Goal: Use online tool/utility: Utilize a website feature to perform a specific function

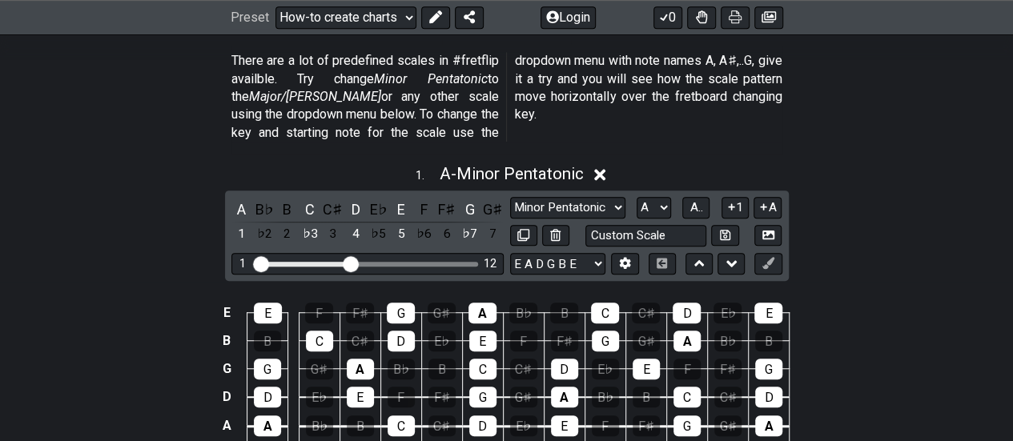
scroll to position [480, 0]
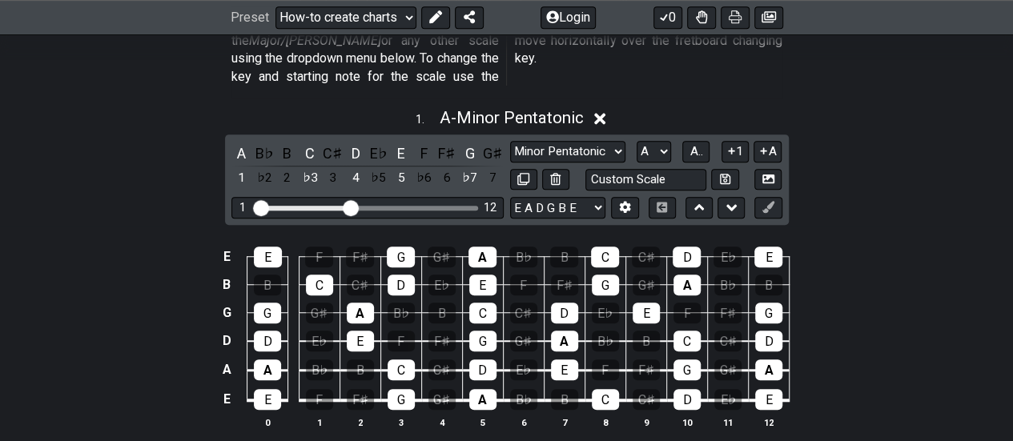
click at [587, 103] on div "1 . A - Minor Pentatonic" at bounding box center [506, 113] width 1013 height 30
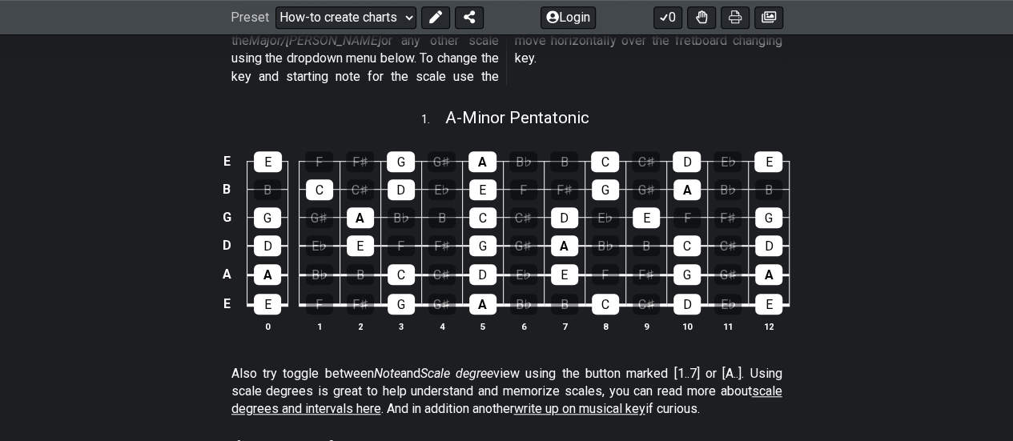
click at [604, 104] on div "1 . A - Minor Pentatonic" at bounding box center [506, 113] width 1013 height 30
select select "A"
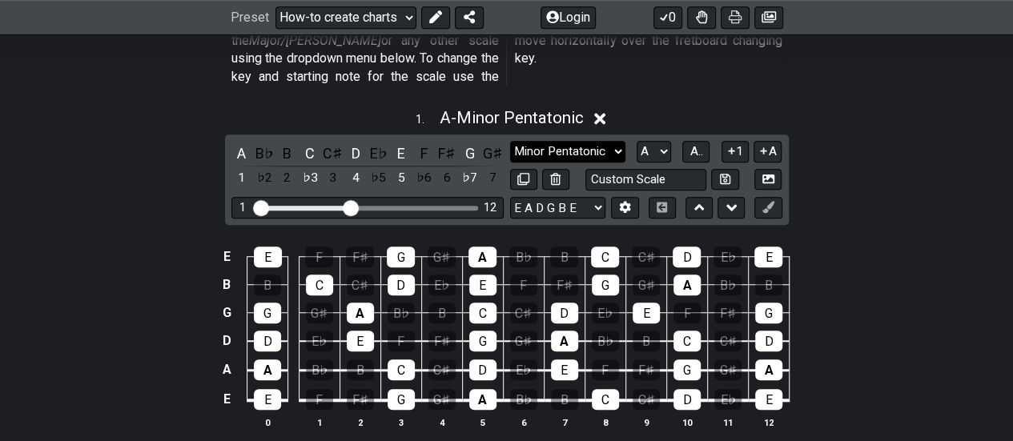
click at [617, 141] on select "Minor Pentatonic New Scale Minor Pentatonic Major Pentatonic Minor Blues Major …" at bounding box center [567, 152] width 115 height 22
select select "Major Blues"
click at [510, 141] on select "Minor Pentatonic New Scale Minor Pentatonic Major Pentatonic Minor Blues Major …" at bounding box center [567, 152] width 115 height 22
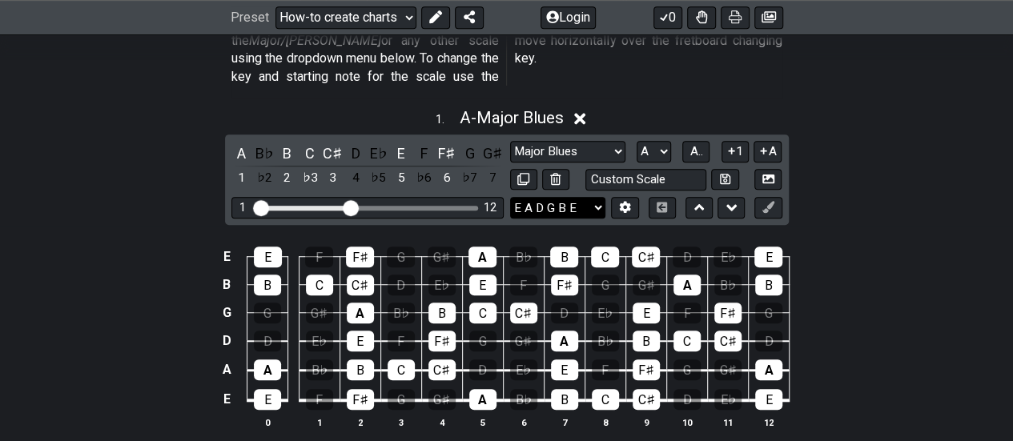
click at [600, 197] on select "E A D G B E E A D G B E E A D G B E B E A D F♯ B A D G C E A D A D G B E E♭ A♭ …" at bounding box center [557, 208] width 95 height 22
select select "C G C F A D"
click at [510, 197] on select "E A D G B E E A D G B E E A D G B E B E A D F♯ B A D G C E A D A D G B E E♭ A♭ …" at bounding box center [557, 208] width 95 height 22
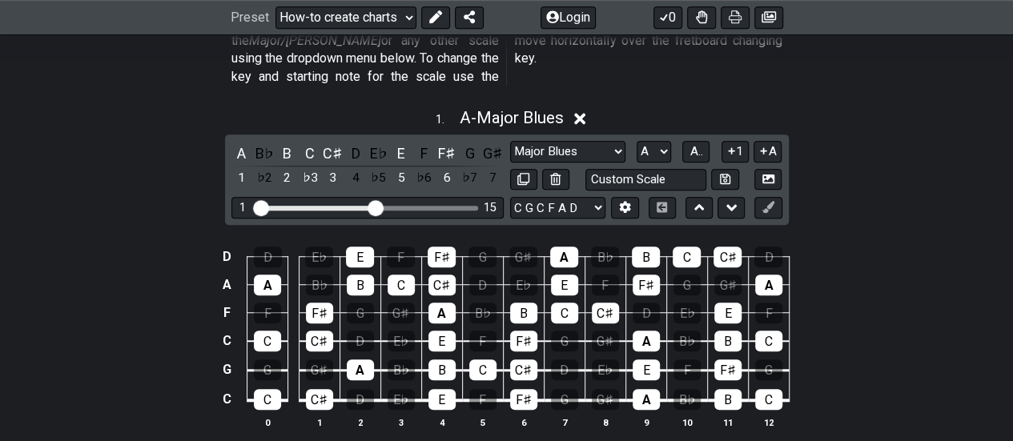
drag, startPoint x: 352, startPoint y: 185, endPoint x: 377, endPoint y: 188, distance: 25.0
click at [377, 207] on input "Visible fret range" at bounding box center [367, 207] width 227 height 0
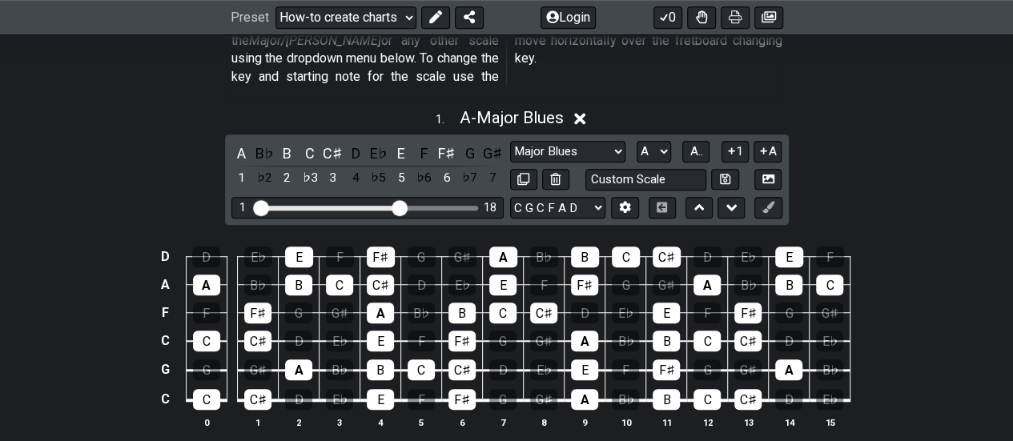
drag, startPoint x: 379, startPoint y: 188, endPoint x: 397, endPoint y: 190, distance: 17.7
click at [397, 207] on input "Visible fret range" at bounding box center [367, 207] width 227 height 0
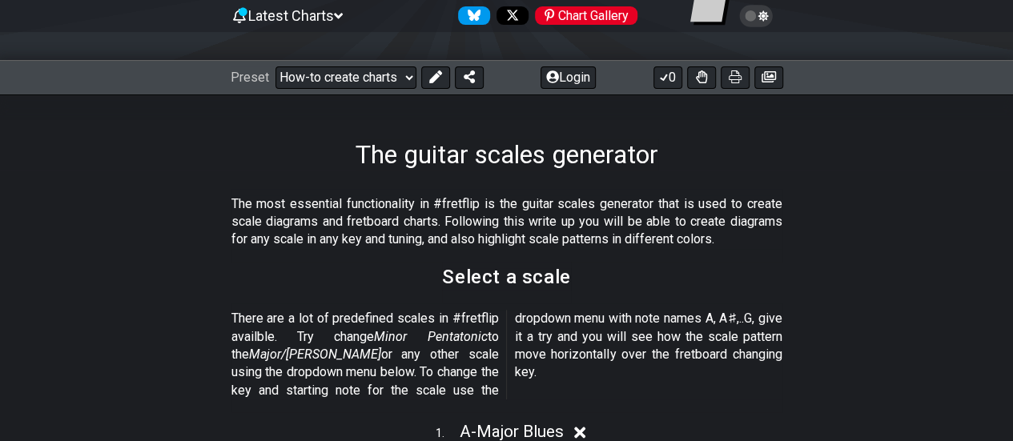
scroll to position [160, 0]
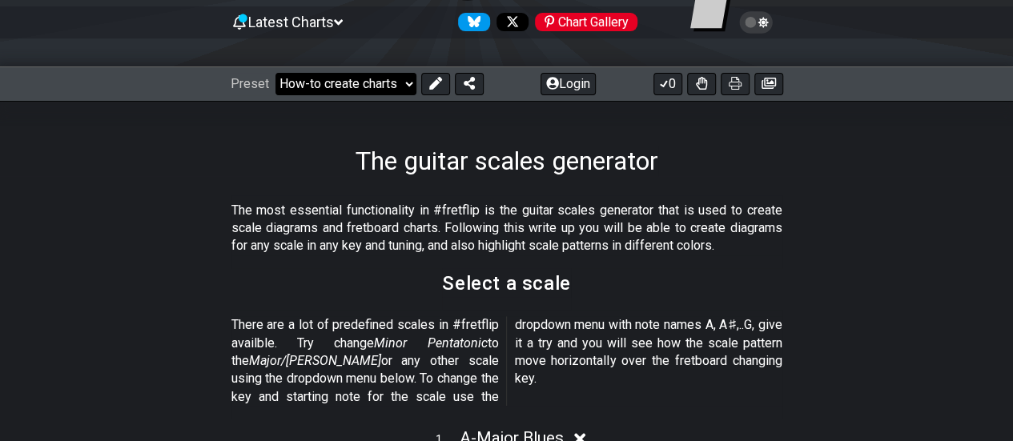
click at [403, 81] on select "Welcome to #fretflip! Initial Preset Custom Preset Minor Pentatonic Major Penta…" at bounding box center [345, 84] width 141 height 22
click at [275, 73] on select "Welcome to #fretflip! Initial Preset Custom Preset Minor Pentatonic Major Penta…" at bounding box center [345, 84] width 141 height 22
select select "/guitar-scales-generator"
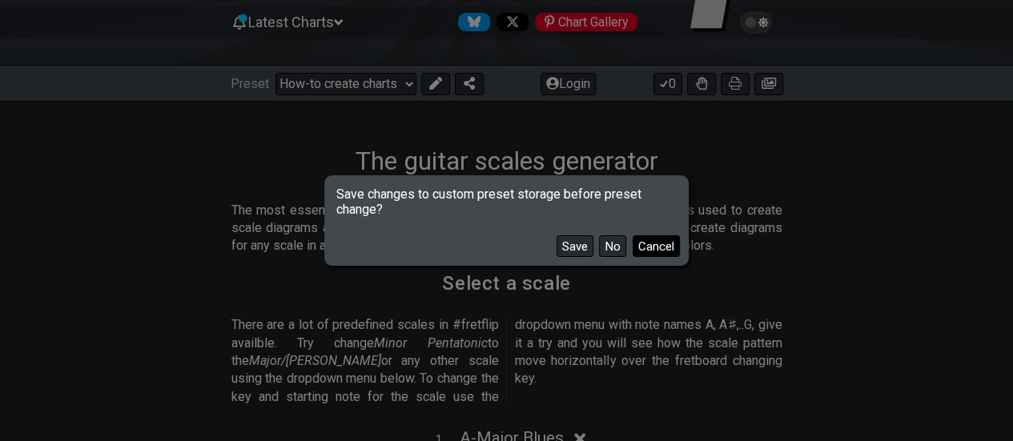
click at [668, 247] on button "Cancel" at bounding box center [655, 246] width 47 height 22
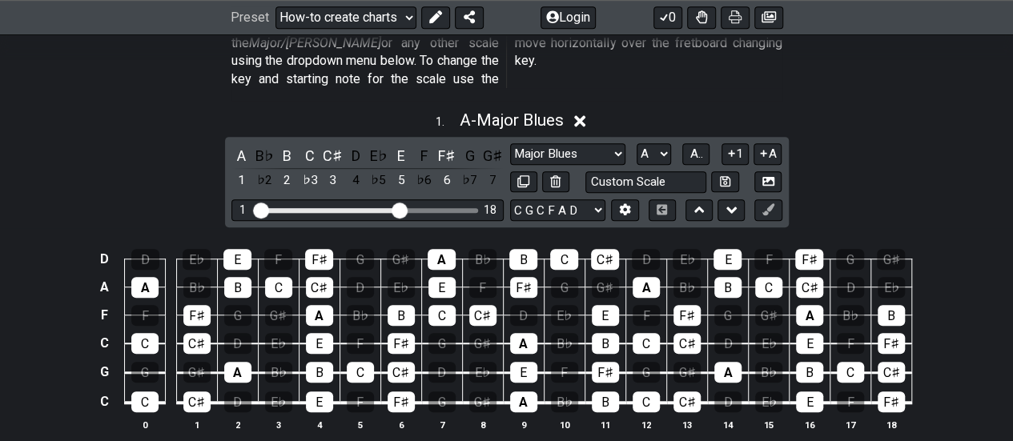
scroll to position [480, 0]
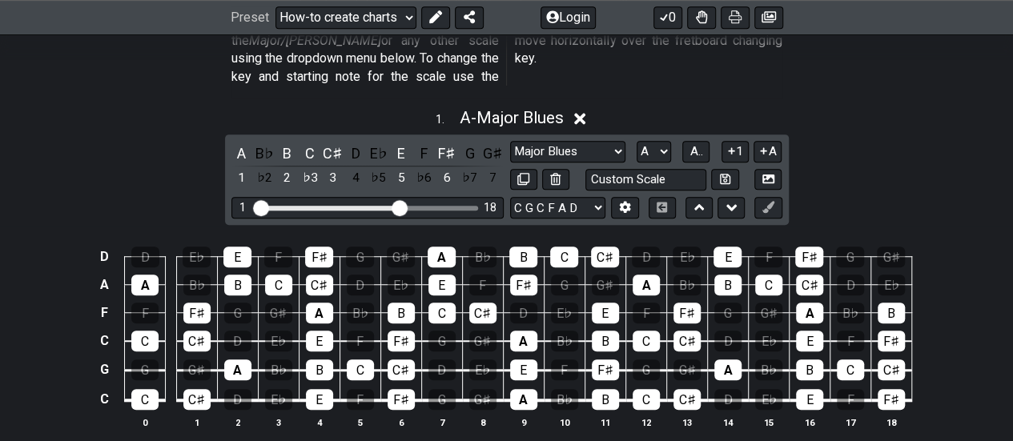
click at [572, 103] on div "1 . A - Major Blues" at bounding box center [506, 113] width 1013 height 30
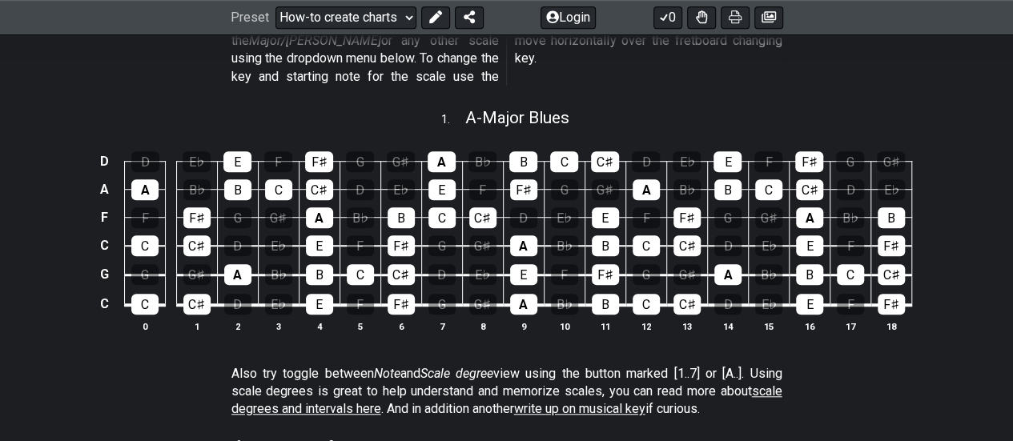
click at [576, 103] on div "1 . A - Major Blues" at bounding box center [506, 113] width 1013 height 30
select select "Major Blues"
select select "A"
select select "C G C F A D"
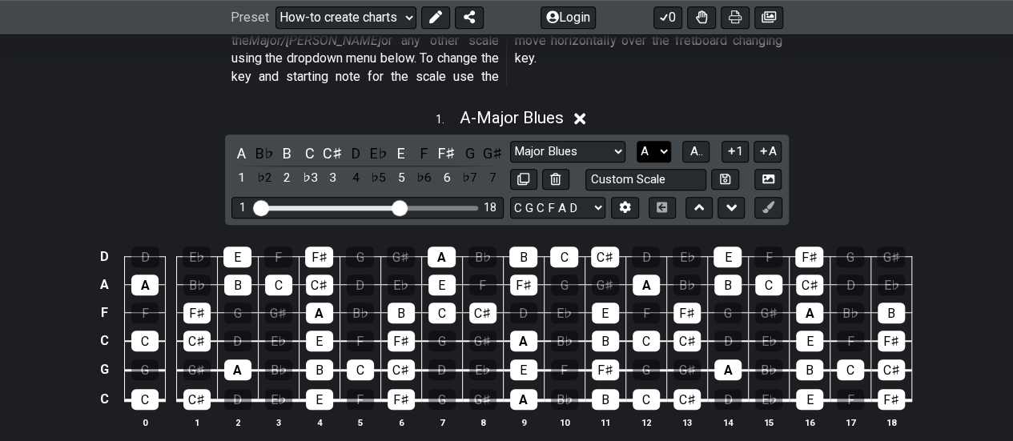
click at [663, 141] on select "A♭ A A♯ B♭ B C C♯ D♭ D D♯ E♭ E F F♯ G♭ G G♯" at bounding box center [653, 152] width 34 height 22
select select "G"
click at [636, 141] on select "A♭ A A♯ B♭ B C C♯ D♭ D D♯ E♭ E F F♯ G♭ G G♯" at bounding box center [653, 152] width 34 height 22
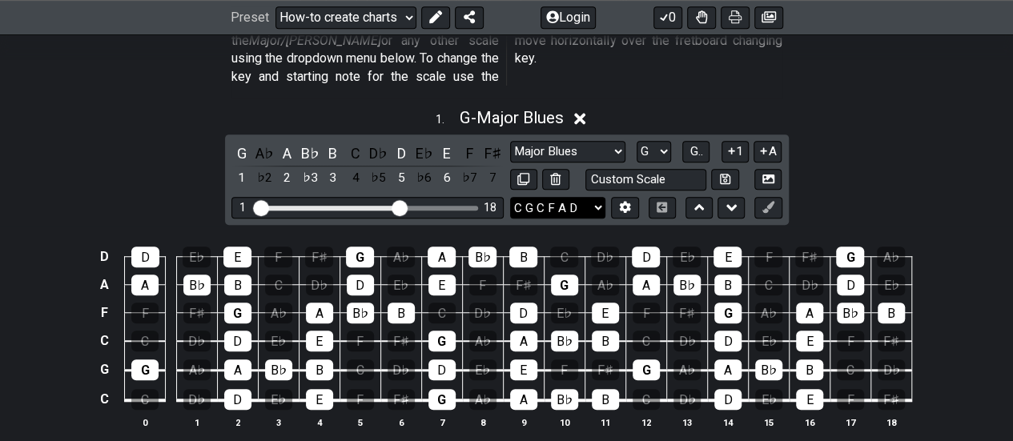
click at [600, 197] on select "E A D G B E E A D G B E E A D G B E B E A D F♯ B A D G C E A D A D G B E E♭ A♭ …" at bounding box center [557, 208] width 95 height 22
click at [510, 197] on select "E A D G B E E A D G B E E A D G B E B E A D F♯ B A D G C E A D A D G B E E♭ A♭ …" at bounding box center [557, 208] width 95 height 22
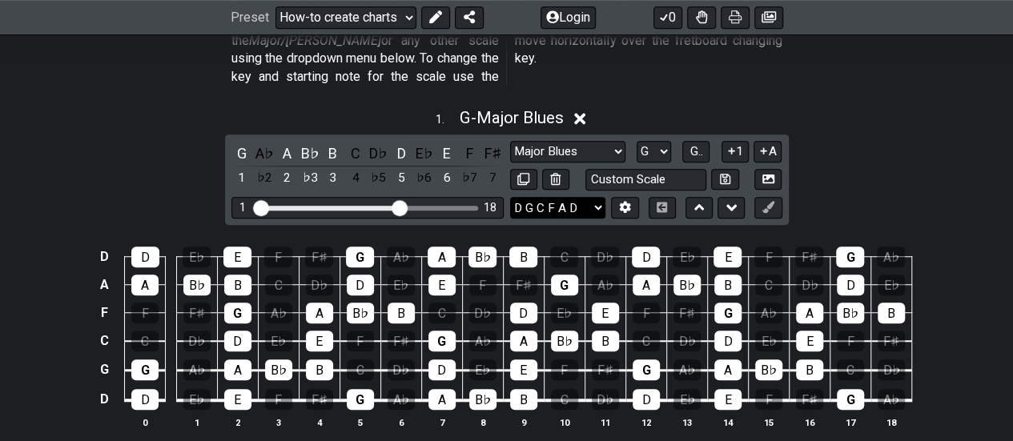
click at [601, 197] on select "E A D G B E E A D G B E E A D G B E B E A D F♯ B A D G C E A D A D G B E E♭ A♭ …" at bounding box center [557, 208] width 95 height 22
click at [510, 197] on select "E A D G B E E A D G B E E A D G B E B E A D F♯ B A D G C E A D A D G B E E♭ A♭ …" at bounding box center [557, 208] width 95 height 22
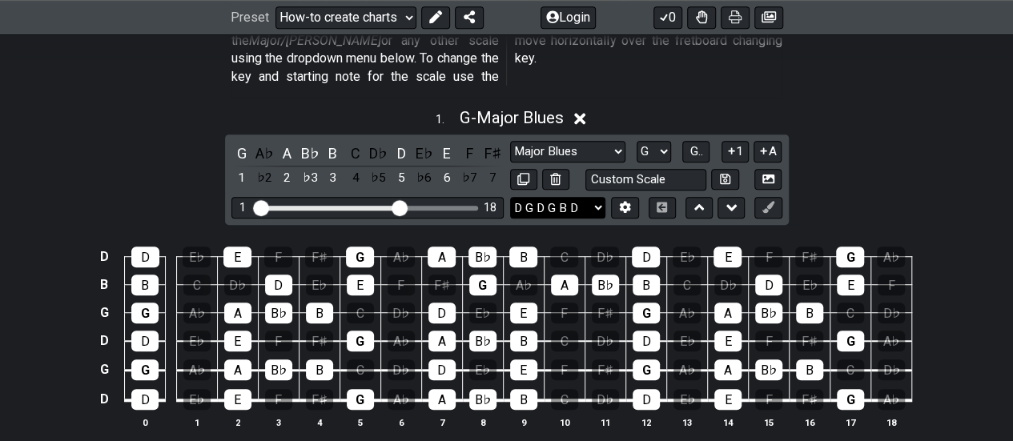
click at [597, 197] on select "E A D G B E E A D G B E E A D G B E B E A D F♯ B A D G C E A D A D G B E E♭ A♭ …" at bounding box center [557, 208] width 95 height 22
click at [510, 197] on select "E A D G B E E A D G B E E A D G B E B E A D F♯ B A D G C E A D A D G B E E♭ A♭ …" at bounding box center [557, 208] width 95 height 22
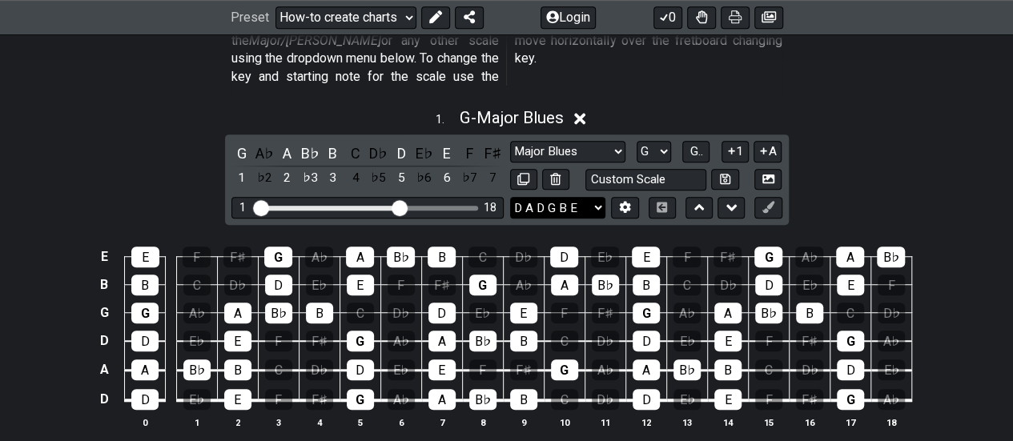
click at [600, 197] on select "E A D G B E E A D G B E E A D G B E B E A D F♯ B A D G C E A D A D G B E E♭ A♭ …" at bounding box center [557, 208] width 95 height 22
click at [510, 197] on select "E A D G B E E A D G B E E A D G B E B E A D F♯ B A D G C E A D A D G B E E♭ A♭ …" at bounding box center [557, 208] width 95 height 22
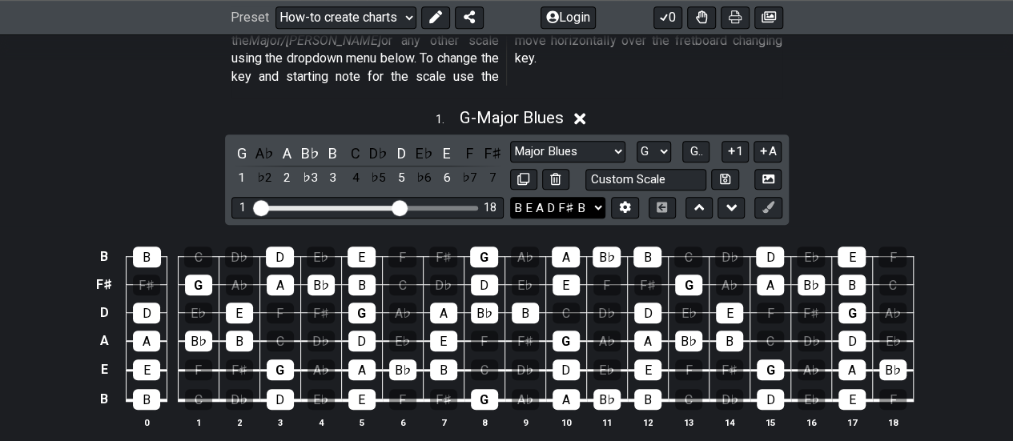
click at [600, 197] on select "E A D G B E E A D G B E E A D G B E B E A D F♯ B A D G C E A D A D G B E E♭ A♭ …" at bounding box center [557, 208] width 95 height 22
click at [510, 197] on select "E A D G B E E A D G B E E A D G B E B E A D F♯ B A D G C E A D A D G B E E♭ A♭ …" at bounding box center [557, 208] width 95 height 22
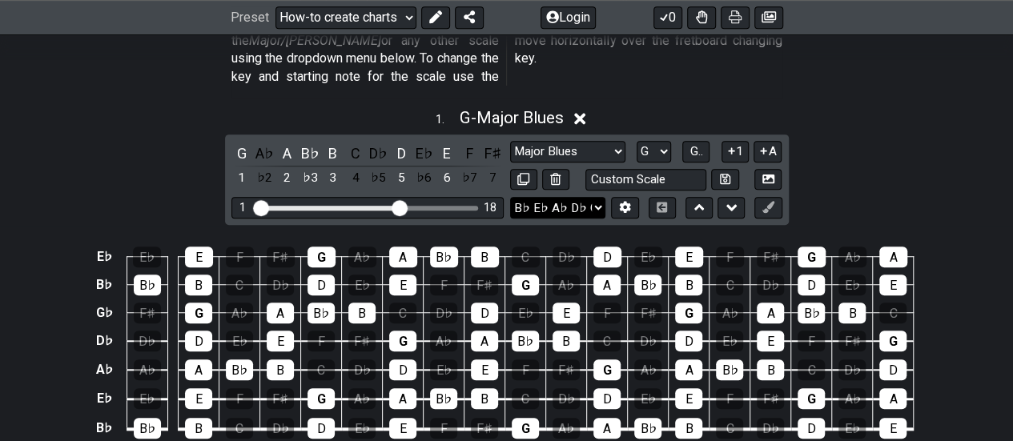
click at [600, 197] on select "E A D G B E E A D G B E E A D G B E B E A D F♯ B A D G C E A D A D G B E E♭ A♭ …" at bounding box center [557, 208] width 95 height 22
click at [510, 197] on select "E A D G B E E A D G B E E A D G B E B E A D F♯ B A D G C E A D A D G B E E♭ A♭ …" at bounding box center [557, 208] width 95 height 22
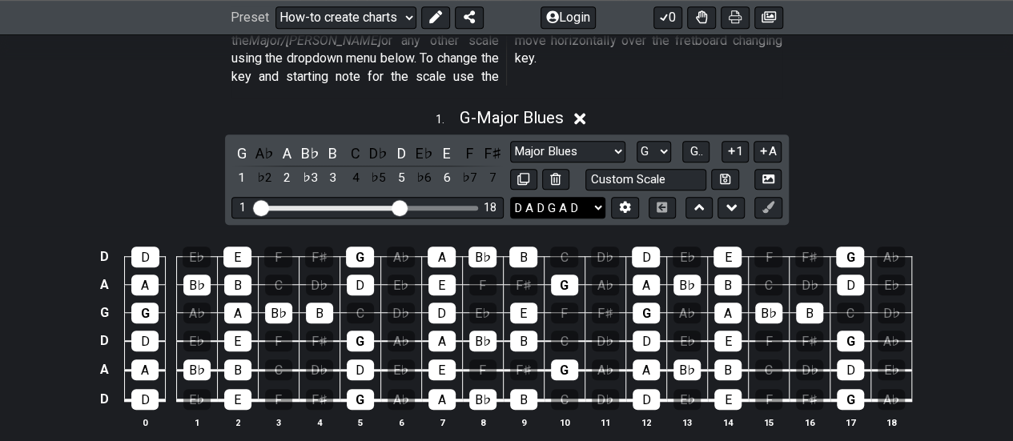
click at [596, 197] on select "E A D G B E E A D G B E E A D G B E B E A D F♯ B A D G C E A D A D G B E E♭ A♭ …" at bounding box center [557, 208] width 95 height 22
select select "E A D G C F"
click at [510, 197] on select "E A D G B E E A D G B E E A D G B E B E A D F♯ B A D G C E A D A D G B E E♭ A♭ …" at bounding box center [557, 208] width 95 height 22
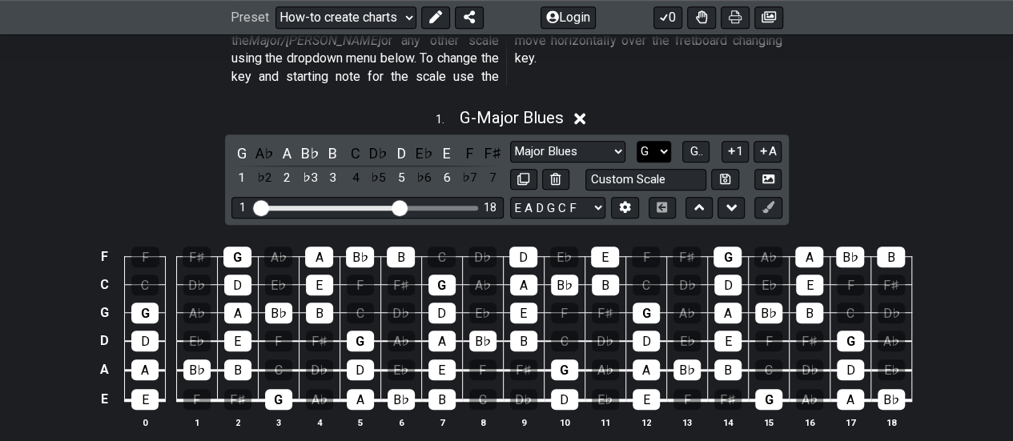
click at [661, 141] on select "A♭ A A♯ B♭ B C C♯ D♭ D D♯ E♭ E F F♯ G♭ G G♯" at bounding box center [653, 152] width 34 height 22
click at [636, 141] on select "A♭ A A♯ B♭ B C C♯ D♭ D D♯ E♭ E F F♯ G♭ G G♯" at bounding box center [653, 152] width 34 height 22
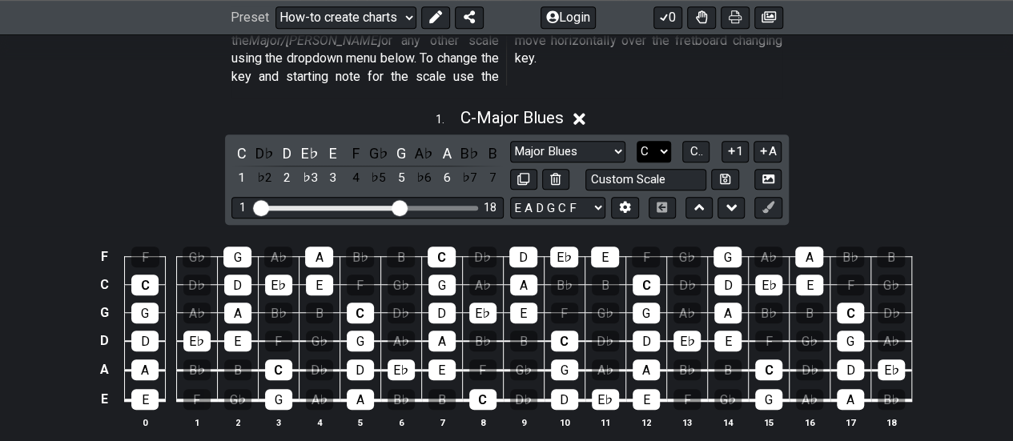
click at [665, 141] on select "A♭ A A♯ B♭ B C C♯ D♭ D D♯ E♭ E F F♯ G♭ G G♯" at bounding box center [653, 152] width 34 height 22
click at [636, 141] on select "A♭ A A♯ B♭ B C C♯ D♭ D D♯ E♭ E F F♯ G♭ G G♯" at bounding box center [653, 152] width 34 height 22
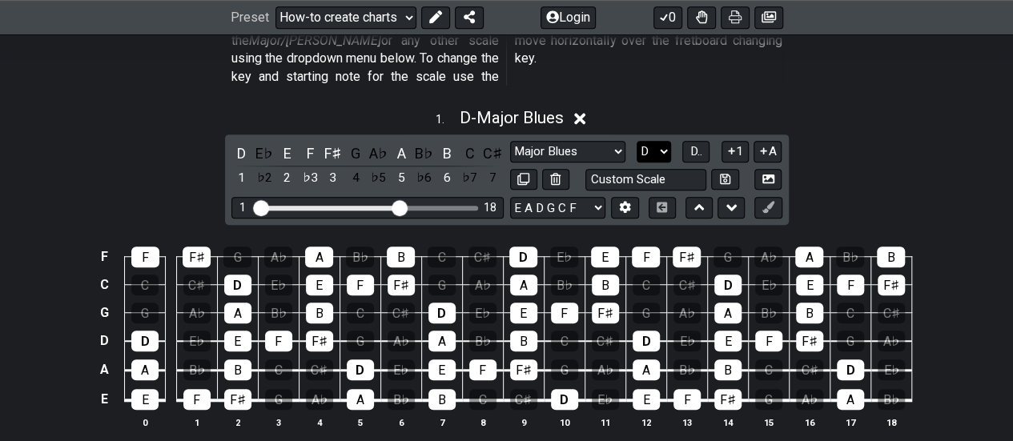
click at [662, 141] on select "A♭ A A♯ B♭ B C C♯ D♭ D D♯ E♭ E F F♯ G♭ G G♯" at bounding box center [653, 152] width 34 height 22
click at [636, 141] on select "A♭ A A♯ B♭ B C C♯ D♭ D D♯ E♭ E F F♯ G♭ G G♯" at bounding box center [653, 152] width 34 height 22
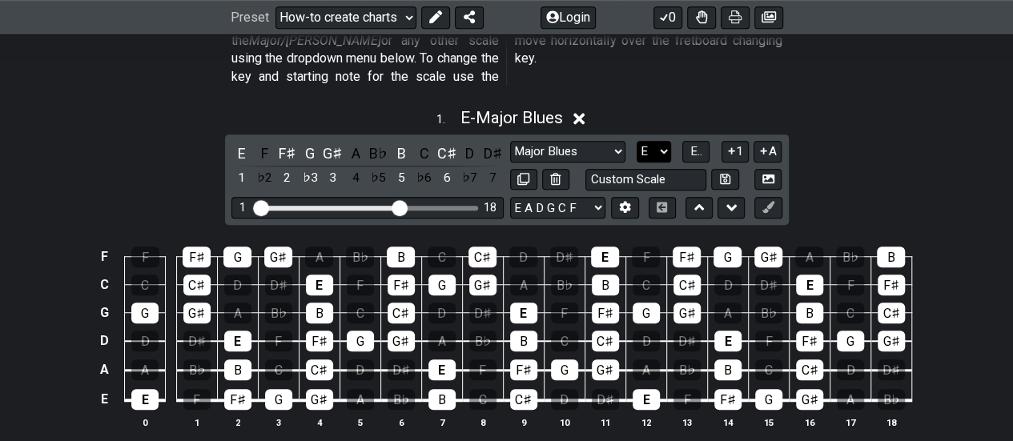
click at [660, 141] on select "A♭ A A♯ B♭ B C C♯ D♭ D D♯ E♭ E F F♯ G♭ G G♯" at bounding box center [653, 152] width 34 height 22
click at [636, 141] on select "A♭ A A♯ B♭ B C C♯ D♭ D D♯ E♭ E F F♯ G♭ G G♯" at bounding box center [653, 152] width 34 height 22
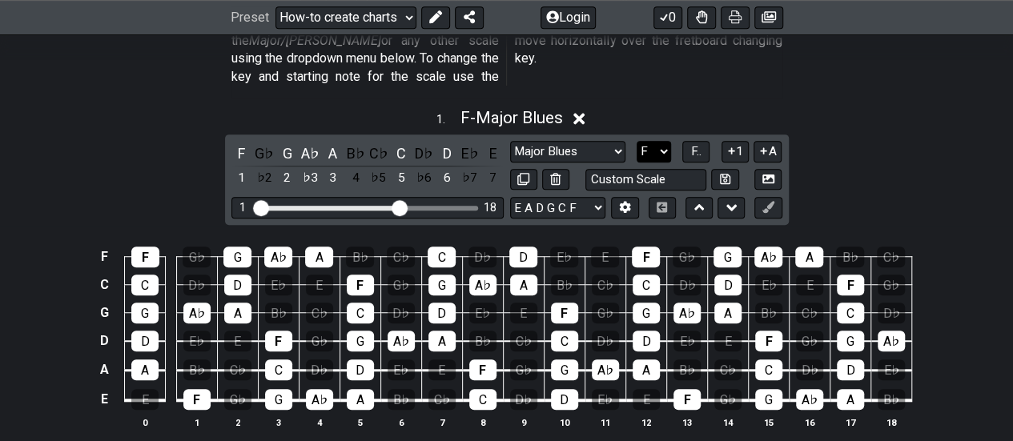
click at [664, 141] on select "A♭ A A♯ B♭ B C C♯ D♭ D D♯ E♭ E F F♯ G♭ G G♯" at bounding box center [653, 152] width 34 height 22
select select "A"
click at [636, 141] on select "A♭ A A♯ B♭ B C C♯ D♭ D D♯ E♭ E F F♯ G♭ G G♯" at bounding box center [653, 152] width 34 height 22
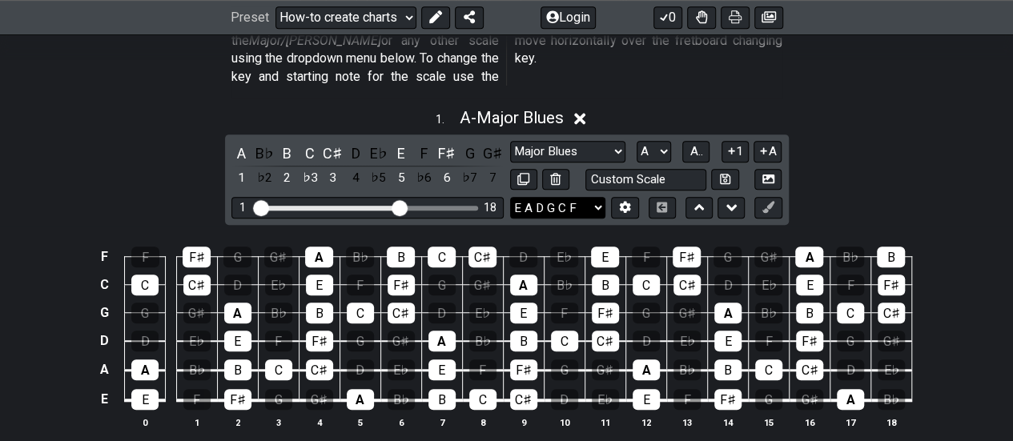
click at [600, 197] on select "E A D G B E E A D G B E E A D G B E B E A D F♯ B A D G C E A D A D G B E E♭ A♭ …" at bounding box center [557, 208] width 95 height 22
click at [510, 197] on select "E A D G B E E A D G B E E A D G B E B E A D F♯ B A D G C E A D A D G B E E♭ A♭ …" at bounding box center [557, 208] width 95 height 22
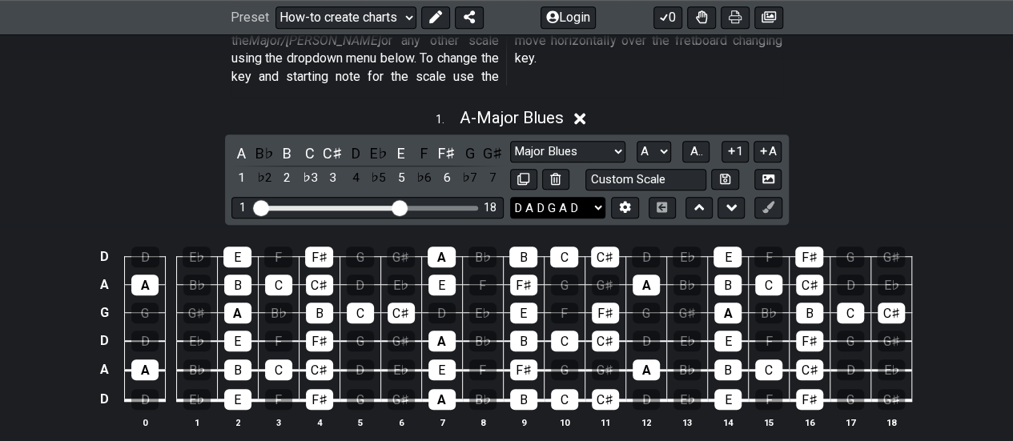
click at [602, 197] on select "E A D G B E E A D G B E E A D G B E B E A D F♯ B A D G C E A D A D G B E E♭ A♭ …" at bounding box center [557, 208] width 95 height 22
click at [510, 197] on select "E A D G B E E A D G B E E A D G B E B E A D F♯ B A D G C E A D A D G B E E♭ A♭ …" at bounding box center [557, 208] width 95 height 22
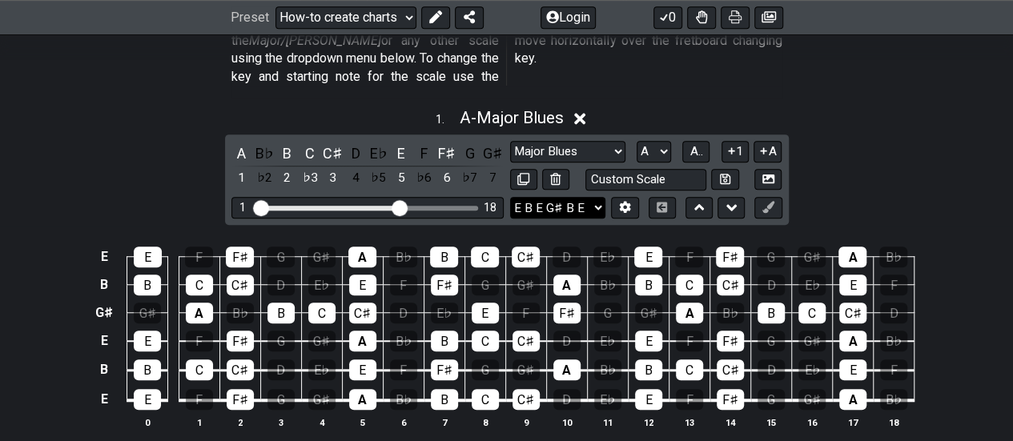
click at [599, 197] on select "E A D G B E E A D G B E E A D G B E B E A D F♯ B A D G C E A D A D G B E E♭ A♭ …" at bounding box center [557, 208] width 95 height 22
click at [510, 197] on select "E A D G B E E A D G B E E A D G B E B E A D F♯ B A D G C E A D A D G B E E♭ A♭ …" at bounding box center [557, 208] width 95 height 22
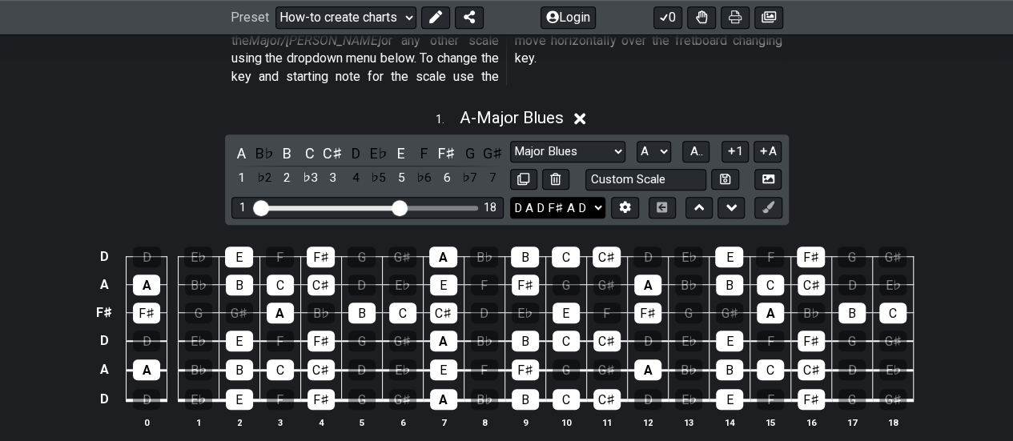
click at [600, 197] on select "E A D G B E E A D G B E E A D G B E B E A D F♯ B A D G C E A D A D G B E E♭ A♭ …" at bounding box center [557, 208] width 95 height 22
click at [510, 197] on select "E A D G B E E A D G B E E A D G B E B E A D F♯ B A D G C E A D A D G B E E♭ A♭ …" at bounding box center [557, 208] width 95 height 22
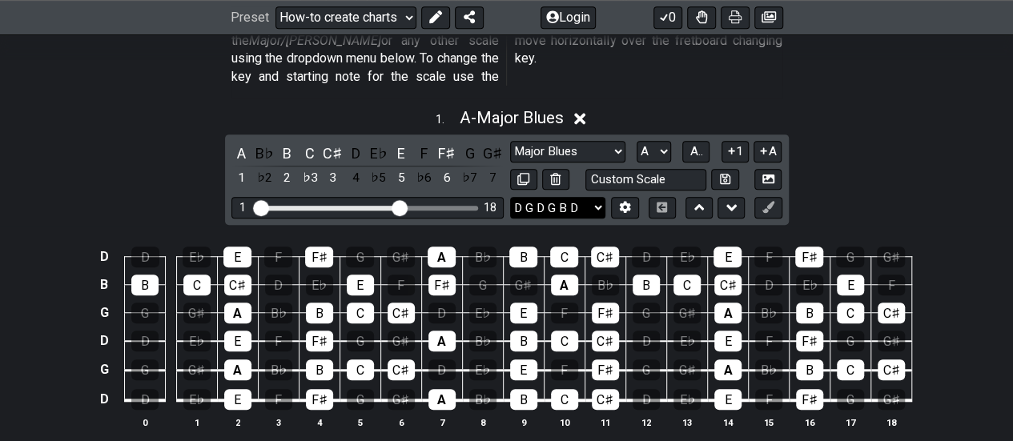
click at [599, 197] on select "E A D G B E E A D G B E E A D G B E B E A D F♯ B A D G C E A D A D G B E E♭ A♭ …" at bounding box center [557, 208] width 95 height 22
click at [510, 197] on select "E A D G B E E A D G B E E A D G B E B E A D F♯ B A D G C E A D A D G B E E♭ A♭ …" at bounding box center [557, 208] width 95 height 22
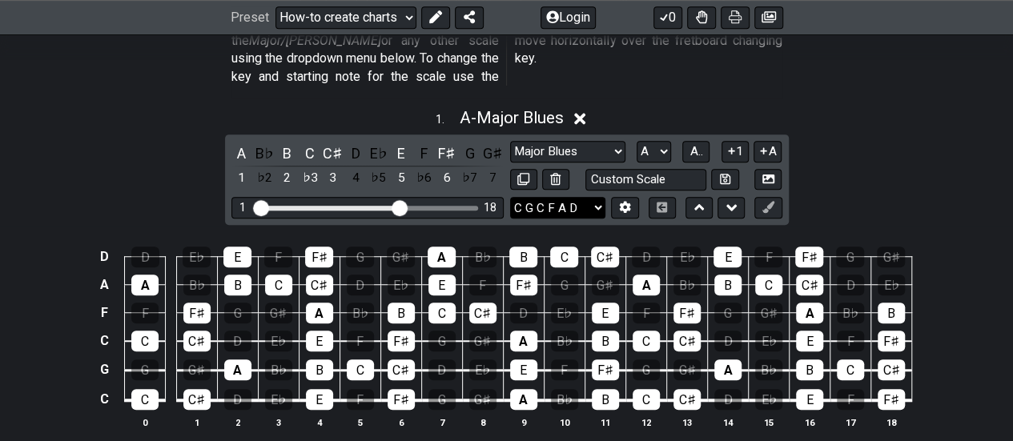
click at [597, 197] on select "E A D G B E E A D G B E E A D G B E B E A D F♯ B A D G C E A D A D G B E E♭ A♭ …" at bounding box center [557, 208] width 95 height 22
click at [510, 197] on select "E A D G B E E A D G B E E A D G B E B E A D F♯ B A D G C E A D A D G B E E♭ A♭ …" at bounding box center [557, 208] width 95 height 22
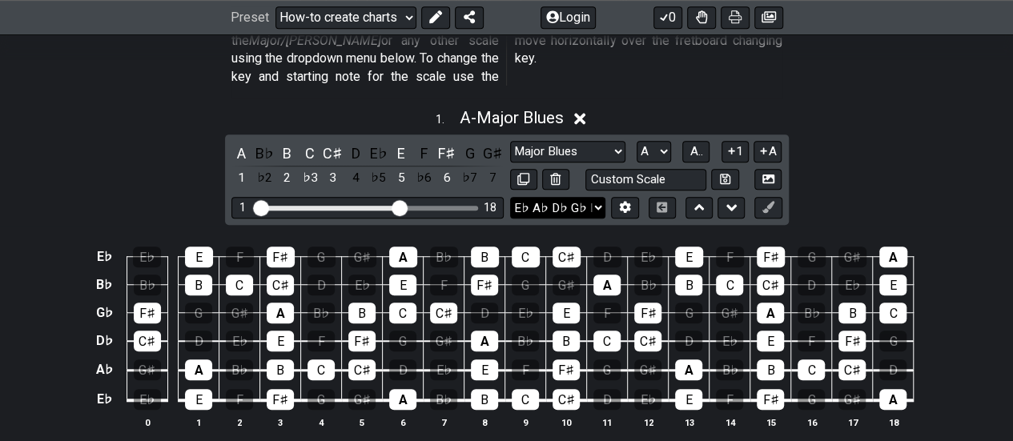
click at [597, 197] on select "E A D G B E E A D G B E E A D G B E B E A D F♯ B A D G C E A D A D G B E E♭ A♭ …" at bounding box center [557, 208] width 95 height 22
click at [510, 197] on select "E A D G B E E A D G B E E A D G B E B E A D F♯ B A D G C E A D A D G B E E♭ A♭ …" at bounding box center [557, 208] width 95 height 22
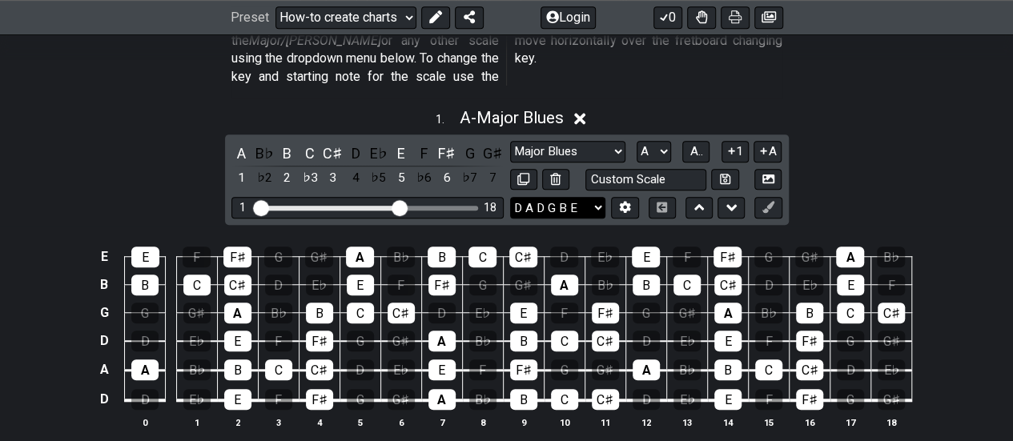
click at [597, 197] on select "E A D G B E E A D G B E E A D G B E B E A D F♯ B A D G C E A D A D G B E E♭ A♭ …" at bounding box center [557, 208] width 95 height 22
click at [510, 197] on select "E A D G B E E A D G B E E A D G B E B E A D F♯ B A D G C E A D A D G B E E♭ A♭ …" at bounding box center [557, 208] width 95 height 22
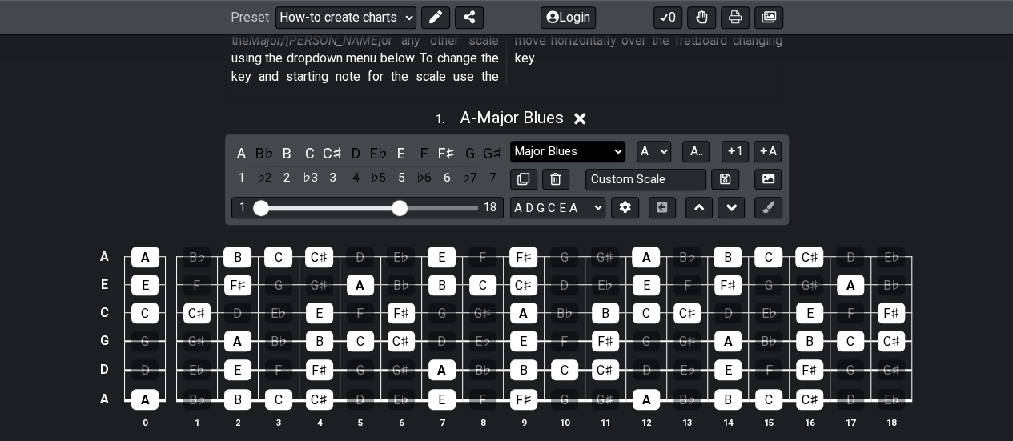
click at [617, 141] on select "Minor Pentatonic New Scale Minor Pentatonic Major Pentatonic Minor Blues Major …" at bounding box center [567, 152] width 115 height 22
click at [934, 53] on section "There are a lot of predefined scales in #fretflip availble. Try change Minor Pe…" at bounding box center [506, 44] width 1013 height 109
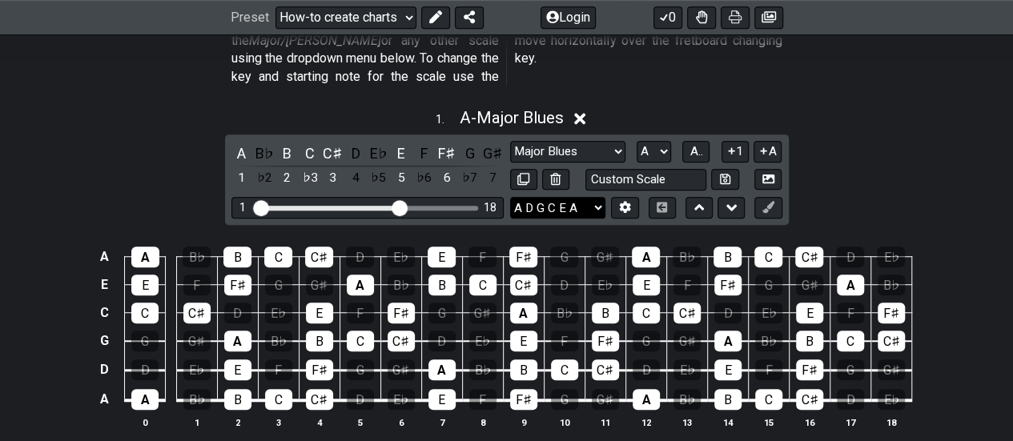
click at [601, 197] on select "E A D G B E E A D G B E E A D G B E B E A D F♯ B A D G C E A D A D G B E E♭ A♭ …" at bounding box center [557, 208] width 95 height 22
click at [510, 197] on select "E A D G B E E A D G B E E A D G B E B E A D F♯ B A D G C E A D A D G B E E♭ A♭ …" at bounding box center [557, 208] width 95 height 22
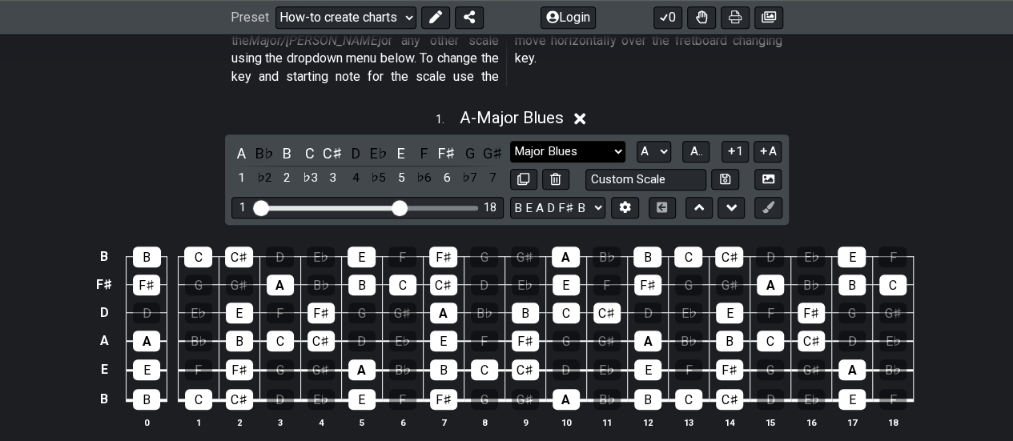
click at [619, 141] on select "Minor Pentatonic New Scale Minor Pentatonic Major Pentatonic Minor Blues Major …" at bounding box center [567, 152] width 115 height 22
click at [612, 141] on select "Minor Pentatonic New Scale Minor Pentatonic Major Pentatonic Minor Blues Major …" at bounding box center [567, 152] width 115 height 22
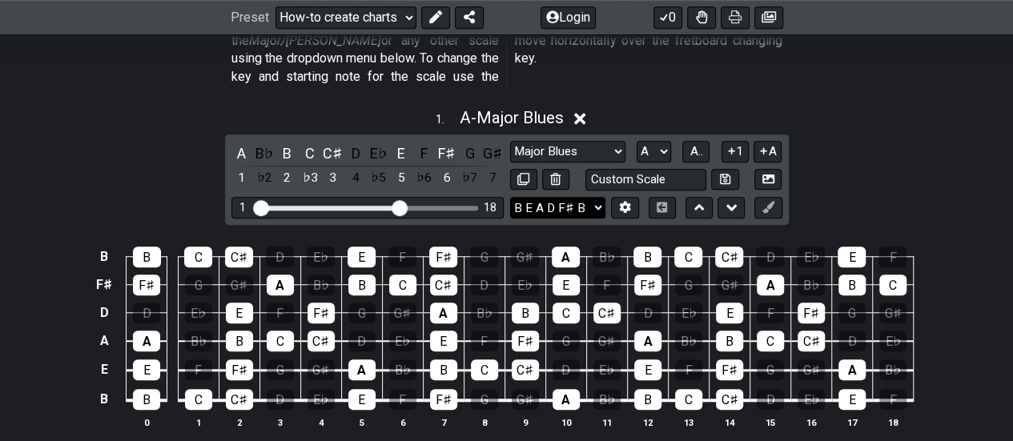
click at [603, 197] on select "E A D G B E E A D G B E E A D G B E B E A D F♯ B A D G C E A D A D G B E E♭ A♭ …" at bounding box center [557, 208] width 95 height 22
select select "E B E G# B E"
click at [510, 197] on select "E A D G B E E A D G B E E A D G B E B E A D F♯ B A D G C E A D A D G B E E♭ A♭ …" at bounding box center [557, 208] width 95 height 22
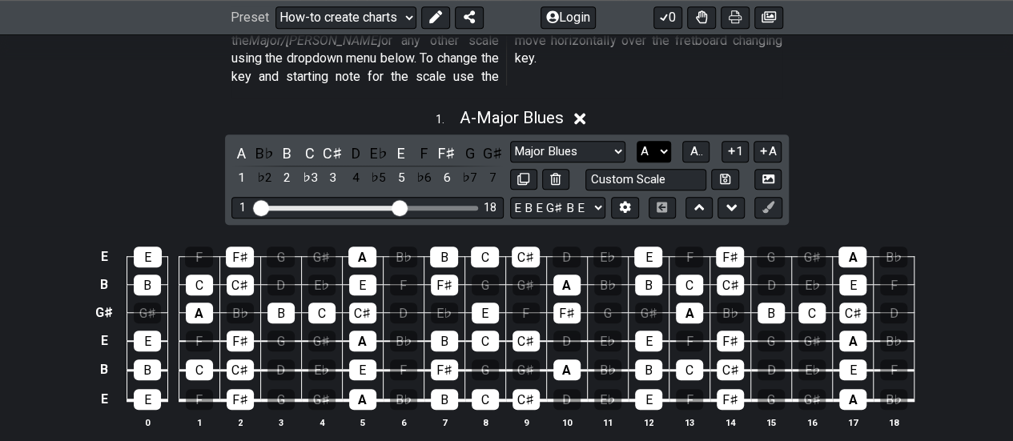
click at [664, 141] on select "A♭ A A♯ B♭ B C C♯ D♭ D D♯ E♭ E F F♯ G♭ G G♯" at bounding box center [653, 152] width 34 height 22
click at [636, 141] on select "A♭ A A♯ B♭ B C C♯ D♭ D D♯ E♭ E F F♯ G♭ G G♯" at bounding box center [653, 152] width 34 height 22
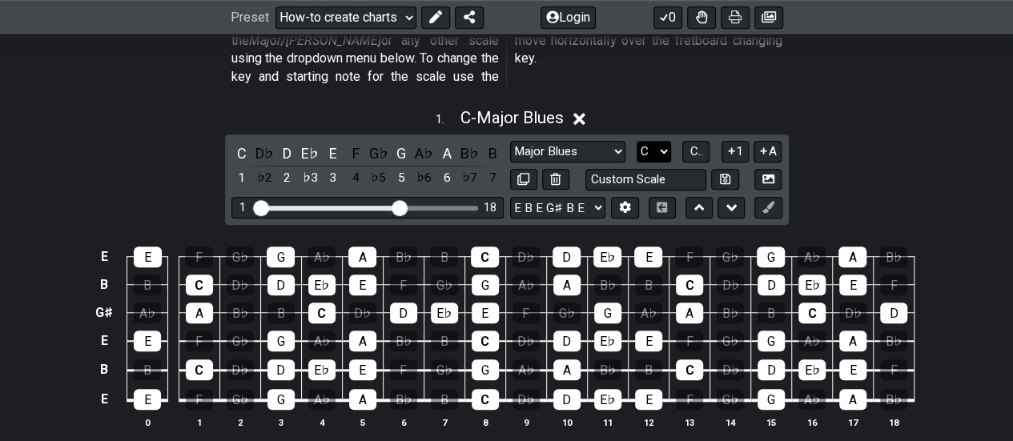
click at [664, 141] on select "A♭ A A♯ B♭ B C C♯ D♭ D D♯ E♭ E F F♯ G♭ G G♯" at bounding box center [653, 152] width 34 height 22
click at [636, 141] on select "A♭ A A♯ B♭ B C C♯ D♭ D D♯ E♭ E F F♯ G♭ G G♯" at bounding box center [653, 152] width 34 height 22
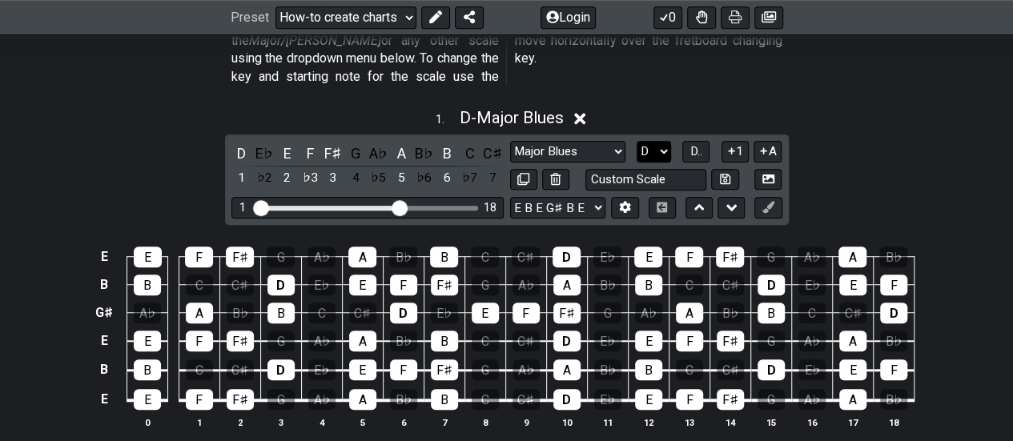
click at [664, 141] on select "A♭ A A♯ B♭ B C C♯ D♭ D D♯ E♭ E F F♯ G♭ G G♯" at bounding box center [653, 152] width 34 height 22
click at [636, 141] on select "A♭ A A♯ B♭ B C C♯ D♭ D D♯ E♭ E F F♯ G♭ G G♯" at bounding box center [653, 152] width 34 height 22
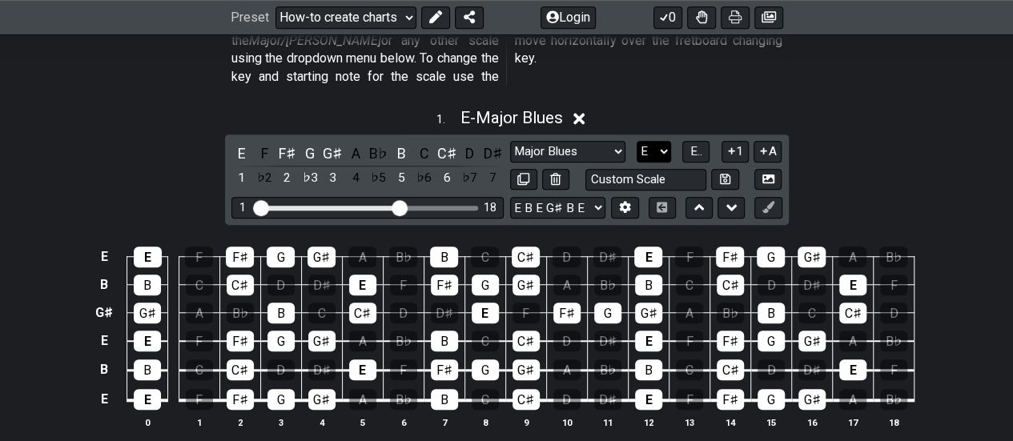
click at [662, 141] on select "A♭ A A♯ B♭ B C C♯ D♭ D D♯ E♭ E F F♯ G♭ G G♯" at bounding box center [653, 152] width 34 height 22
click at [636, 141] on select "A♭ A A♯ B♭ B C C♯ D♭ D D♯ E♭ E F F♯ G♭ G G♯" at bounding box center [653, 152] width 34 height 22
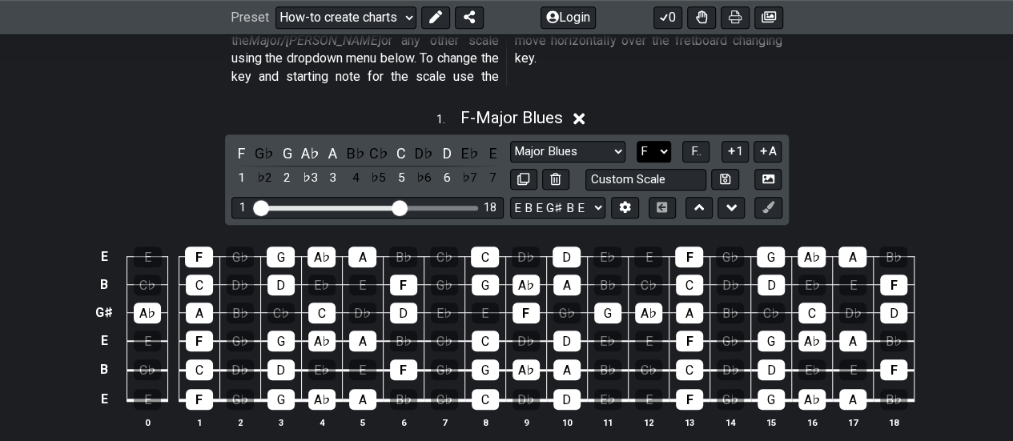
click at [664, 141] on select "A♭ A A♯ B♭ B C C♯ D♭ D D♯ E♭ E F F♯ G♭ G G♯" at bounding box center [653, 152] width 34 height 22
click at [636, 141] on select "A♭ A A♯ B♭ B C C♯ D♭ D D♯ E♭ E F F♯ G♭ G G♯" at bounding box center [653, 152] width 34 height 22
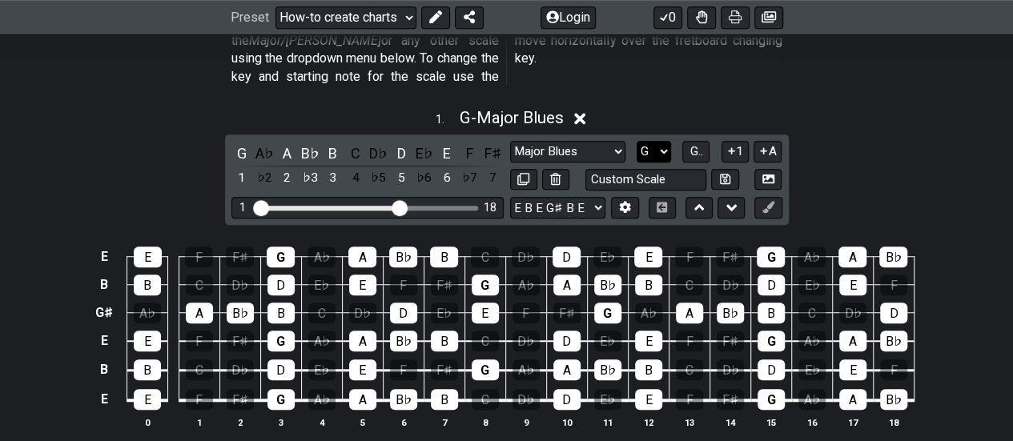
click at [664, 141] on select "A♭ A A♯ B♭ B C C♯ D♭ D D♯ E♭ E F F♯ G♭ G G♯" at bounding box center [653, 152] width 34 height 22
click at [636, 141] on select "A♭ A A♯ B♭ B C C♯ D♭ D D♯ E♭ E F F♯ G♭ G G♯" at bounding box center [653, 152] width 34 height 22
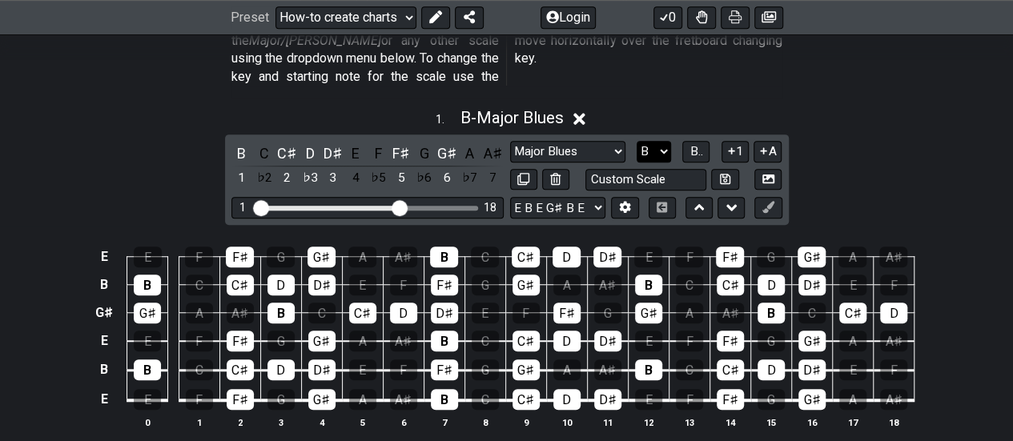
click at [664, 141] on select "A♭ A A♯ B♭ B C C♯ D♭ D D♯ E♭ E F F♯ G♭ G G♯" at bounding box center [653, 152] width 34 height 22
select select "A"
click at [636, 141] on select "A♭ A A♯ B♭ B C C♯ D♭ D D♯ E♭ E F F♯ G♭ G G♯" at bounding box center [653, 152] width 34 height 22
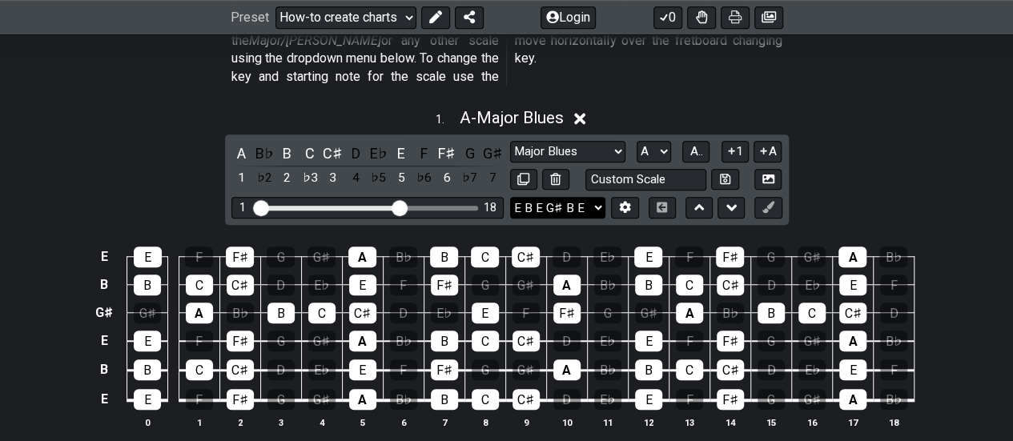
click at [597, 197] on select "E A D G B E E A D G B E E A D G B E B E A D F♯ B A D G C E A D A D G B E E♭ A♭ …" at bounding box center [557, 208] width 95 height 22
select select "C G C F A D"
click at [510, 197] on select "E A D G B E E A D G B E E A D G B E B E A D F♯ B A D G C E A D A D G B E E♭ A♭ …" at bounding box center [557, 208] width 95 height 22
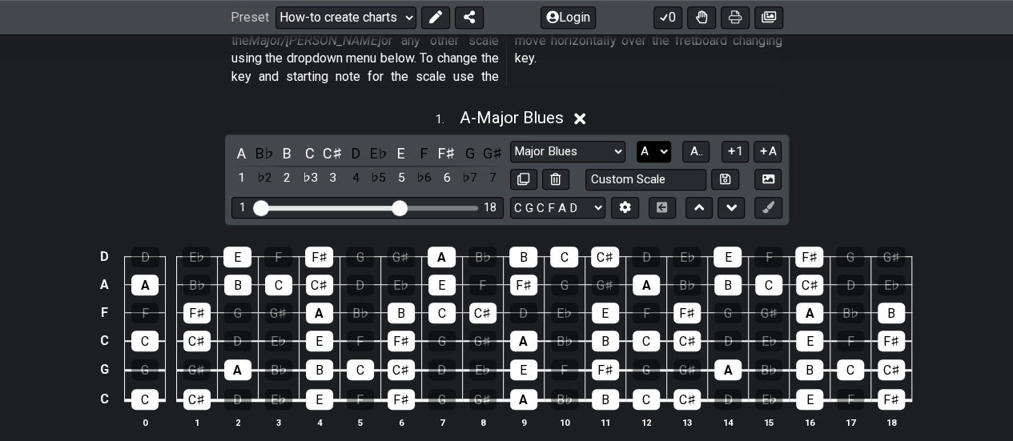
click at [664, 141] on select "A♭ A A♯ B♭ B C C♯ D♭ D D♯ E♭ E F F♯ G♭ G G♯" at bounding box center [653, 152] width 34 height 22
click at [636, 141] on select "A♭ A A♯ B♭ B C C♯ D♭ D D♯ E♭ E F F♯ G♭ G G♯" at bounding box center [653, 152] width 34 height 22
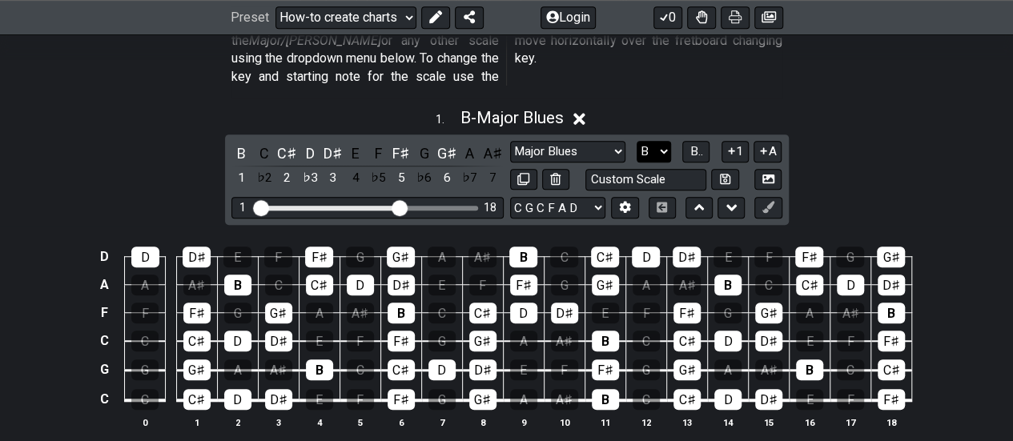
click at [663, 141] on select "A♭ A A♯ B♭ B C C♯ D♭ D D♯ E♭ E F F♯ G♭ G G♯" at bounding box center [653, 152] width 34 height 22
click at [636, 141] on select "A♭ A A♯ B♭ B C C♯ D♭ D D♯ E♭ E F F♯ G♭ G G♯" at bounding box center [653, 152] width 34 height 22
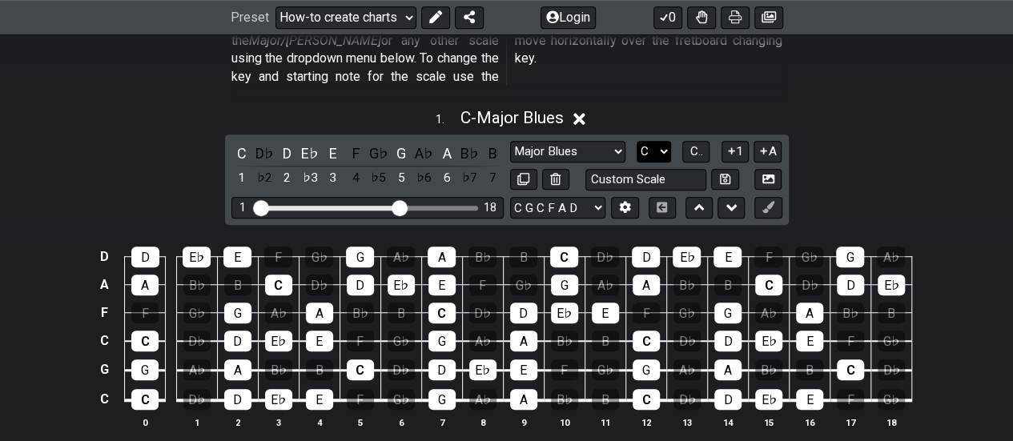
click at [664, 141] on select "A♭ A A♯ B♭ B C C♯ D♭ D D♯ E♭ E F F♯ G♭ G G♯" at bounding box center [653, 152] width 34 height 22
click at [636, 141] on select "A♭ A A♯ B♭ B C C♯ D♭ D D♯ E♭ E F F♯ G♭ G G♯" at bounding box center [653, 152] width 34 height 22
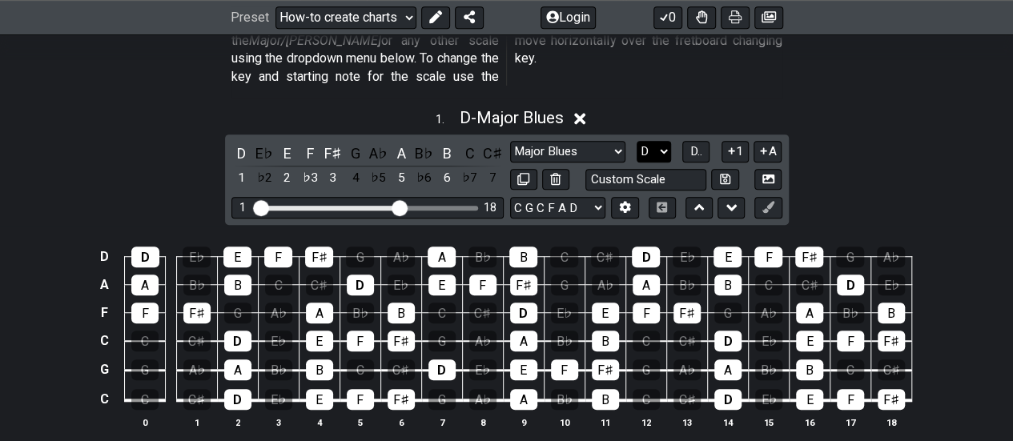
click at [661, 141] on select "A♭ A A♯ B♭ B C C♯ D♭ D D♯ E♭ E F F♯ G♭ G G♯" at bounding box center [653, 152] width 34 height 22
click at [636, 141] on select "A♭ A A♯ B♭ B C C♯ D♭ D D♯ E♭ E F F♯ G♭ G G♯" at bounding box center [653, 152] width 34 height 22
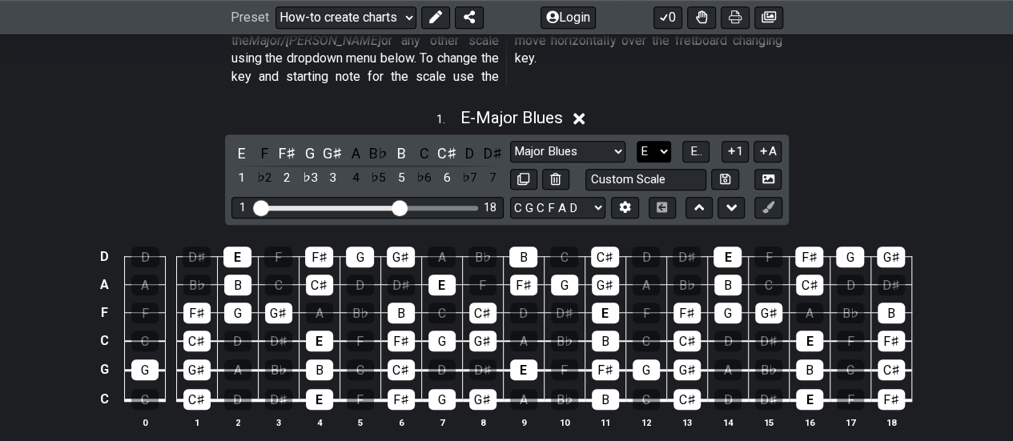
click at [660, 141] on select "A♭ A A♯ B♭ B C C♯ D♭ D D♯ E♭ E F F♯ G♭ G G♯" at bounding box center [653, 152] width 34 height 22
click at [636, 141] on select "A♭ A A♯ B♭ B C C♯ D♭ D D♯ E♭ E F F♯ G♭ G G♯" at bounding box center [653, 152] width 34 height 22
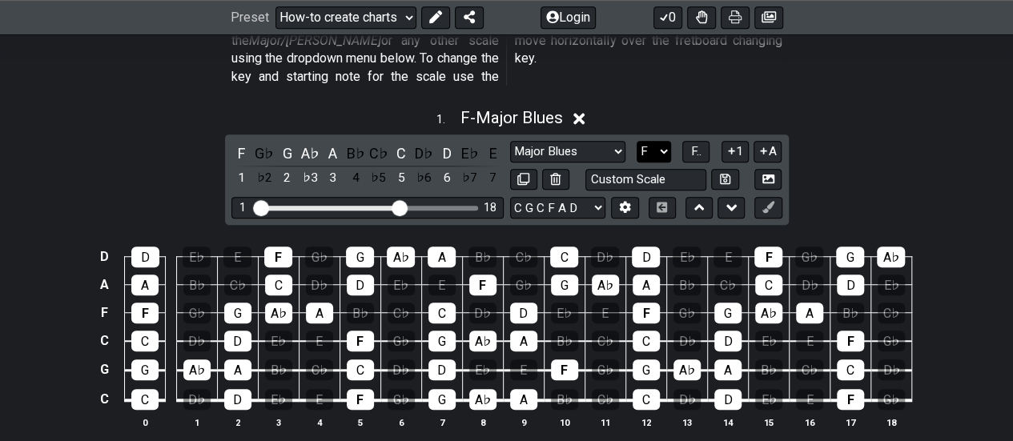
click at [664, 141] on select "A♭ A A♯ B♭ B C C♯ D♭ D D♯ E♭ E F F♯ G♭ G G♯" at bounding box center [653, 152] width 34 height 22
click at [636, 141] on select "A♭ A A♯ B♭ B C C♯ D♭ D D♯ E♭ E F F♯ G♭ G G♯" at bounding box center [653, 152] width 34 height 22
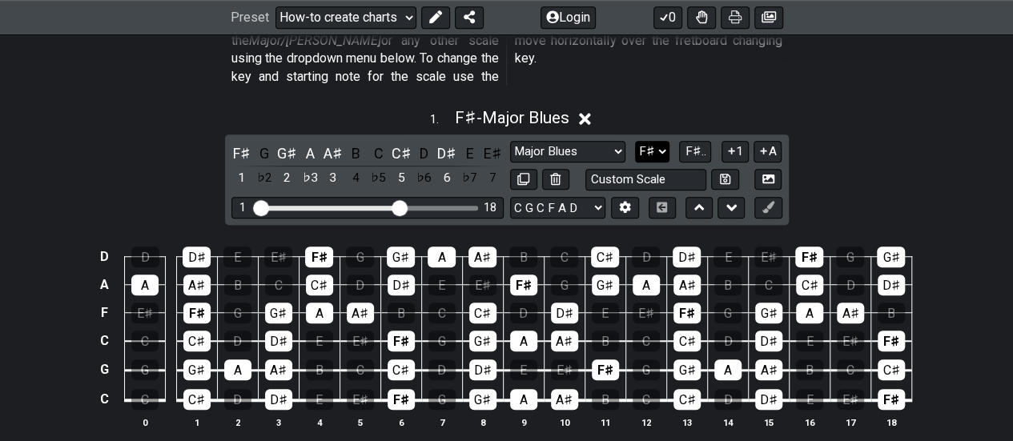
click at [664, 141] on select "A♭ A A♯ B♭ B C C♯ D♭ D D♯ E♭ E F F♯ G♭ G G♯" at bounding box center [652, 152] width 34 height 22
click at [635, 141] on select "A♭ A A♯ B♭ B C C♯ D♭ D D♯ E♭ E F F♯ G♭ G G♯" at bounding box center [652, 152] width 34 height 22
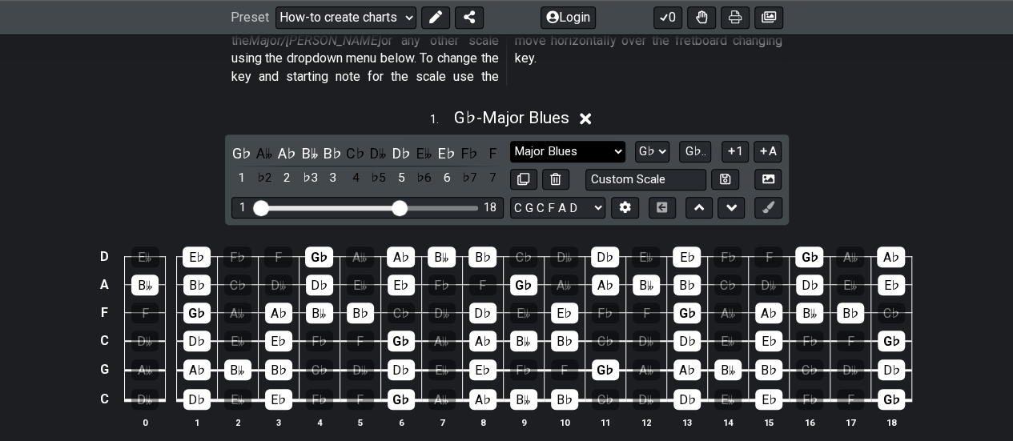
click at [619, 141] on select "Minor Pentatonic New Scale Minor Pentatonic Major Pentatonic Minor Blues Major …" at bounding box center [567, 152] width 115 height 22
click at [624, 141] on select "Minor Pentatonic New Scale Minor Pentatonic Major Pentatonic Minor Blues Major …" at bounding box center [567, 152] width 115 height 22
click at [666, 141] on select "A♭ A A♯ B♭ B C C♯ D♭ D D♯ E♭ E F F♯ G♭ G G♯" at bounding box center [652, 152] width 34 height 22
click at [636, 141] on select "A♭ A A♯ B♭ B C C♯ D♭ D D♯ E♭ E F F♯ G♭ G G♯" at bounding box center [652, 152] width 34 height 22
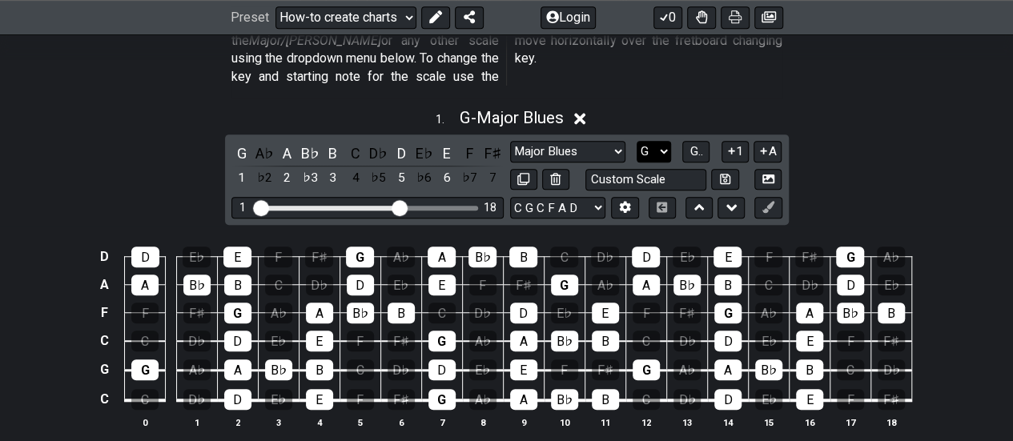
click at [664, 141] on select "A♭ A A♯ B♭ B C C♯ D♭ D D♯ E♭ E F F♯ G♭ G G♯" at bounding box center [653, 152] width 34 height 22
select select "G#"
click at [636, 141] on select "A♭ A A♯ B♭ B C C♯ D♭ D D♯ E♭ E F F♯ G♭ G G♯" at bounding box center [653, 152] width 34 height 22
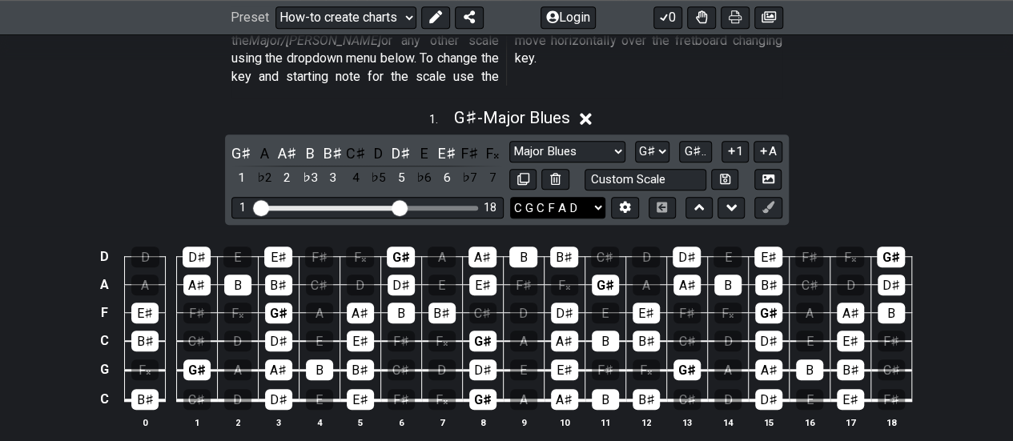
click at [602, 197] on select "E A D G B E E A D G B E E A D G B E B E A D F♯ B A D G C E A D A D G B E E♭ A♭ …" at bounding box center [557, 208] width 95 height 22
select select "A D G C E A"
click at [510, 197] on select "E A D G B E E A D G B E E A D G B E B E A D F♯ B A D G C E A D A D G B E E♭ A♭ …" at bounding box center [557, 208] width 95 height 22
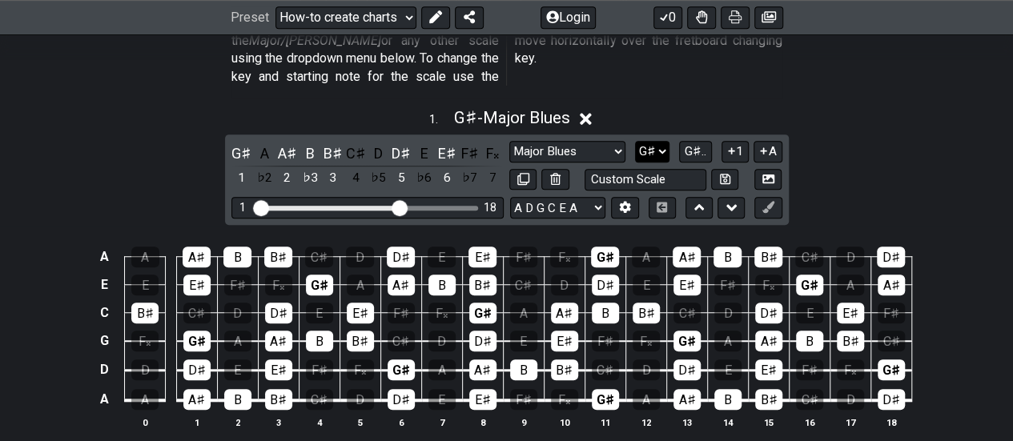
click at [661, 141] on select "A♭ A A♯ B♭ B C C♯ D♭ D D♯ E♭ E F F♯ G♭ G G♯" at bounding box center [652, 152] width 34 height 22
click at [636, 141] on select "A♭ A A♯ B♭ B C C♯ D♭ D D♯ E♭ E F F♯ G♭ G G♯" at bounding box center [652, 152] width 34 height 22
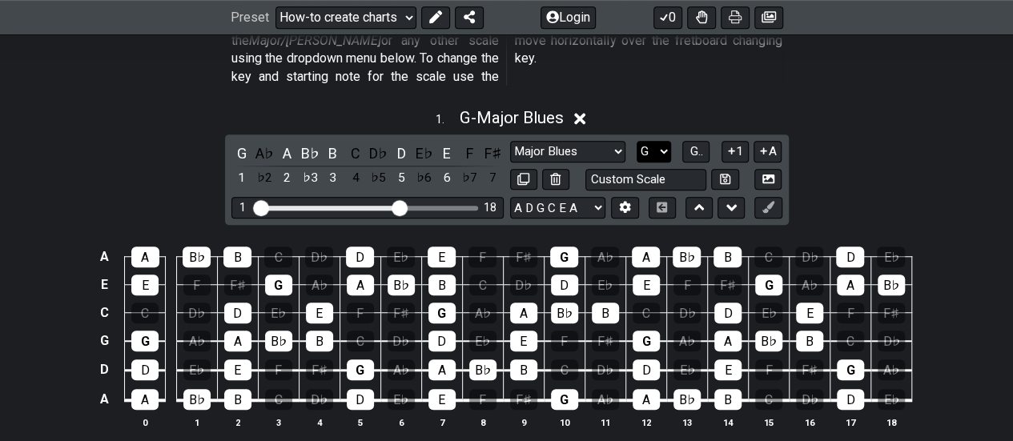
click at [664, 141] on select "A♭ A A♯ B♭ B C C♯ D♭ D D♯ E♭ E F F♯ G♭ G G♯" at bounding box center [653, 152] width 34 height 22
click at [636, 141] on select "A♭ A A♯ B♭ B C C♯ D♭ D D♯ E♭ E F F♯ G♭ G G♯" at bounding box center [653, 152] width 34 height 22
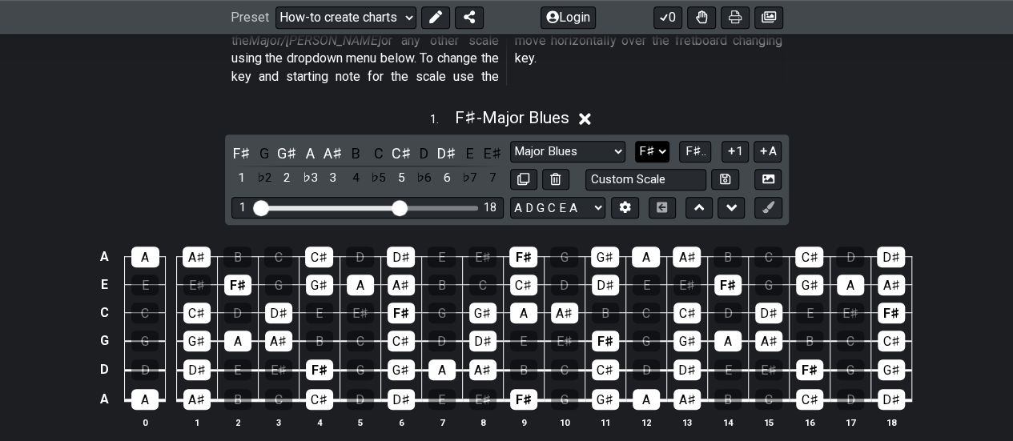
click at [668, 141] on select "A♭ A A♯ B♭ B C C♯ D♭ D D♯ E♭ E F F♯ G♭ G G♯" at bounding box center [652, 152] width 34 height 22
click at [635, 141] on select "A♭ A A♯ B♭ B C C♯ D♭ D D♯ E♭ E F F♯ G♭ G G♯" at bounding box center [652, 152] width 34 height 22
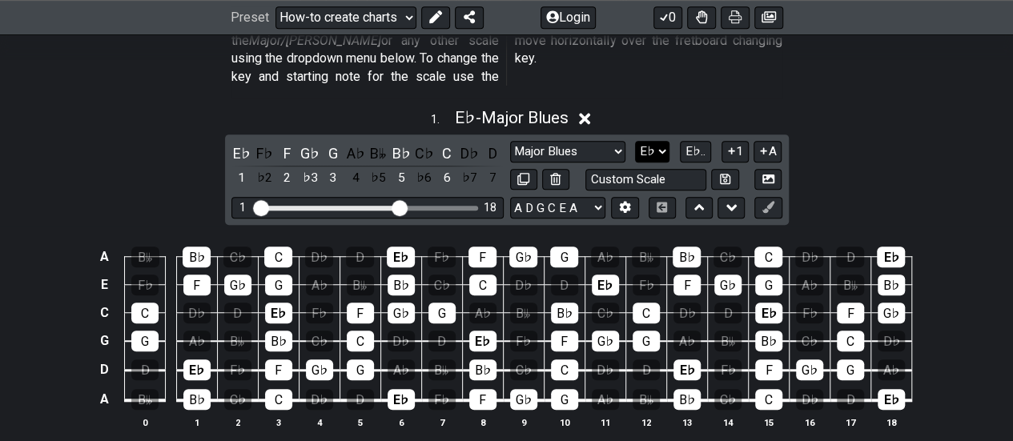
click at [659, 141] on select "A♭ A A♯ B♭ B C C♯ D♭ D D♯ E♭ E F F♯ G♭ G G♯" at bounding box center [652, 152] width 34 height 22
click at [636, 141] on select "A♭ A A♯ B♭ B C C♯ D♭ D D♯ E♭ E F F♯ G♭ G G♯" at bounding box center [652, 152] width 34 height 22
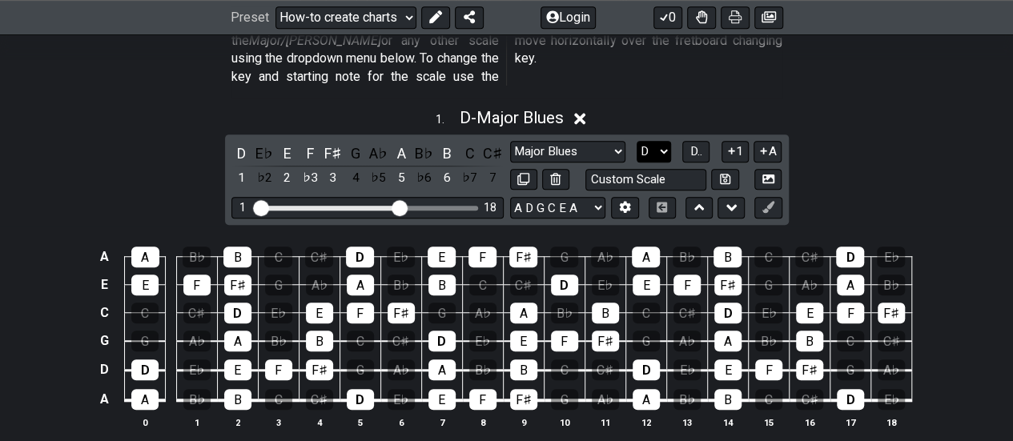
click at [667, 141] on select "A♭ A A♯ B♭ B C C♯ D♭ D D♯ E♭ E F F♯ G♭ G G♯" at bounding box center [653, 152] width 34 height 22
click at [636, 141] on select "A♭ A A♯ B♭ B C C♯ D♭ D D♯ E♭ E F F♯ G♭ G G♯" at bounding box center [653, 152] width 34 height 22
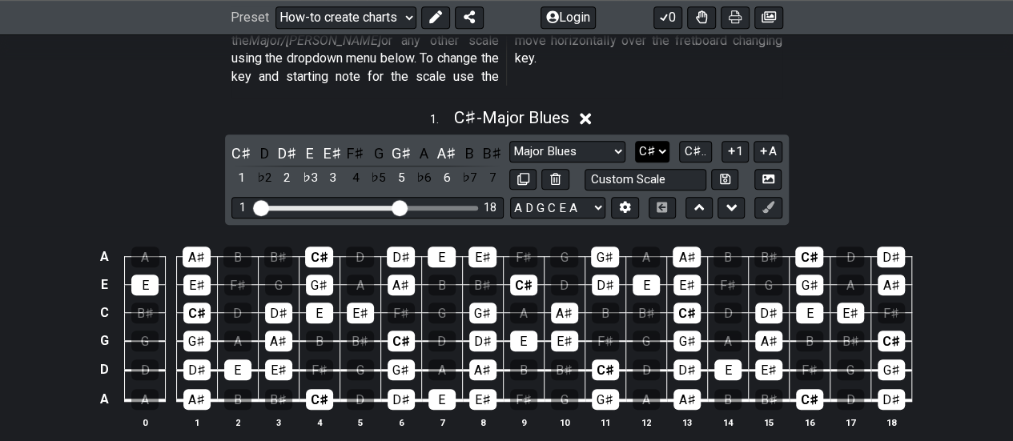
click at [667, 141] on select "A♭ A A♯ B♭ B C C♯ D♭ D D♯ E♭ E F F♯ G♭ G G♯" at bounding box center [652, 152] width 34 height 22
click at [636, 141] on select "A♭ A A♯ B♭ B C C♯ D♭ D D♯ E♭ E F F♯ G♭ G G♯" at bounding box center [652, 152] width 34 height 22
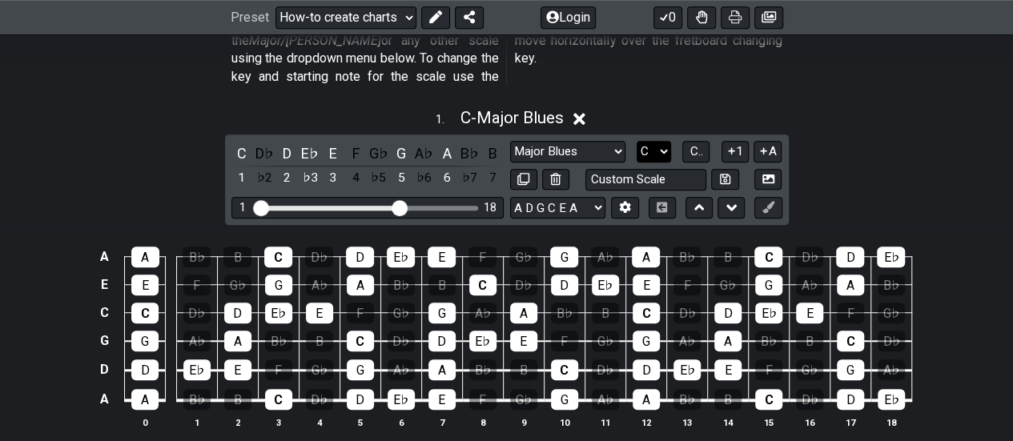
click at [664, 141] on select "A♭ A A♯ B♭ B C C♯ D♭ D D♯ E♭ E F F♯ G♭ G G♯" at bounding box center [653, 152] width 34 height 22
click at [636, 141] on select "A♭ A A♯ B♭ B C C♯ D♭ D D♯ E♭ E F F♯ G♭ G G♯" at bounding box center [653, 152] width 34 height 22
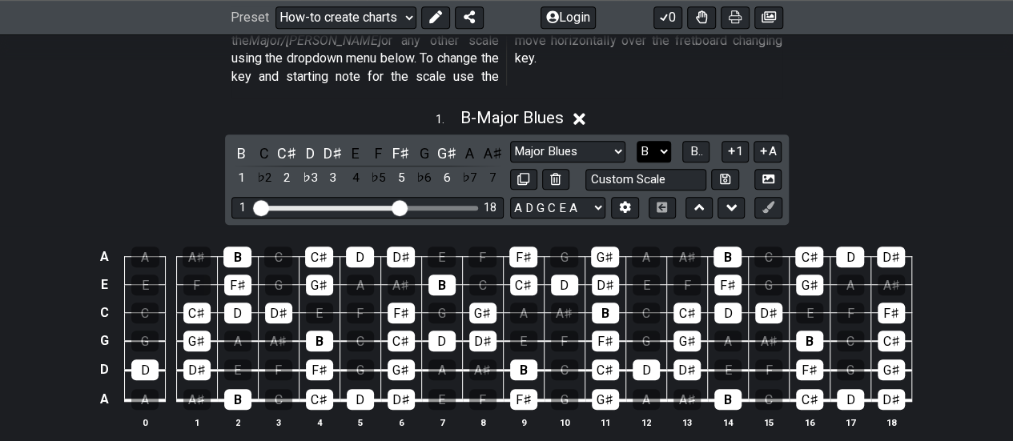
click at [666, 141] on select "A♭ A A♯ B♭ B C C♯ D♭ D D♯ E♭ E F F♯ G♭ G G♯" at bounding box center [653, 152] width 34 height 22
select select "A"
click at [636, 141] on select "A♭ A A♯ B♭ B C C♯ D♭ D D♯ E♭ E F F♯ G♭ G G♯" at bounding box center [653, 152] width 34 height 22
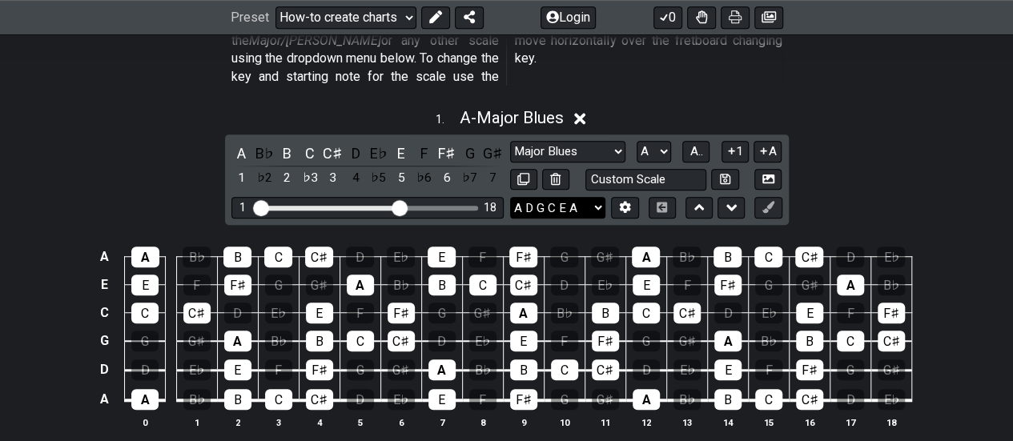
click at [602, 197] on select "E A D G B E E A D G B E E A D G B E B E A D F♯ B A D G C E A D A D G B E E♭ A♭ …" at bounding box center [557, 208] width 95 height 22
select select "D A D G B E"
click at [510, 197] on select "E A D G B E E A D G B E E A D G B E B E A D F♯ B A D G C E A D A D G B E E♭ A♭ …" at bounding box center [557, 208] width 95 height 22
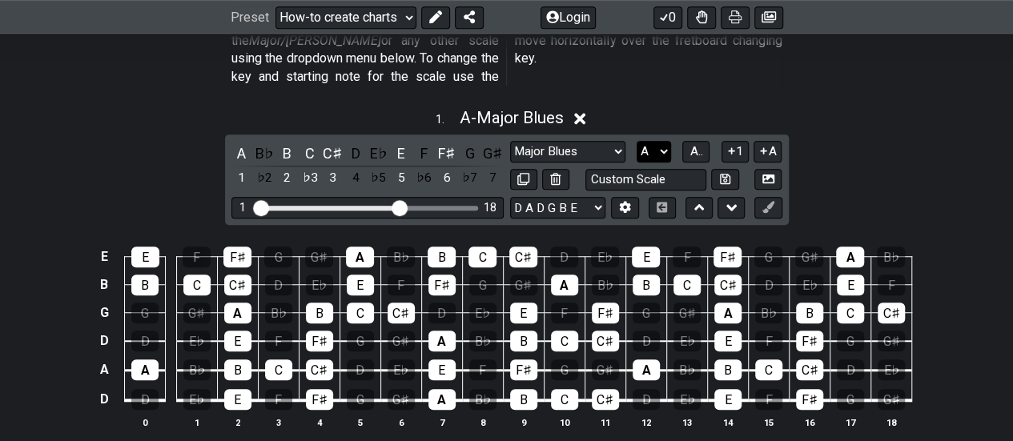
click at [666, 141] on select "A♭ A A♯ B♭ B C C♯ D♭ D D♯ E♭ E F F♯ G♭ G G♯" at bounding box center [653, 152] width 34 height 22
click at [636, 141] on select "A♭ A A♯ B♭ B C C♯ D♭ D D♯ E♭ E F F♯ G♭ G G♯" at bounding box center [653, 152] width 34 height 22
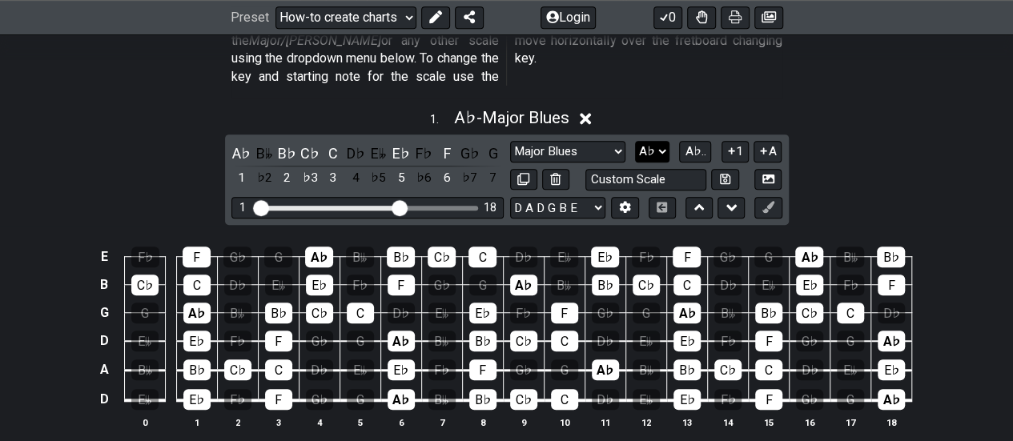
click at [660, 141] on select "A♭ A A♯ B♭ B C C♯ D♭ D D♯ E♭ E F F♯ G♭ G G♯" at bounding box center [652, 152] width 34 height 22
click at [636, 141] on select "A♭ A A♯ B♭ B C C♯ D♭ D D♯ E♭ E F F♯ G♭ G G♯" at bounding box center [652, 152] width 34 height 22
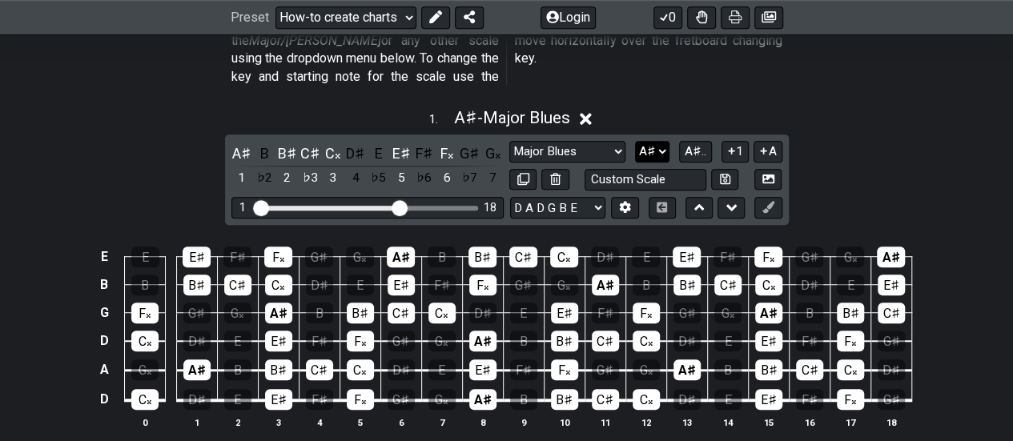
click at [667, 141] on select "A♭ A A♯ B♭ B C C♯ D♭ D D♯ E♭ E F F♯ G♭ G G♯" at bounding box center [652, 152] width 34 height 22
click at [636, 141] on select "A♭ A A♯ B♭ B C C♯ D♭ D D♯ E♭ E F F♯ G♭ G G♯" at bounding box center [652, 152] width 34 height 22
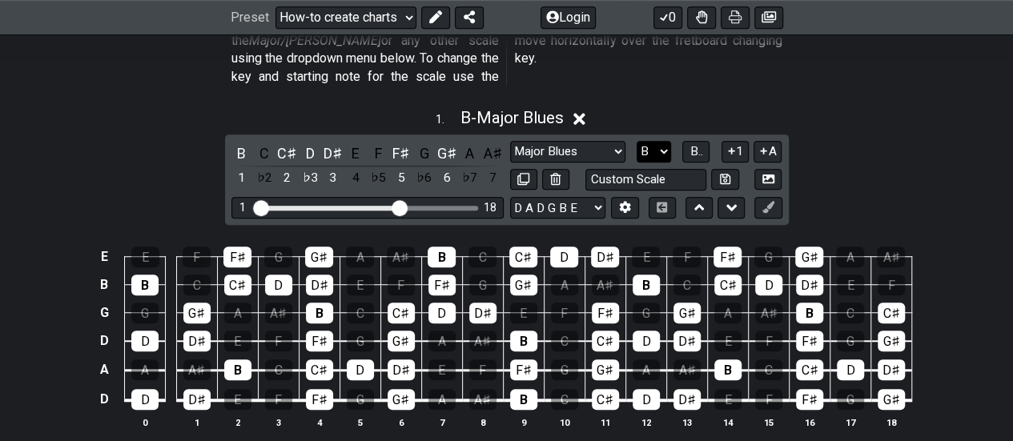
click at [667, 141] on select "A♭ A A♯ B♭ B C C♯ D♭ D D♯ E♭ E F F♯ G♭ G G♯" at bounding box center [653, 152] width 34 height 22
click at [636, 141] on select "A♭ A A♯ B♭ B C C♯ D♭ D D♯ E♭ E F F♯ G♭ G G♯" at bounding box center [653, 152] width 34 height 22
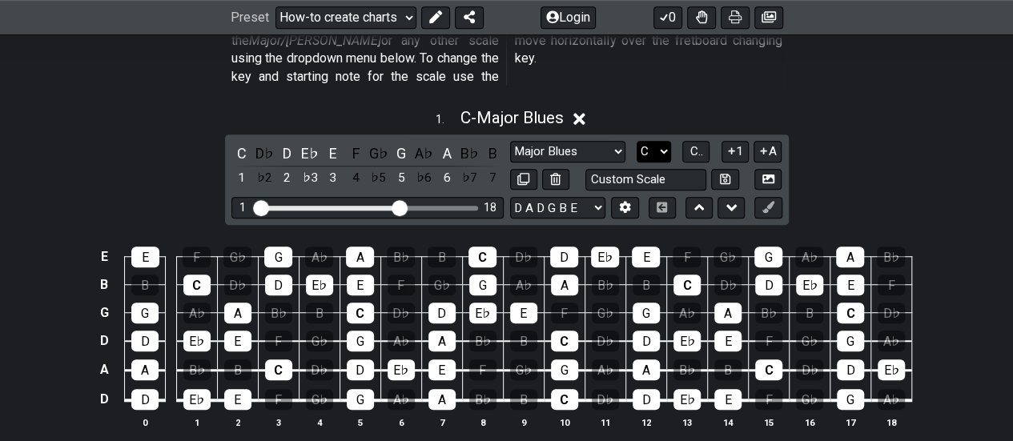
click at [666, 141] on select "A♭ A A♯ B♭ B C C♯ D♭ D D♯ E♭ E F F♯ G♭ G G♯" at bounding box center [653, 152] width 34 height 22
click at [636, 141] on select "A♭ A A♯ B♭ B C C♯ D♭ D D♯ E♭ E F F♯ G♭ G G♯" at bounding box center [653, 152] width 34 height 22
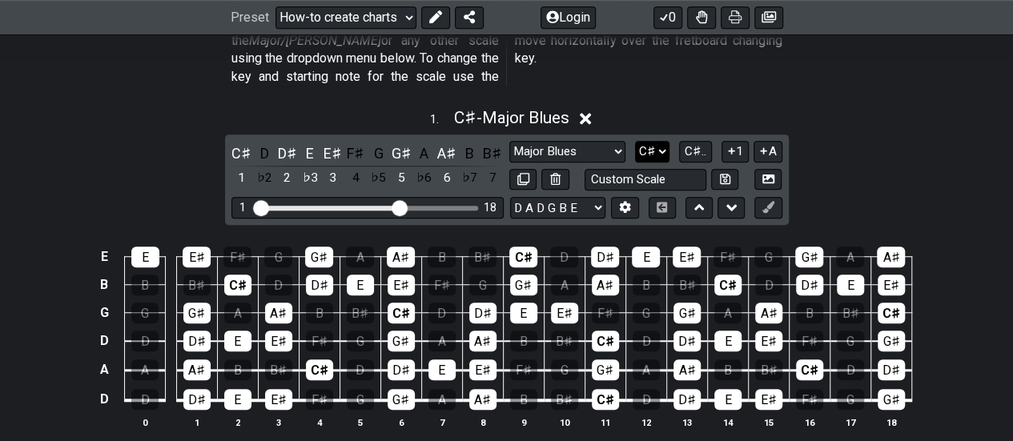
click at [663, 141] on select "A♭ A A♯ B♭ B C C♯ D♭ D D♯ E♭ E F F♯ G♭ G G♯" at bounding box center [652, 152] width 34 height 22
click at [636, 141] on select "A♭ A A♯ B♭ B C C♯ D♭ D D♯ E♭ E F F♯ G♭ G G♯" at bounding box center [652, 152] width 34 height 22
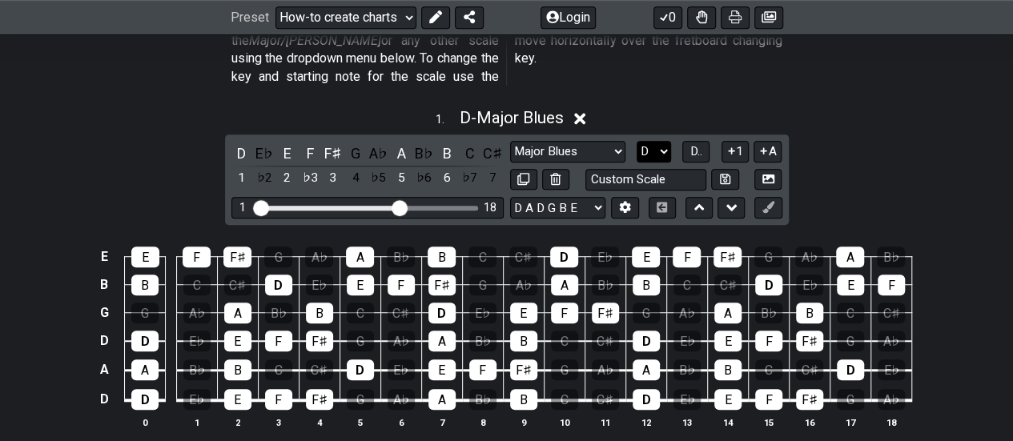
click at [663, 141] on select "A♭ A A♯ B♭ B C C♯ D♭ D D♯ E♭ E F F♯ G♭ G G♯" at bounding box center [653, 152] width 34 height 22
click at [636, 141] on select "A♭ A A♯ B♭ B C C♯ D♭ D D♯ E♭ E F F♯ G♭ G G♯" at bounding box center [653, 152] width 34 height 22
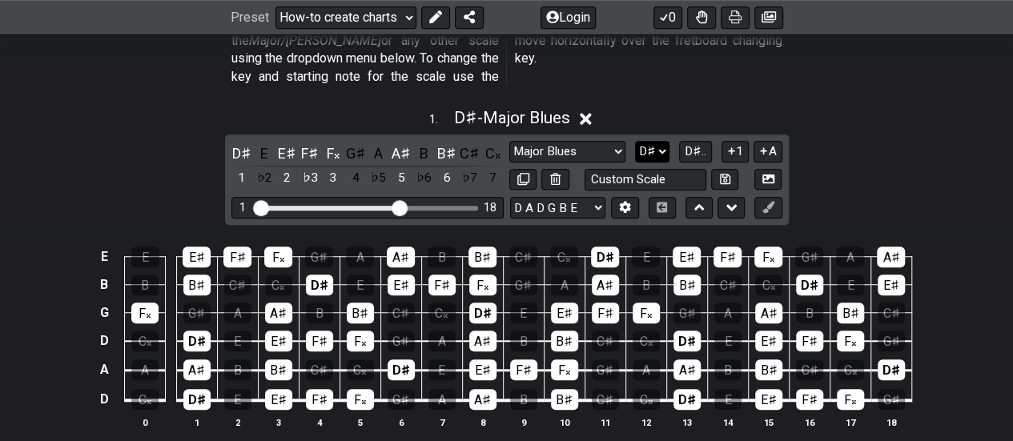
click at [668, 141] on select "A♭ A A♯ B♭ B C C♯ D♭ D D♯ E♭ E F F♯ G♭ G G♯" at bounding box center [652, 152] width 34 height 22
click at [636, 141] on select "A♭ A A♯ B♭ B C C♯ D♭ D D♯ E♭ E F F♯ G♭ G G♯" at bounding box center [652, 152] width 34 height 22
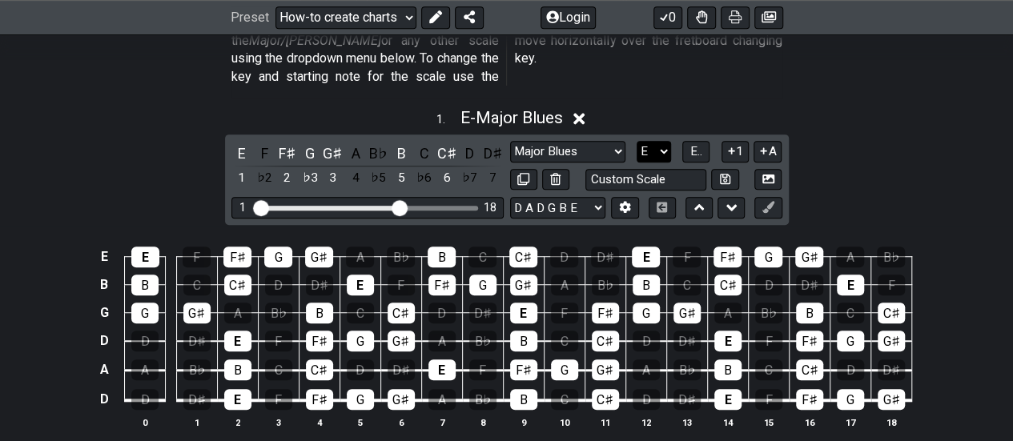
click at [668, 141] on select "A♭ A A♯ B♭ B C C♯ D♭ D D♯ E♭ E F F♯ G♭ G G♯" at bounding box center [653, 152] width 34 height 22
click at [636, 141] on select "A♭ A A♯ B♭ B C C♯ D♭ D D♯ E♭ E F F♯ G♭ G G♯" at bounding box center [653, 152] width 34 height 22
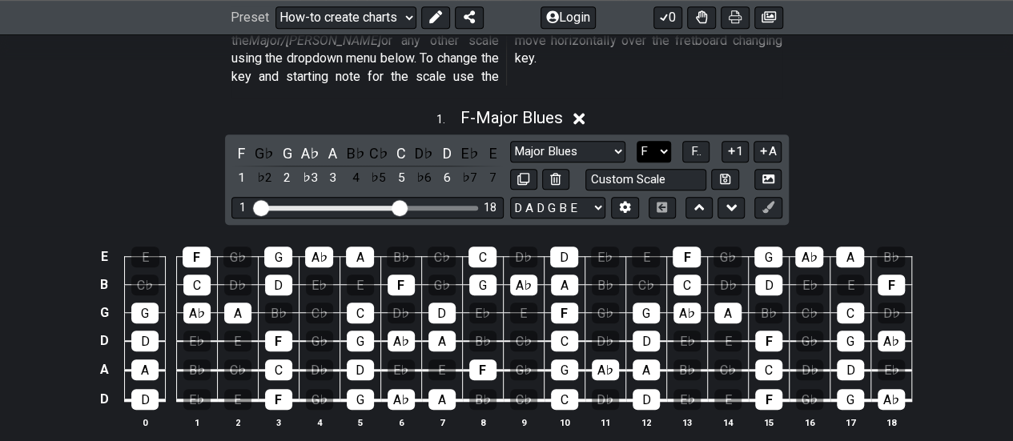
click at [663, 141] on select "A♭ A A♯ B♭ B C C♯ D♭ D D♯ E♭ E F F♯ G♭ G G♯" at bounding box center [653, 152] width 34 height 22
click at [636, 141] on select "A♭ A A♯ B♭ B C C♯ D♭ D D♯ E♭ E F F♯ G♭ G G♯" at bounding box center [653, 152] width 34 height 22
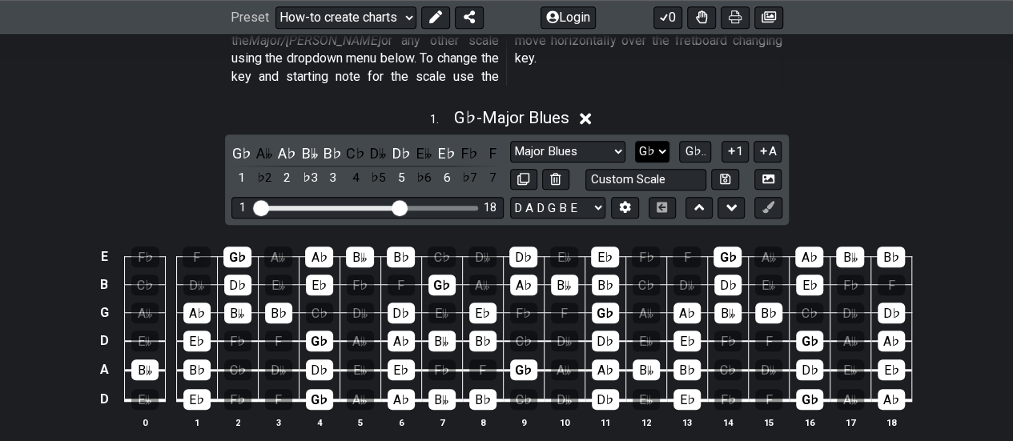
click at [661, 141] on select "A♭ A A♯ B♭ B C C♯ D♭ D D♯ E♭ E F F♯ G♭ G G♯" at bounding box center [652, 152] width 34 height 22
select select "G"
click at [636, 141] on select "A♭ A A♯ B♭ B C C♯ D♭ D D♯ E♭ E F F♯ G♭ G G♯" at bounding box center [652, 152] width 34 height 22
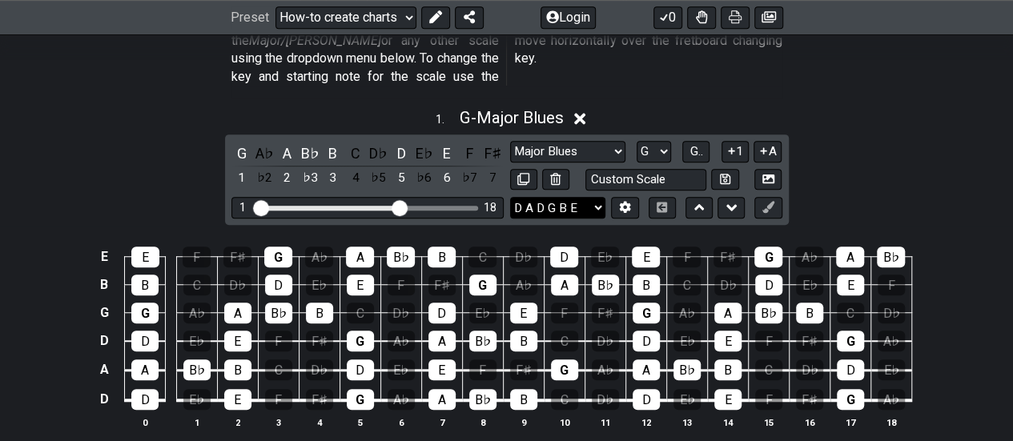
click at [599, 197] on select "E A D G B E E A D G B E E A D G B E B E A D F♯ B A D G C E A D A D G B E E♭ A♭ …" at bounding box center [557, 208] width 95 height 22
select select "C G C F A D"
click at [510, 197] on select "E A D G B E E A D G B E E A D G B E B E A D F♯ B A D G C E A D A D G B E E♭ A♭ …" at bounding box center [557, 208] width 95 height 22
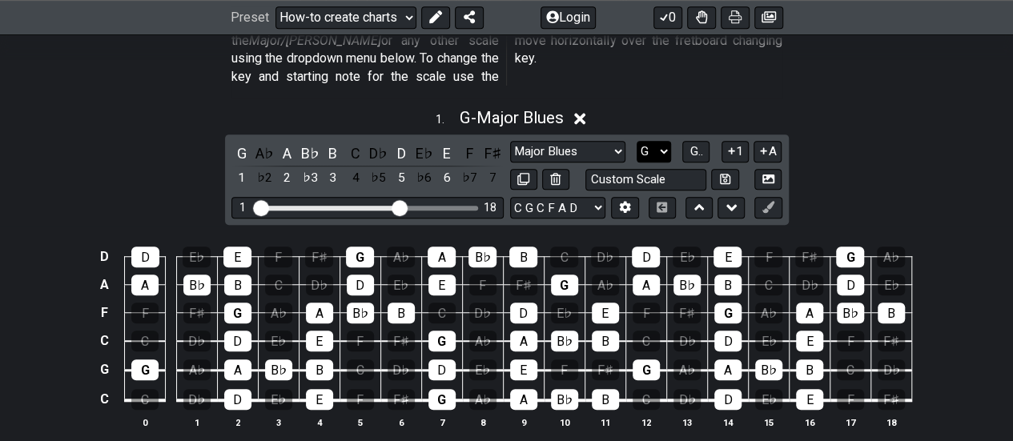
click at [664, 141] on select "A♭ A A♯ B♭ B C C♯ D♭ D D♯ E♭ E F F♯ G♭ G G♯" at bounding box center [653, 152] width 34 height 22
click at [636, 141] on select "A♭ A A♯ B♭ B C C♯ D♭ D D♯ E♭ E F F♯ G♭ G G♯" at bounding box center [653, 152] width 34 height 22
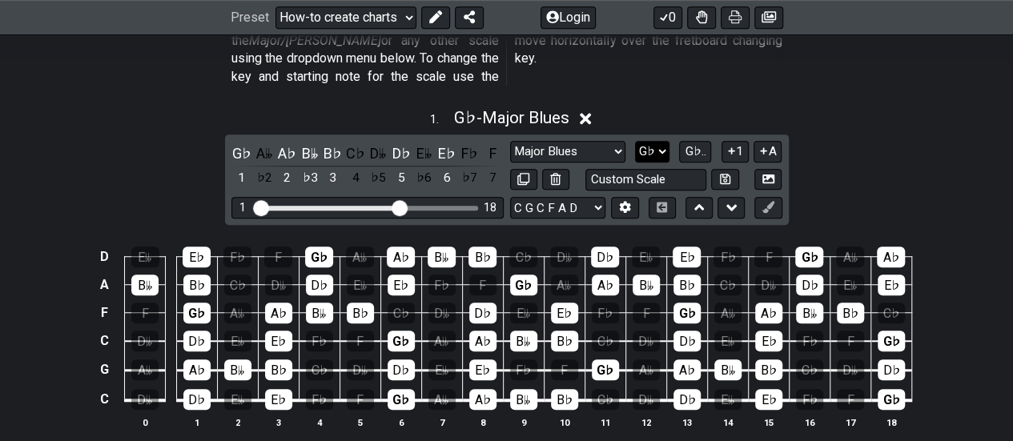
click at [661, 141] on select "A♭ A A♯ B♭ B C C♯ D♭ D D♯ E♭ E F F♯ G♭ G G♯" at bounding box center [652, 152] width 34 height 22
click at [636, 141] on select "A♭ A A♯ B♭ B C C♯ D♭ D D♯ E♭ E F F♯ G♭ G G♯" at bounding box center [652, 152] width 34 height 22
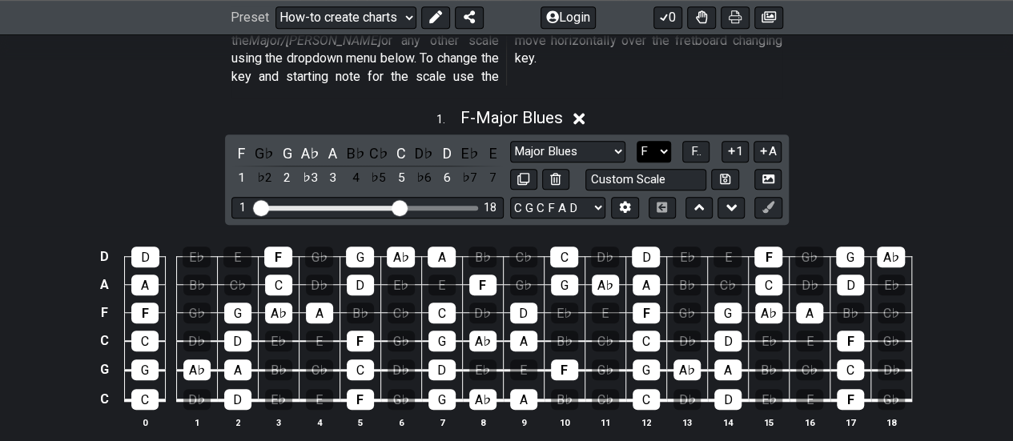
click at [661, 141] on select "A♭ A A♯ B♭ B C C♯ D♭ D D♯ E♭ E F F♯ G♭ G G♯" at bounding box center [653, 152] width 34 height 22
click at [636, 141] on select "A♭ A A♯ B♭ B C C♯ D♭ D D♯ E♭ E F F♯ G♭ G G♯" at bounding box center [653, 152] width 34 height 22
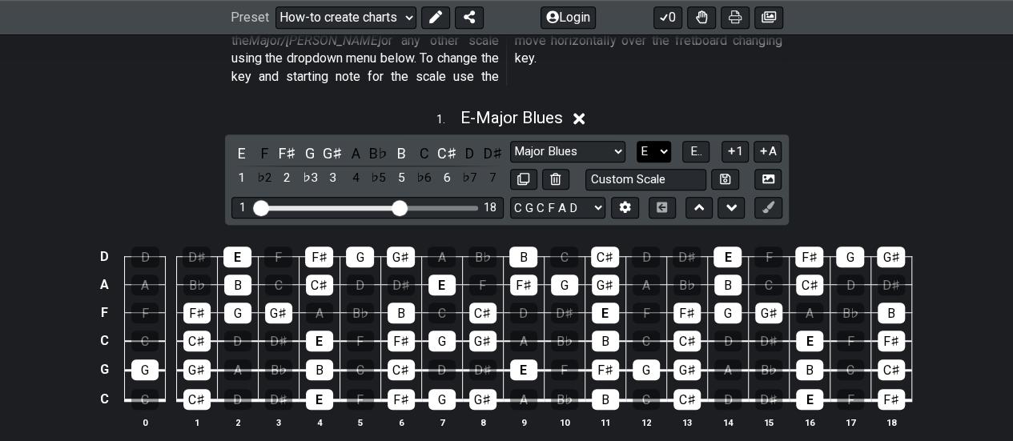
click at [660, 141] on select "A♭ A A♯ B♭ B C C♯ D♭ D D♯ E♭ E F F♯ G♭ G G♯" at bounding box center [653, 152] width 34 height 22
click at [636, 141] on select "A♭ A A♯ B♭ B C C♯ D♭ D D♯ E♭ E F F♯ G♭ G G♯" at bounding box center [653, 152] width 34 height 22
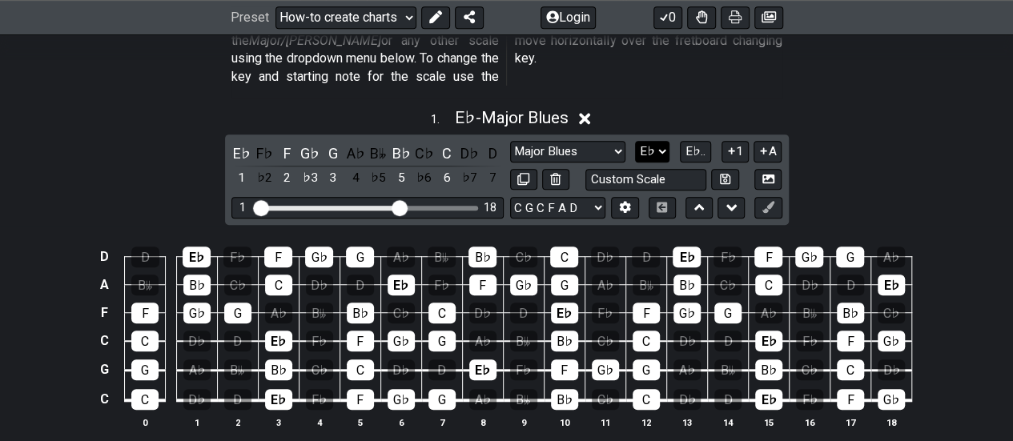
click at [658, 141] on select "A♭ A A♯ B♭ B C C♯ D♭ D D♯ E♭ E F F♯ G♭ G G♯" at bounding box center [652, 152] width 34 height 22
click at [635, 141] on select "A♭ A A♯ B♭ B C C♯ D♭ D D♯ E♭ E F F♯ G♭ G G♯" at bounding box center [652, 152] width 34 height 22
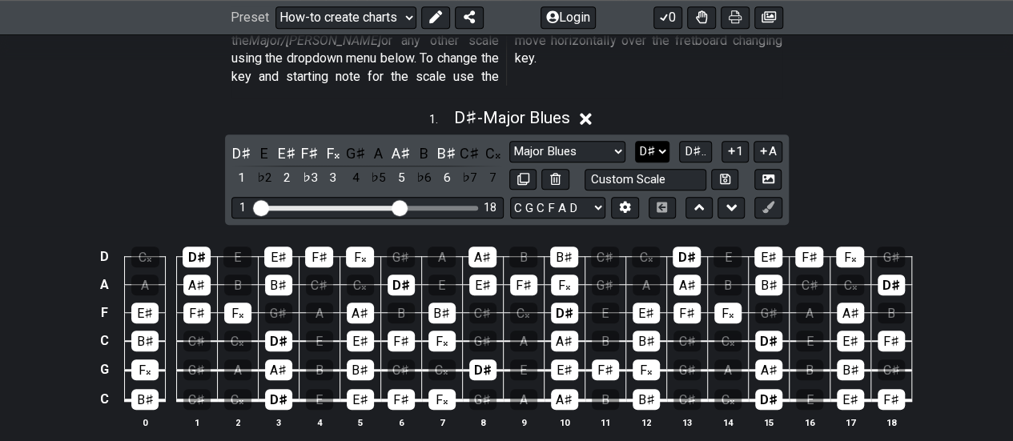
click at [663, 141] on select "A♭ A A♯ B♭ B C C♯ D♭ D D♯ E♭ E F F♯ G♭ G G♯" at bounding box center [652, 152] width 34 height 22
click at [636, 141] on select "A♭ A A♯ B♭ B C C♯ D♭ D D♯ E♭ E F F♯ G♭ G G♯" at bounding box center [652, 152] width 34 height 22
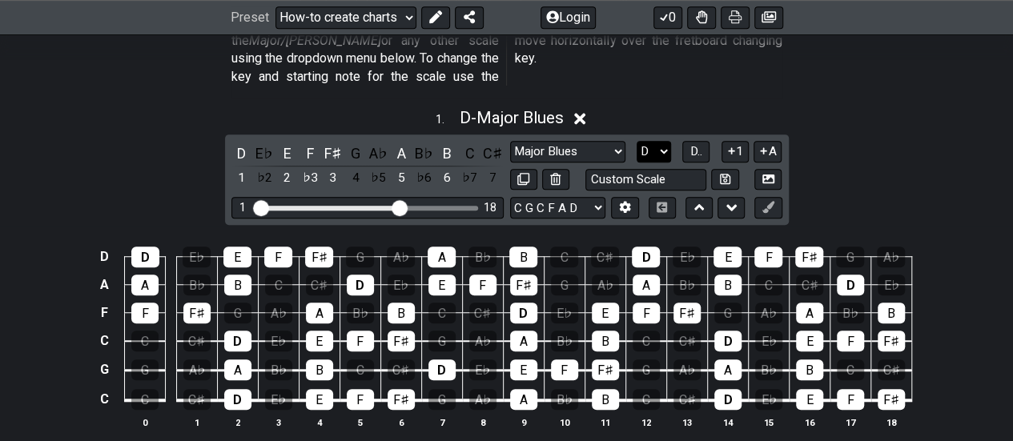
click at [669, 141] on select "A♭ A A♯ B♭ B C C♯ D♭ D D♯ E♭ E F F♯ G♭ G G♯" at bounding box center [653, 152] width 34 height 22
click at [636, 141] on select "A♭ A A♯ B♭ B C C♯ D♭ D D♯ E♭ E F F♯ G♭ G G♯" at bounding box center [653, 152] width 34 height 22
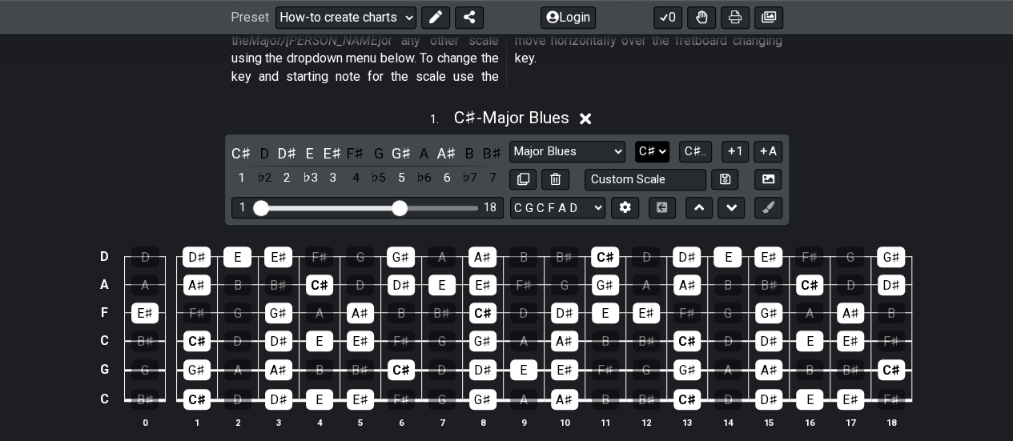
click at [668, 141] on select "A♭ A A♯ B♭ B C C♯ D♭ D D♯ E♭ E F F♯ G♭ G G♯" at bounding box center [652, 152] width 34 height 22
click at [636, 141] on select "A♭ A A♯ B♭ B C C♯ D♭ D D♯ E♭ E F F♯ G♭ G G♯" at bounding box center [652, 152] width 34 height 22
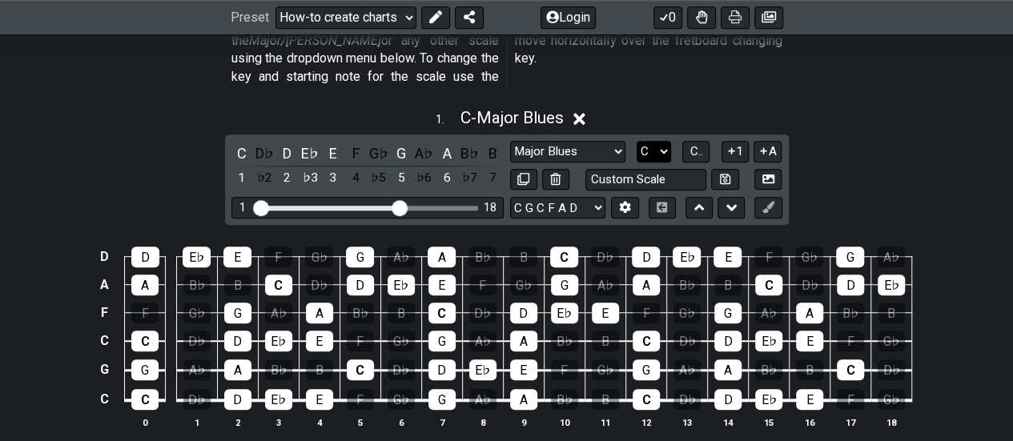
click at [665, 141] on select "A♭ A A♯ B♭ B C C♯ D♭ D D♯ E♭ E F F♯ G♭ G G♯" at bounding box center [653, 152] width 34 height 22
click at [636, 141] on select "A♭ A A♯ B♭ B C C♯ D♭ D D♯ E♭ E F F♯ G♭ G G♯" at bounding box center [653, 152] width 34 height 22
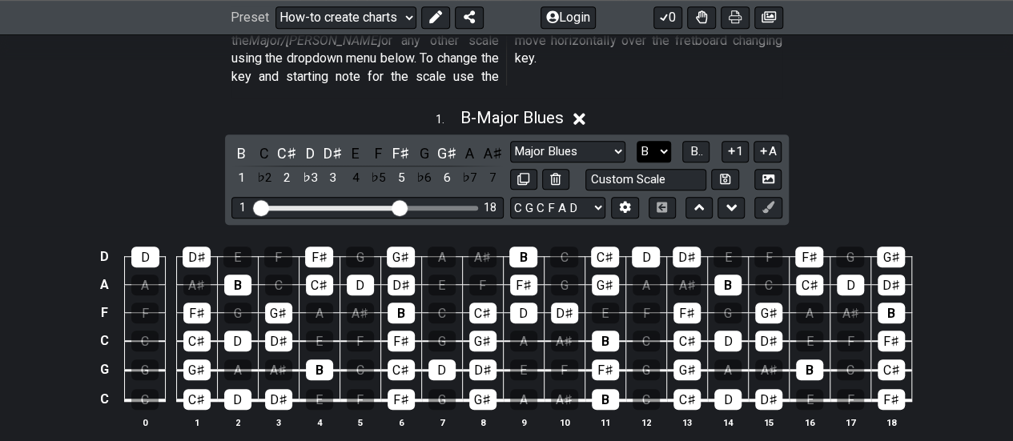
click at [666, 141] on select "A♭ A A♯ B♭ B C C♯ D♭ D D♯ E♭ E F F♯ G♭ G G♯" at bounding box center [653, 152] width 34 height 22
click at [636, 141] on select "A♭ A A♯ B♭ B C C♯ D♭ D D♯ E♭ E F F♯ G♭ G G♯" at bounding box center [653, 152] width 34 height 22
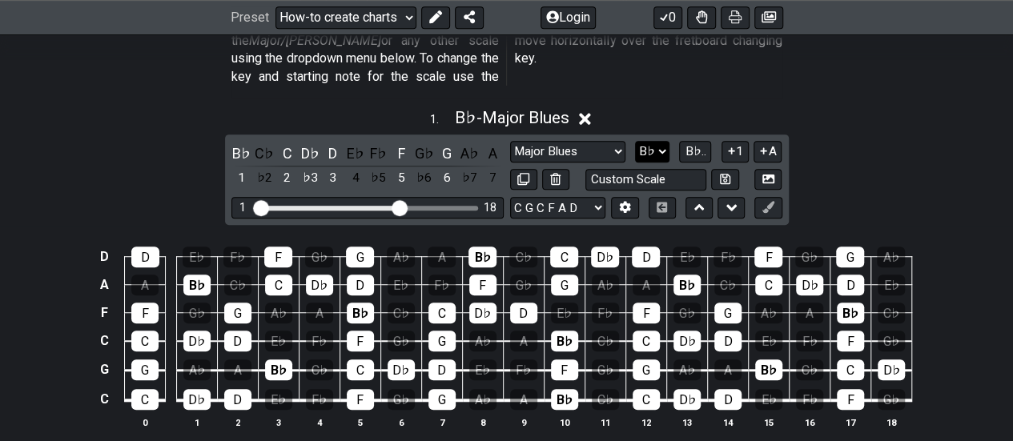
click at [661, 141] on select "A♭ A A♯ B♭ B C C♯ D♭ D D♯ E♭ E F F♯ G♭ G G♯" at bounding box center [652, 152] width 34 height 22
click at [636, 141] on select "A♭ A A♯ B♭ B C C♯ D♭ D D♯ E♭ E F F♯ G♭ G G♯" at bounding box center [652, 152] width 34 height 22
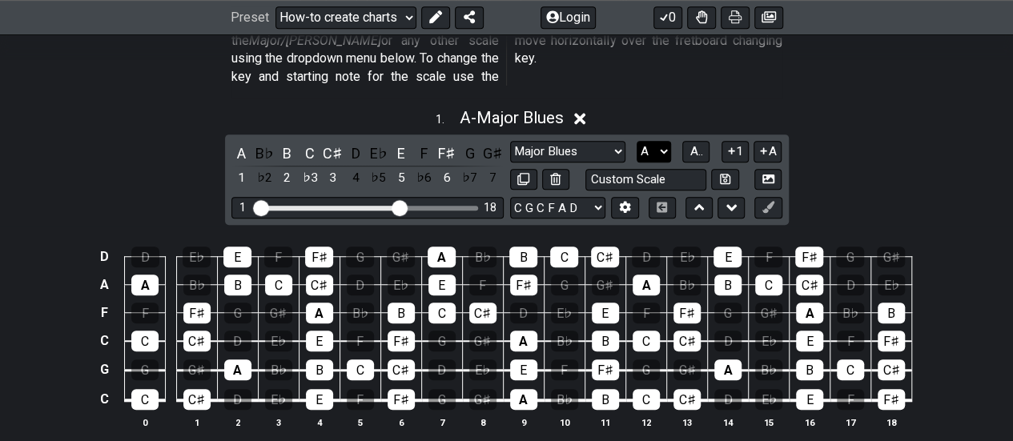
click at [666, 141] on select "A♭ A A♯ B♭ B C C♯ D♭ D D♯ E♭ E F F♯ G♭ G G♯" at bounding box center [653, 152] width 34 height 22
select select "Ab"
click at [636, 141] on select "A♭ A A♯ B♭ B C C♯ D♭ D D♯ E♭ E F F♯ G♭ G G♯" at bounding box center [653, 152] width 34 height 22
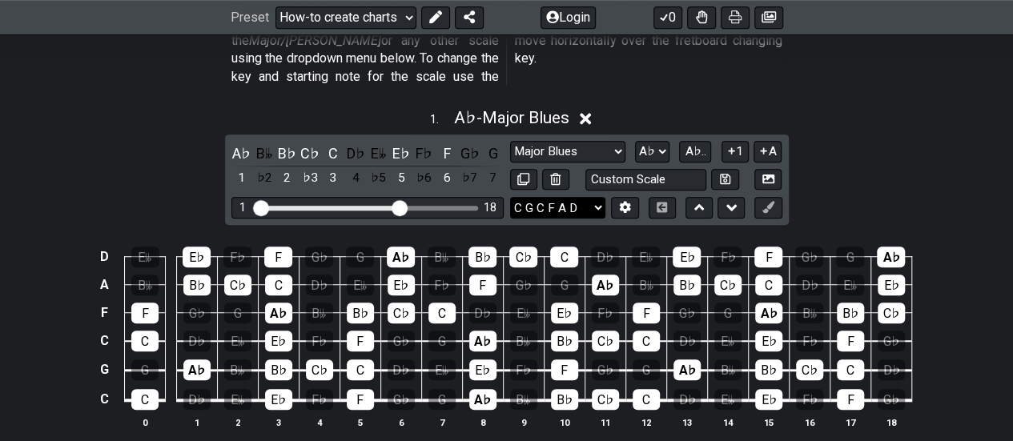
click at [602, 197] on select "E A D G B E E A D G B E E A D G B E B E A D F♯ B A D G C E A D A D G B E E♭ A♭ …" at bounding box center [557, 208] width 95 height 22
select select "D G C F A D"
click at [510, 197] on select "E A D G B E E A D G B E E A D G B E B E A D F♯ B A D G C E A D A D G B E E♭ A♭ …" at bounding box center [557, 208] width 95 height 22
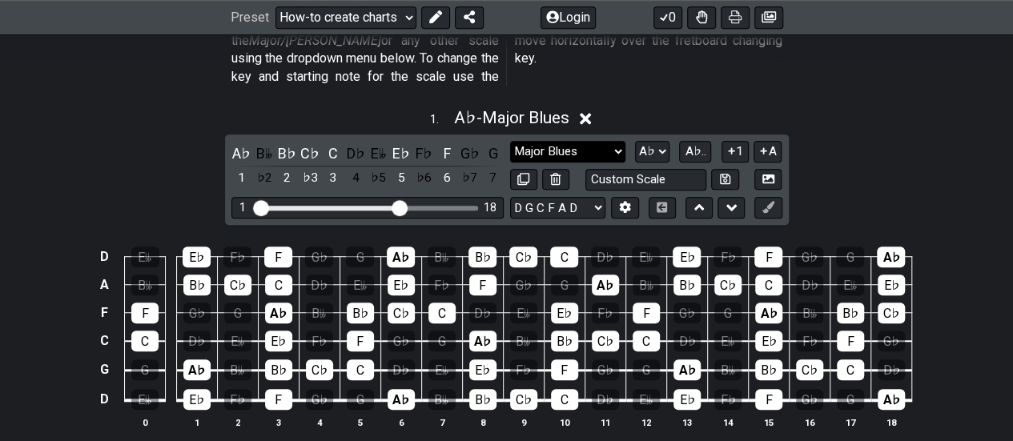
click at [616, 141] on select "Minor Pentatonic New Scale Minor Pentatonic Major Pentatonic Minor Blues Major …" at bounding box center [567, 152] width 115 height 22
click at [661, 141] on select "A♭ A A♯ B♭ B C C♯ D♭ D D♯ E♭ E F F♯ G♭ G G♯" at bounding box center [652, 152] width 34 height 22
click at [636, 141] on select "A♭ A A♯ B♭ B C C♯ D♭ D D♯ E♭ E F F♯ G♭ G G♯" at bounding box center [652, 152] width 34 height 22
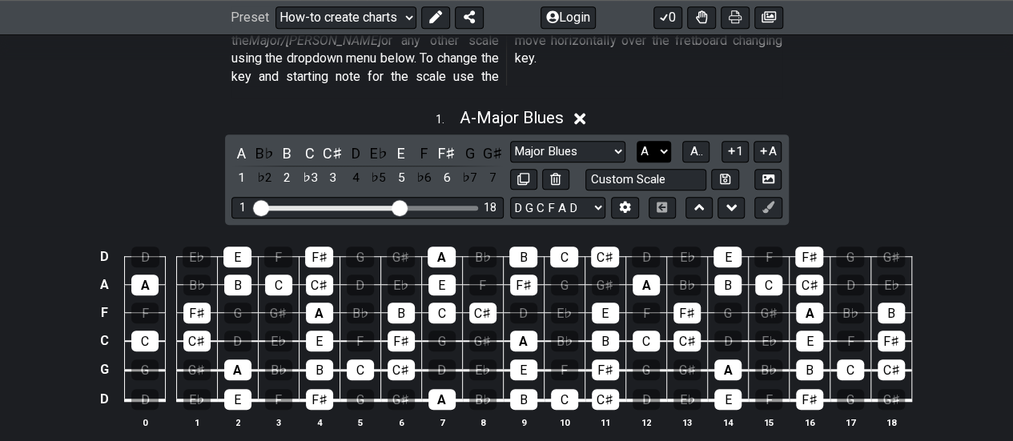
click at [662, 141] on select "A♭ A A♯ B♭ B C C♯ D♭ D D♯ E♭ E F F♯ G♭ G G♯" at bounding box center [653, 152] width 34 height 22
click at [636, 141] on select "A♭ A A♯ B♭ B C C♯ D♭ D D♯ E♭ E F F♯ G♭ G G♯" at bounding box center [653, 152] width 34 height 22
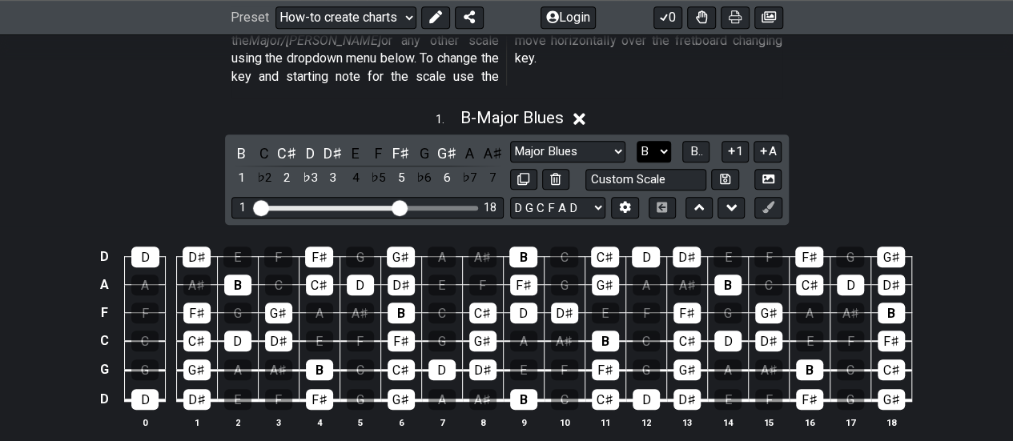
click at [662, 141] on select "A♭ A A♯ B♭ B C C♯ D♭ D D♯ E♭ E F F♯ G♭ G G♯" at bounding box center [653, 152] width 34 height 22
click at [636, 141] on select "A♭ A A♯ B♭ B C C♯ D♭ D D♯ E♭ E F F♯ G♭ G G♯" at bounding box center [653, 152] width 34 height 22
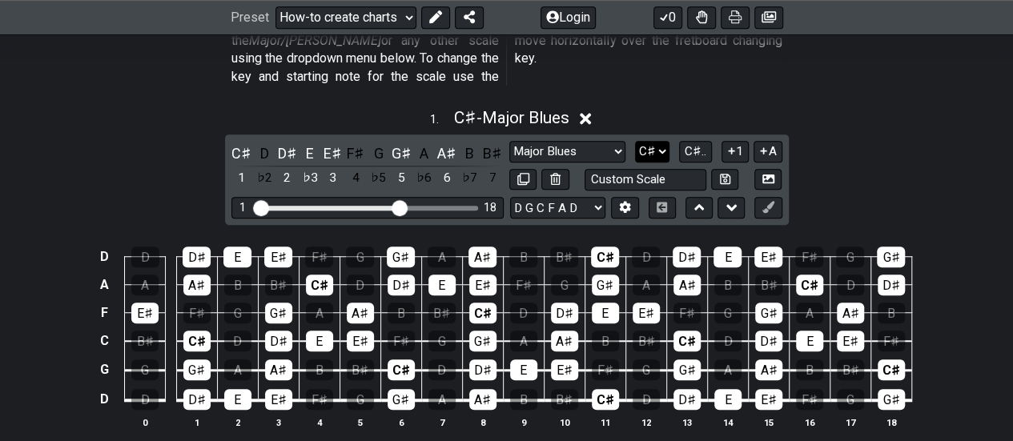
click at [663, 141] on select "A♭ A A♯ B♭ B C C♯ D♭ D D♯ E♭ E F F♯ G♭ G G♯" at bounding box center [652, 152] width 34 height 22
click at [636, 141] on select "A♭ A A♯ B♭ B C C♯ D♭ D D♯ E♭ E F F♯ G♭ G G♯" at bounding box center [652, 152] width 34 height 22
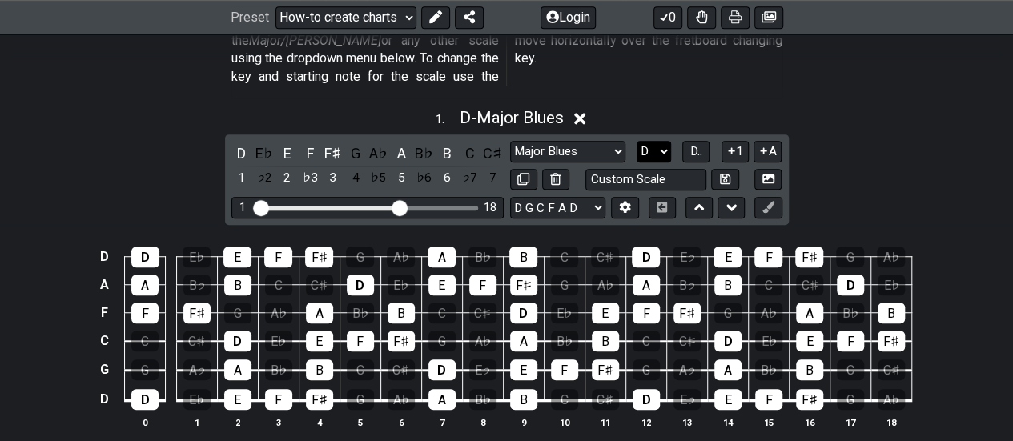
click at [665, 141] on select "A♭ A A♯ B♭ B C C♯ D♭ D D♯ E♭ E F F♯ G♭ G G♯" at bounding box center [653, 152] width 34 height 22
click at [636, 141] on select "A♭ A A♯ B♭ B C C♯ D♭ D D♯ E♭ E F F♯ G♭ G G♯" at bounding box center [653, 152] width 34 height 22
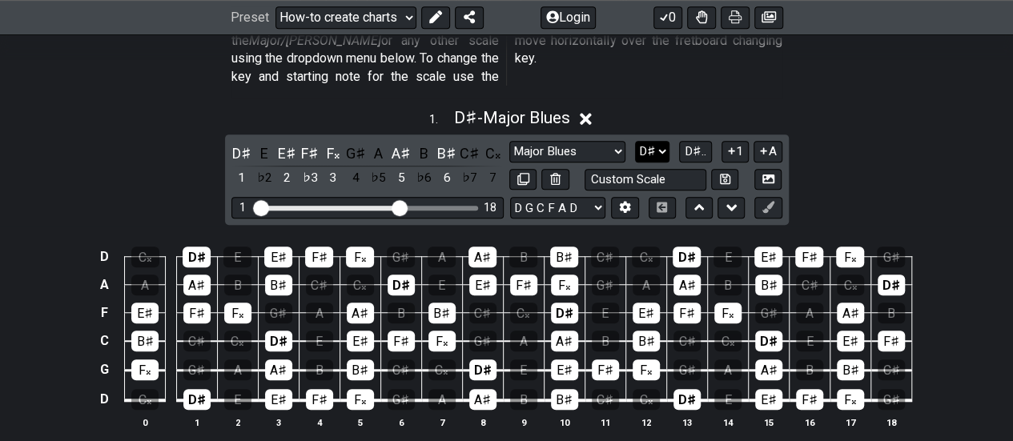
click at [661, 141] on select "A♭ A A♯ B♭ B C C♯ D♭ D D♯ E♭ E F F♯ G♭ G G♯" at bounding box center [652, 152] width 34 height 22
click at [636, 141] on select "A♭ A A♯ B♭ B C C♯ D♭ D D♯ E♭ E F F♯ G♭ G G♯" at bounding box center [652, 152] width 34 height 22
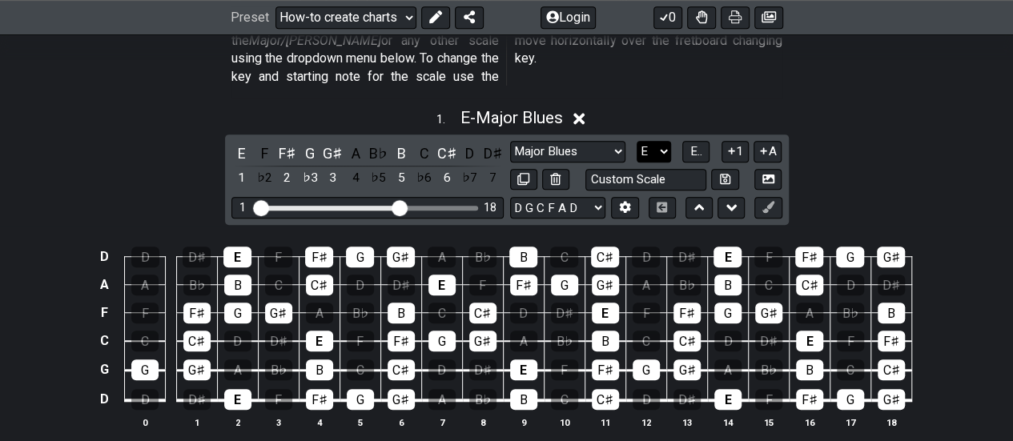
click at [661, 141] on select "A♭ A A♯ B♭ B C C♯ D♭ D D♯ E♭ E F F♯ G♭ G G♯" at bounding box center [653, 152] width 34 height 22
click at [636, 141] on select "A♭ A A♯ B♭ B C C♯ D♭ D D♯ E♭ E F F♯ G♭ G G♯" at bounding box center [653, 152] width 34 height 22
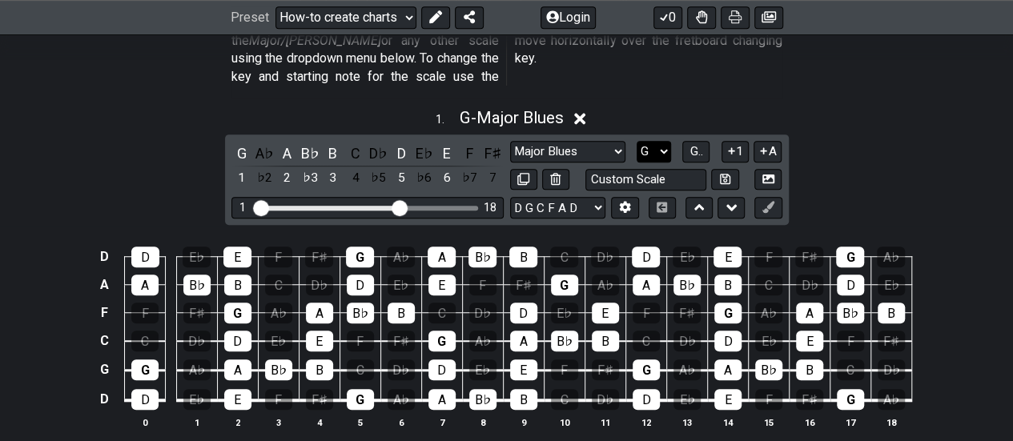
click at [663, 141] on select "A♭ A A♯ B♭ B C C♯ D♭ D D♯ E♭ E F F♯ G♭ G G♯" at bounding box center [653, 152] width 34 height 22
click at [636, 141] on select "A♭ A A♯ B♭ B C C♯ D♭ D D♯ E♭ E F F♯ G♭ G G♯" at bounding box center [653, 152] width 34 height 22
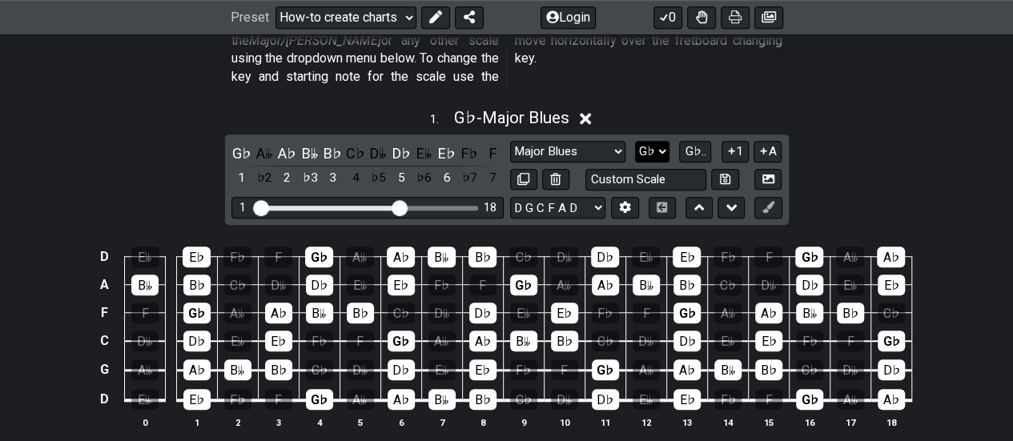
click at [661, 141] on select "A♭ A A♯ B♭ B C C♯ D♭ D D♯ E♭ E F F♯ G♭ G G♯" at bounding box center [652, 152] width 34 height 22
select select "F"
click at [636, 141] on select "A♭ A A♯ B♭ B C C♯ D♭ D D♯ E♭ E F F♯ G♭ G G♯" at bounding box center [652, 152] width 34 height 22
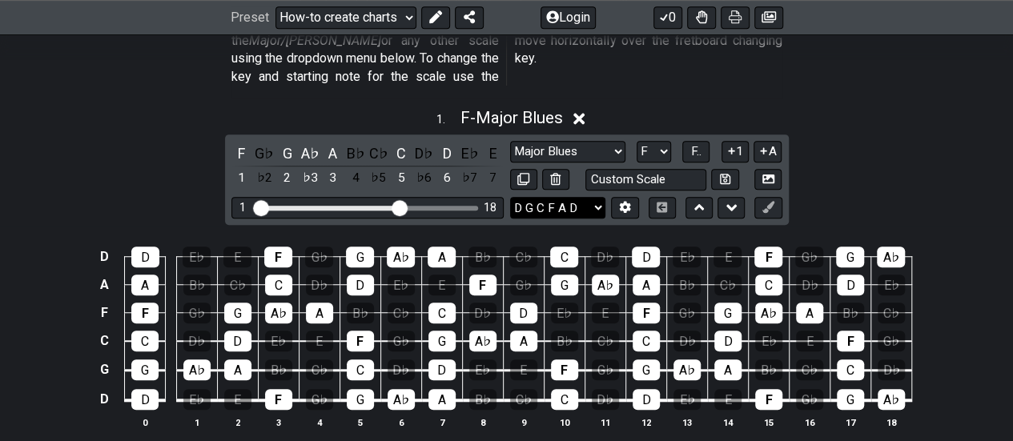
click at [599, 197] on select "E A D G B E E A D G B E E A D G B E B E A D F♯ B A D G C E A D A D G B E E♭ A♭ …" at bounding box center [557, 208] width 95 height 22
select select "D G D G B D"
click at [510, 197] on select "E A D G B E E A D G B E E A D G B E B E A D F♯ B A D G C E A D A D G B E E♭ A♭ …" at bounding box center [557, 208] width 95 height 22
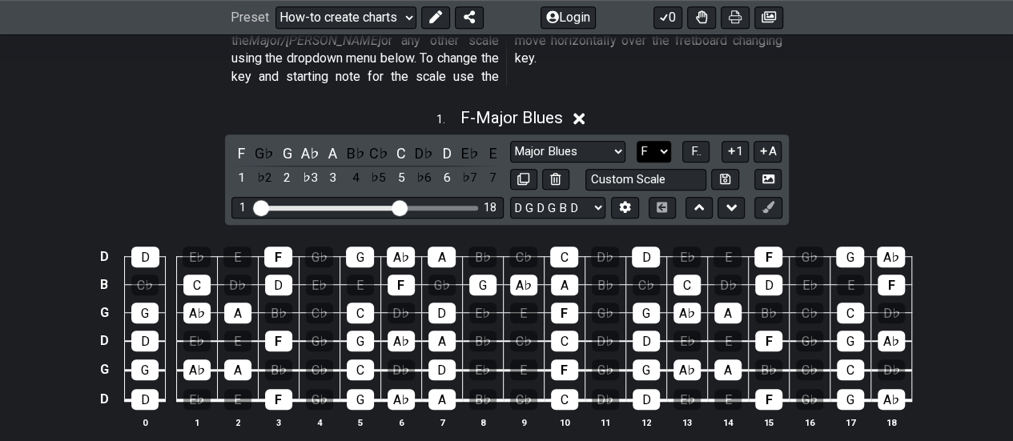
click at [664, 141] on select "A♭ A A♯ B♭ B C C♯ D♭ D D♯ E♭ E F F♯ G♭ G G♯" at bounding box center [653, 152] width 34 height 22
click at [636, 141] on select "A♭ A A♯ B♭ B C C♯ D♭ D D♯ E♭ E F F♯ G♭ G G♯" at bounding box center [653, 152] width 34 height 22
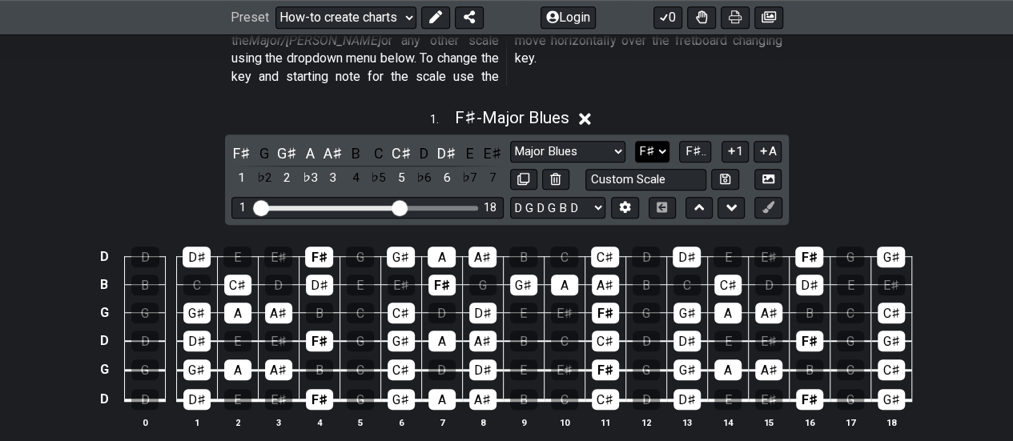
click at [666, 141] on select "A♭ A A♯ B♭ B C C♯ D♭ D D♯ E♭ E F F♯ G♭ G G♯" at bounding box center [652, 152] width 34 height 22
click at [636, 141] on select "A♭ A A♯ B♭ B C C♯ D♭ D D♯ E♭ E F F♯ G♭ G G♯" at bounding box center [652, 152] width 34 height 22
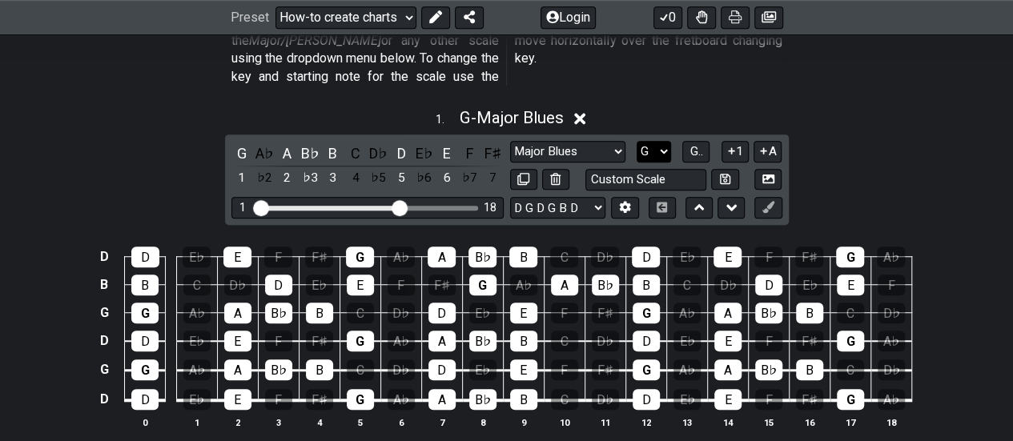
click at [665, 141] on select "A♭ A A♯ B♭ B C C♯ D♭ D D♯ E♭ E F F♯ G♭ G G♯" at bounding box center [653, 152] width 34 height 22
click at [636, 141] on select "A♭ A A♯ B♭ B C C♯ D♭ D D♯ E♭ E F F♯ G♭ G G♯" at bounding box center [653, 152] width 34 height 22
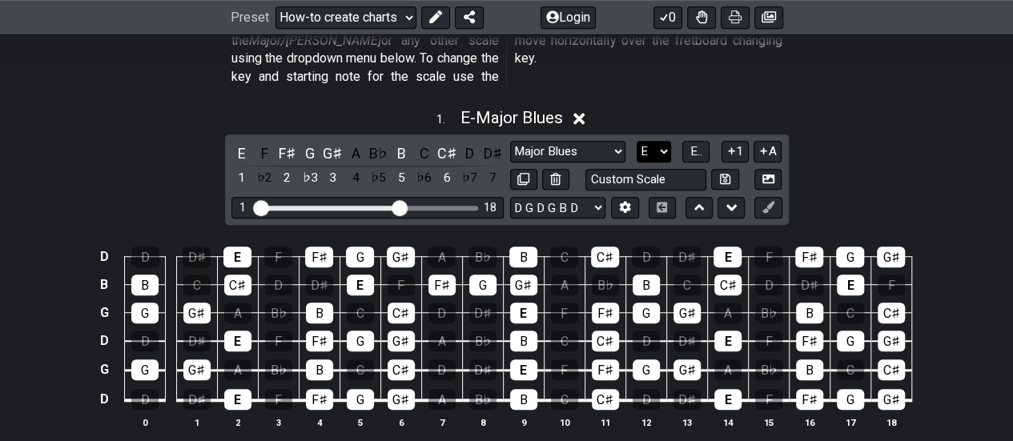
click at [669, 141] on select "A♭ A A♯ B♭ B C C♯ D♭ D D♯ E♭ E F F♯ G♭ G G♯" at bounding box center [653, 152] width 34 height 22
click at [636, 141] on select "A♭ A A♯ B♭ B C C♯ D♭ D D♯ E♭ E F F♯ G♭ G G♯" at bounding box center [653, 152] width 34 height 22
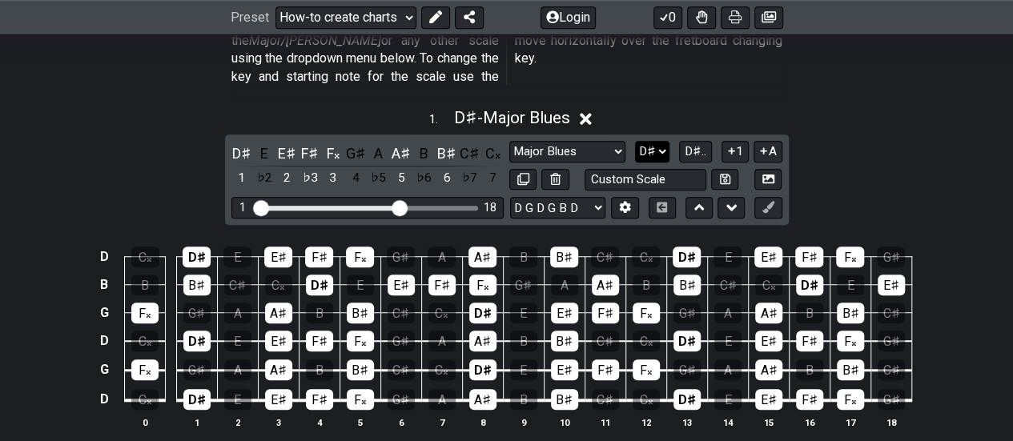
click at [666, 141] on select "A♭ A A♯ B♭ B C C♯ D♭ D D♯ E♭ E F F♯ G♭ G G♯" at bounding box center [652, 152] width 34 height 22
click at [636, 141] on select "A♭ A A♯ B♭ B C C♯ D♭ D D♯ E♭ E F F♯ G♭ G G♯" at bounding box center [652, 152] width 34 height 22
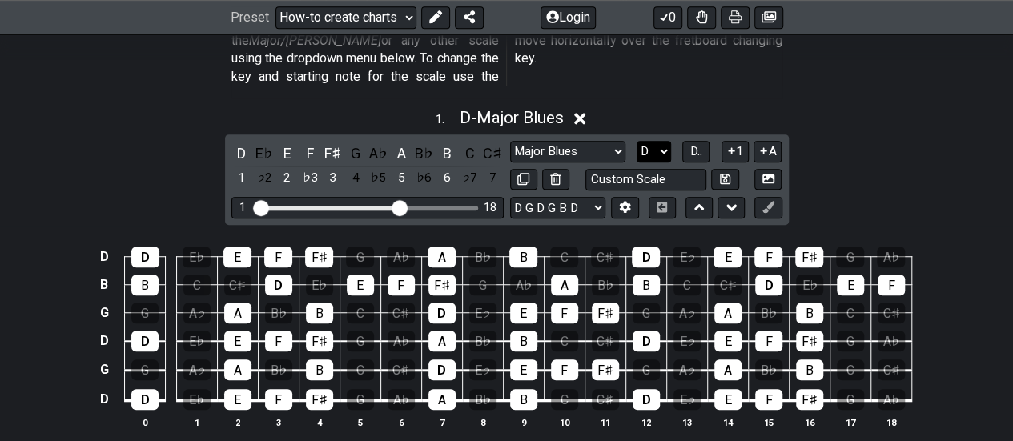
click at [667, 141] on select "A♭ A A♯ B♭ B C C♯ D♭ D D♯ E♭ E F F♯ G♭ G G♯" at bounding box center [653, 152] width 34 height 22
click at [636, 141] on select "A♭ A A♯ B♭ B C C♯ D♭ D D♯ E♭ E F F♯ G♭ G G♯" at bounding box center [653, 152] width 34 height 22
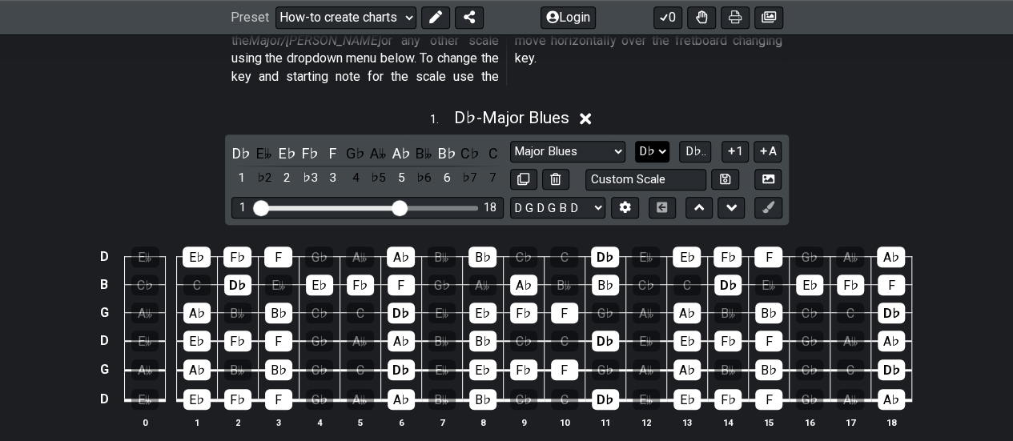
click at [661, 141] on select "A♭ A A♯ B♭ B C C♯ D♭ D D♯ E♭ E F F♯ G♭ G G♯" at bounding box center [652, 152] width 34 height 22
click at [636, 141] on select "A♭ A A♯ B♭ B C C♯ D♭ D D♯ E♭ E F F♯ G♭ G G♯" at bounding box center [652, 152] width 34 height 22
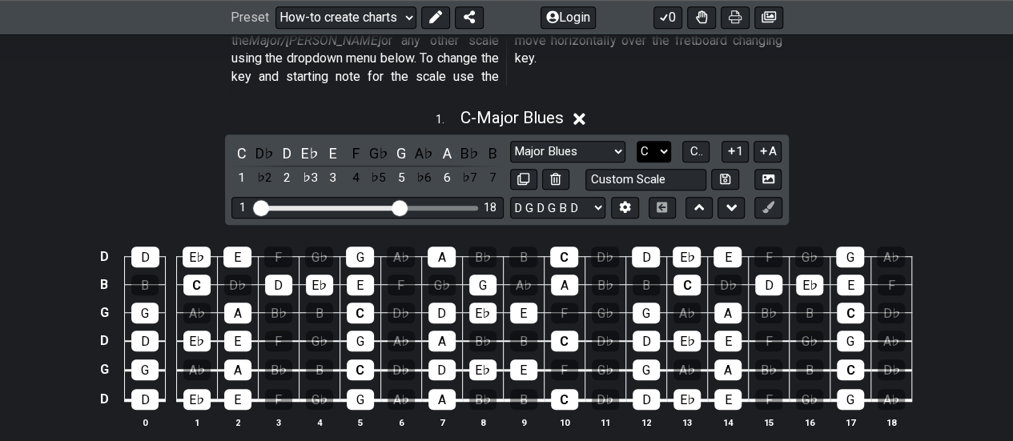
click at [660, 141] on select "A♭ A A♯ B♭ B C C♯ D♭ D D♯ E♭ E F F♯ G♭ G G♯" at bounding box center [653, 152] width 34 height 22
click at [636, 141] on select "A♭ A A♯ B♭ B C C♯ D♭ D D♯ E♭ E F F♯ G♭ G G♯" at bounding box center [653, 152] width 34 height 22
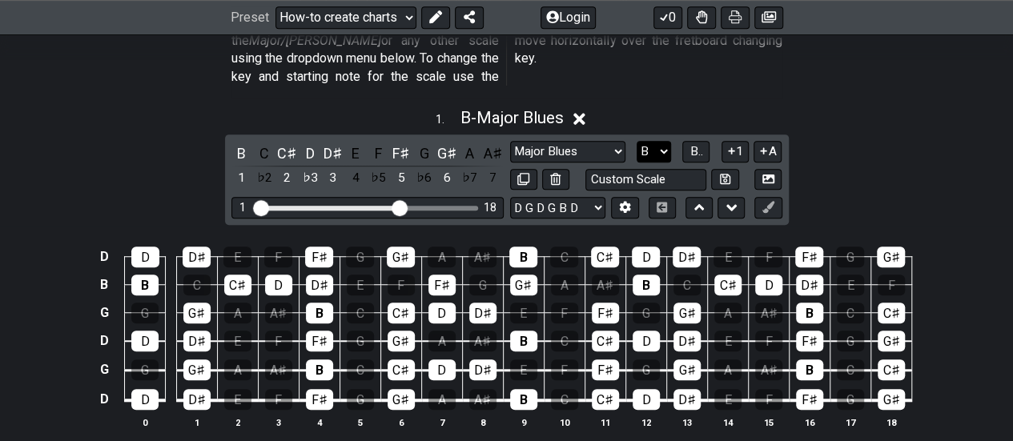
click at [665, 141] on select "A♭ A A♯ B♭ B C C♯ D♭ D D♯ E♭ E F F♯ G♭ G G♯" at bounding box center [653, 152] width 34 height 22
click at [636, 141] on select "A♭ A A♯ B♭ B C C♯ D♭ D D♯ E♭ E F F♯ G♭ G G♯" at bounding box center [653, 152] width 34 height 22
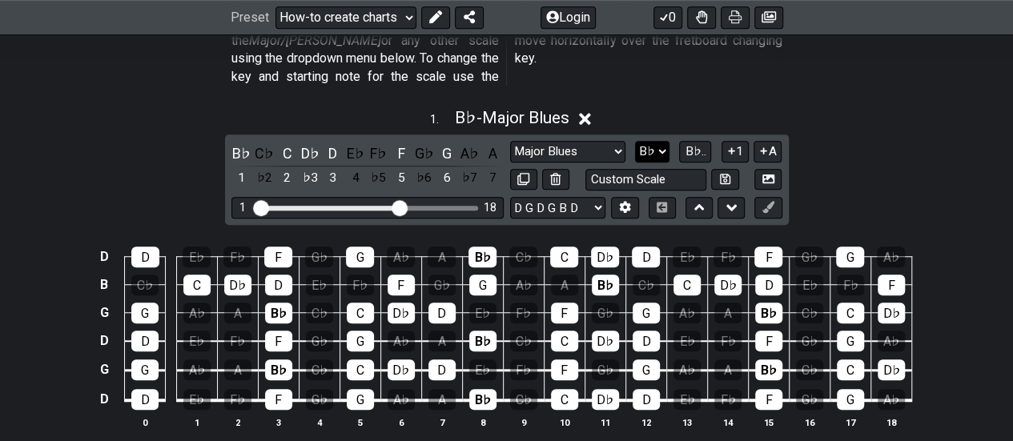
click at [661, 141] on select "A♭ A A♯ B♭ B C C♯ D♭ D D♯ E♭ E F F♯ G♭ G G♯" at bounding box center [652, 152] width 34 height 22
select select "A"
click at [636, 141] on select "A♭ A A♯ B♭ B C C♯ D♭ D D♯ E♭ E F F♯ G♭ G G♯" at bounding box center [652, 152] width 34 height 22
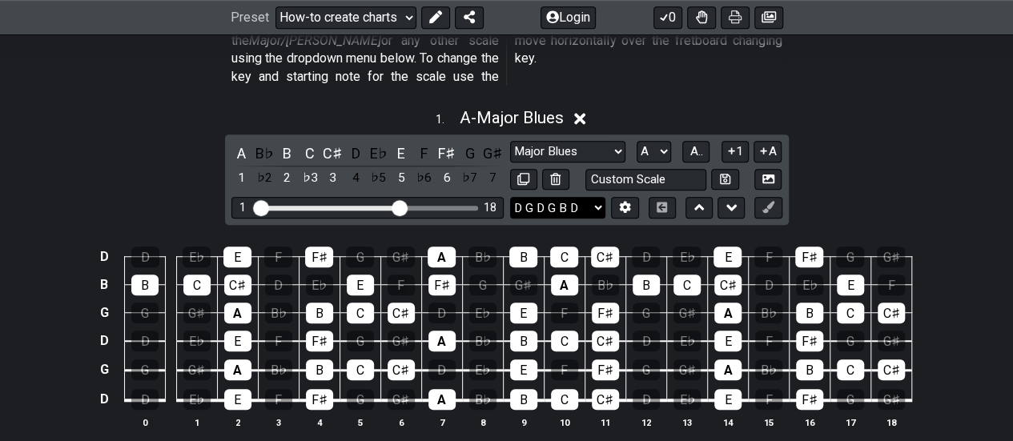
click at [594, 197] on select "E A D G B E E A D G B E E A D G B E B E A D F♯ B A D G C E A D A D G B E E♭ A♭ …" at bounding box center [557, 208] width 95 height 22
select select "D A D F# A D"
click at [510, 197] on select "E A D G B E E A D G B E E A D G B E B E A D F♯ B A D G C E A D A D G B E E♭ A♭ …" at bounding box center [557, 208] width 95 height 22
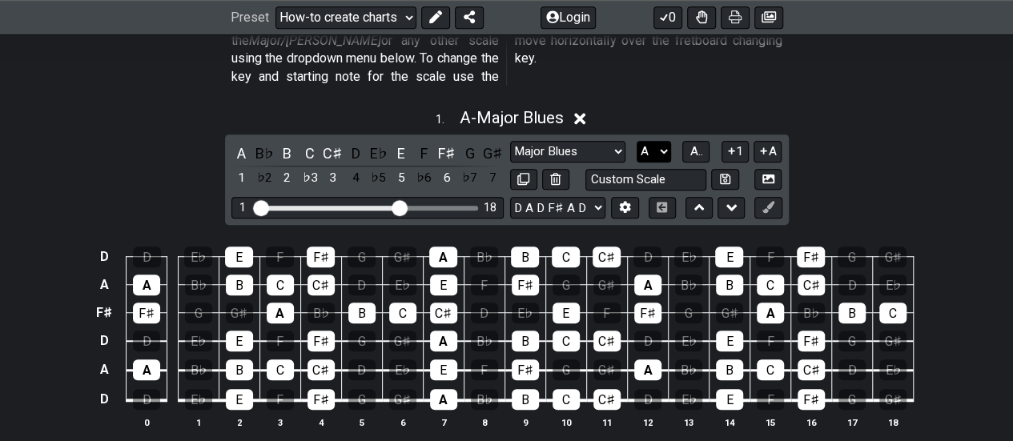
click at [663, 141] on select "A♭ A A♯ B♭ B C C♯ D♭ D D♯ E♭ E F F♯ G♭ G G♯" at bounding box center [653, 152] width 34 height 22
click at [636, 141] on select "A♭ A A♯ B♭ B C C♯ D♭ D D♯ E♭ E F F♯ G♭ G G♯" at bounding box center [653, 152] width 34 height 22
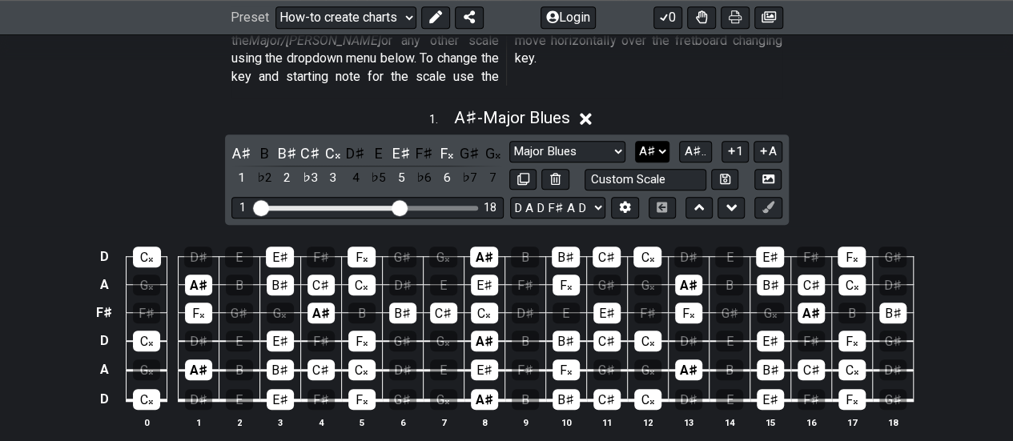
click at [664, 141] on select "A♭ A A♯ B♭ B C C♯ D♭ D D♯ E♭ E F F♯ G♭ G G♯" at bounding box center [652, 152] width 34 height 22
click at [636, 141] on select "A♭ A A♯ B♭ B C C♯ D♭ D D♯ E♭ E F F♯ G♭ G G♯" at bounding box center [652, 152] width 34 height 22
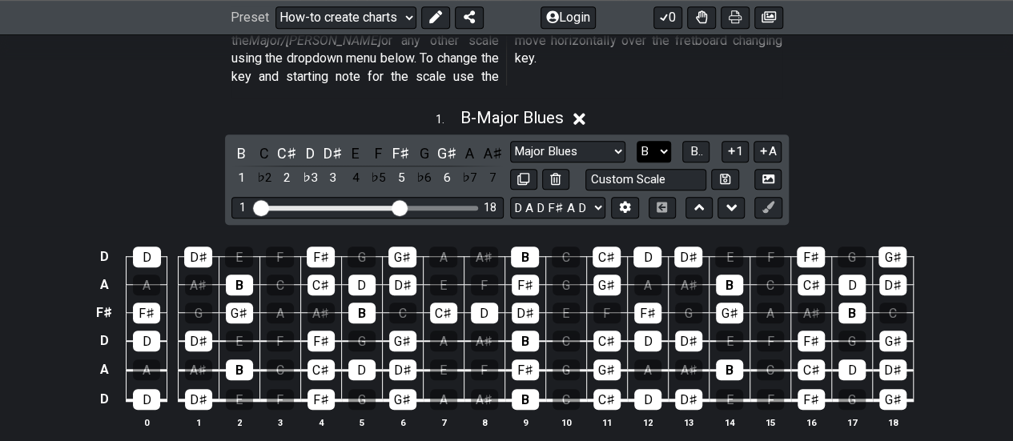
click at [669, 141] on select "A♭ A A♯ B♭ B C C♯ D♭ D D♯ E♭ E F F♯ G♭ G G♯" at bounding box center [653, 152] width 34 height 22
click at [636, 141] on select "A♭ A A♯ B♭ B C C♯ D♭ D D♯ E♭ E F F♯ G♭ G G♯" at bounding box center [653, 152] width 34 height 22
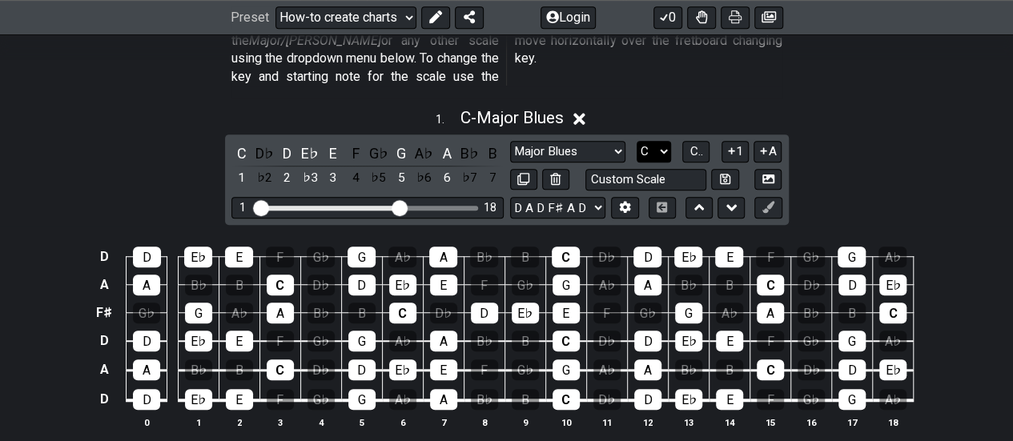
click at [664, 141] on select "A♭ A A♯ B♭ B C C♯ D♭ D D♯ E♭ E F F♯ G♭ G G♯" at bounding box center [653, 152] width 34 height 22
click at [636, 141] on select "A♭ A A♯ B♭ B C C♯ D♭ D D♯ E♭ E F F♯ G♭ G G♯" at bounding box center [653, 152] width 34 height 22
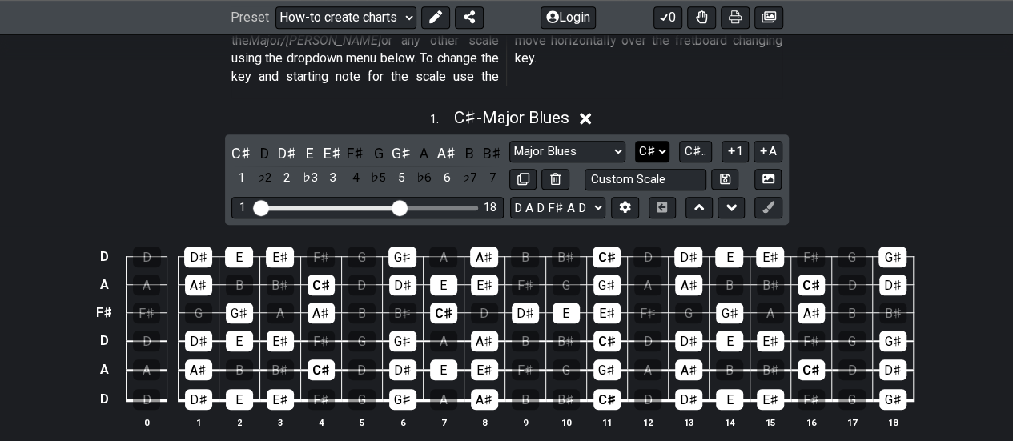
click at [662, 141] on select "A♭ A A♯ B♭ B C C♯ D♭ D D♯ E♭ E F F♯ G♭ G G♯" at bounding box center [652, 152] width 34 height 22
click at [636, 141] on select "A♭ A A♯ B♭ B C C♯ D♭ D D♯ E♭ E F F♯ G♭ G G♯" at bounding box center [652, 152] width 34 height 22
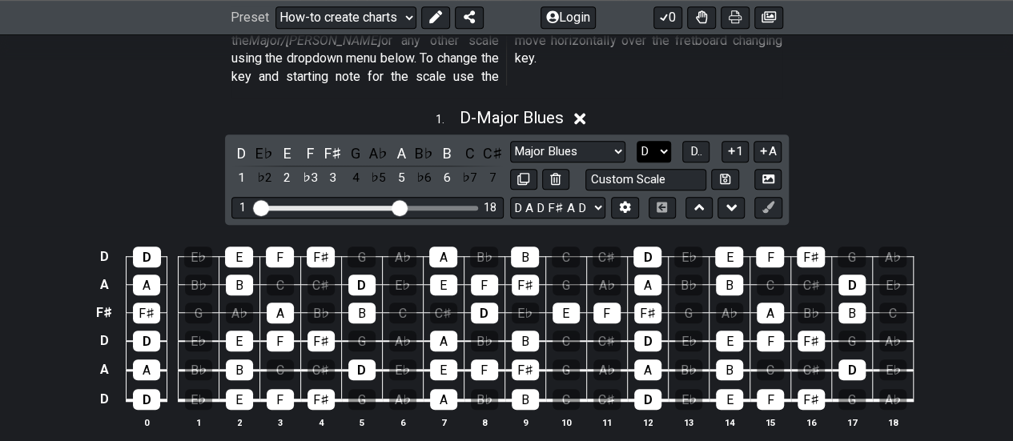
click at [667, 141] on select "A♭ A A♯ B♭ B C C♯ D♭ D D♯ E♭ E F F♯ G♭ G G♯" at bounding box center [653, 152] width 34 height 22
click at [636, 141] on select "A♭ A A♯ B♭ B C C♯ D♭ D D♯ E♭ E F F♯ G♭ G G♯" at bounding box center [653, 152] width 34 height 22
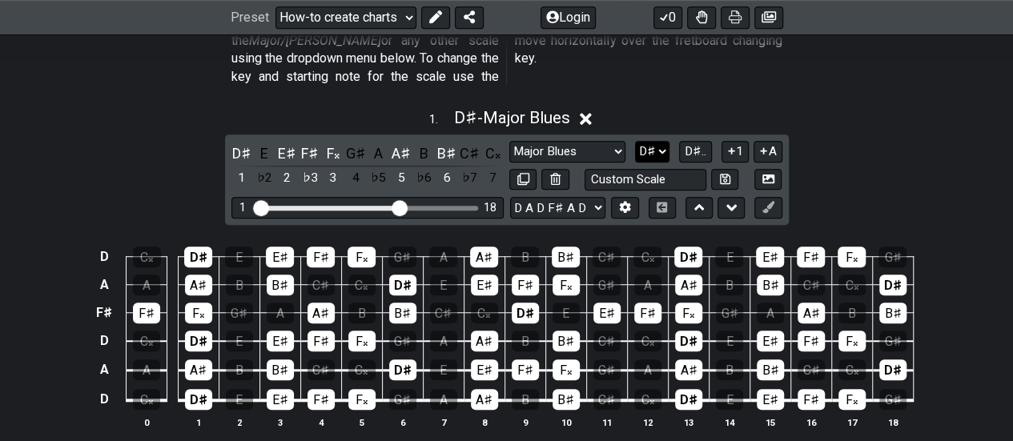
click at [663, 141] on select "A♭ A A♯ B♭ B C C♯ D♭ D D♯ E♭ E F F♯ G♭ G G♯" at bounding box center [652, 152] width 34 height 22
click at [636, 141] on select "A♭ A A♯ B♭ B C C♯ D♭ D D♯ E♭ E F F♯ G♭ G G♯" at bounding box center [652, 152] width 34 height 22
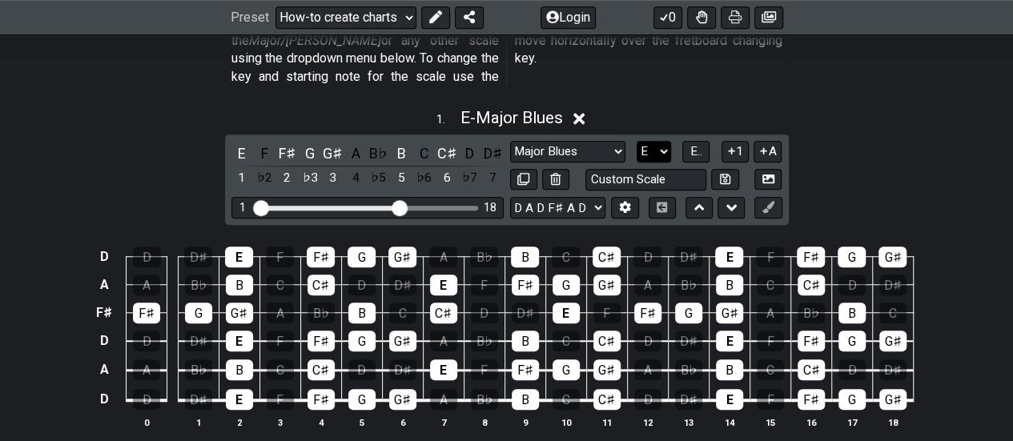
click at [664, 141] on select "A♭ A A♯ B♭ B C C♯ D♭ D D♯ E♭ E F F♯ G♭ G G♯" at bounding box center [653, 152] width 34 height 22
click at [636, 141] on select "A♭ A A♯ B♭ B C C♯ D♭ D D♯ E♭ E F F♯ G♭ G G♯" at bounding box center [653, 152] width 34 height 22
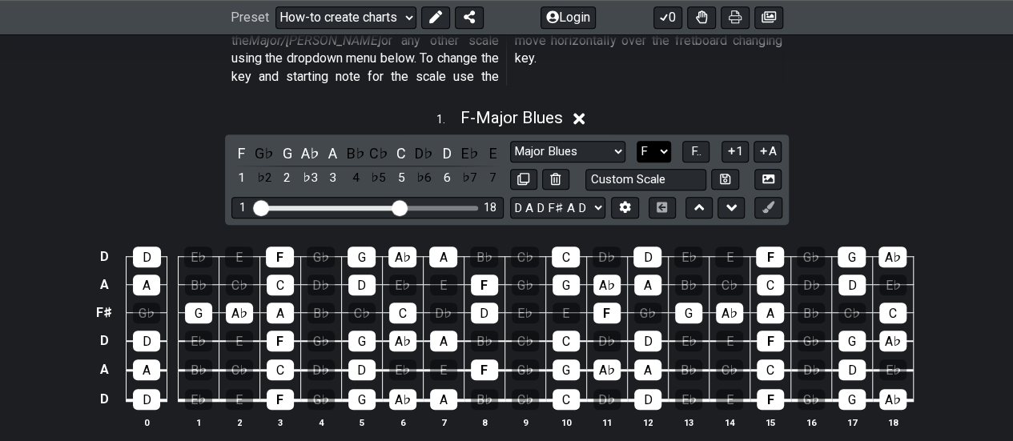
click at [666, 141] on select "A♭ A A♯ B♭ B C C♯ D♭ D D♯ E♭ E F F♯ G♭ G G♯" at bounding box center [653, 152] width 34 height 22
click at [636, 141] on select "A♭ A A♯ B♭ B C C♯ D♭ D D♯ E♭ E F F♯ G♭ G G♯" at bounding box center [653, 152] width 34 height 22
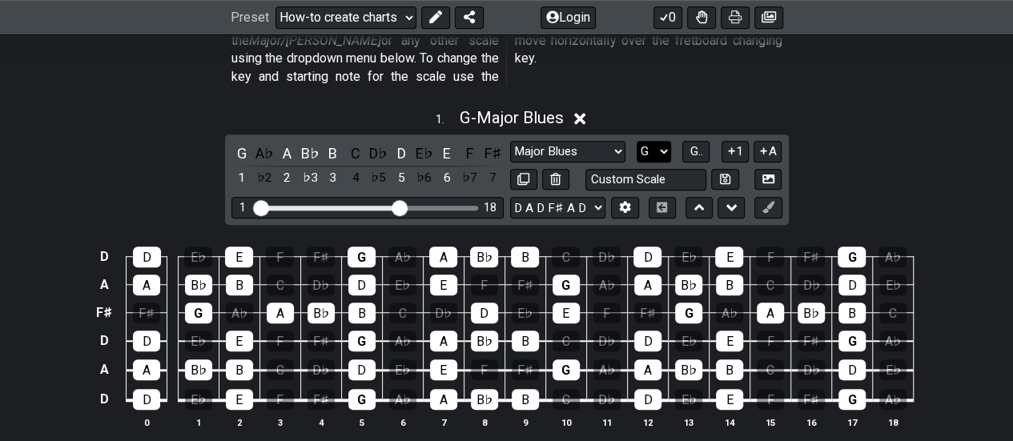
click at [664, 141] on select "A♭ A A♯ B♭ B C C♯ D♭ D D♯ E♭ E F F♯ G♭ G G♯" at bounding box center [653, 152] width 34 height 22
select select "Gb"
click at [636, 141] on select "A♭ A A♯ B♭ B C C♯ D♭ D D♯ E♭ E F F♯ G♭ G G♯" at bounding box center [653, 152] width 34 height 22
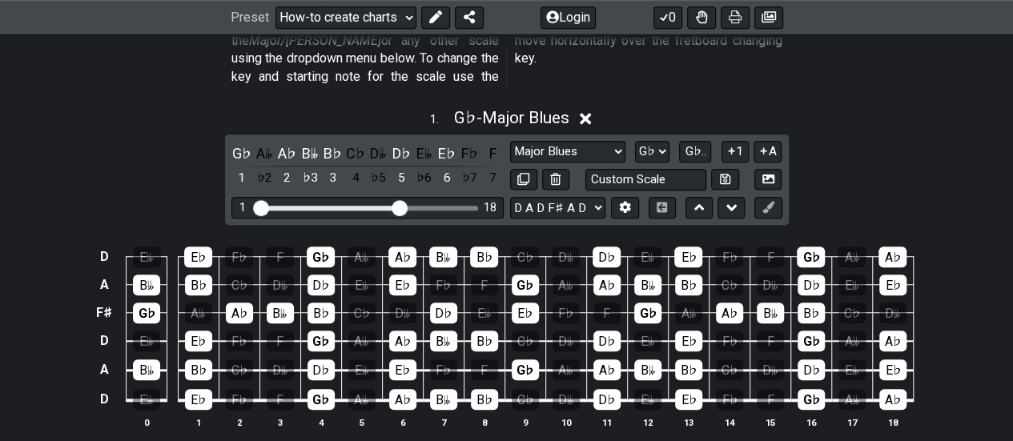
click at [606, 197] on div "E A D G B E E A D G B E E A D G B E B E A D F♯ B A D G C E A D A D G B E E♭ A♭ …" at bounding box center [574, 208] width 129 height 22
click at [601, 197] on select "E A D G B E E A D G B E E A D G B E B E A D F♯ B A D G C E A D A D G B E E♭ A♭ …" at bounding box center [557, 208] width 95 height 22
select select "D A D G A D"
click at [510, 197] on select "E A D G B E E A D G B E E A D G B E B E A D F♯ B A D G C E A D A D G B E E♭ A♭ …" at bounding box center [557, 208] width 95 height 22
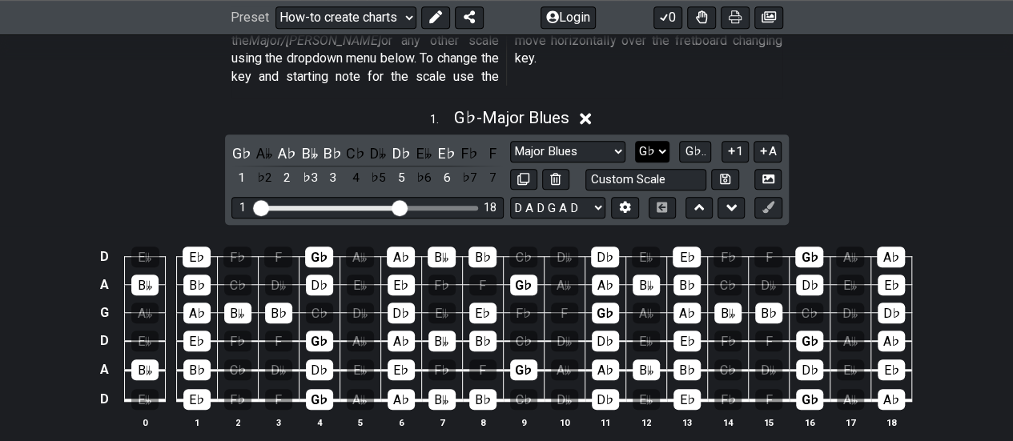
click at [660, 141] on select "A♭ A A♯ B♭ B C C♯ D♭ D D♯ E♭ E F F♯ G♭ G G♯" at bounding box center [652, 152] width 34 height 22
click at [636, 141] on select "A♭ A A♯ B♭ B C C♯ D♭ D D♯ E♭ E F F♯ G♭ G G♯" at bounding box center [652, 152] width 34 height 22
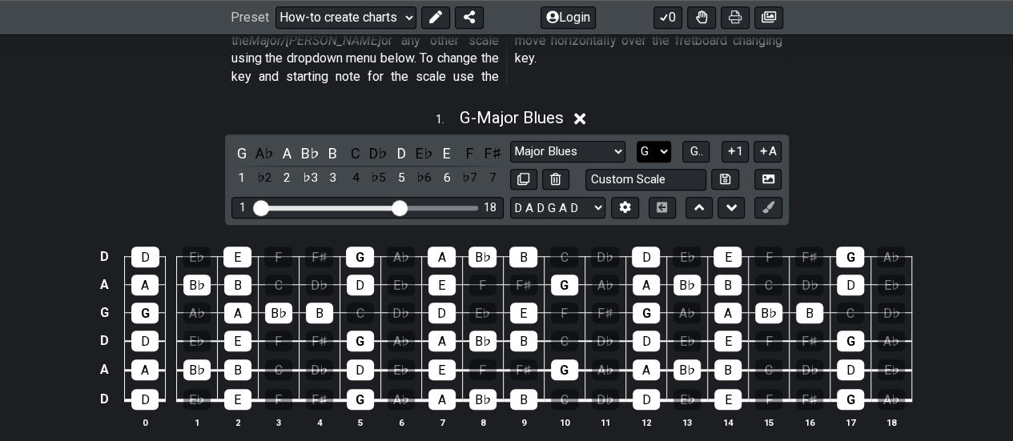
click at [666, 141] on select "A♭ A A♯ B♭ B C C♯ D♭ D D♯ E♭ E F F♯ G♭ G G♯" at bounding box center [653, 152] width 34 height 22
click at [636, 141] on select "A♭ A A♯ B♭ B C C♯ D♭ D D♯ E♭ E F F♯ G♭ G G♯" at bounding box center [653, 152] width 34 height 22
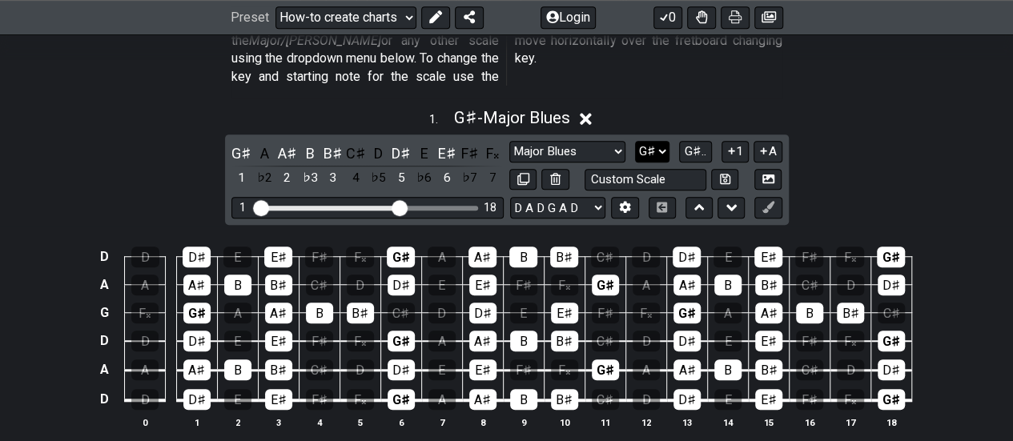
click at [666, 141] on select "A♭ A A♯ B♭ B C C♯ D♭ D D♯ E♭ E F F♯ G♭ G G♯" at bounding box center [652, 152] width 34 height 22
click at [636, 141] on select "A♭ A A♯ B♭ B C C♯ D♭ D D♯ E♭ E F F♯ G♭ G G♯" at bounding box center [652, 152] width 34 height 22
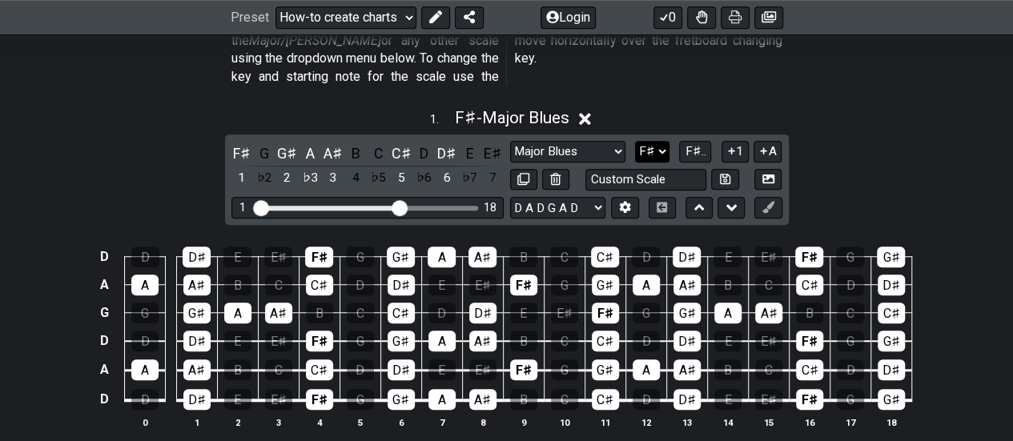
click at [664, 141] on select "A♭ A A♯ B♭ B C C♯ D♭ D D♯ E♭ E F F♯ G♭ G G♯" at bounding box center [652, 152] width 34 height 22
click at [636, 141] on select "A♭ A A♯ B♭ B C C♯ D♭ D D♯ E♭ E F F♯ G♭ G G♯" at bounding box center [652, 152] width 34 height 22
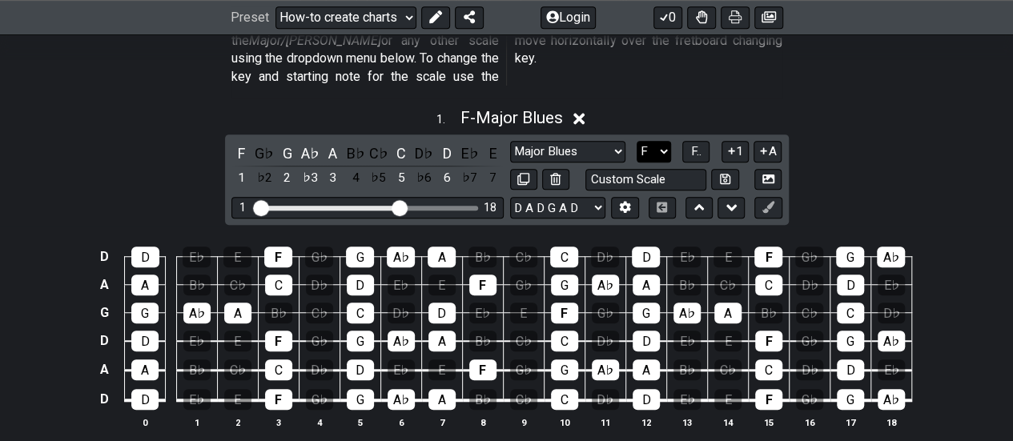
click at [664, 141] on select "A♭ A A♯ B♭ B C C♯ D♭ D D♯ E♭ E F F♯ G♭ G G♯" at bounding box center [653, 152] width 34 height 22
click at [636, 141] on select "A♭ A A♯ B♭ B C C♯ D♭ D D♯ E♭ E F F♯ G♭ G G♯" at bounding box center [653, 152] width 34 height 22
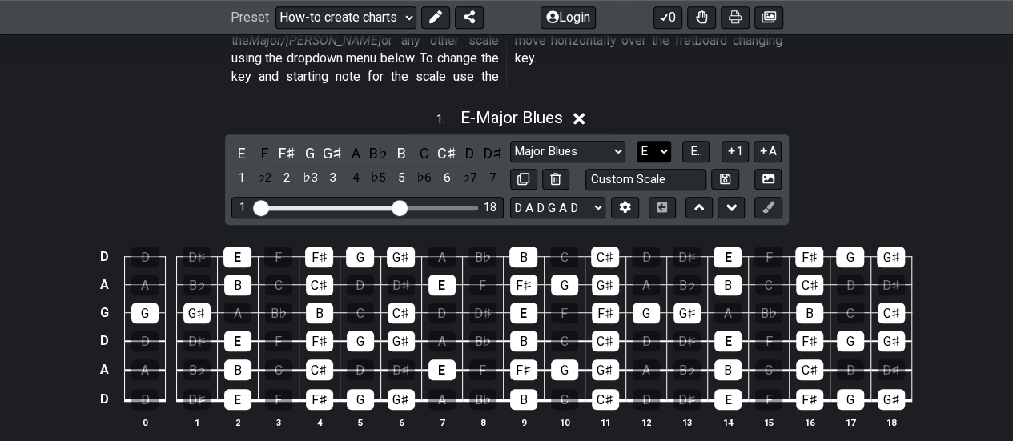
click at [664, 141] on select "A♭ A A♯ B♭ B C C♯ D♭ D D♯ E♭ E F F♯ G♭ G G♯" at bounding box center [653, 152] width 34 height 22
click at [636, 141] on select "A♭ A A♯ B♭ B C C♯ D♭ D D♯ E♭ E F F♯ G♭ G G♯" at bounding box center [653, 152] width 34 height 22
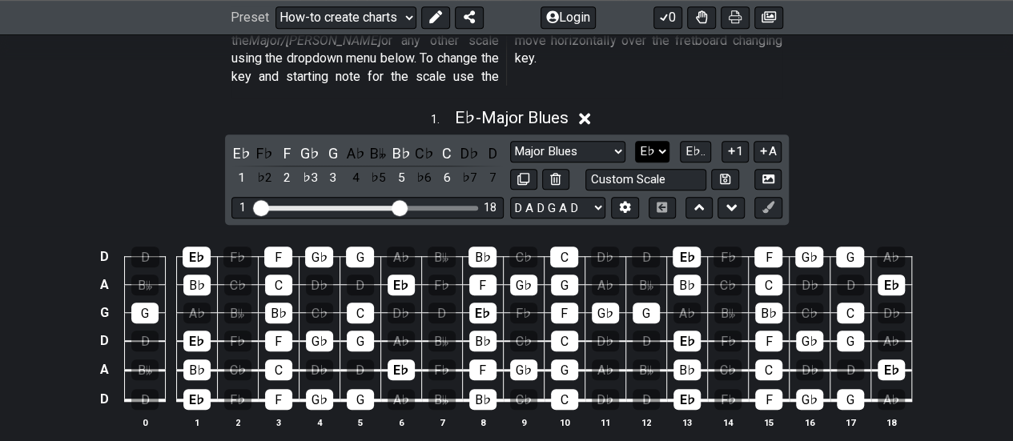
click at [664, 141] on select "A♭ A A♯ B♭ B C C♯ D♭ D D♯ E♭ E F F♯ G♭ G G♯" at bounding box center [652, 152] width 34 height 22
click at [636, 141] on select "A♭ A A♯ B♭ B C C♯ D♭ D D♯ E♭ E F F♯ G♭ G G♯" at bounding box center [652, 152] width 34 height 22
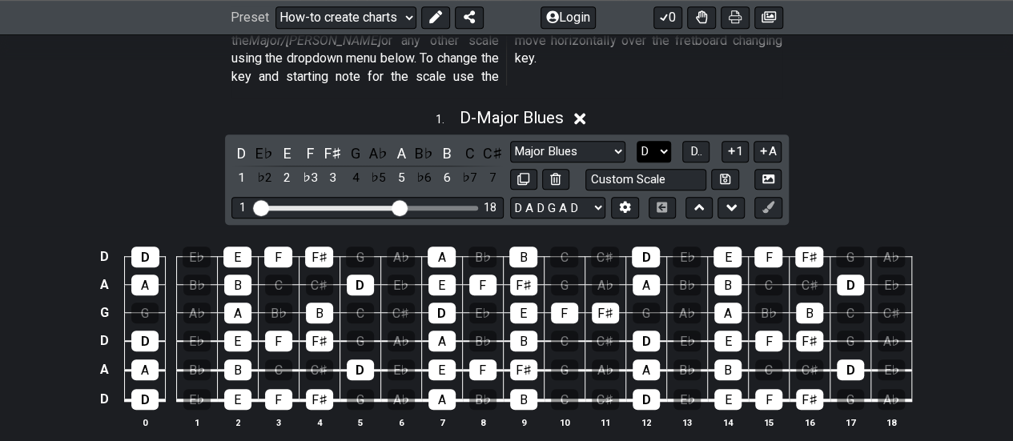
click at [661, 141] on select "A♭ A A♯ B♭ B C C♯ D♭ D D♯ E♭ E F F♯ G♭ G G♯" at bounding box center [653, 152] width 34 height 22
click at [636, 141] on select "A♭ A A♯ B♭ B C C♯ D♭ D D♯ E♭ E F F♯ G♭ G G♯" at bounding box center [653, 152] width 34 height 22
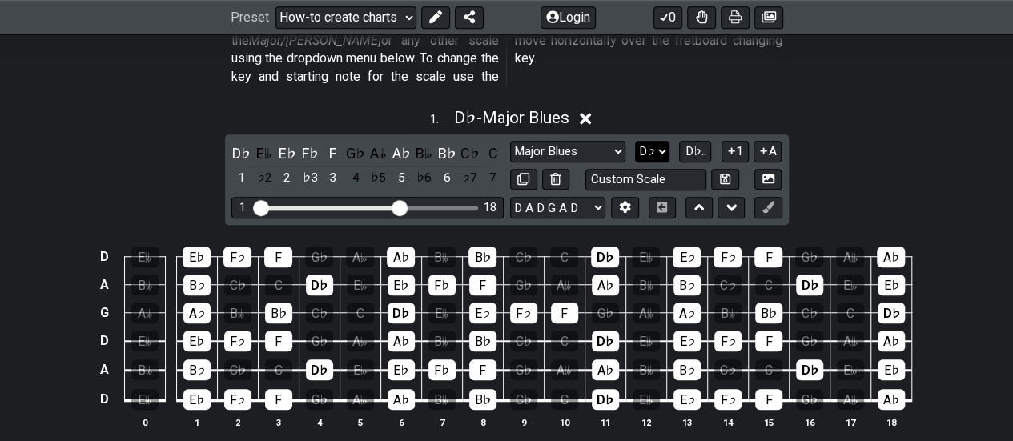
click at [663, 141] on select "A♭ A A♯ B♭ B C C♯ D♭ D D♯ E♭ E F F♯ G♭ G G♯" at bounding box center [652, 152] width 34 height 22
click at [636, 141] on select "A♭ A A♯ B♭ B C C♯ D♭ D D♯ E♭ E F F♯ G♭ G G♯" at bounding box center [652, 152] width 34 height 22
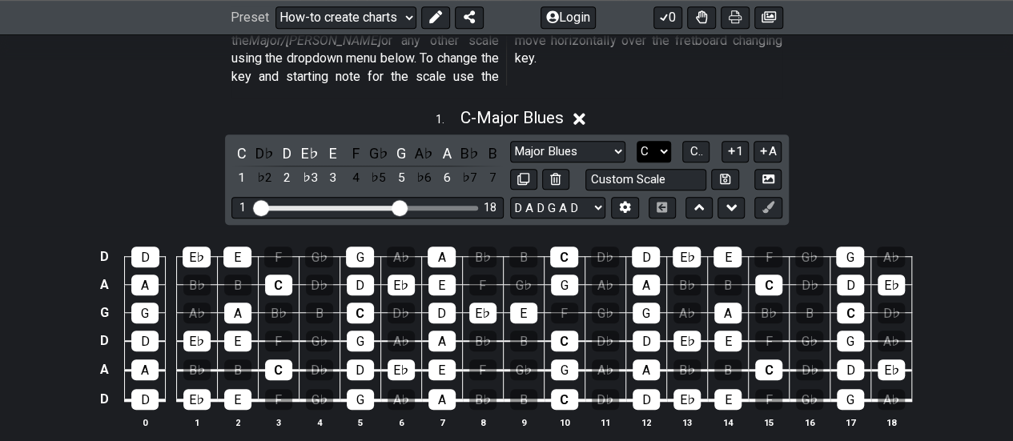
click at [668, 141] on select "A♭ A A♯ B♭ B C C♯ D♭ D D♯ E♭ E F F♯ G♭ G G♯" at bounding box center [653, 152] width 34 height 22
click at [636, 141] on select "A♭ A A♯ B♭ B C C♯ D♭ D D♯ E♭ E F F♯ G♭ G G♯" at bounding box center [653, 152] width 34 height 22
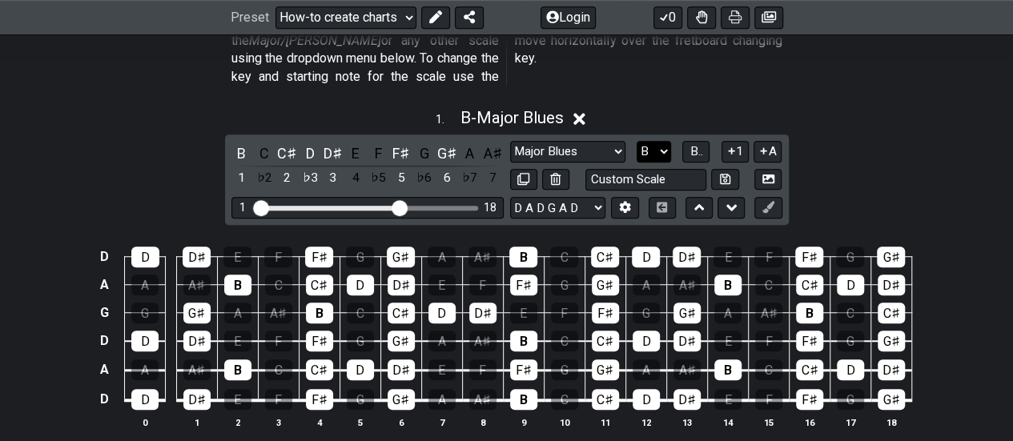
click at [664, 141] on select "A♭ A A♯ B♭ B C C♯ D♭ D D♯ E♭ E F F♯ G♭ G G♯" at bounding box center [653, 152] width 34 height 22
click at [636, 141] on select "A♭ A A♯ B♭ B C C♯ D♭ D D♯ E♭ E F F♯ G♭ G G♯" at bounding box center [653, 152] width 34 height 22
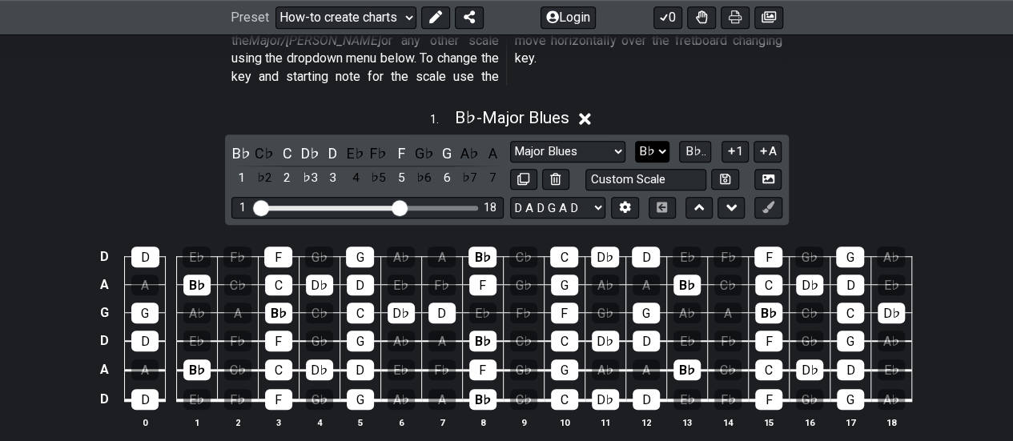
click at [666, 141] on select "A♭ A A♯ B♭ B C C♯ D♭ D D♯ E♭ E F F♯ G♭ G G♯" at bounding box center [652, 152] width 34 height 22
select select "A"
click at [636, 141] on select "A♭ A A♯ B♭ B C C♯ D♭ D D♯ E♭ E F F♯ G♭ G G♯" at bounding box center [652, 152] width 34 height 22
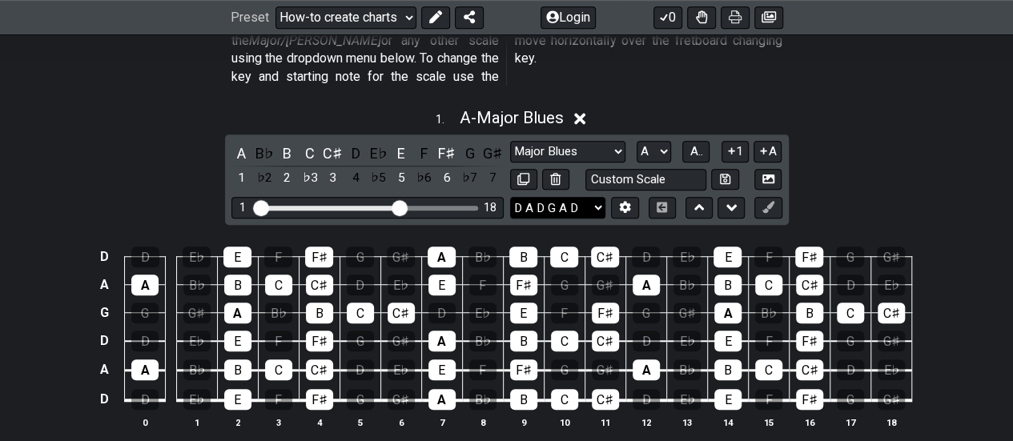
click at [600, 197] on select "E A D G B E E A D G B E E A D G B E B E A D F♯ B A D G C E A D A D G B E E♭ A♭ …" at bounding box center [557, 208] width 95 height 22
select select "E A D G C F"
click at [510, 197] on select "E A D G B E E A D G B E E A D G B E B E A D F♯ B A D G C E A D A D G B E E♭ A♭ …" at bounding box center [557, 208] width 95 height 22
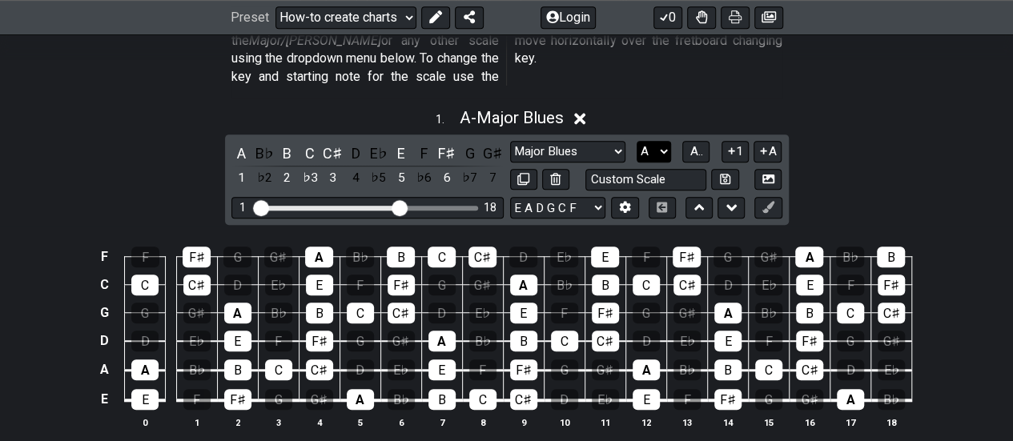
click at [666, 141] on select "A♭ A A♯ B♭ B C C♯ D♭ D D♯ E♭ E F F♯ G♭ G G♯" at bounding box center [653, 152] width 34 height 22
click at [636, 141] on select "A♭ A A♯ B♭ B C C♯ D♭ D D♯ E♭ E F F♯ G♭ G G♯" at bounding box center [653, 152] width 34 height 22
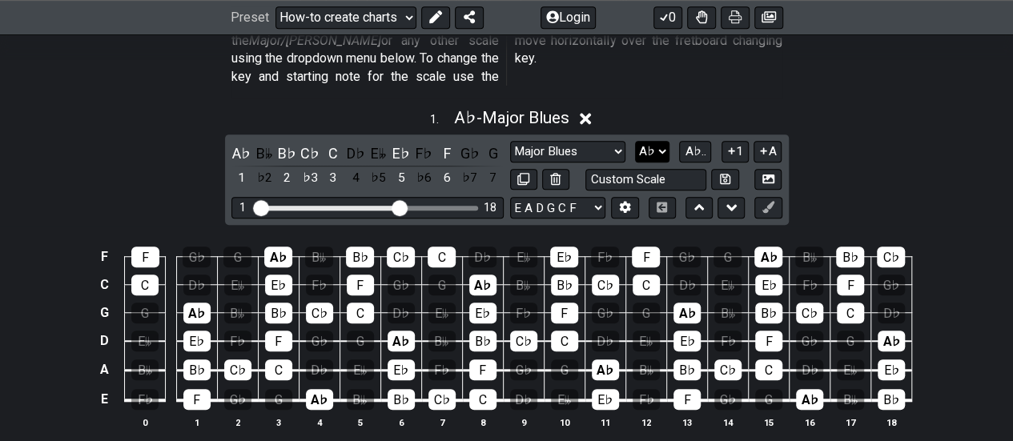
click at [663, 141] on select "A♭ A A♯ B♭ B C C♯ D♭ D D♯ E♭ E F F♯ G♭ G G♯" at bounding box center [652, 152] width 34 height 22
click at [636, 141] on select "A♭ A A♯ B♭ B C C♯ D♭ D D♯ E♭ E F F♯ G♭ G G♯" at bounding box center [652, 152] width 34 height 22
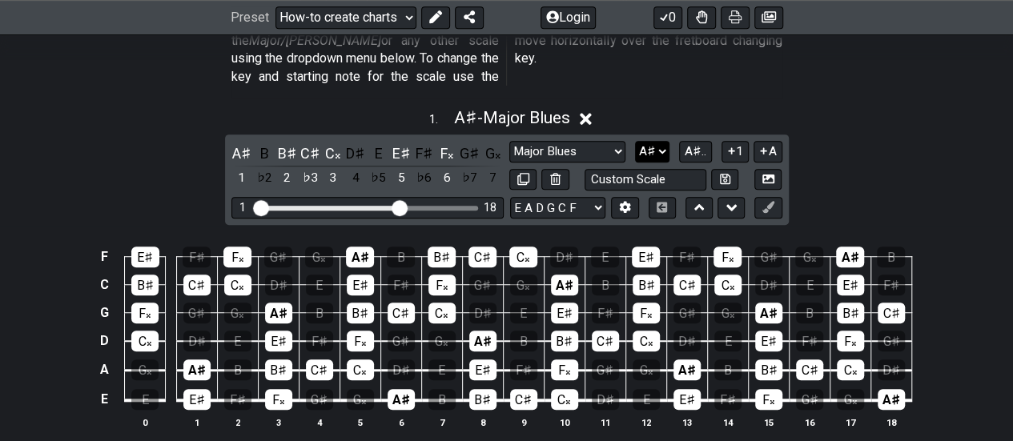
click at [662, 141] on select "A♭ A A♯ B♭ B C C♯ D♭ D D♯ E♭ E F F♯ G♭ G G♯" at bounding box center [652, 152] width 34 height 22
click at [636, 141] on select "A♭ A A♯ B♭ B C C♯ D♭ D D♯ E♭ E F F♯ G♭ G G♯" at bounding box center [652, 152] width 34 height 22
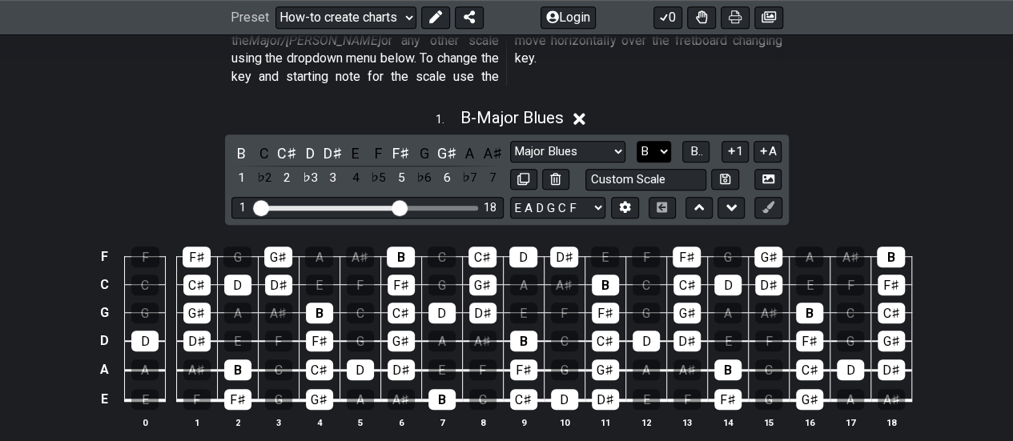
click at [665, 141] on select "A♭ A A♯ B♭ B C C♯ D♭ D D♯ E♭ E F F♯ G♭ G G♯" at bounding box center [653, 152] width 34 height 22
click at [636, 141] on select "A♭ A A♯ B♭ B C C♯ D♭ D D♯ E♭ E F F♯ G♭ G G♯" at bounding box center [653, 152] width 34 height 22
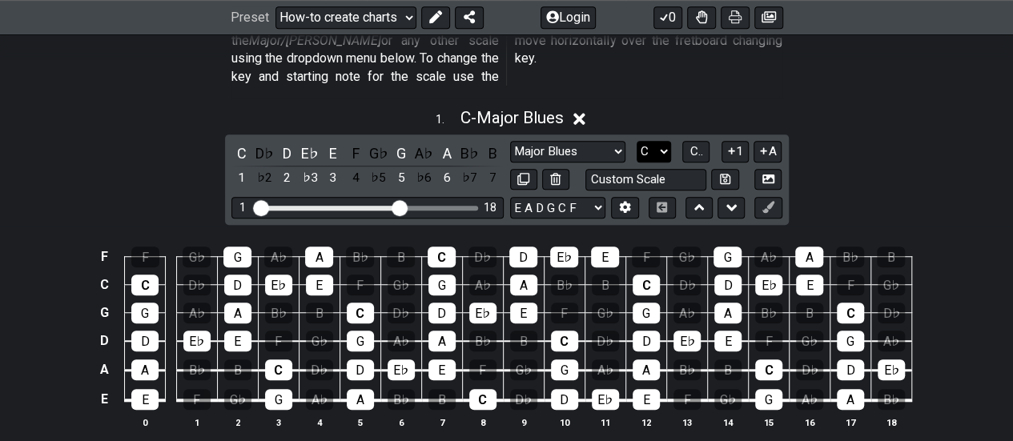
click at [663, 141] on select "A♭ A A♯ B♭ B C C♯ D♭ D D♯ E♭ E F F♯ G♭ G G♯" at bounding box center [653, 152] width 34 height 22
click at [636, 141] on select "A♭ A A♯ B♭ B C C♯ D♭ D D♯ E♭ E F F♯ G♭ G G♯" at bounding box center [653, 152] width 34 height 22
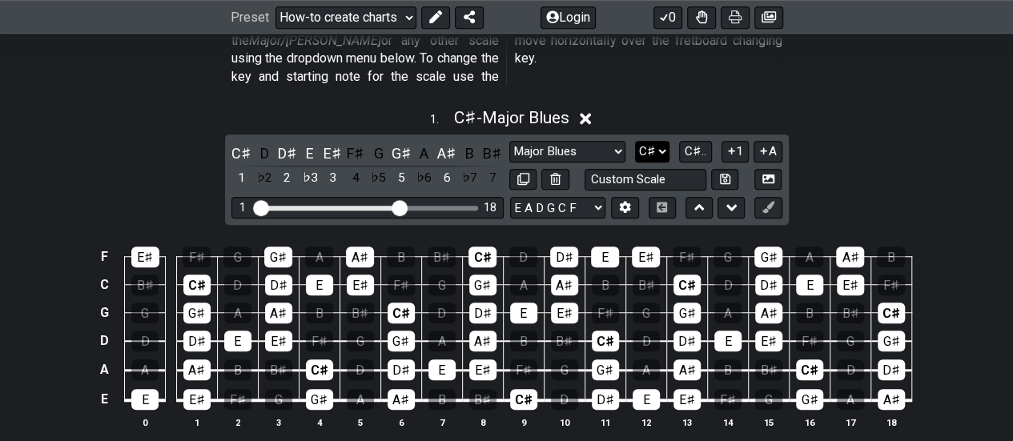
click at [663, 141] on select "A♭ A A♯ B♭ B C C♯ D♭ D D♯ E♭ E F F♯ G♭ G G♯" at bounding box center [652, 152] width 34 height 22
click at [636, 141] on select "A♭ A A♯ B♭ B C C♯ D♭ D D♯ E♭ E F F♯ G♭ G G♯" at bounding box center [652, 152] width 34 height 22
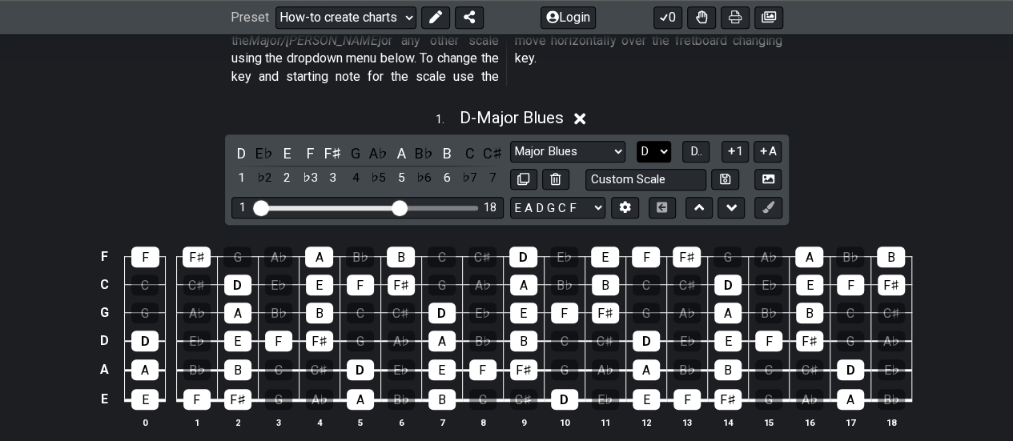
click at [662, 141] on select "A♭ A A♯ B♭ B C C♯ D♭ D D♯ E♭ E F F♯ G♭ G G♯" at bounding box center [653, 152] width 34 height 22
click at [636, 141] on select "A♭ A A♯ B♭ B C C♯ D♭ D D♯ E♭ E F F♯ G♭ G G♯" at bounding box center [653, 152] width 34 height 22
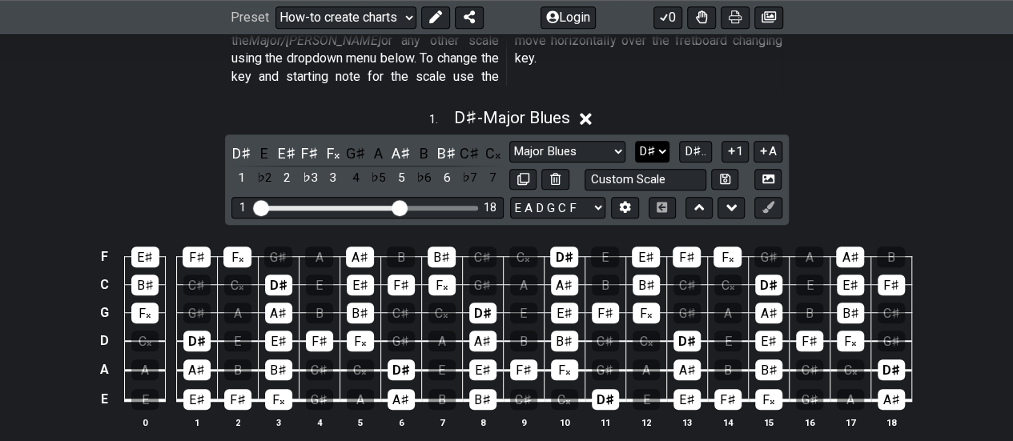
click at [661, 141] on select "A♭ A A♯ B♭ B C C♯ D♭ D D♯ E♭ E F F♯ G♭ G G♯" at bounding box center [652, 152] width 34 height 22
click at [636, 141] on select "A♭ A A♯ B♭ B C C♯ D♭ D D♯ E♭ E F F♯ G♭ G G♯" at bounding box center [652, 152] width 34 height 22
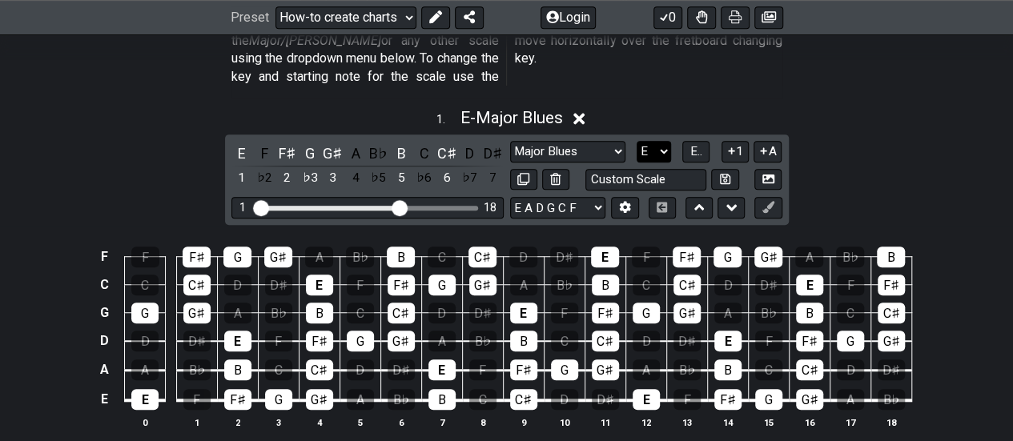
click at [665, 141] on select "A♭ A A♯ B♭ B C C♯ D♭ D D♯ E♭ E F F♯ G♭ G G♯" at bounding box center [653, 152] width 34 height 22
click at [636, 141] on select "A♭ A A♯ B♭ B C C♯ D♭ D D♯ E♭ E F F♯ G♭ G G♯" at bounding box center [653, 152] width 34 height 22
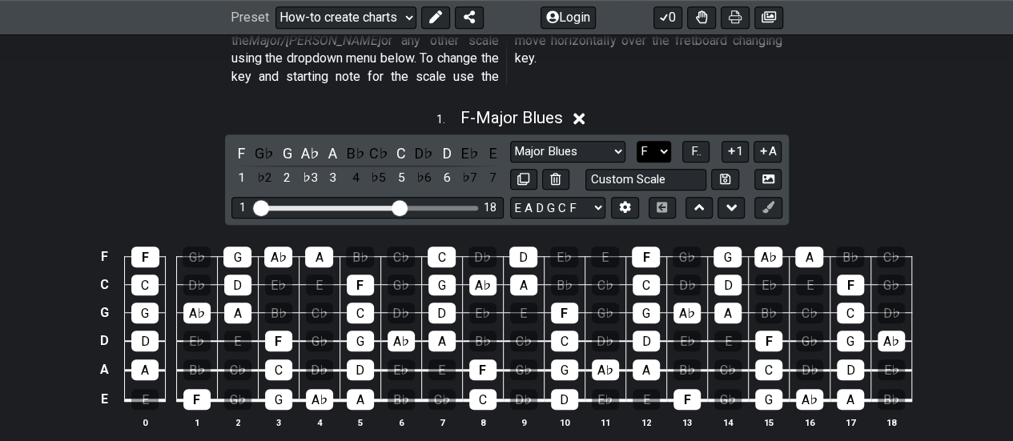
click at [664, 141] on select "A♭ A A♯ B♭ B C C♯ D♭ D D♯ E♭ E F F♯ G♭ G G♯" at bounding box center [653, 152] width 34 height 22
click at [636, 141] on select "A♭ A A♯ B♭ B C C♯ D♭ D D♯ E♭ E F F♯ G♭ G G♯" at bounding box center [653, 152] width 34 height 22
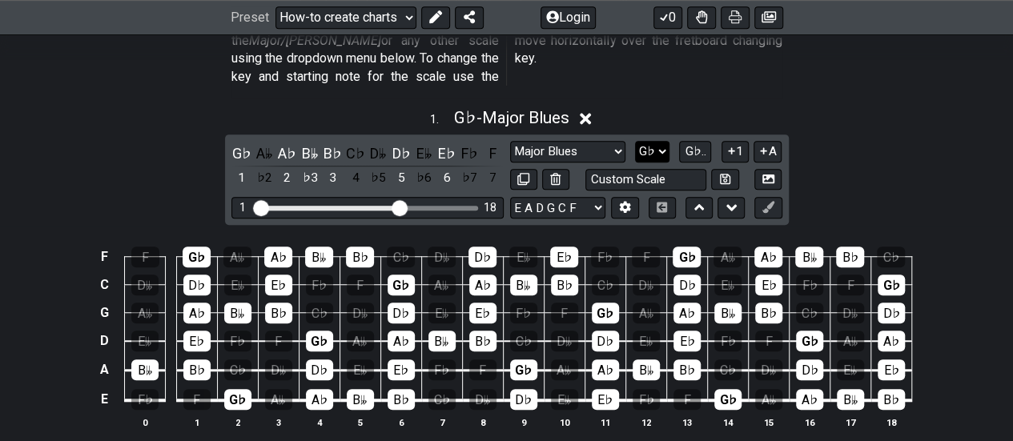
click at [663, 141] on select "A♭ A A♯ B♭ B C C♯ D♭ D D♯ E♭ E F F♯ G♭ G G♯" at bounding box center [652, 152] width 34 height 22
select select "G"
click at [636, 141] on select "A♭ A A♯ B♭ B C C♯ D♭ D D♯ E♭ E F F♯ G♭ G G♯" at bounding box center [652, 152] width 34 height 22
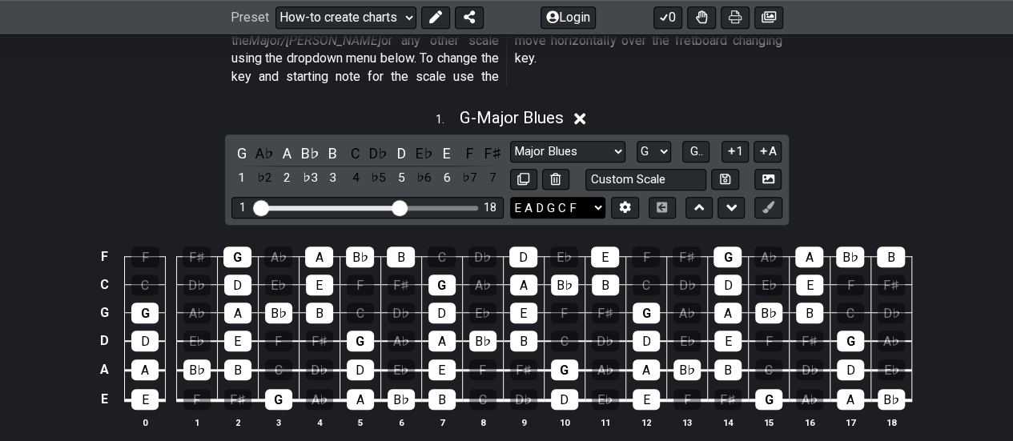
click at [600, 197] on select "E A D G B E E A D G B E E A D G B E B E A D F♯ B A D G C E A D A D G B E E♭ A♭ …" at bounding box center [557, 208] width 95 height 22
select select "E B E G# B E"
click at [510, 197] on select "E A D G B E E A D G B E E A D G B E B E A D F♯ B A D G C E A D A D G B E E♭ A♭ …" at bounding box center [557, 208] width 95 height 22
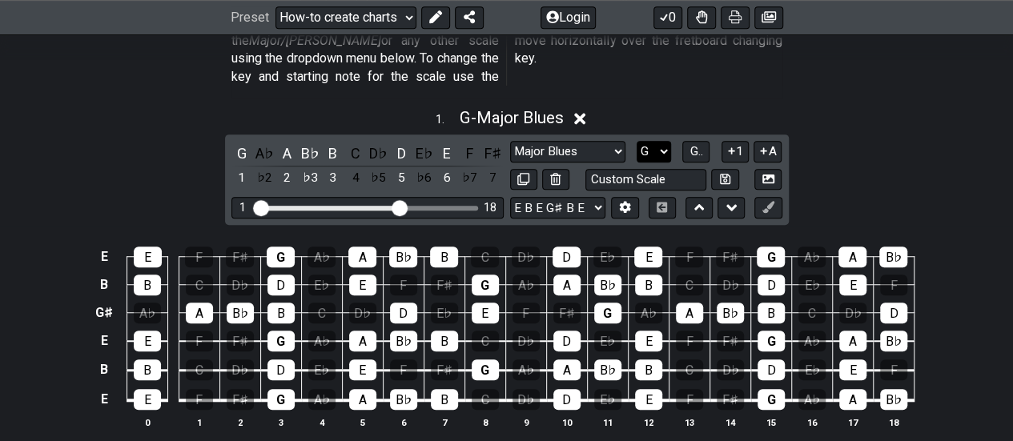
click at [664, 141] on select "A♭ A A♯ B♭ B C C♯ D♭ D D♯ E♭ E F F♯ G♭ G G♯" at bounding box center [653, 152] width 34 height 22
click at [636, 141] on select "A♭ A A♯ B♭ B C C♯ D♭ D D♯ E♭ E F F♯ G♭ G G♯" at bounding box center [653, 152] width 34 height 22
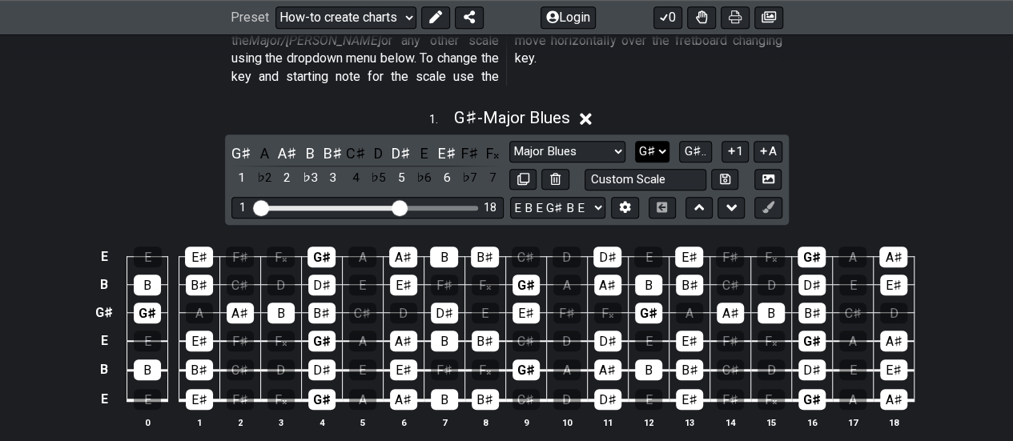
click at [666, 141] on select "A♭ A A♯ B♭ B C C♯ D♭ D D♯ E♭ E F F♯ G♭ G G♯" at bounding box center [652, 152] width 34 height 22
click at [636, 141] on select "A♭ A A♯ B♭ B C C♯ D♭ D D♯ E♭ E F F♯ G♭ G G♯" at bounding box center [652, 152] width 34 height 22
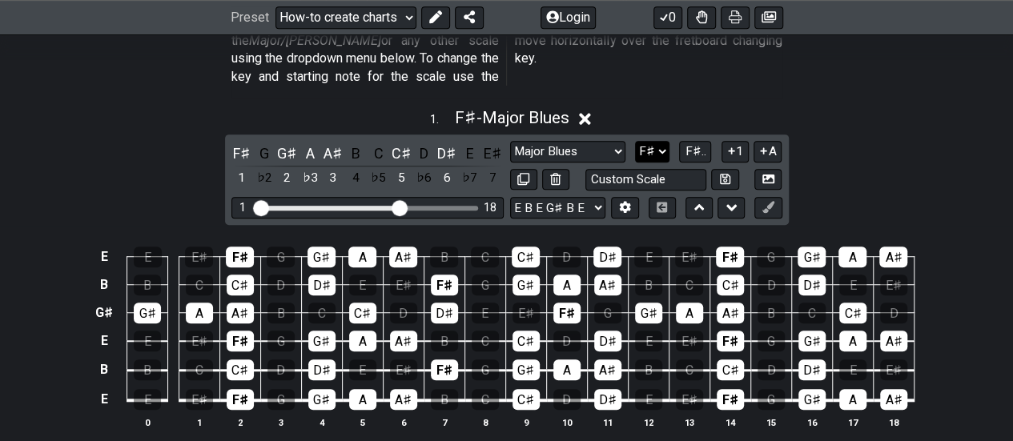
click at [667, 141] on select "A♭ A A♯ B♭ B C C♯ D♭ D D♯ E♭ E F F♯ G♭ G G♯" at bounding box center [652, 152] width 34 height 22
click at [636, 141] on select "A♭ A A♯ B♭ B C C♯ D♭ D D♯ E♭ E F F♯ G♭ G G♯" at bounding box center [652, 152] width 34 height 22
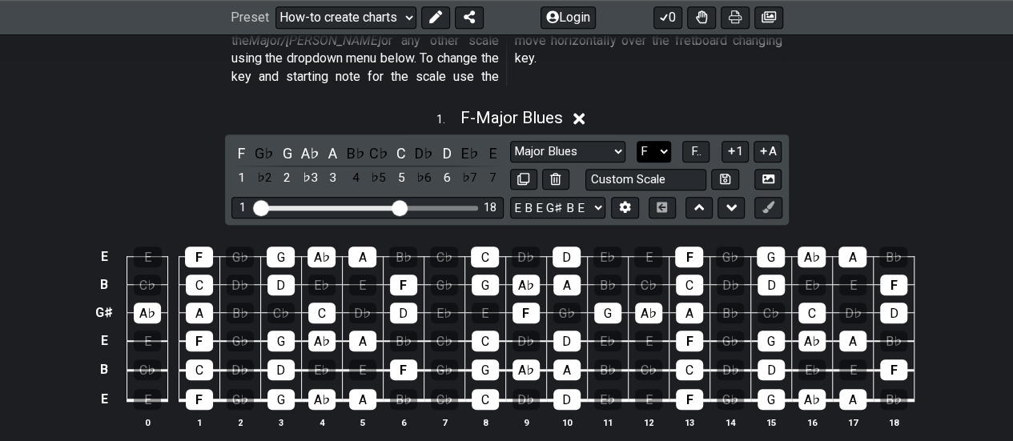
click at [664, 141] on select "A♭ A A♯ B♭ B C C♯ D♭ D D♯ E♭ E F F♯ G♭ G G♯" at bounding box center [653, 152] width 34 height 22
click at [636, 141] on select "A♭ A A♯ B♭ B C C♯ D♭ D D♯ E♭ E F F♯ G♭ G G♯" at bounding box center [653, 152] width 34 height 22
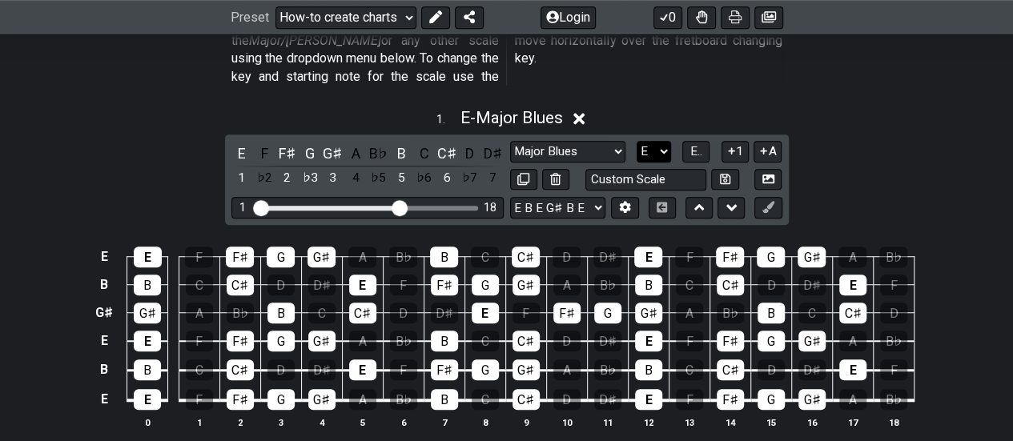
click at [661, 141] on select "A♭ A A♯ B♭ B C C♯ D♭ D D♯ E♭ E F F♯ G♭ G G♯" at bounding box center [653, 152] width 34 height 22
click at [636, 141] on select "A♭ A A♯ B♭ B C C♯ D♭ D D♯ E♭ E F F♯ G♭ G G♯" at bounding box center [653, 152] width 34 height 22
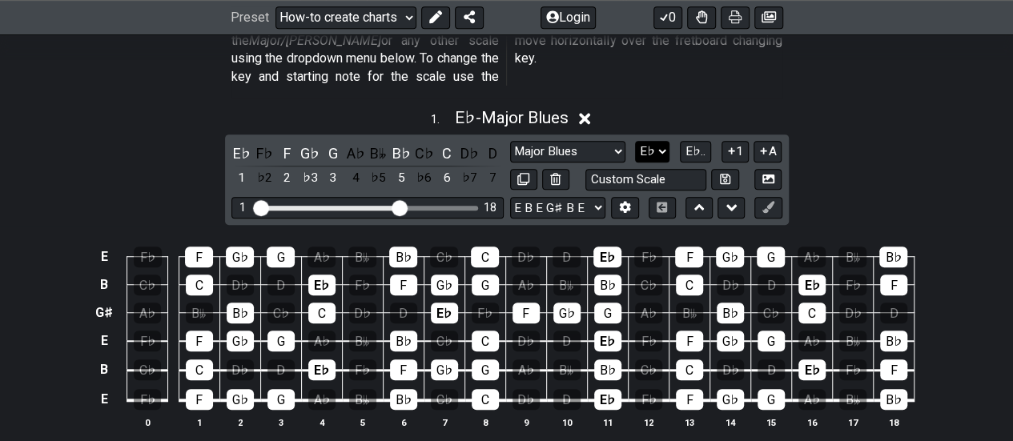
click at [664, 141] on select "A♭ A A♯ B♭ B C C♯ D♭ D D♯ E♭ E F F♯ G♭ G G♯" at bounding box center [652, 152] width 34 height 22
click at [635, 141] on select "A♭ A A♯ B♭ B C C♯ D♭ D D♯ E♭ E F F♯ G♭ G G♯" at bounding box center [652, 152] width 34 height 22
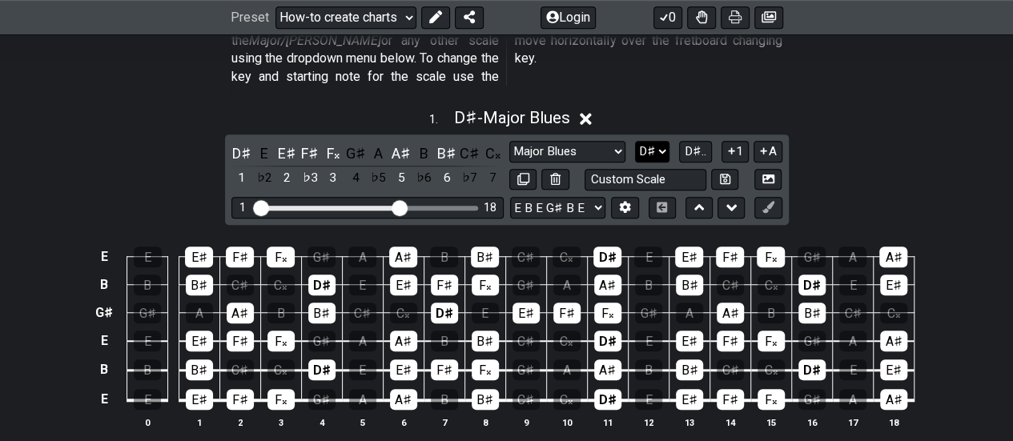
click at [663, 141] on select "A♭ A A♯ B♭ B C C♯ D♭ D D♯ E♭ E F F♯ G♭ G G♯" at bounding box center [652, 152] width 34 height 22
click at [636, 141] on select "A♭ A A♯ B♭ B C C♯ D♭ D D♯ E♭ E F F♯ G♭ G G♯" at bounding box center [652, 152] width 34 height 22
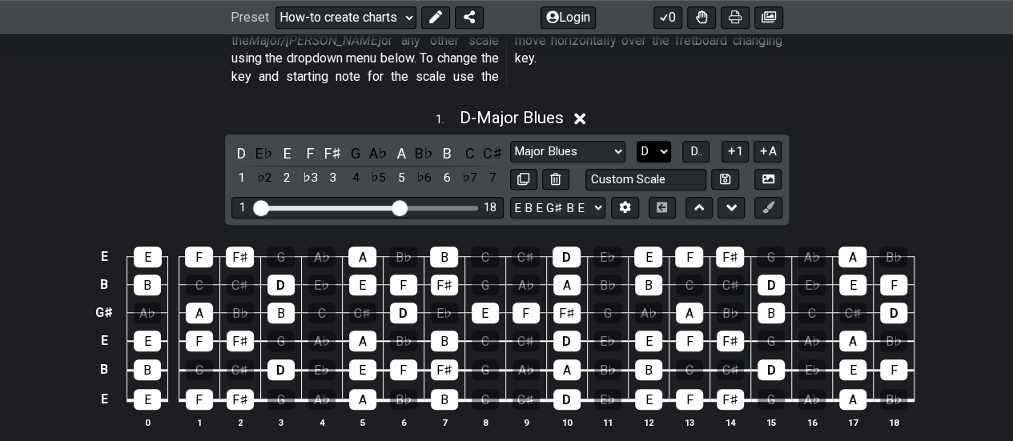
click at [667, 141] on select "A♭ A A♯ B♭ B C C♯ D♭ D D♯ E♭ E F F♯ G♭ G G♯" at bounding box center [653, 152] width 34 height 22
click at [636, 141] on select "A♭ A A♯ B♭ B C C♯ D♭ D D♯ E♭ E F F♯ G♭ G G♯" at bounding box center [653, 152] width 34 height 22
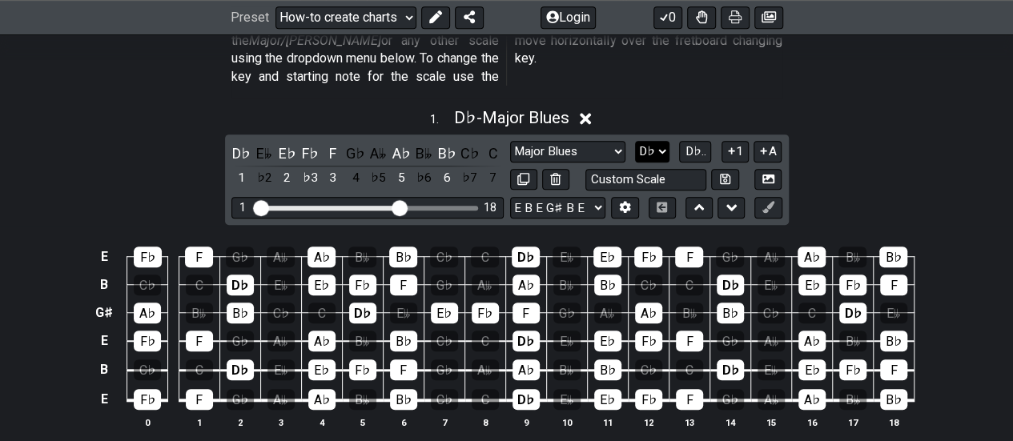
click at [668, 141] on select "A♭ A A♯ B♭ B C C♯ D♭ D D♯ E♭ E F F♯ G♭ G G♯" at bounding box center [652, 152] width 34 height 22
click at [636, 141] on select "A♭ A A♯ B♭ B C C♯ D♭ D D♯ E♭ E F F♯ G♭ G G♯" at bounding box center [652, 152] width 34 height 22
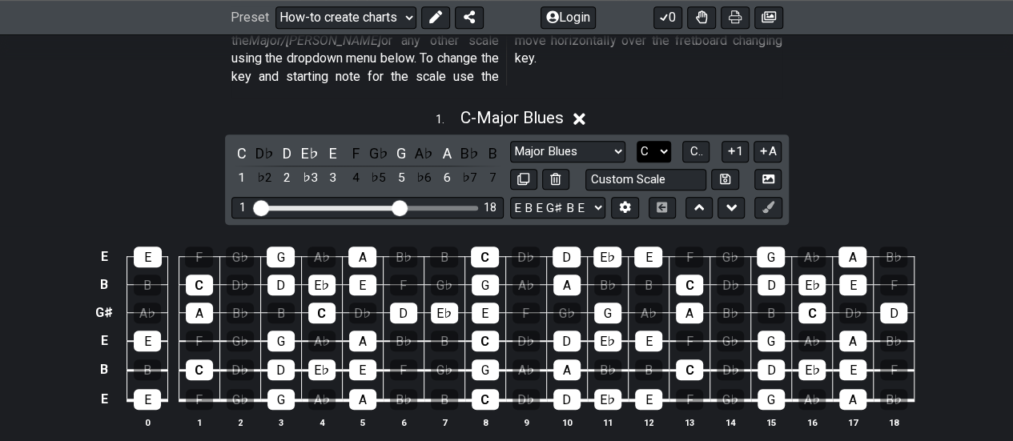
click at [660, 141] on select "A♭ A A♯ B♭ B C C♯ D♭ D D♯ E♭ E F F♯ G♭ G G♯" at bounding box center [653, 152] width 34 height 22
click at [636, 141] on select "A♭ A A♯ B♭ B C C♯ D♭ D D♯ E♭ E F F♯ G♭ G G♯" at bounding box center [653, 152] width 34 height 22
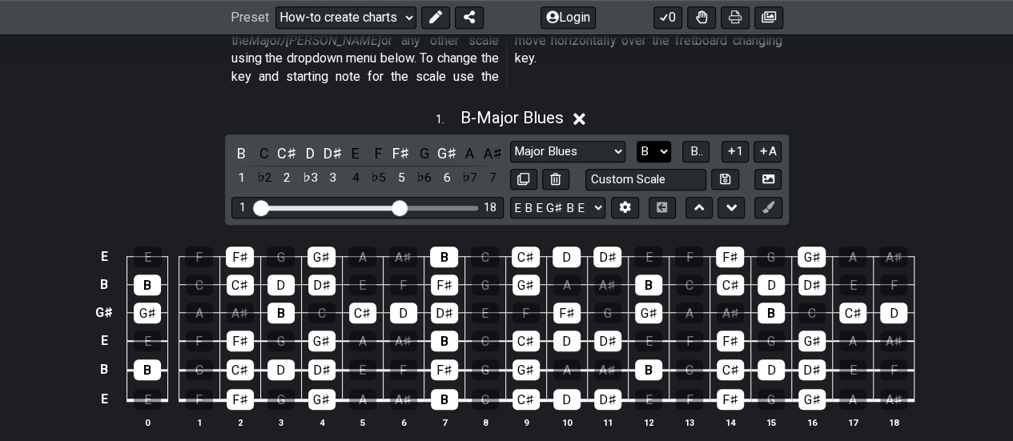
click at [664, 141] on select "A♭ A A♯ B♭ B C C♯ D♭ D D♯ E♭ E F F♯ G♭ G G♯" at bounding box center [653, 152] width 34 height 22
click at [636, 141] on select "A♭ A A♯ B♭ B C C♯ D♭ D D♯ E♭ E F F♯ G♭ G G♯" at bounding box center [653, 152] width 34 height 22
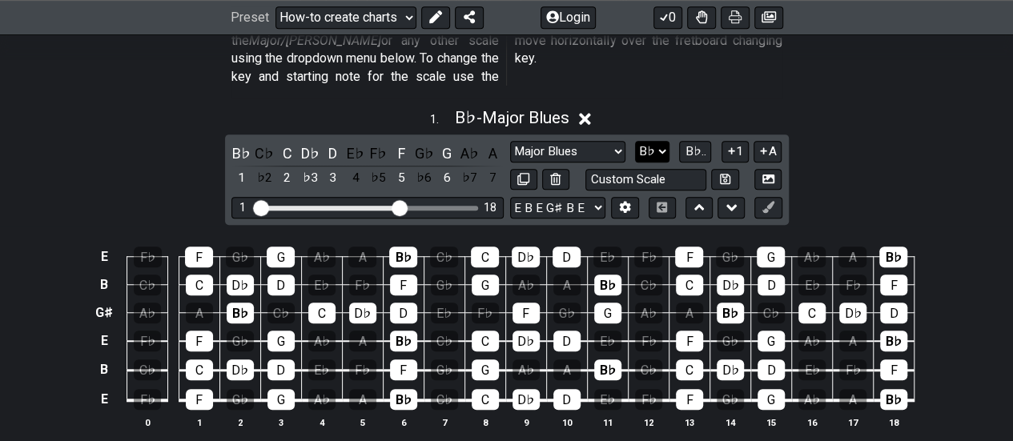
click at [664, 141] on select "A♭ A A♯ B♭ B C C♯ D♭ D D♯ E♭ E F F♯ G♭ G G♯" at bounding box center [652, 152] width 34 height 22
select select "A"
click at [636, 141] on select "A♭ A A♯ B♭ B C C♯ D♭ D D♯ E♭ E F F♯ G♭ G G♯" at bounding box center [652, 152] width 34 height 22
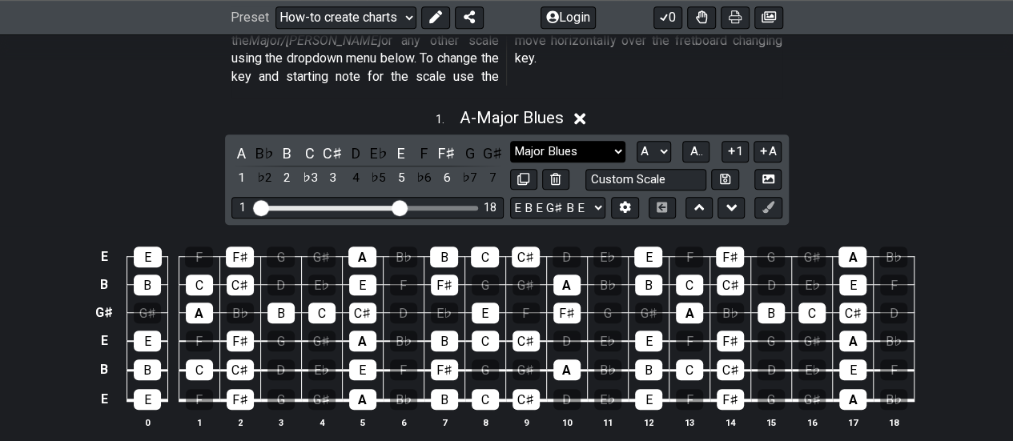
click at [611, 141] on select "Minor Pentatonic New Scale Minor Pentatonic Major Pentatonic Minor Blues Major …" at bounding box center [567, 152] width 115 height 22
select select "Minor Blues"
click at [510, 141] on select "Minor Pentatonic New Scale Minor Pentatonic Major Pentatonic Minor Blues Major …" at bounding box center [567, 152] width 115 height 22
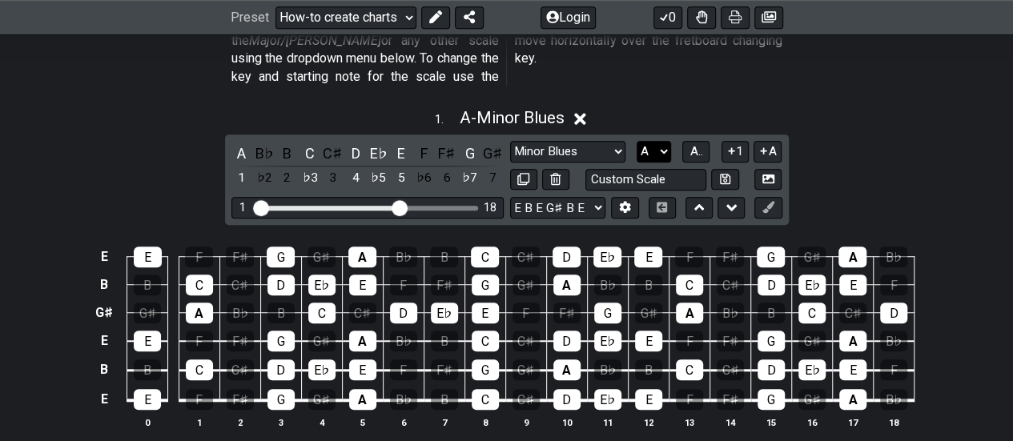
click at [666, 141] on select "A♭ A A♯ B♭ B C C♯ D♭ D D♯ E♭ E F F♯ G♭ G G♯" at bounding box center [653, 152] width 34 height 22
click at [636, 141] on select "A♭ A A♯ B♭ B C C♯ D♭ D D♯ E♭ E F F♯ G♭ G G♯" at bounding box center [653, 152] width 34 height 22
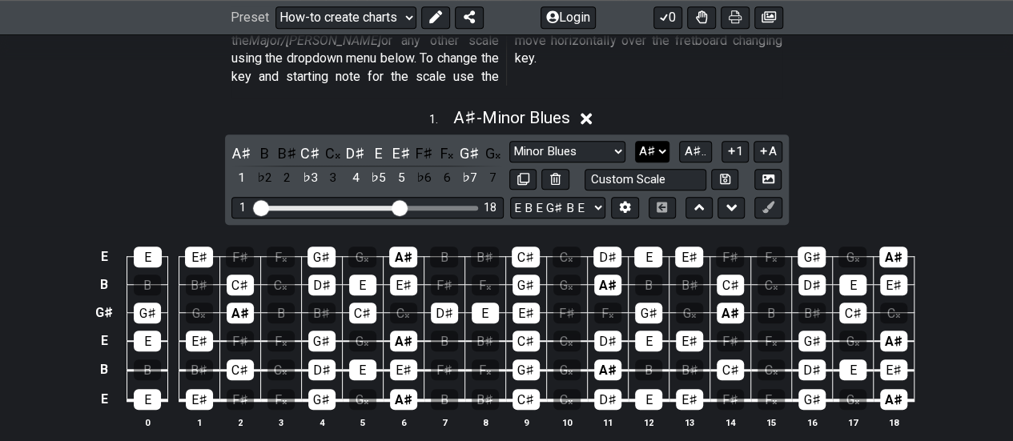
click at [664, 141] on select "A♭ A A♯ B♭ B C C♯ D♭ D D♯ E♭ E F F♯ G♭ G G♯" at bounding box center [652, 152] width 34 height 22
click at [636, 141] on select "A♭ A A♯ B♭ B C C♯ D♭ D D♯ E♭ E F F♯ G♭ G G♯" at bounding box center [652, 152] width 34 height 22
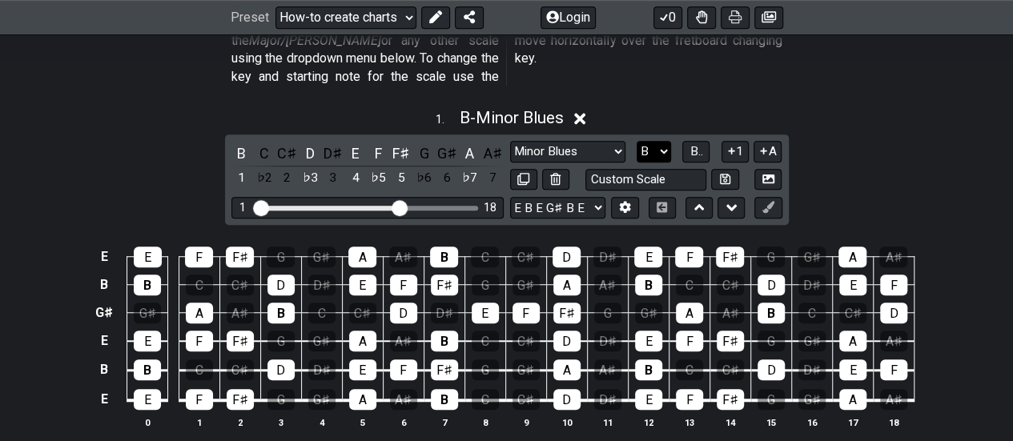
click at [660, 141] on select "A♭ A A♯ B♭ B C C♯ D♭ D D♯ E♭ E F F♯ G♭ G G♯" at bounding box center [653, 152] width 34 height 22
click at [636, 141] on select "A♭ A A♯ B♭ B C C♯ D♭ D D♯ E♭ E F F♯ G♭ G G♯" at bounding box center [653, 152] width 34 height 22
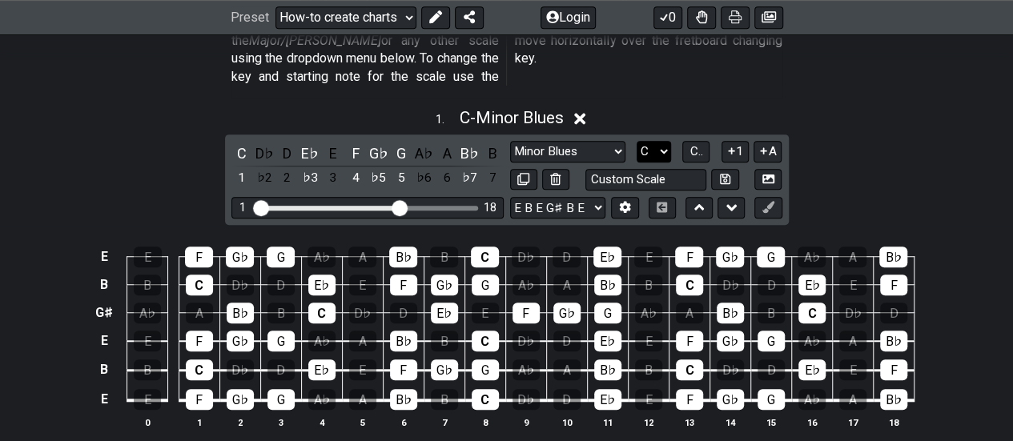
click at [668, 141] on select "A♭ A A♯ B♭ B C C♯ D♭ D D♯ E♭ E F F♯ G♭ G G♯" at bounding box center [653, 152] width 34 height 22
click at [636, 141] on select "A♭ A A♯ B♭ B C C♯ D♭ D D♯ E♭ E F F♯ G♭ G G♯" at bounding box center [653, 152] width 34 height 22
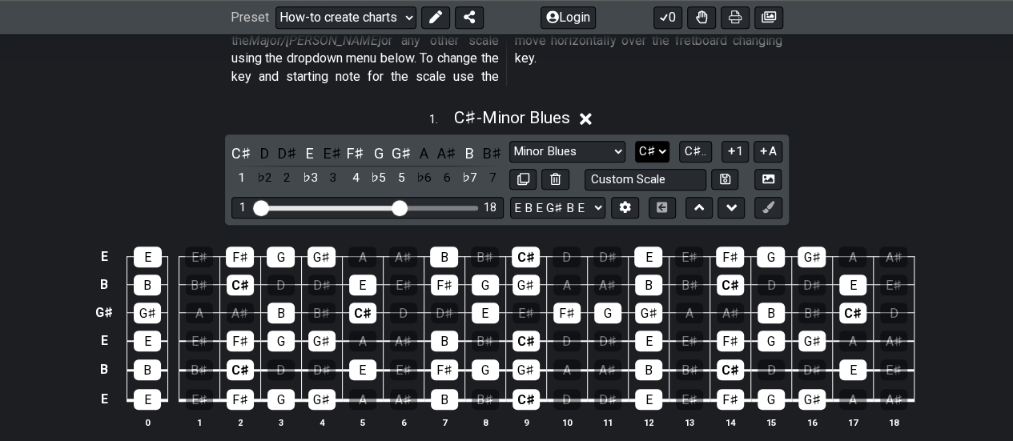
click at [665, 141] on select "A♭ A A♯ B♭ B C C♯ D♭ D D♯ E♭ E F F♯ G♭ G G♯" at bounding box center [652, 152] width 34 height 22
click at [636, 141] on select "A♭ A A♯ B♭ B C C♯ D♭ D D♯ E♭ E F F♯ G♭ G G♯" at bounding box center [652, 152] width 34 height 22
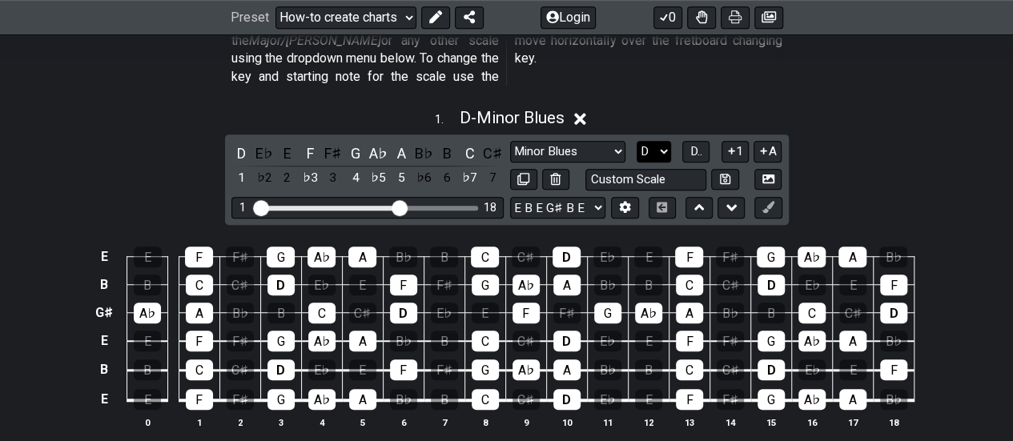
click at [664, 141] on select "A♭ A A♯ B♭ B C C♯ D♭ D D♯ E♭ E F F♯ G♭ G G♯" at bounding box center [653, 152] width 34 height 22
click at [636, 141] on select "A♭ A A♯ B♭ B C C♯ D♭ D D♯ E♭ E F F♯ G♭ G G♯" at bounding box center [653, 152] width 34 height 22
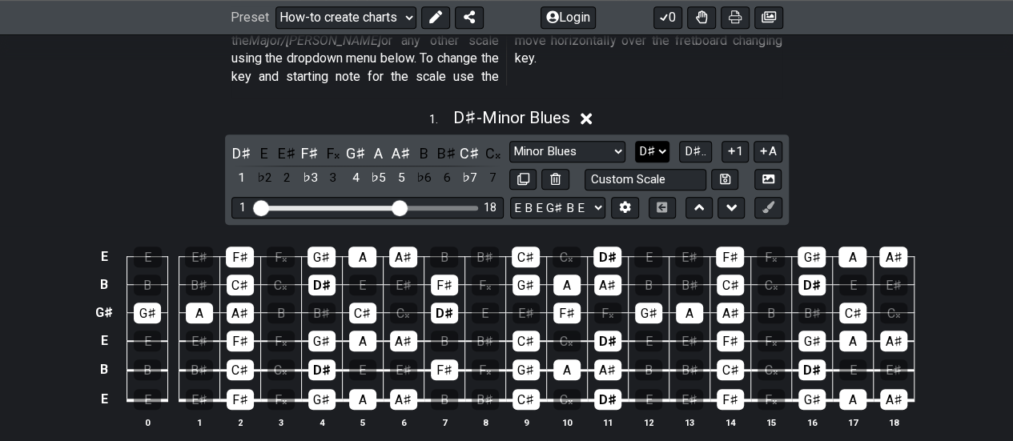
click at [660, 141] on select "A♭ A A♯ B♭ B C C♯ D♭ D D♯ E♭ E F F♯ G♭ G G♯" at bounding box center [652, 152] width 34 height 22
click at [636, 141] on select "A♭ A A♯ B♭ B C C♯ D♭ D D♯ E♭ E F F♯ G♭ G G♯" at bounding box center [652, 152] width 34 height 22
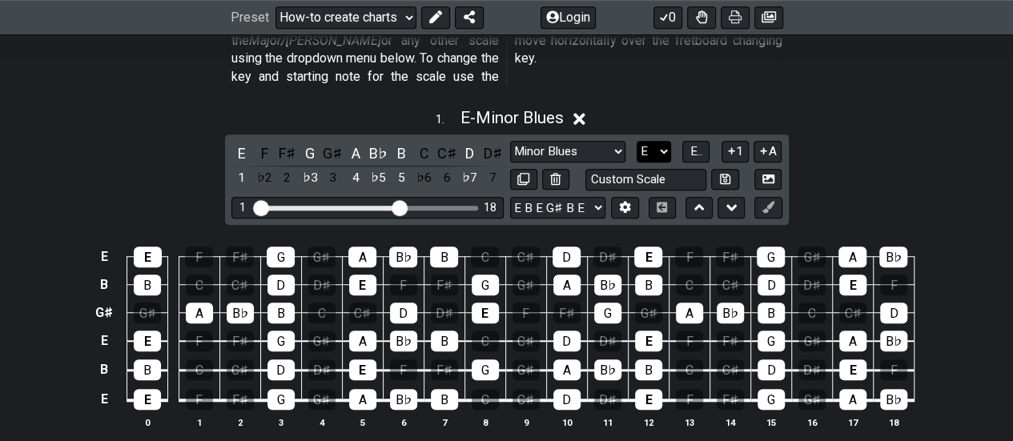
click at [668, 141] on select "A♭ A A♯ B♭ B C C♯ D♭ D D♯ E♭ E F F♯ G♭ G G♯" at bounding box center [653, 152] width 34 height 22
click at [636, 141] on select "A♭ A A♯ B♭ B C C♯ D♭ D D♯ E♭ E F F♯ G♭ G G♯" at bounding box center [653, 152] width 34 height 22
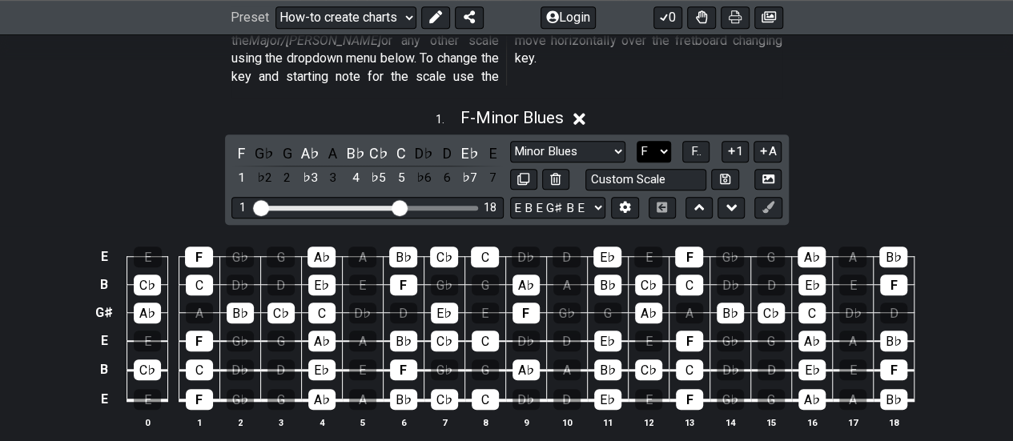
click at [664, 141] on select "A♭ A A♯ B♭ B C C♯ D♭ D D♯ E♭ E F F♯ G♭ G G♯" at bounding box center [653, 152] width 34 height 22
click at [636, 141] on select "A♭ A A♯ B♭ B C C♯ D♭ D D♯ E♭ E F F♯ G♭ G G♯" at bounding box center [653, 152] width 34 height 22
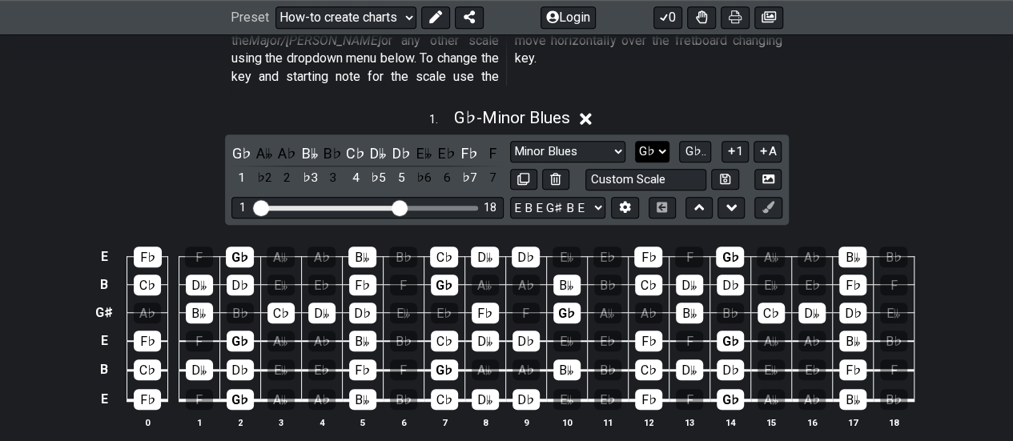
click at [661, 141] on select "A♭ A A♯ B♭ B C C♯ D♭ D D♯ E♭ E F F♯ G♭ G G♯" at bounding box center [652, 152] width 34 height 22
select select "G"
click at [636, 141] on select "A♭ A A♯ B♭ B C C♯ D♭ D D♯ E♭ E F F♯ G♭ G G♯" at bounding box center [652, 152] width 34 height 22
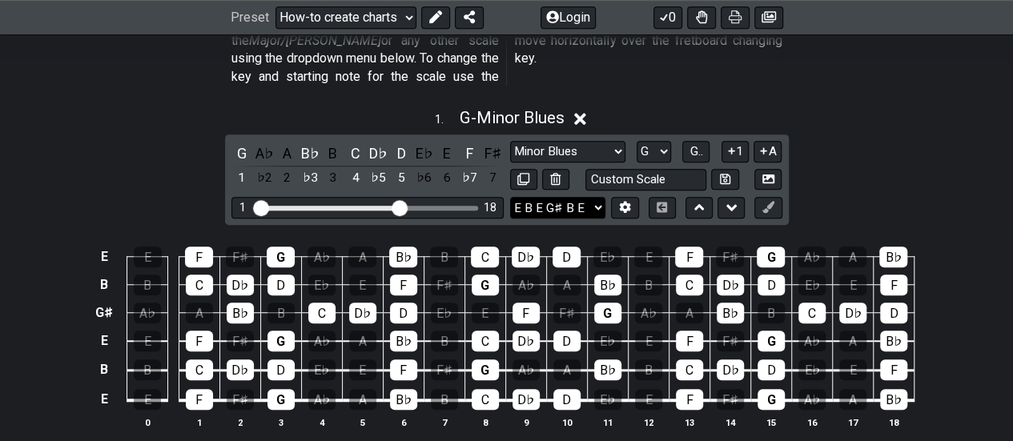
click at [594, 197] on select "E A D G B E E A D G B E E A D G B E B E A D F♯ B A D G C E A D A D G B E E♭ A♭ …" at bounding box center [557, 208] width 95 height 22
select select "E A D G C F"
click at [510, 197] on select "E A D G B E E A D G B E E A D G B E B E A D F♯ B A D G C E A D A D G B E E♭ A♭ …" at bounding box center [557, 208] width 95 height 22
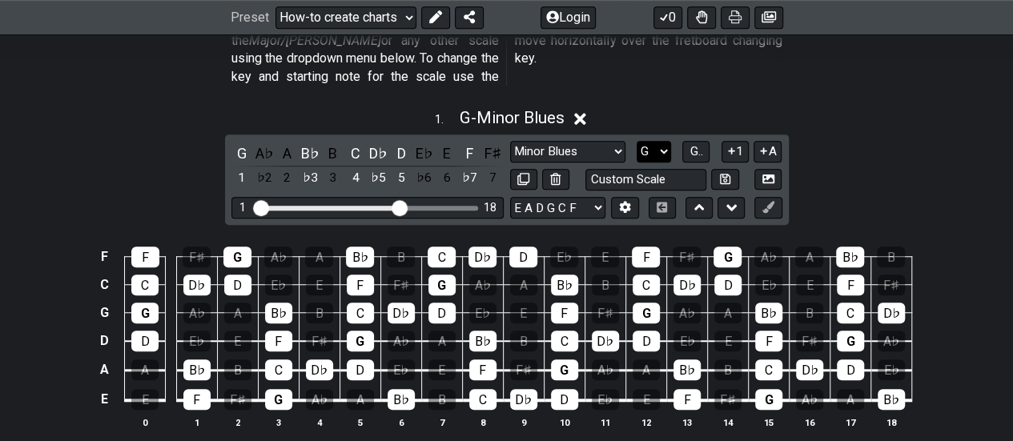
click at [664, 141] on select "A♭ A A♯ B♭ B C C♯ D♭ D D♯ E♭ E F F♯ G♭ G G♯" at bounding box center [653, 152] width 34 height 22
click at [636, 141] on select "A♭ A A♯ B♭ B C C♯ D♭ D D♯ E♭ E F F♯ G♭ G G♯" at bounding box center [653, 152] width 34 height 22
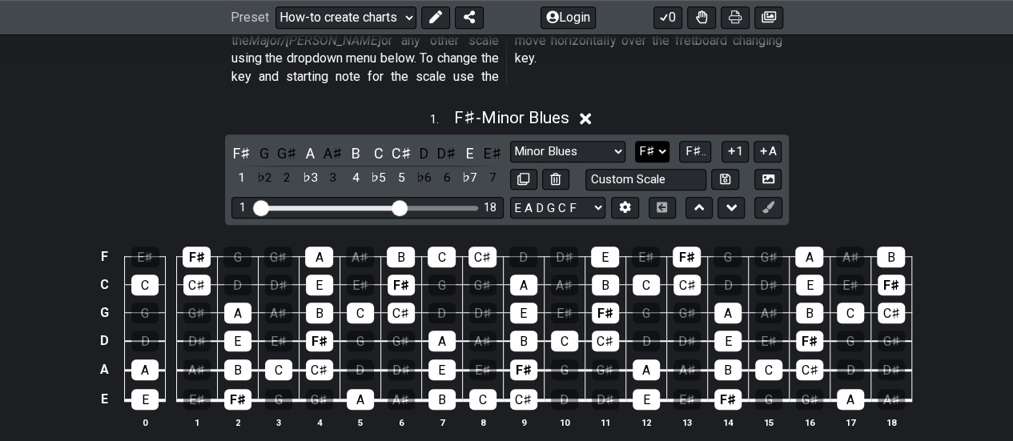
click at [668, 141] on select "A♭ A A♯ B♭ B C C♯ D♭ D D♯ E♭ E F F♯ G♭ G G♯" at bounding box center [652, 152] width 34 height 22
click at [636, 141] on select "A♭ A A♯ B♭ B C C♯ D♭ D D♯ E♭ E F F♯ G♭ G G♯" at bounding box center [652, 152] width 34 height 22
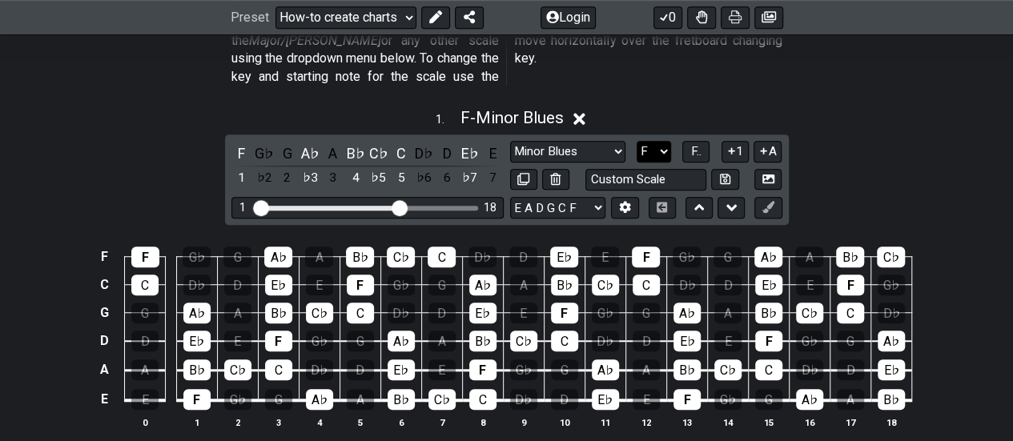
click at [669, 141] on select "A♭ A A♯ B♭ B C C♯ D♭ D D♯ E♭ E F F♯ G♭ G G♯" at bounding box center [653, 152] width 34 height 22
click at [636, 141] on select "A♭ A A♯ B♭ B C C♯ D♭ D D♯ E♭ E F F♯ G♭ G G♯" at bounding box center [653, 152] width 34 height 22
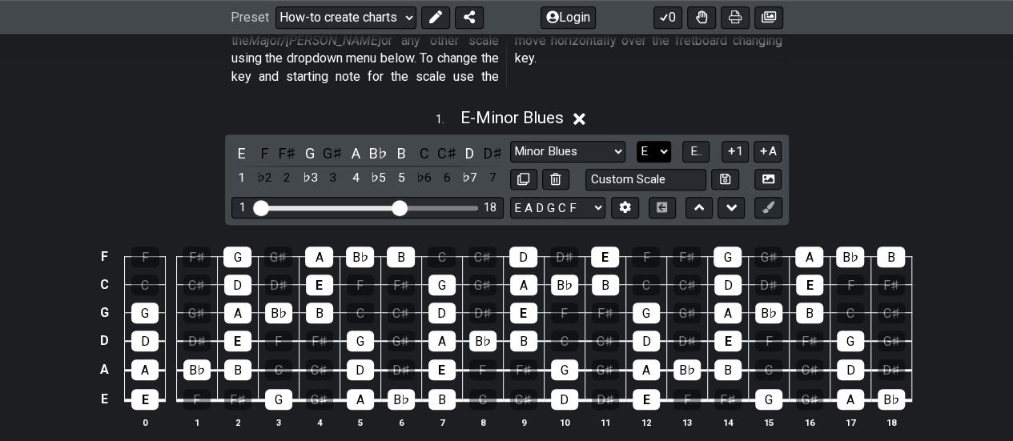
click at [660, 141] on select "A♭ A A♯ B♭ B C C♯ D♭ D D♯ E♭ E F F♯ G♭ G G♯" at bounding box center [653, 152] width 34 height 22
click at [636, 141] on select "A♭ A A♯ B♭ B C C♯ D♭ D D♯ E♭ E F F♯ G♭ G G♯" at bounding box center [653, 152] width 34 height 22
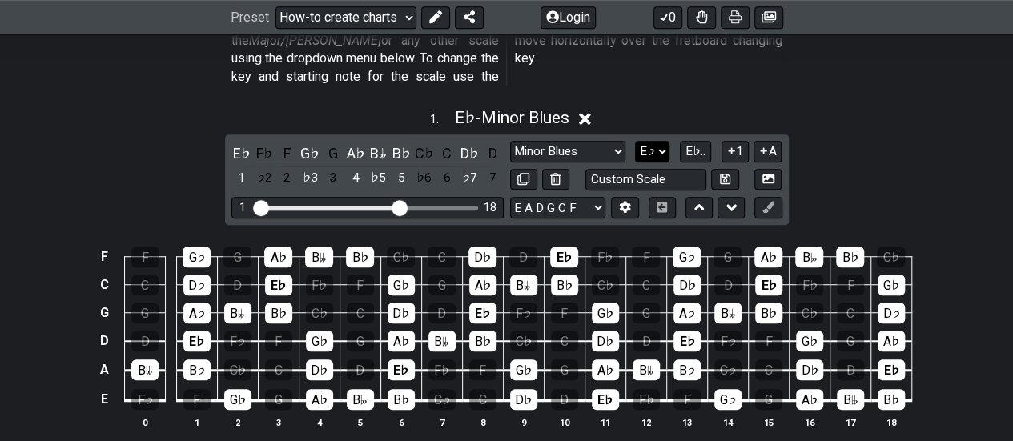
click at [664, 141] on select "A♭ A A♯ B♭ B C C♯ D♭ D D♯ E♭ E F F♯ G♭ G G♯" at bounding box center [652, 152] width 34 height 22
click at [636, 141] on select "A♭ A A♯ B♭ B C C♯ D♭ D D♯ E♭ E F F♯ G♭ G G♯" at bounding box center [652, 152] width 34 height 22
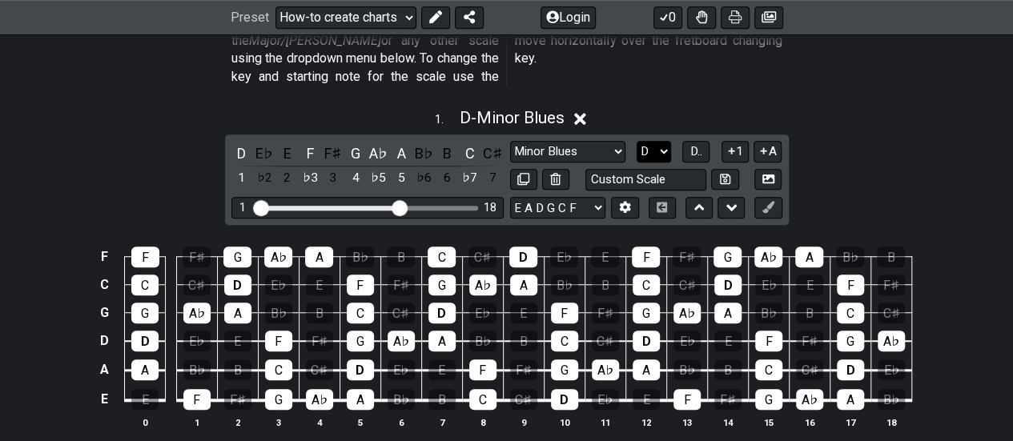
click at [663, 141] on select "A♭ A A♯ B♭ B C C♯ D♭ D D♯ E♭ E F F♯ G♭ G G♯" at bounding box center [653, 152] width 34 height 22
click at [636, 141] on select "A♭ A A♯ B♭ B C C♯ D♭ D D♯ E♭ E F F♯ G♭ G G♯" at bounding box center [653, 152] width 34 height 22
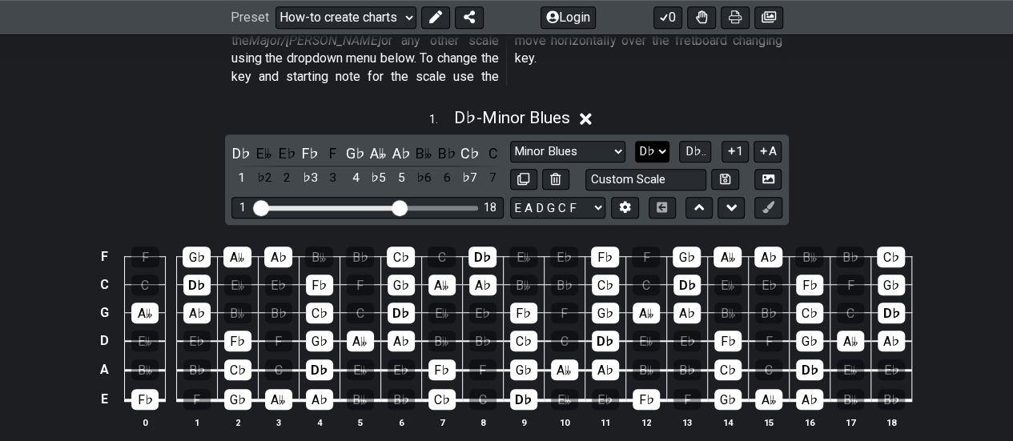
click at [661, 141] on select "A♭ A A♯ B♭ B C C♯ D♭ D D♯ E♭ E F F♯ G♭ G G♯" at bounding box center [652, 152] width 34 height 22
click at [636, 141] on select "A♭ A A♯ B♭ B C C♯ D♭ D D♯ E♭ E F F♯ G♭ G G♯" at bounding box center [652, 152] width 34 height 22
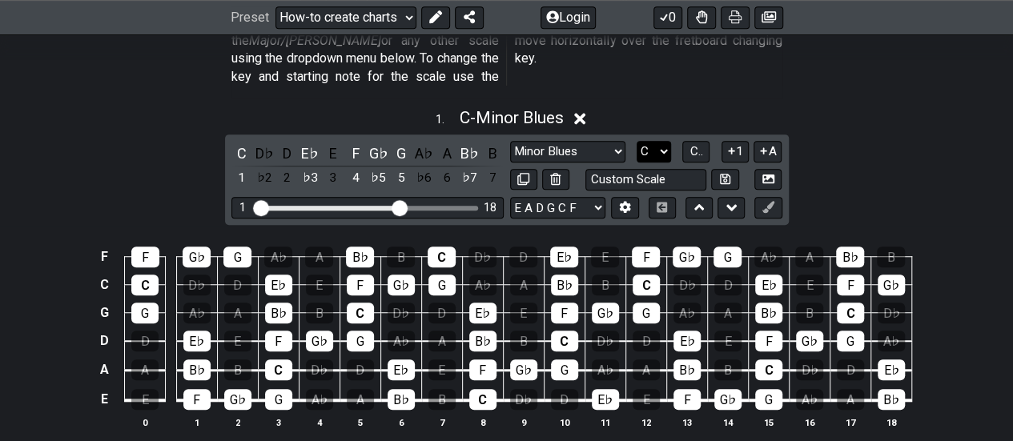
click at [665, 141] on select "A♭ A A♯ B♭ B C C♯ D♭ D D♯ E♭ E F F♯ G♭ G G♯" at bounding box center [653, 152] width 34 height 22
click at [636, 141] on select "A♭ A A♯ B♭ B C C♯ D♭ D D♯ E♭ E F F♯ G♭ G G♯" at bounding box center [653, 152] width 34 height 22
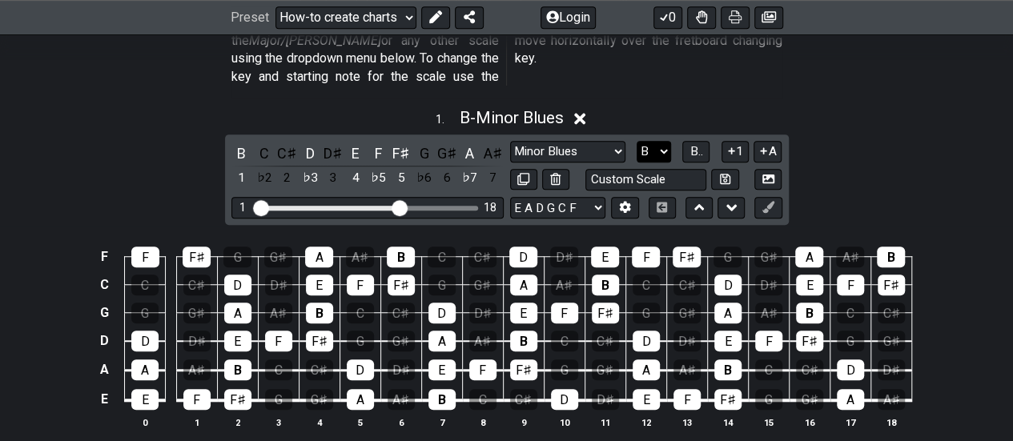
click at [664, 141] on select "A♭ A A♯ B♭ B C C♯ D♭ D D♯ E♭ E F F♯ G♭ G G♯" at bounding box center [653, 152] width 34 height 22
click at [636, 141] on select "A♭ A A♯ B♭ B C C♯ D♭ D D♯ E♭ E F F♯ G♭ G G♯" at bounding box center [653, 152] width 34 height 22
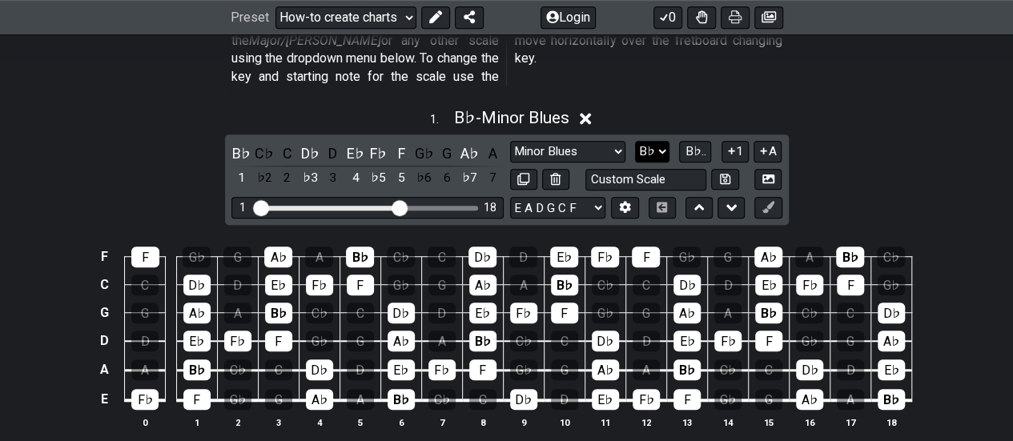
click at [664, 141] on select "A♭ A A♯ B♭ B C C♯ D♭ D D♯ E♭ E F F♯ G♭ G G♯" at bounding box center [652, 152] width 34 height 22
select select "A"
click at [636, 141] on select "A♭ A A♯ B♭ B C C♯ D♭ D D♯ E♭ E F F♯ G♭ G G♯" at bounding box center [652, 152] width 34 height 22
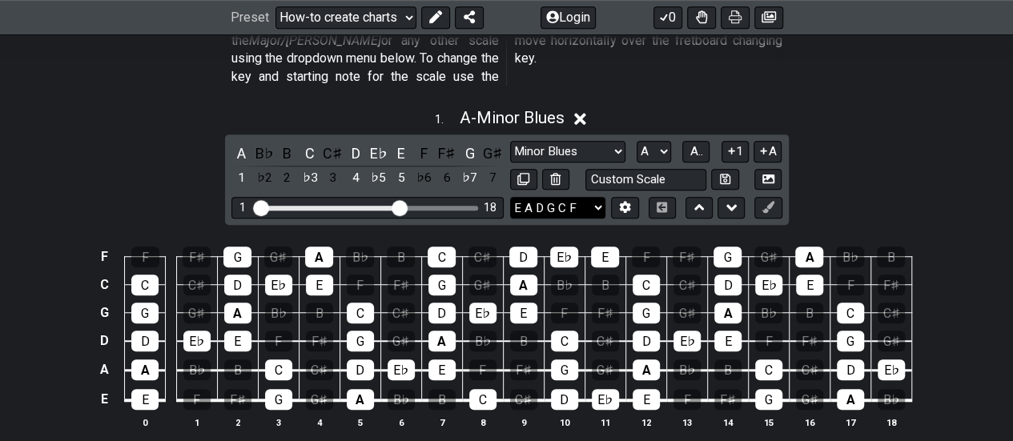
click at [599, 197] on select "E A D G B E E A D G B E E A D G B E B E A D F♯ B A D G C E A D A D G B E E♭ A♭ …" at bounding box center [557, 208] width 95 height 22
select select "D A D G A D"
click at [510, 197] on select "E A D G B E E A D G B E E A D G B E B E A D F♯ B A D G C E A D A D G B E E♭ A♭ …" at bounding box center [557, 208] width 95 height 22
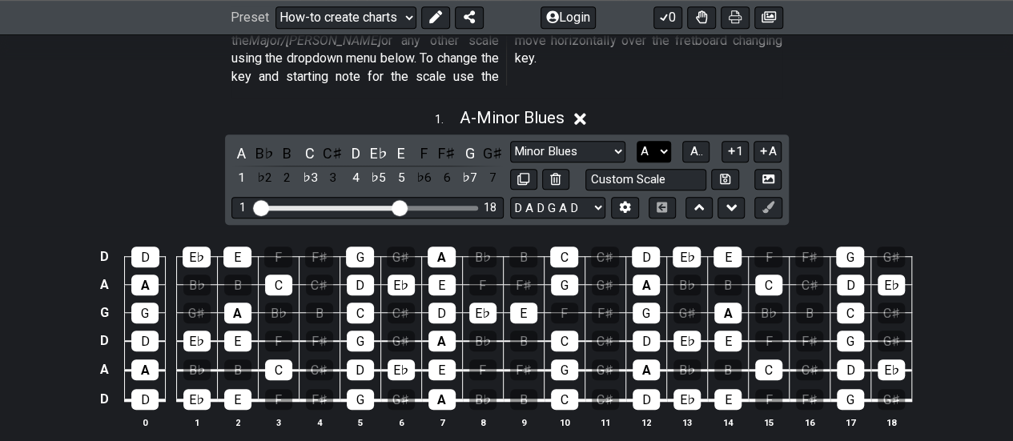
click at [664, 141] on select "A♭ A A♯ B♭ B C C♯ D♭ D D♯ E♭ E F F♯ G♭ G G♯" at bounding box center [653, 152] width 34 height 22
click at [636, 141] on select "A♭ A A♯ B♭ B C C♯ D♭ D D♯ E♭ E F F♯ G♭ G G♯" at bounding box center [653, 152] width 34 height 22
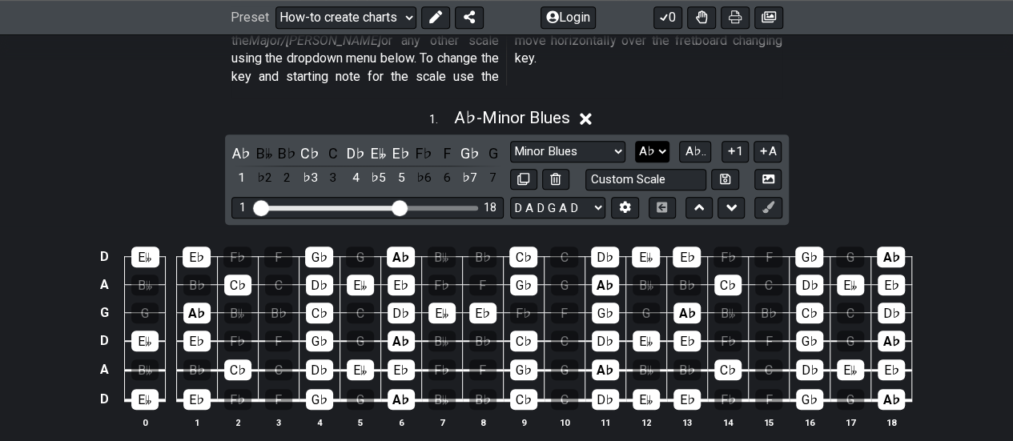
click at [660, 141] on select "A♭ A A♯ B♭ B C C♯ D♭ D D♯ E♭ E F F♯ G♭ G G♯" at bounding box center [652, 152] width 34 height 22
click at [635, 141] on select "A♭ A A♯ B♭ B C C♯ D♭ D D♯ E♭ E F F♯ G♭ G G♯" at bounding box center [652, 152] width 34 height 22
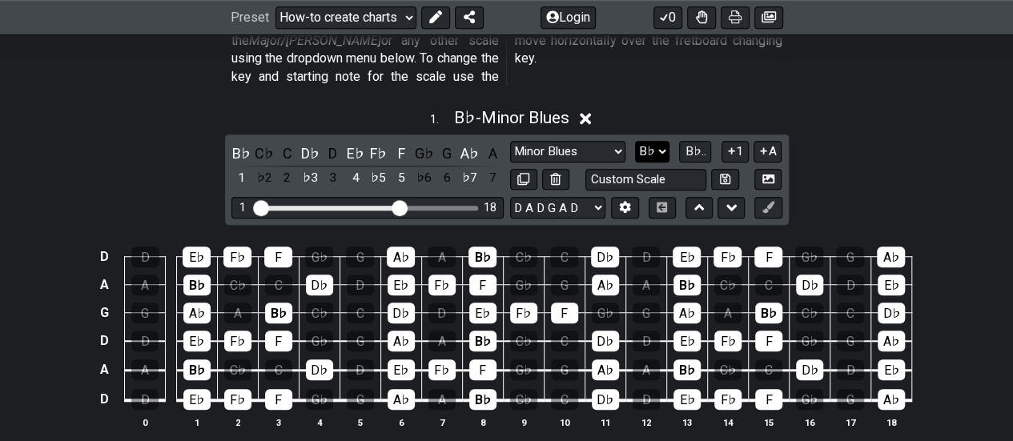
click at [664, 141] on select "A♭ A A♯ B♭ B C C♯ D♭ D D♯ E♭ E F F♯ G♭ G G♯" at bounding box center [652, 152] width 34 height 22
click at [636, 141] on select "A♭ A A♯ B♭ B C C♯ D♭ D D♯ E♭ E F F♯ G♭ G G♯" at bounding box center [652, 152] width 34 height 22
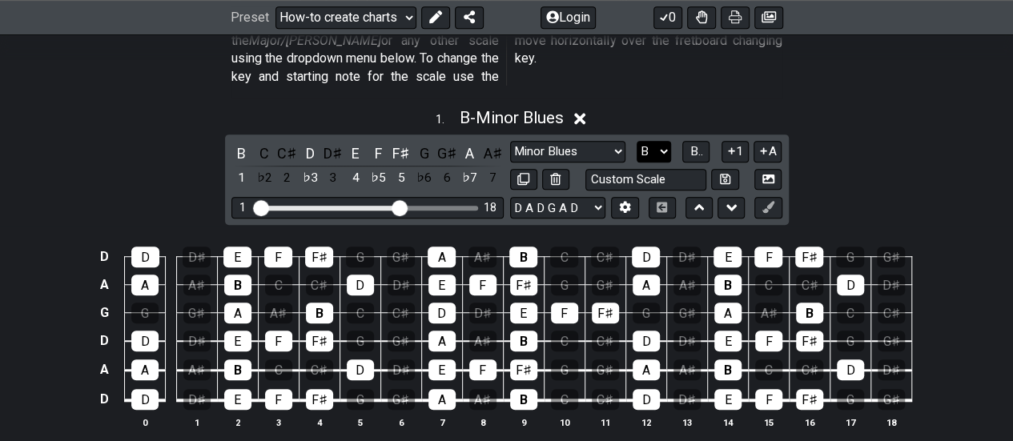
click at [665, 141] on select "A♭ A A♯ B♭ B C C♯ D♭ D D♯ E♭ E F F♯ G♭ G G♯" at bounding box center [653, 152] width 34 height 22
click at [636, 141] on select "A♭ A A♯ B♭ B C C♯ D♭ D D♯ E♭ E F F♯ G♭ G G♯" at bounding box center [653, 152] width 34 height 22
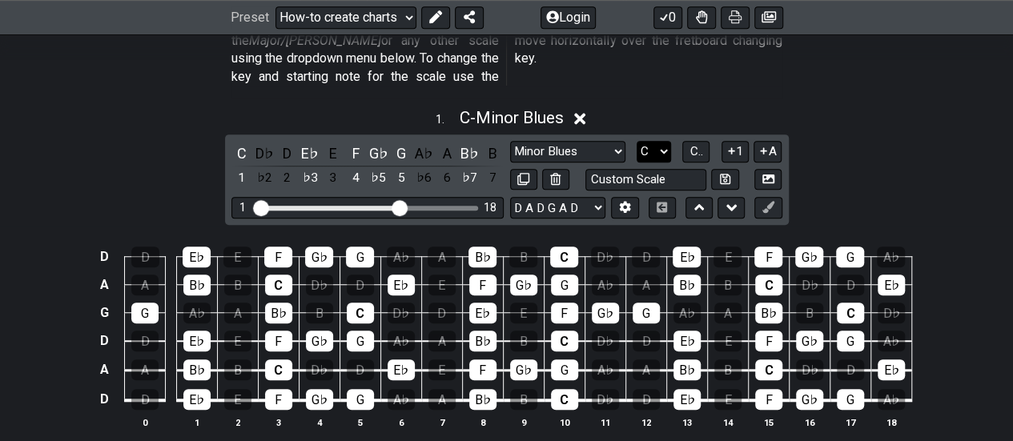
click at [665, 141] on select "A♭ A A♯ B♭ B C C♯ D♭ D D♯ E♭ E F F♯ G♭ G G♯" at bounding box center [653, 152] width 34 height 22
click at [636, 141] on select "A♭ A A♯ B♭ B C C♯ D♭ D D♯ E♭ E F F♯ G♭ G G♯" at bounding box center [653, 152] width 34 height 22
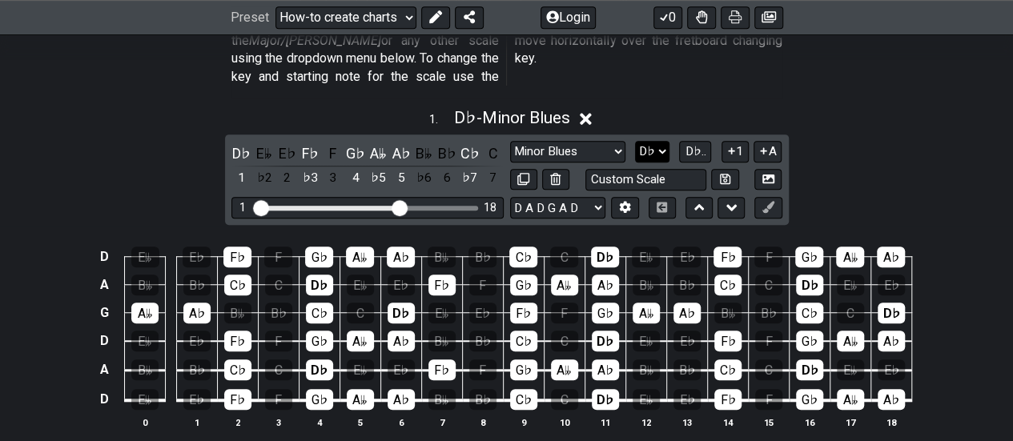
click at [655, 141] on select "A♭ A A♯ B♭ B C C♯ D♭ D D♯ E♭ E F F♯ G♭ G G♯" at bounding box center [652, 152] width 34 height 22
click at [636, 141] on select "A♭ A A♯ B♭ B C C♯ D♭ D D♯ E♭ E F F♯ G♭ G G♯" at bounding box center [652, 152] width 34 height 22
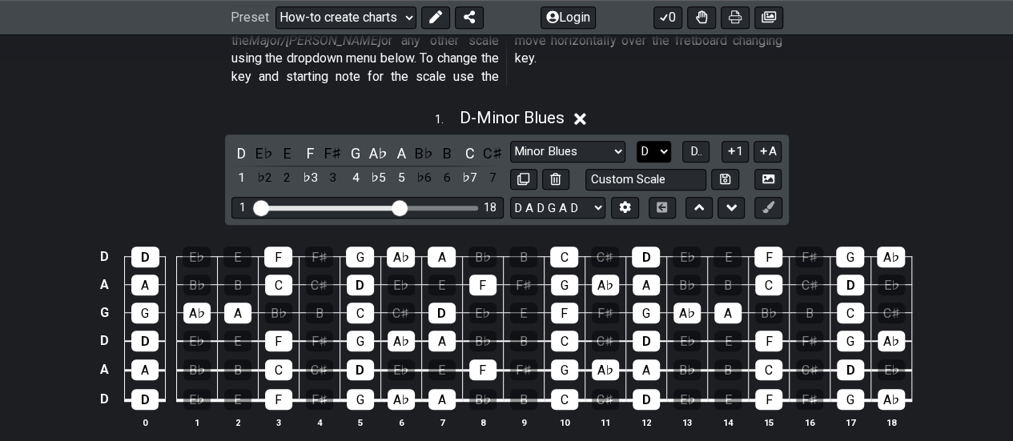
click at [664, 141] on select "A♭ A A♯ B♭ B C C♯ D♭ D D♯ E♭ E F F♯ G♭ G G♯" at bounding box center [653, 152] width 34 height 22
click at [636, 141] on select "A♭ A A♯ B♭ B C C♯ D♭ D D♯ E♭ E F F♯ G♭ G G♯" at bounding box center [653, 152] width 34 height 22
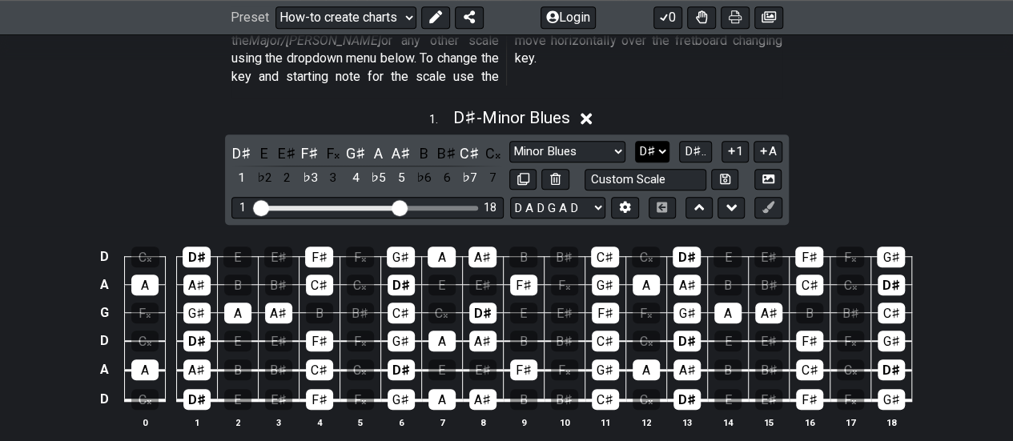
click at [663, 141] on select "A♭ A A♯ B♭ B C C♯ D♭ D D♯ E♭ E F F♯ G♭ G G♯" at bounding box center [652, 152] width 34 height 22
click at [636, 141] on select "A♭ A A♯ B♭ B C C♯ D♭ D D♯ E♭ E F F♯ G♭ G G♯" at bounding box center [652, 152] width 34 height 22
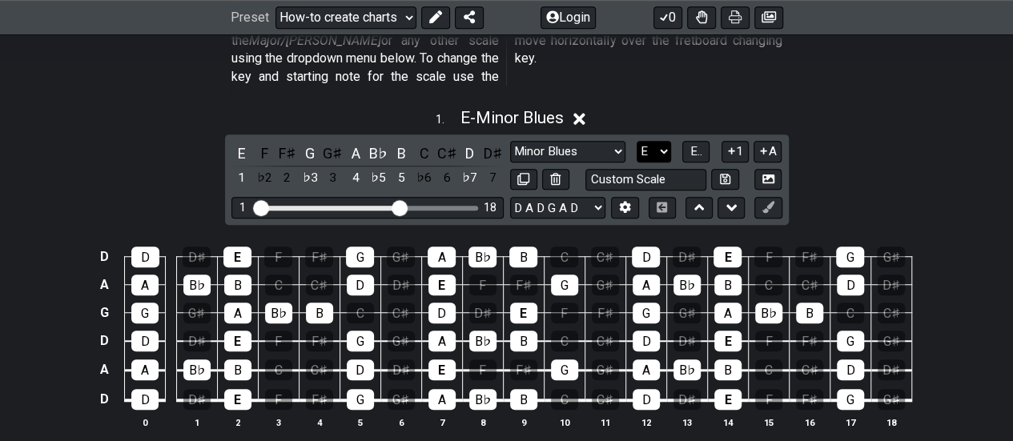
click at [668, 141] on select "A♭ A A♯ B♭ B C C♯ D♭ D D♯ E♭ E F F♯ G♭ G G♯" at bounding box center [653, 152] width 34 height 22
click at [636, 141] on select "A♭ A A♯ B♭ B C C♯ D♭ D D♯ E♭ E F F♯ G♭ G G♯" at bounding box center [653, 152] width 34 height 22
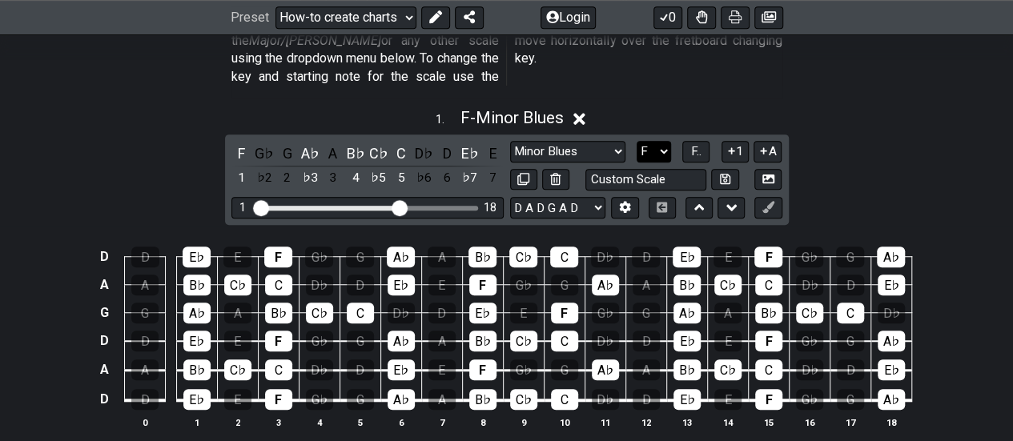
click at [663, 141] on select "A♭ A A♯ B♭ B C C♯ D♭ D D♯ E♭ E F F♯ G♭ G G♯" at bounding box center [653, 152] width 34 height 22
click at [636, 141] on select "A♭ A A♯ B♭ B C C♯ D♭ D D♯ E♭ E F F♯ G♭ G G♯" at bounding box center [653, 152] width 34 height 22
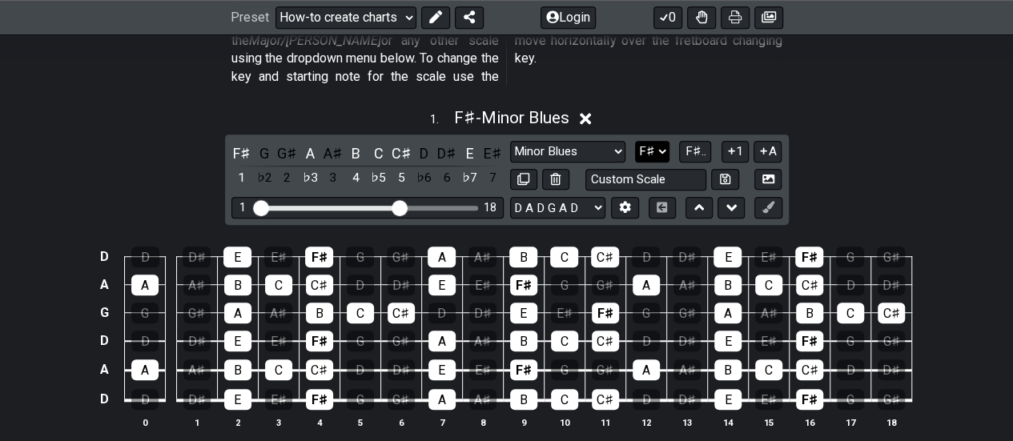
click at [662, 141] on select "A♭ A A♯ B♭ B C C♯ D♭ D D♯ E♭ E F F♯ G♭ G G♯" at bounding box center [652, 152] width 34 height 22
select select "G"
click at [636, 141] on select "A♭ A A♯ B♭ B C C♯ D♭ D D♯ E♭ E F F♯ G♭ G G♯" at bounding box center [652, 152] width 34 height 22
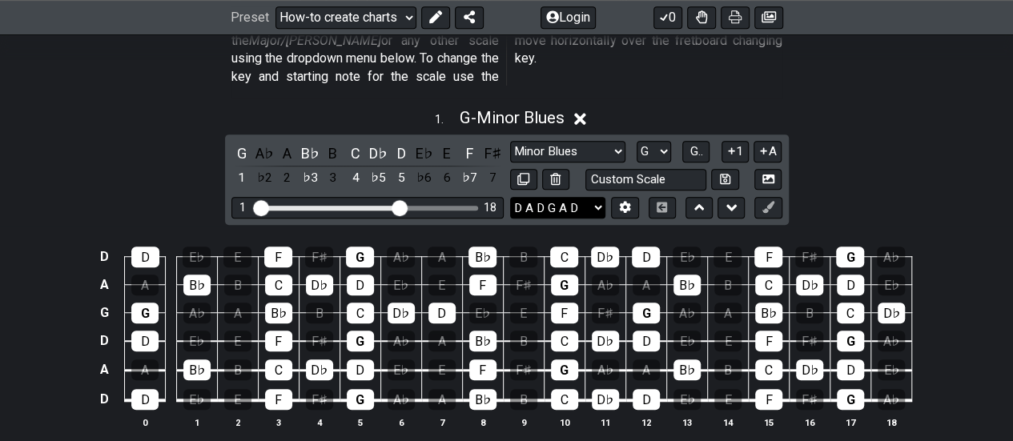
click at [596, 197] on select "E A D G B E E A D G B E E A D G B E B E A D F♯ B A D G C E A D A D G B E E♭ A♭ …" at bounding box center [557, 208] width 95 height 22
select select "E B E G# B E"
click at [510, 197] on select "E A D G B E E A D G B E E A D G B E B E A D F♯ B A D G C E A D A D G B E E♭ A♭ …" at bounding box center [557, 208] width 95 height 22
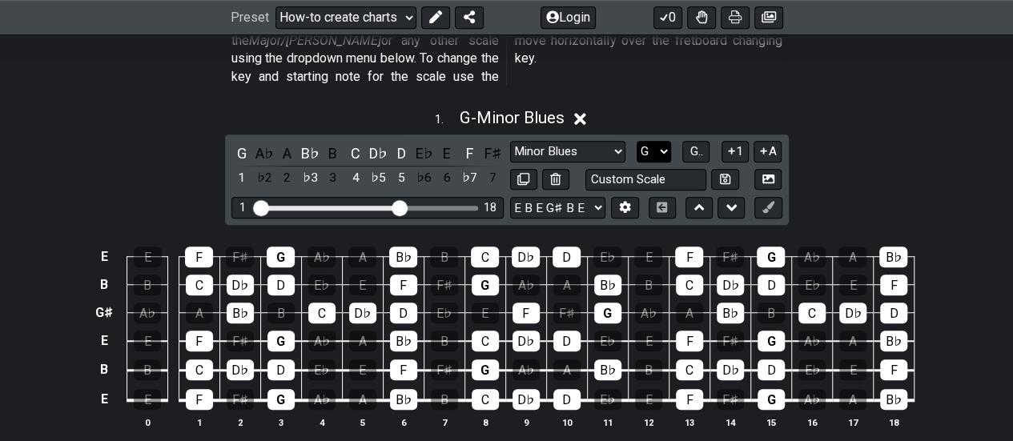
click at [664, 141] on select "A♭ A A♯ B♭ B C C♯ D♭ D D♯ E♭ E F F♯ G♭ G G♯" at bounding box center [653, 152] width 34 height 22
click at [636, 141] on select "A♭ A A♯ B♭ B C C♯ D♭ D D♯ E♭ E F F♯ G♭ G G♯" at bounding box center [653, 152] width 34 height 22
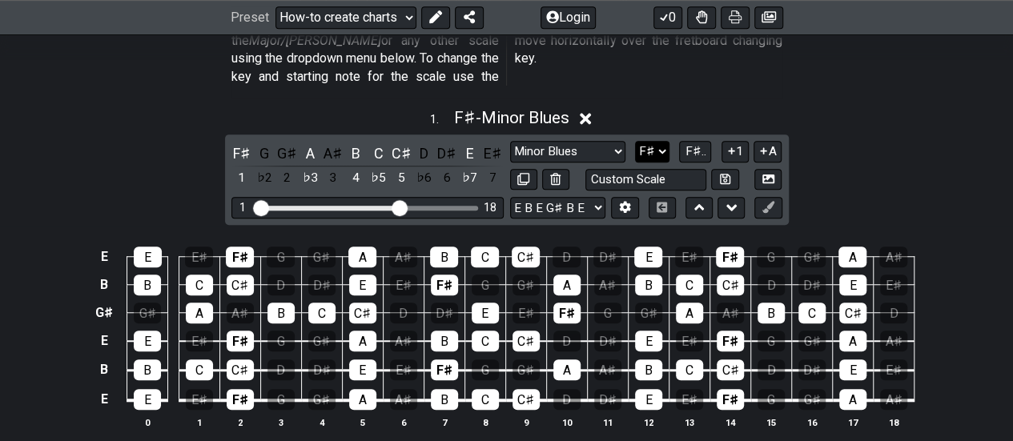
click at [667, 141] on select "A♭ A A♯ B♭ B C C♯ D♭ D D♯ E♭ E F F♯ G♭ G G♯" at bounding box center [652, 152] width 34 height 22
click at [636, 141] on select "A♭ A A♯ B♭ B C C♯ D♭ D D♯ E♭ E F F♯ G♭ G G♯" at bounding box center [652, 152] width 34 height 22
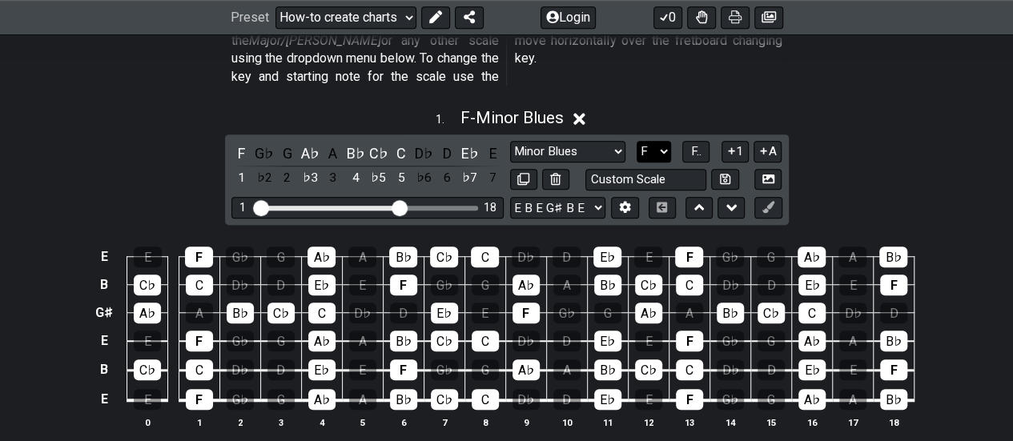
click at [669, 141] on select "A♭ A A♯ B♭ B C C♯ D♭ D D♯ E♭ E F F♯ G♭ G G♯" at bounding box center [653, 152] width 34 height 22
click at [636, 141] on select "A♭ A A♯ B♭ B C C♯ D♭ D D♯ E♭ E F F♯ G♭ G G♯" at bounding box center [653, 152] width 34 height 22
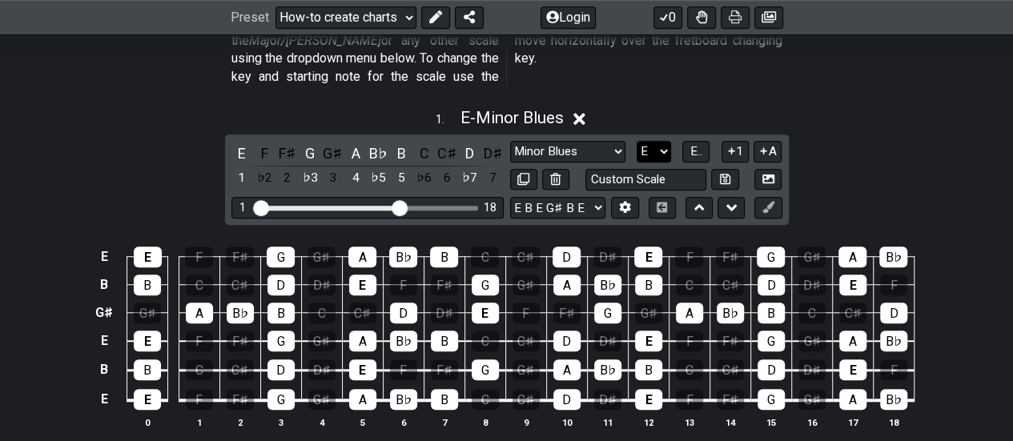
click at [667, 141] on select "A♭ A A♯ B♭ B C C♯ D♭ D D♯ E♭ E F F♯ G♭ G G♯" at bounding box center [653, 152] width 34 height 22
click at [636, 141] on select "A♭ A A♯ B♭ B C C♯ D♭ D D♯ E♭ E F F♯ G♭ G G♯" at bounding box center [653, 152] width 34 height 22
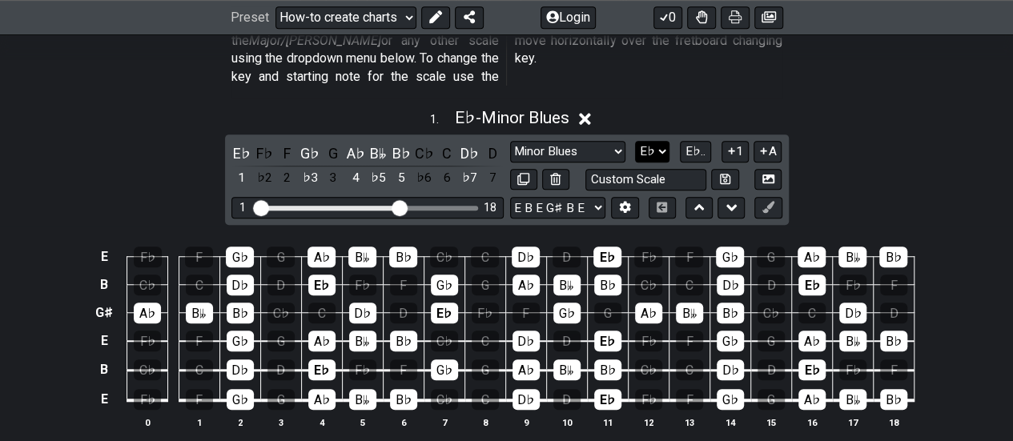
click at [664, 141] on select "A♭ A A♯ B♭ B C C♯ D♭ D D♯ E♭ E F F♯ G♭ G G♯" at bounding box center [652, 152] width 34 height 22
click at [636, 141] on select "A♭ A A♯ B♭ B C C♯ D♭ D D♯ E♭ E F F♯ G♭ G G♯" at bounding box center [652, 152] width 34 height 22
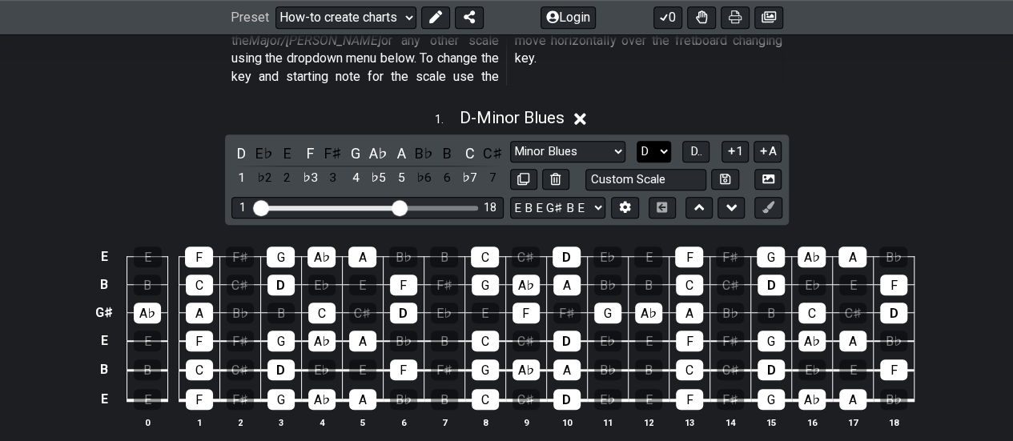
click at [668, 141] on select "A♭ A A♯ B♭ B C C♯ D♭ D D♯ E♭ E F F♯ G♭ G G♯" at bounding box center [653, 152] width 34 height 22
click at [636, 141] on select "A♭ A A♯ B♭ B C C♯ D♭ D D♯ E♭ E F F♯ G♭ G G♯" at bounding box center [653, 152] width 34 height 22
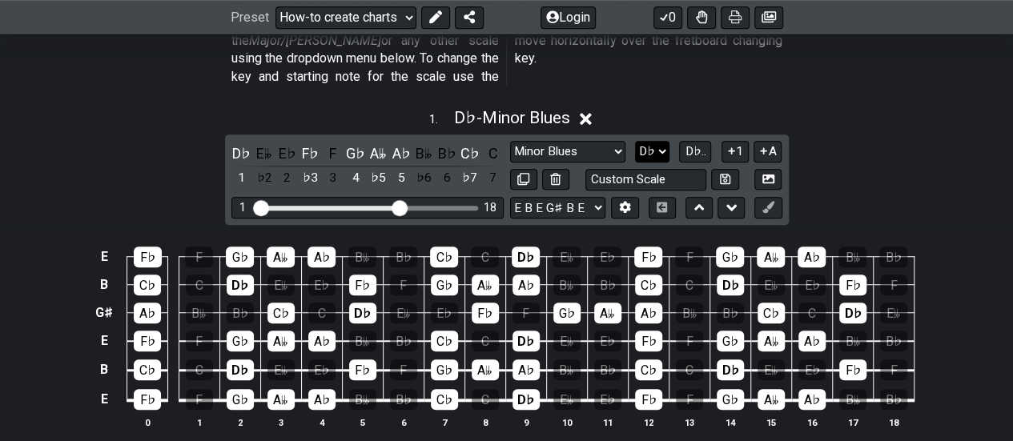
click at [666, 141] on select "A♭ A A♯ B♭ B C C♯ D♭ D D♯ E♭ E F F♯ G♭ G G♯" at bounding box center [652, 152] width 34 height 22
click at [636, 141] on select "A♭ A A♯ B♭ B C C♯ D♭ D D♯ E♭ E F F♯ G♭ G G♯" at bounding box center [652, 152] width 34 height 22
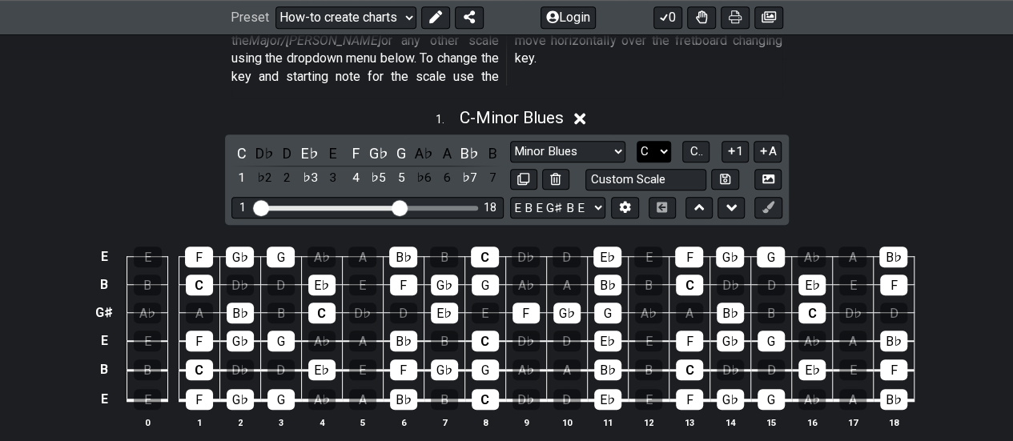
click at [663, 141] on select "A♭ A A♯ B♭ B C C♯ D♭ D D♯ E♭ E F F♯ G♭ G G♯" at bounding box center [653, 152] width 34 height 22
click at [636, 141] on select "A♭ A A♯ B♭ B C C♯ D♭ D D♯ E♭ E F F♯ G♭ G G♯" at bounding box center [653, 152] width 34 height 22
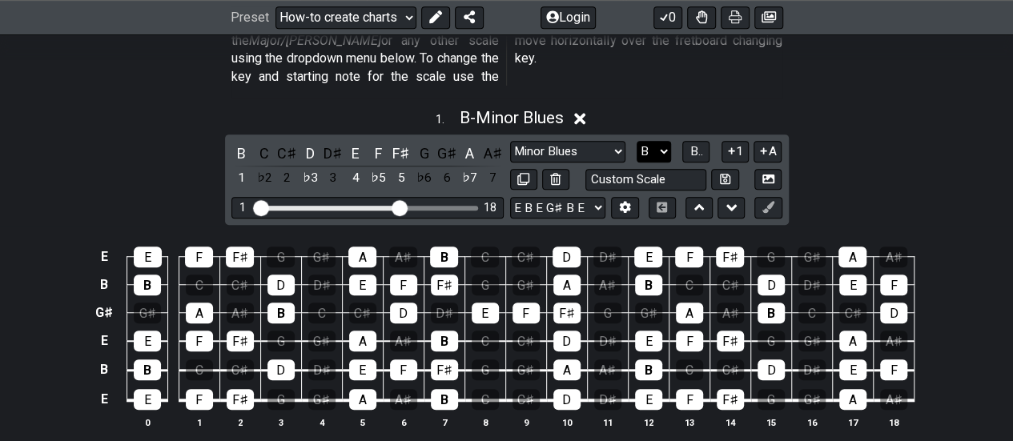
click at [664, 141] on select "A♭ A A♯ B♭ B C C♯ D♭ D D♯ E♭ E F F♯ G♭ G G♯" at bounding box center [653, 152] width 34 height 22
click at [636, 141] on select "A♭ A A♯ B♭ B C C♯ D♭ D D♯ E♭ E F F♯ G♭ G G♯" at bounding box center [653, 152] width 34 height 22
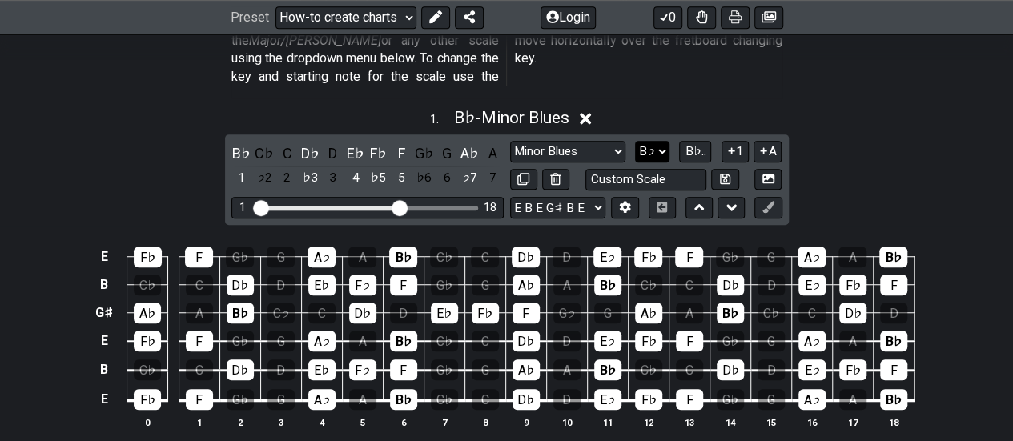
click at [660, 141] on select "A♭ A A♯ B♭ B C C♯ D♭ D D♯ E♭ E F F♯ G♭ G G♯" at bounding box center [652, 152] width 34 height 22
click at [636, 141] on select "A♭ A A♯ B♭ B C C♯ D♭ D D♯ E♭ E F F♯ G♭ G G♯" at bounding box center [652, 152] width 34 height 22
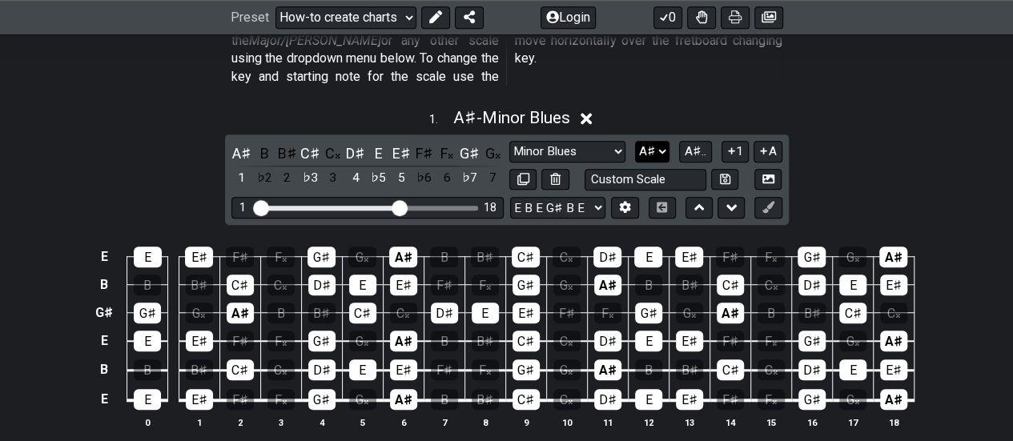
click at [663, 141] on select "A♭ A A♯ B♭ B C C♯ D♭ D D♯ E♭ E F F♯ G♭ G G♯" at bounding box center [652, 152] width 34 height 22
select select "A"
click at [636, 141] on select "A♭ A A♯ B♭ B C C♯ D♭ D D♯ E♭ E F F♯ G♭ G G♯" at bounding box center [652, 152] width 34 height 22
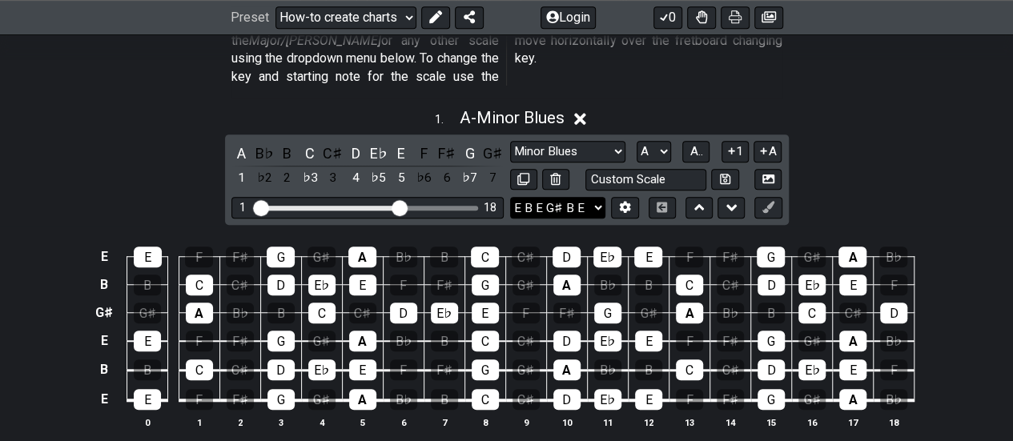
click at [602, 197] on select "E A D G B E E A D G B E E A D G B E B E A D F♯ B A D G C E A D A D G B E E♭ A♭ …" at bounding box center [557, 208] width 95 height 22
select select "D G D G B D"
click at [510, 197] on select "E A D G B E E A D G B E E A D G B E B E A D F♯ B A D G C E A D A D G B E E♭ A♭ …" at bounding box center [557, 208] width 95 height 22
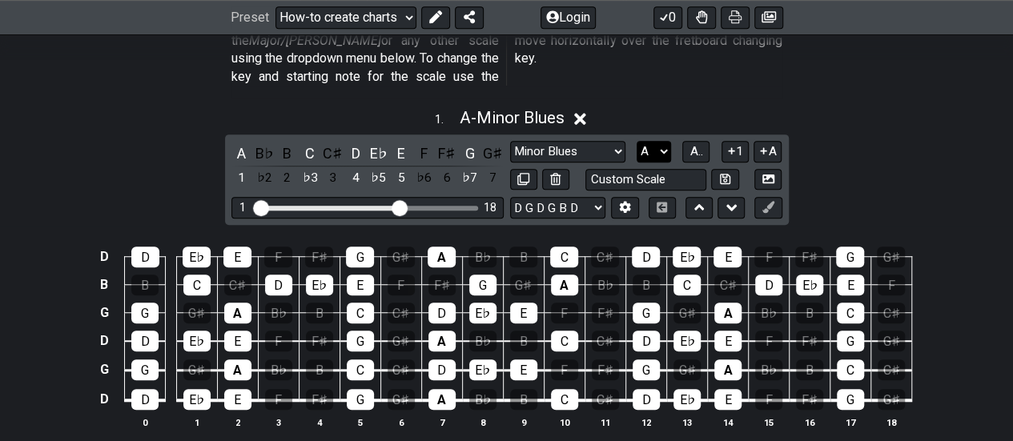
click at [664, 141] on select "A♭ A A♯ B♭ B C C♯ D♭ D D♯ E♭ E F F♯ G♭ G G♯" at bounding box center [653, 152] width 34 height 22
click at [636, 141] on select "A♭ A A♯ B♭ B C C♯ D♭ D D♯ E♭ E F F♯ G♭ G G♯" at bounding box center [653, 152] width 34 height 22
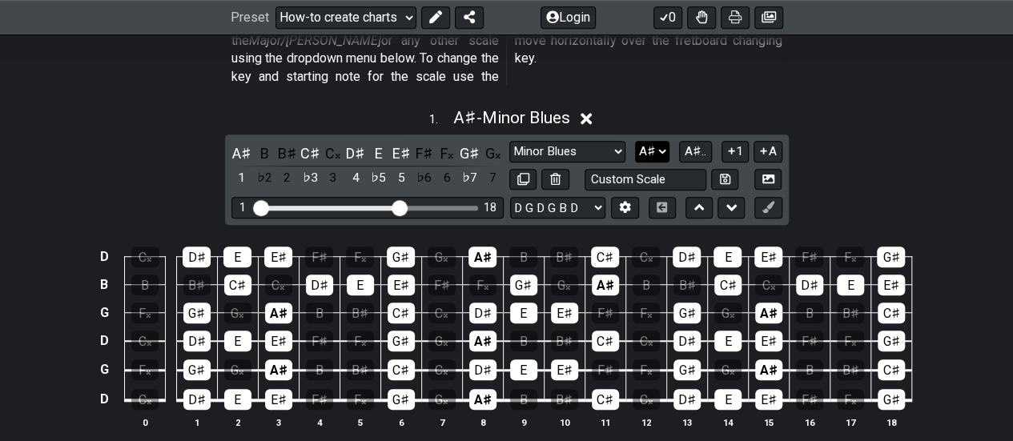
click at [659, 141] on select "A♭ A A♯ B♭ B C C♯ D♭ D D♯ E♭ E F F♯ G♭ G G♯" at bounding box center [652, 152] width 34 height 22
click at [636, 141] on select "A♭ A A♯ B♭ B C C♯ D♭ D D♯ E♭ E F F♯ G♭ G G♯" at bounding box center [652, 152] width 34 height 22
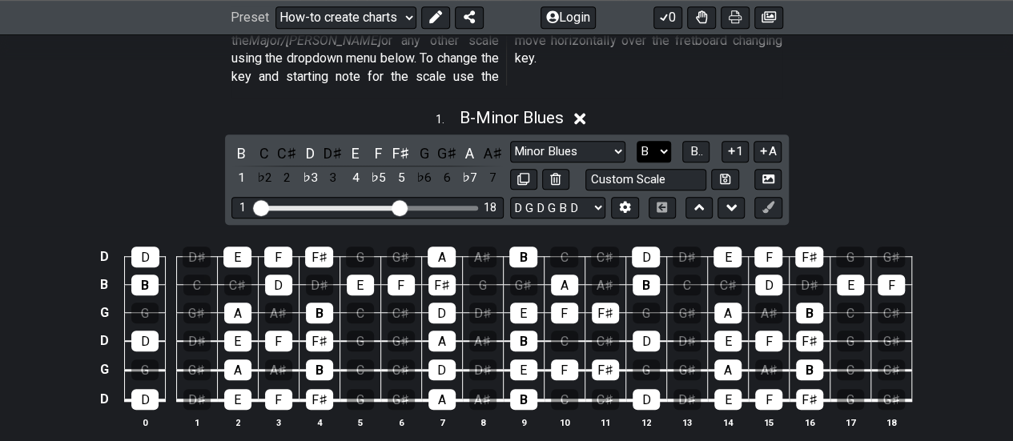
click at [660, 141] on select "A♭ A A♯ B♭ B C C♯ D♭ D D♯ E♭ E F F♯ G♭ G G♯" at bounding box center [653, 152] width 34 height 22
click at [636, 141] on select "A♭ A A♯ B♭ B C C♯ D♭ D D♯ E♭ E F F♯ G♭ G G♯" at bounding box center [653, 152] width 34 height 22
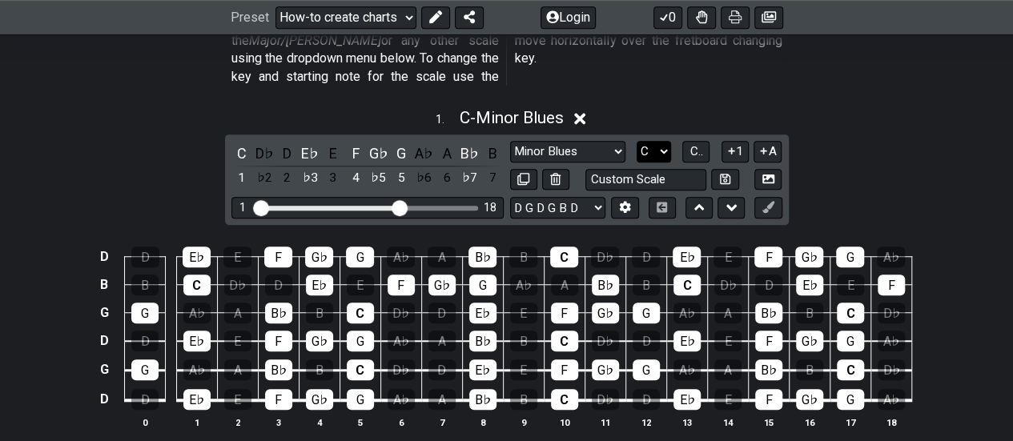
click at [661, 141] on select "A♭ A A♯ B♭ B C C♯ D♭ D D♯ E♭ E F F♯ G♭ G G♯" at bounding box center [653, 152] width 34 height 22
click at [636, 141] on select "A♭ A A♯ B♭ B C C♯ D♭ D D♯ E♭ E F F♯ G♭ G G♯" at bounding box center [653, 152] width 34 height 22
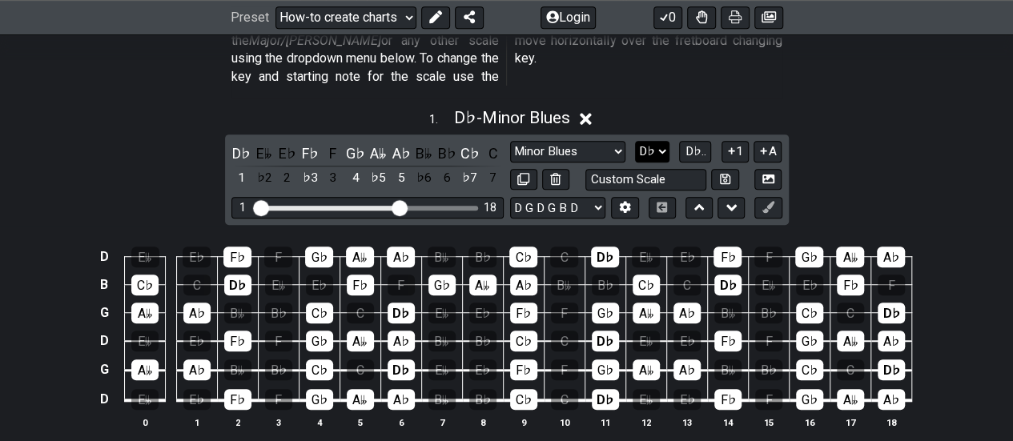
click at [662, 141] on select "A♭ A A♯ B♭ B C C♯ D♭ D D♯ E♭ E F F♯ G♭ G G♯" at bounding box center [652, 152] width 34 height 22
click at [636, 141] on select "A♭ A A♯ B♭ B C C♯ D♭ D D♯ E♭ E F F♯ G♭ G G♯" at bounding box center [652, 152] width 34 height 22
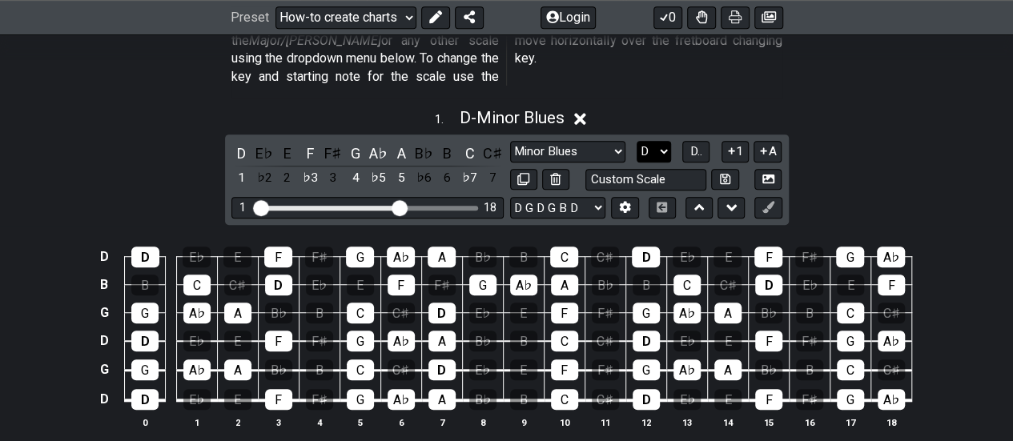
click at [662, 141] on select "A♭ A A♯ B♭ B C C♯ D♭ D D♯ E♭ E F F♯ G♭ G G♯" at bounding box center [653, 152] width 34 height 22
click at [636, 141] on select "A♭ A A♯ B♭ B C C♯ D♭ D D♯ E♭ E F F♯ G♭ G G♯" at bounding box center [653, 152] width 34 height 22
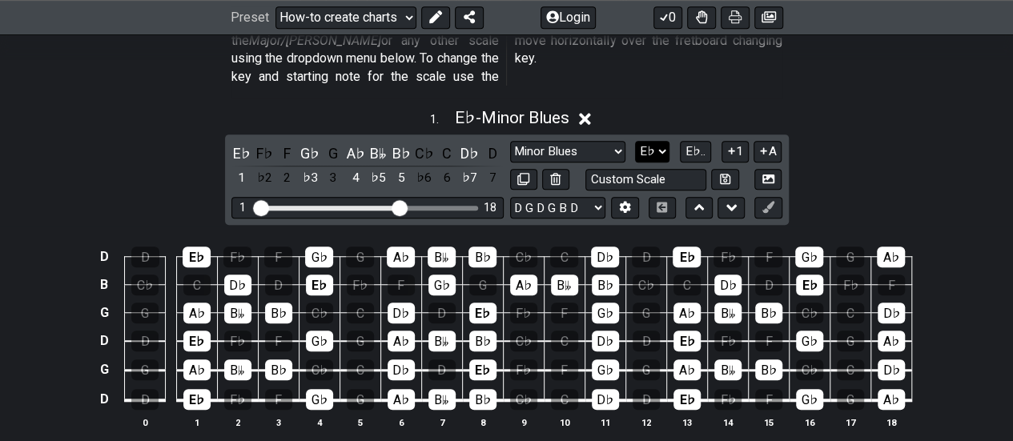
click at [666, 141] on select "A♭ A A♯ B♭ B C C♯ D♭ D D♯ E♭ E F F♯ G♭ G G♯" at bounding box center [652, 152] width 34 height 22
click at [636, 141] on select "A♭ A A♯ B♭ B C C♯ D♭ D D♯ E♭ E F F♯ G♭ G G♯" at bounding box center [652, 152] width 34 height 22
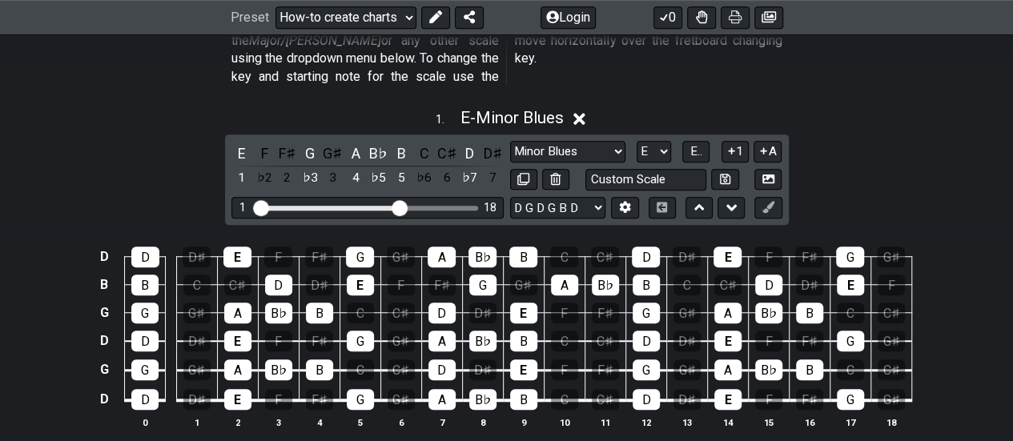
drag, startPoint x: 666, startPoint y: 130, endPoint x: 672, endPoint y: 142, distance: 12.9
click at [666, 141] on select "A♭ A A♯ B♭ B C C♯ D♭ D D♯ E♭ E F F♯ G♭ G G♯" at bounding box center [653, 152] width 34 height 22
click at [636, 141] on select "A♭ A A♯ B♭ B C C♯ D♭ D D♯ E♭ E F F♯ G♭ G G♯" at bounding box center [653, 152] width 34 height 22
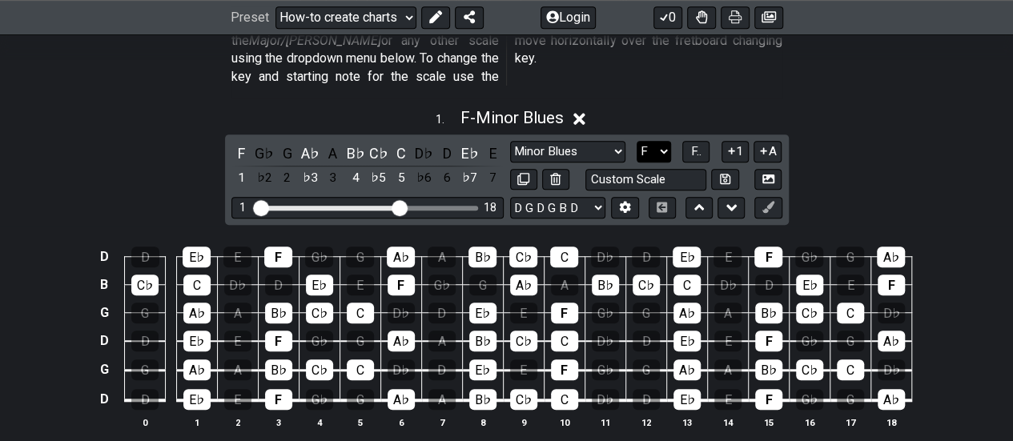
click at [664, 141] on select "A♭ A A♯ B♭ B C C♯ D♭ D D♯ E♭ E F F♯ G♭ G G♯" at bounding box center [653, 152] width 34 height 22
select select "G"
click at [636, 141] on select "A♭ A A♯ B♭ B C C♯ D♭ D D♯ E♭ E F F♯ G♭ G G♯" at bounding box center [653, 152] width 34 height 22
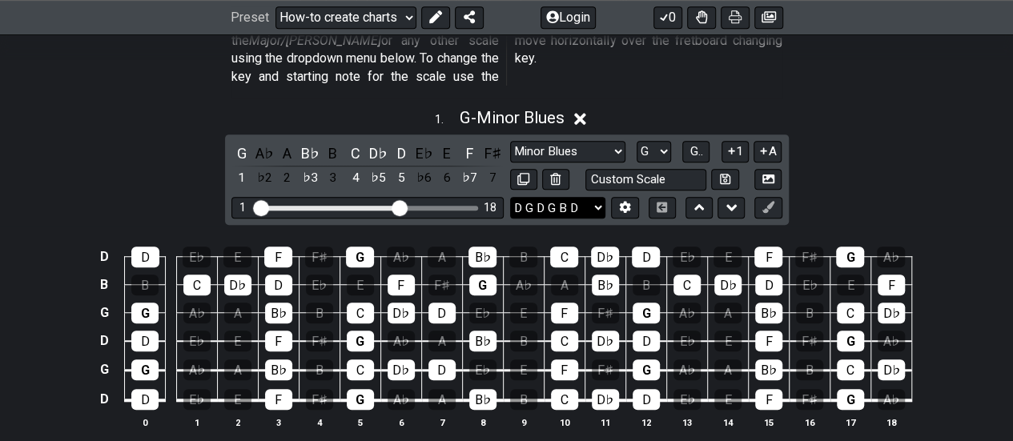
click at [596, 197] on select "E A D G B E E A D G B E E A D G B E B E A D F♯ B A D G C E A D A D G B E E♭ A♭ …" at bounding box center [557, 208] width 95 height 22
select select "D G C F A D"
click at [510, 197] on select "E A D G B E E A D G B E E A D G B E B E A D F♯ B A D G C E A D A D G B E E♭ A♭ …" at bounding box center [557, 208] width 95 height 22
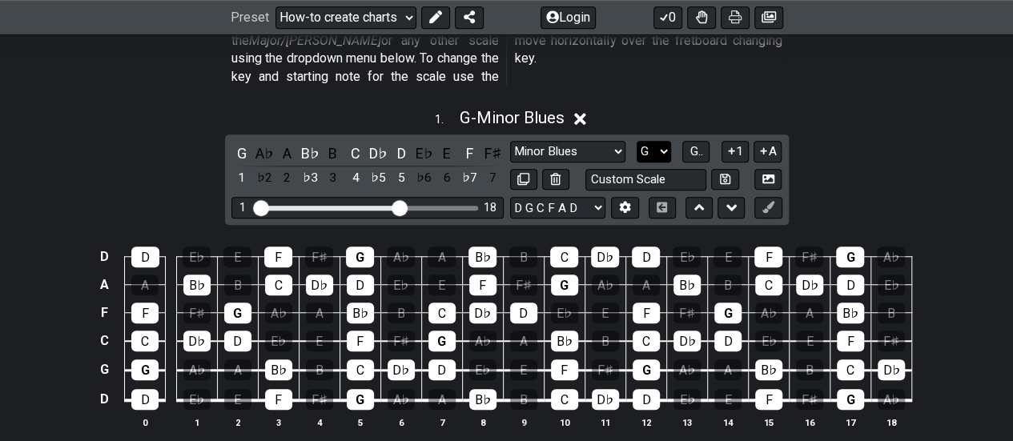
click at [666, 141] on select "A♭ A A♯ B♭ B C C♯ D♭ D D♯ E♭ E F F♯ G♭ G G♯" at bounding box center [653, 152] width 34 height 22
click at [636, 141] on select "A♭ A A♯ B♭ B C C♯ D♭ D D♯ E♭ E F F♯ G♭ G G♯" at bounding box center [653, 152] width 34 height 22
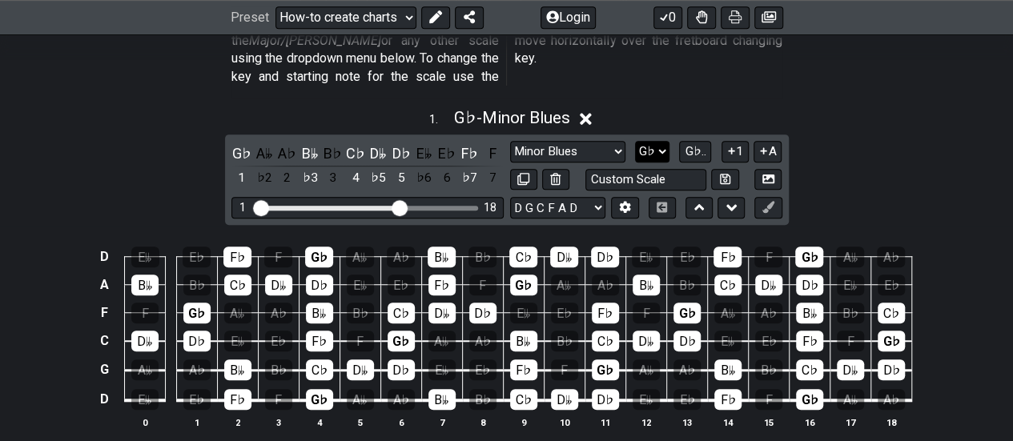
click at [665, 141] on select "A♭ A A♯ B♭ B C C♯ D♭ D D♯ E♭ E F F♯ G♭ G G♯" at bounding box center [652, 152] width 34 height 22
click at [636, 141] on select "A♭ A A♯ B♭ B C C♯ D♭ D D♯ E♭ E F F♯ G♭ G G♯" at bounding box center [652, 152] width 34 height 22
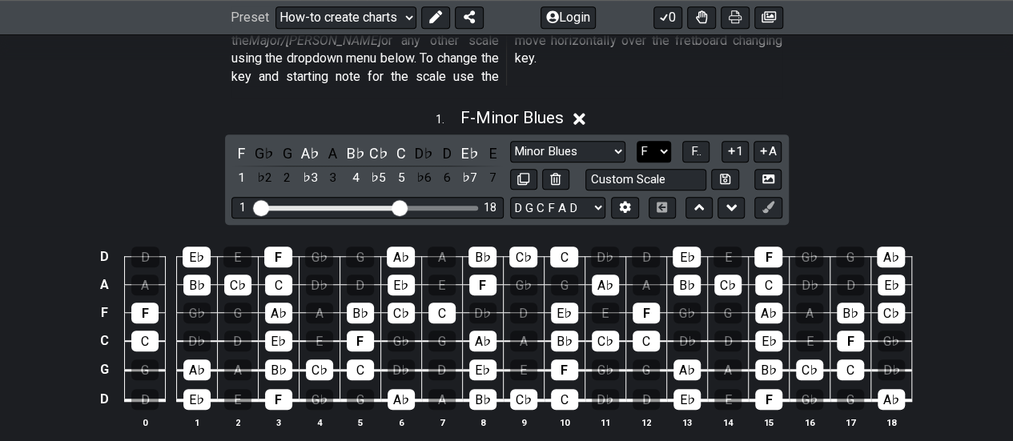
click at [664, 141] on select "A♭ A A♯ B♭ B C C♯ D♭ D D♯ E♭ E F F♯ G♭ G G♯" at bounding box center [653, 152] width 34 height 22
click at [636, 141] on select "A♭ A A♯ B♭ B C C♯ D♭ D D♯ E♭ E F F♯ G♭ G G♯" at bounding box center [653, 152] width 34 height 22
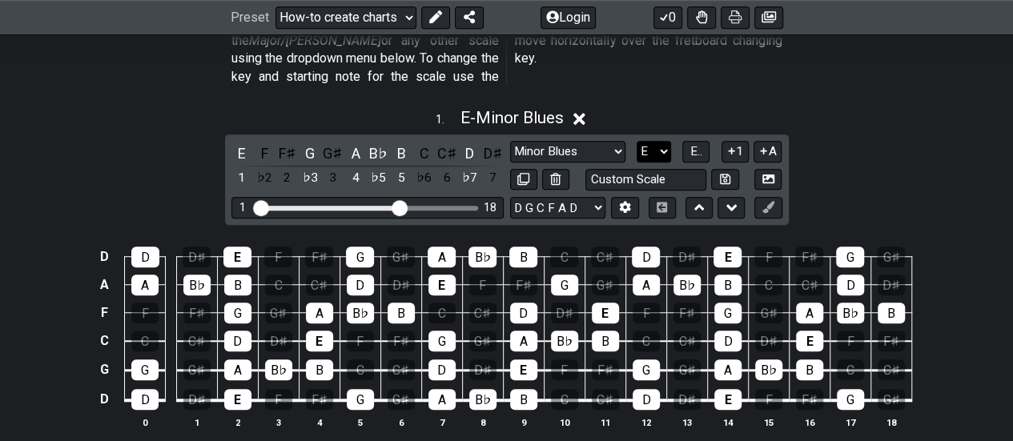
click at [663, 141] on select "A♭ A A♯ B♭ B C C♯ D♭ D D♯ E♭ E F F♯ G♭ G G♯" at bounding box center [653, 152] width 34 height 22
click at [636, 141] on select "A♭ A A♯ B♭ B C C♯ D♭ D D♯ E♭ E F F♯ G♭ G G♯" at bounding box center [653, 152] width 34 height 22
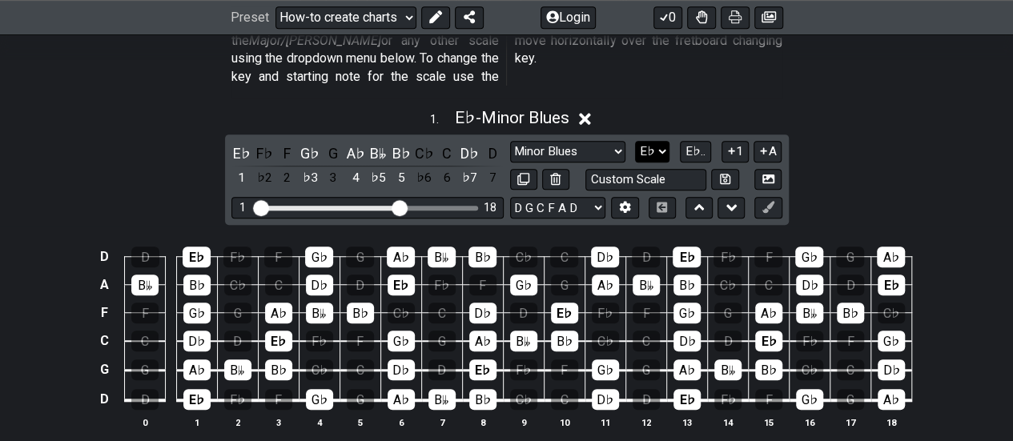
click at [663, 141] on select "A♭ A A♯ B♭ B C C♯ D♭ D D♯ E♭ E F F♯ G♭ G G♯" at bounding box center [652, 152] width 34 height 22
click at [636, 141] on select "A♭ A A♯ B♭ B C C♯ D♭ D D♯ E♭ E F F♯ G♭ G G♯" at bounding box center [652, 152] width 34 height 22
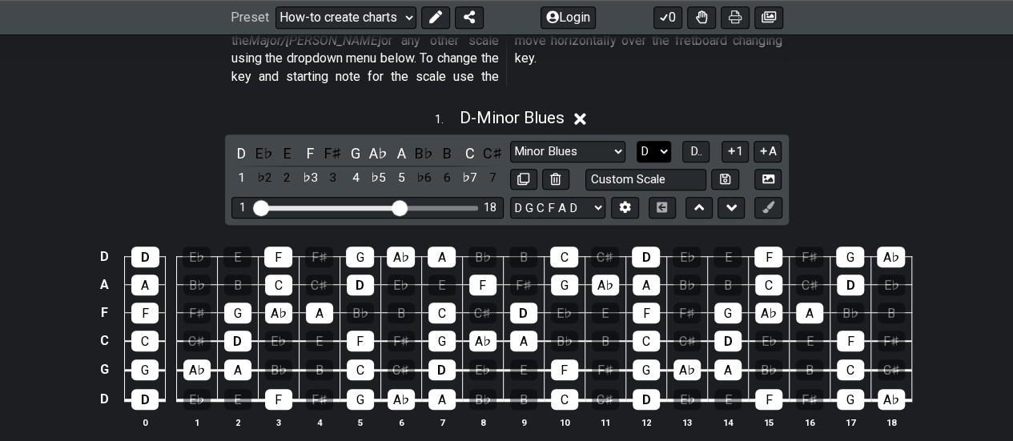
click at [668, 141] on select "A♭ A A♯ B♭ B C C♯ D♭ D D♯ E♭ E F F♯ G♭ G G♯" at bounding box center [653, 152] width 34 height 22
click at [636, 141] on select "A♭ A A♯ B♭ B C C♯ D♭ D D♯ E♭ E F F♯ G♭ G G♯" at bounding box center [653, 152] width 34 height 22
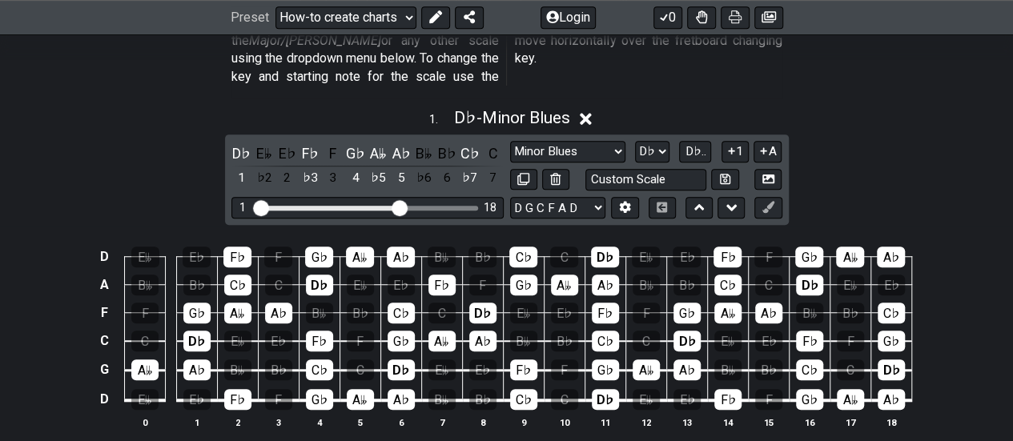
click at [669, 141] on div "Minor Pentatonic New Scale Minor Pentatonic Major Pentatonic Minor Blues Major …" at bounding box center [646, 152] width 272 height 22
click at [660, 141] on select "A♭ A A♯ B♭ B C C♯ D♭ D D♯ E♭ E F F♯ G♭ G G♯" at bounding box center [652, 152] width 34 height 22
click at [636, 141] on select "A♭ A A♯ B♭ B C C♯ D♭ D D♯ E♭ E F F♯ G♭ G G♯" at bounding box center [652, 152] width 34 height 22
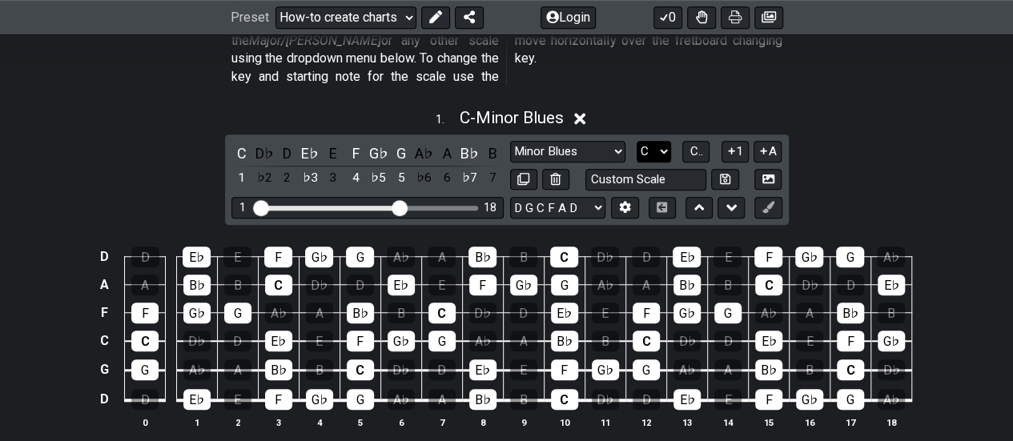
click at [669, 141] on select "A♭ A A♯ B♭ B C C♯ D♭ D D♯ E♭ E F F♯ G♭ G G♯" at bounding box center [653, 152] width 34 height 22
click at [636, 141] on select "A♭ A A♯ B♭ B C C♯ D♭ D D♯ E♭ E F F♯ G♭ G G♯" at bounding box center [653, 152] width 34 height 22
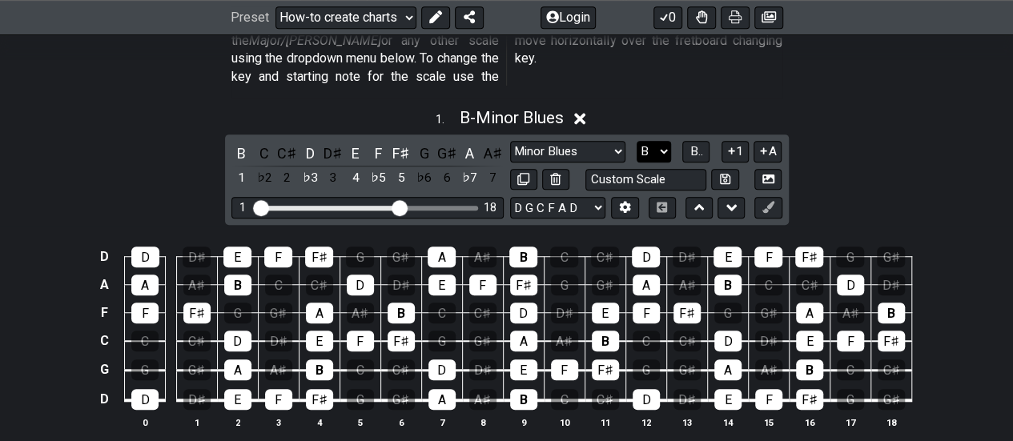
click at [662, 141] on select "A♭ A A♯ B♭ B C C♯ D♭ D D♯ E♭ E F F♯ G♭ G G♯" at bounding box center [653, 152] width 34 height 22
click at [636, 141] on select "A♭ A A♯ B♭ B C C♯ D♭ D D♯ E♭ E F F♯ G♭ G G♯" at bounding box center [653, 152] width 34 height 22
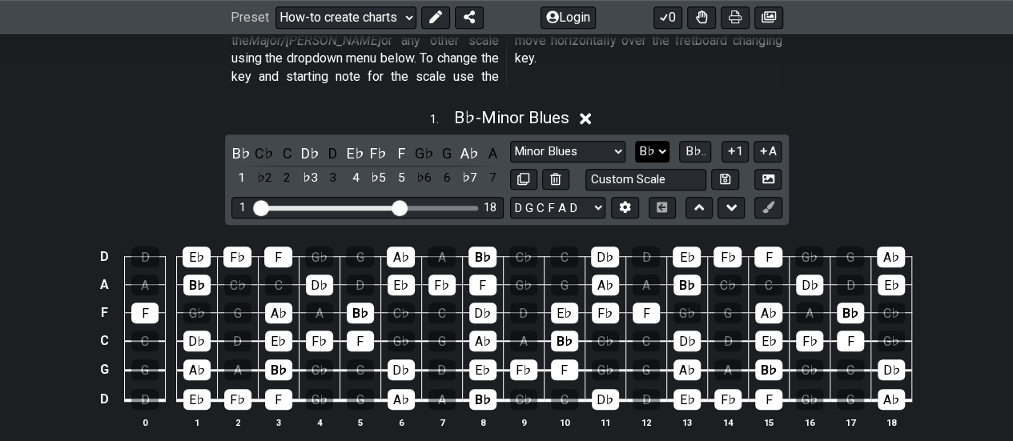
click at [663, 141] on select "A♭ A A♯ B♭ B C C♯ D♭ D D♯ E♭ E F F♯ G♭ G G♯" at bounding box center [652, 152] width 34 height 22
select select "A"
click at [636, 141] on select "A♭ A A♯ B♭ B C C♯ D♭ D D♯ E♭ E F F♯ G♭ G G♯" at bounding box center [652, 152] width 34 height 22
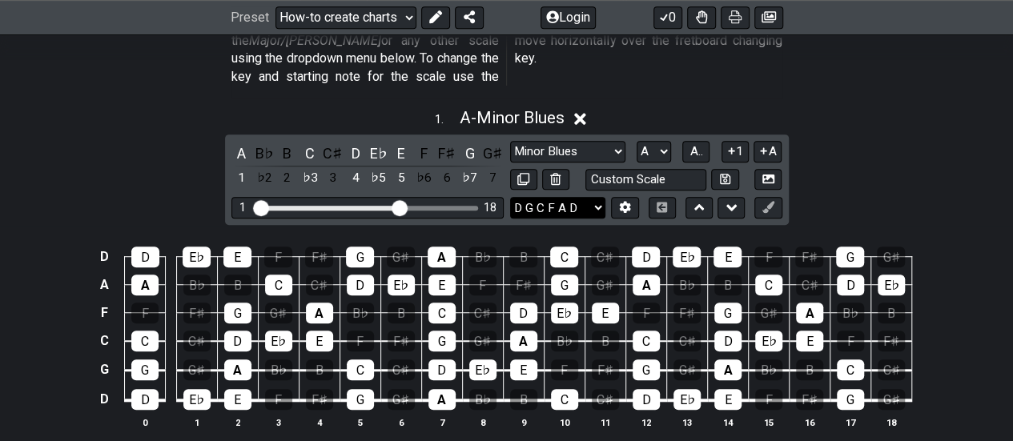
click at [603, 197] on select "E A D G B E E A D G B E E A D G B E B E A D F♯ B A D G C E A D A D G B E E♭ A♭ …" at bounding box center [557, 208] width 95 height 22
select select "C G C F A D"
click at [510, 197] on select "E A D G B E E A D G B E E A D G B E B E A D F♯ B A D G C E A D A D G B E E♭ A♭ …" at bounding box center [557, 208] width 95 height 22
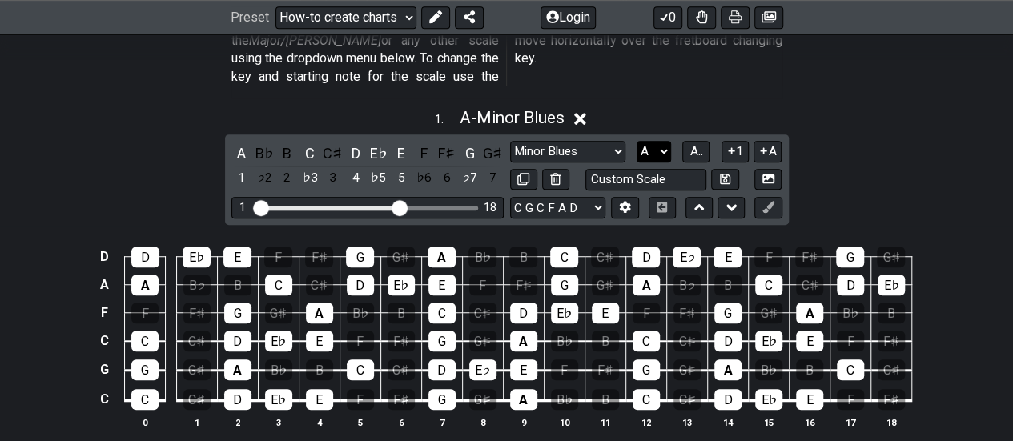
click at [663, 141] on select "A♭ A A♯ B♭ B C C♯ D♭ D D♯ E♭ E F F♯ G♭ G G♯" at bounding box center [653, 152] width 34 height 22
click at [636, 141] on select "A♭ A A♯ B♭ B C C♯ D♭ D D♯ E♭ E F F♯ G♭ G G♯" at bounding box center [653, 152] width 34 height 22
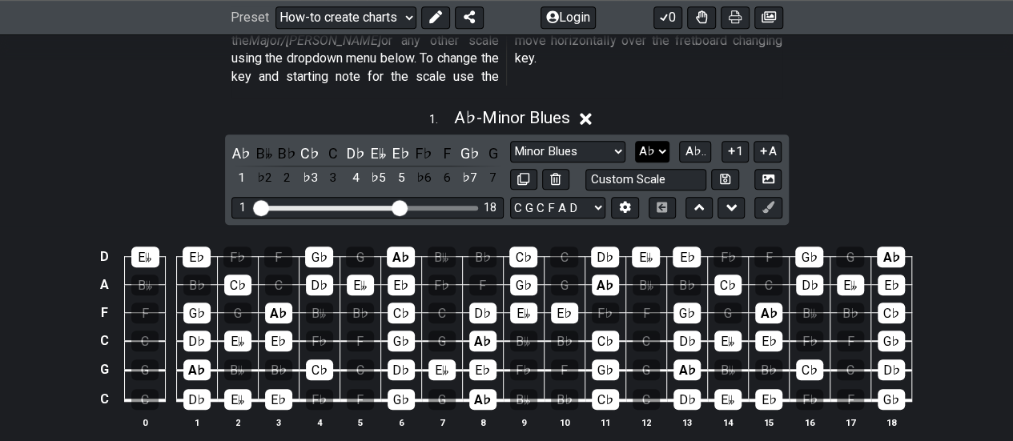
click at [660, 141] on select "A♭ A A♯ B♭ B C C♯ D♭ D D♯ E♭ E F F♯ G♭ G G♯" at bounding box center [652, 152] width 34 height 22
click at [636, 141] on select "A♭ A A♯ B♭ B C C♯ D♭ D D♯ E♭ E F F♯ G♭ G G♯" at bounding box center [652, 152] width 34 height 22
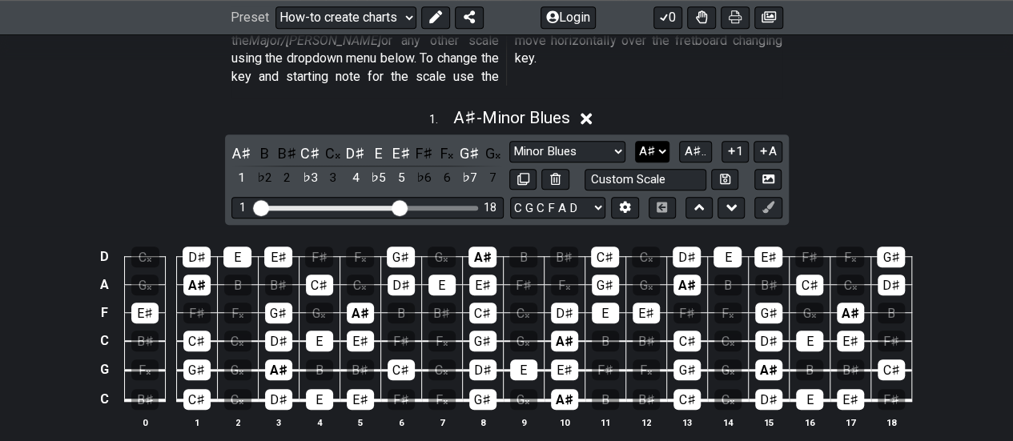
click at [660, 141] on select "A♭ A A♯ B♭ B C C♯ D♭ D D♯ E♭ E F F♯ G♭ G G♯" at bounding box center [652, 152] width 34 height 22
click at [635, 141] on select "A♭ A A♯ B♭ B C C♯ D♭ D D♯ E♭ E F F♯ G♭ G G♯" at bounding box center [652, 152] width 34 height 22
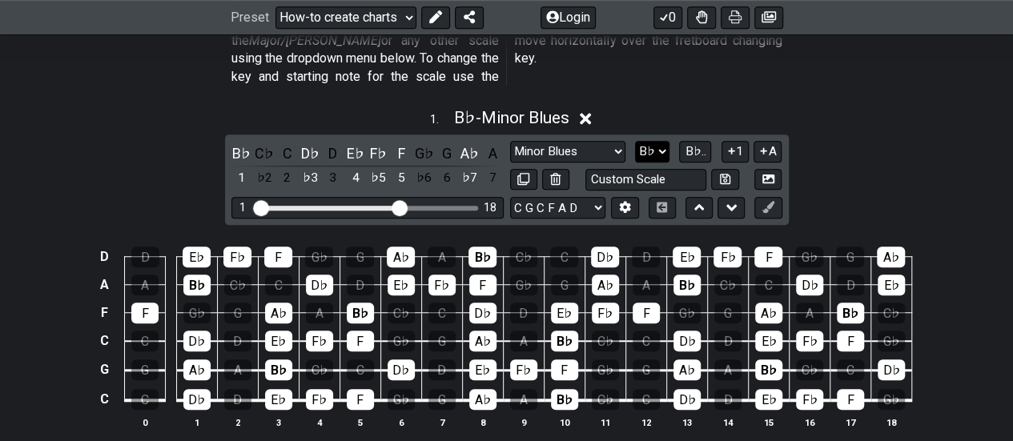
click at [660, 141] on select "A♭ A A♯ B♭ B C C♯ D♭ D D♯ E♭ E F F♯ G♭ G G♯" at bounding box center [652, 152] width 34 height 22
click at [636, 141] on select "A♭ A A♯ B♭ B C C♯ D♭ D D♯ E♭ E F F♯ G♭ G G♯" at bounding box center [652, 152] width 34 height 22
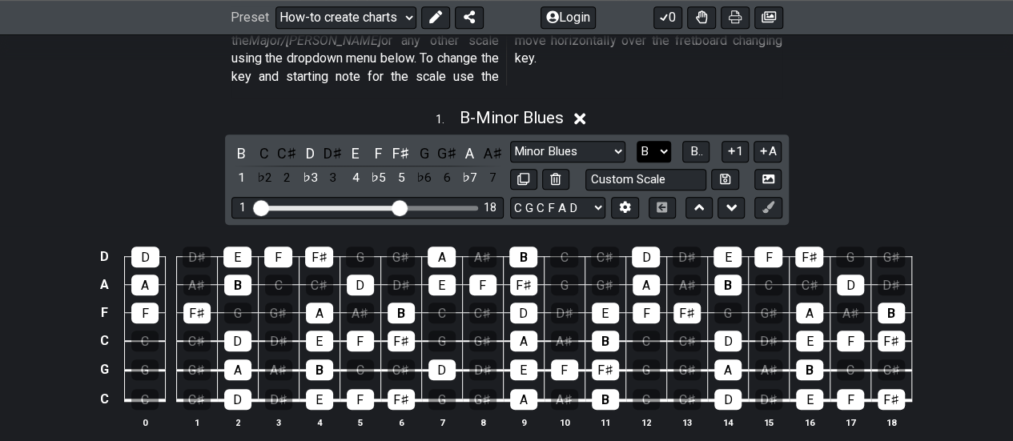
click at [666, 141] on select "A♭ A A♯ B♭ B C C♯ D♭ D D♯ E♭ E F F♯ G♭ G G♯" at bounding box center [653, 152] width 34 height 22
click at [636, 141] on select "A♭ A A♯ B♭ B C C♯ D♭ D D♯ E♭ E F F♯ G♭ G G♯" at bounding box center [653, 152] width 34 height 22
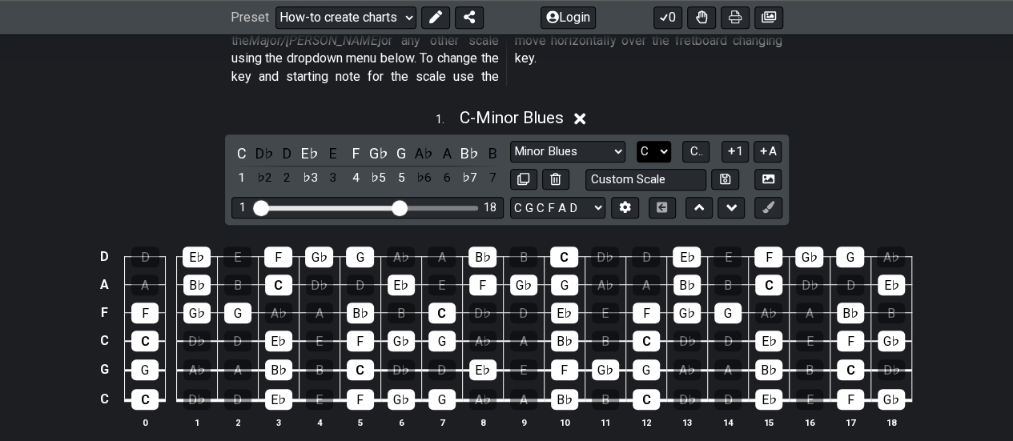
click at [666, 141] on select "A♭ A A♯ B♭ B C C♯ D♭ D D♯ E♭ E F F♯ G♭ G G♯" at bounding box center [653, 152] width 34 height 22
click at [636, 141] on select "A♭ A A♯ B♭ B C C♯ D♭ D D♯ E♭ E F F♯ G♭ G G♯" at bounding box center [653, 152] width 34 height 22
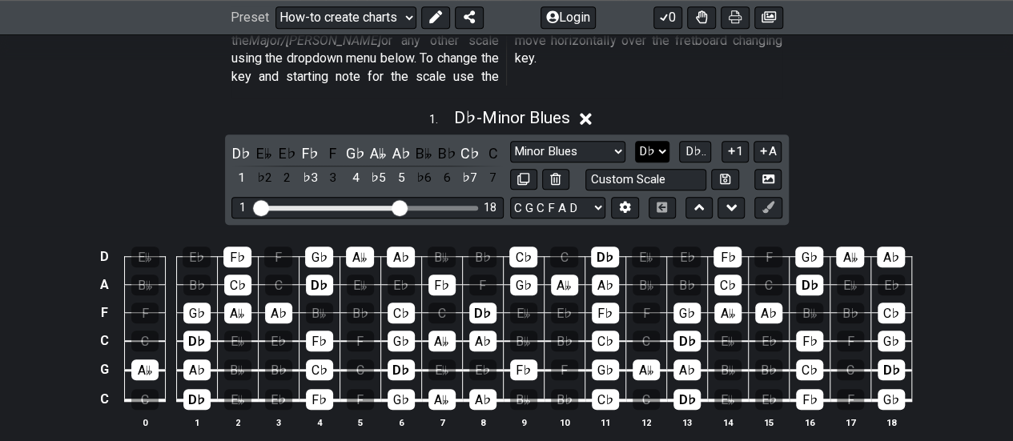
click at [663, 141] on select "A♭ A A♯ B♭ B C C♯ D♭ D D♯ E♭ E F F♯ G♭ G G♯" at bounding box center [652, 152] width 34 height 22
click at [636, 141] on select "A♭ A A♯ B♭ B C C♯ D♭ D D♯ E♭ E F F♯ G♭ G G♯" at bounding box center [652, 152] width 34 height 22
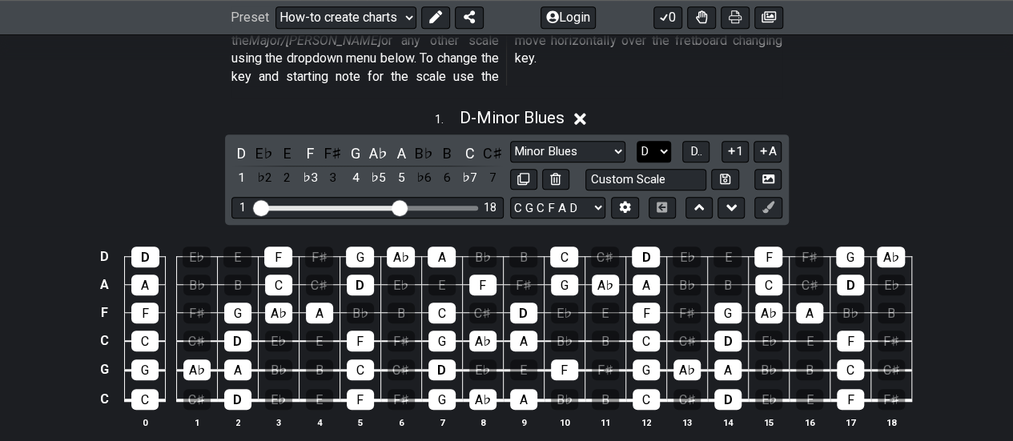
click at [664, 141] on select "A♭ A A♯ B♭ B C C♯ D♭ D D♯ E♭ E F F♯ G♭ G G♯" at bounding box center [653, 152] width 34 height 22
click at [636, 141] on select "A♭ A A♯ B♭ B C C♯ D♭ D D♯ E♭ E F F♯ G♭ G G♯" at bounding box center [653, 152] width 34 height 22
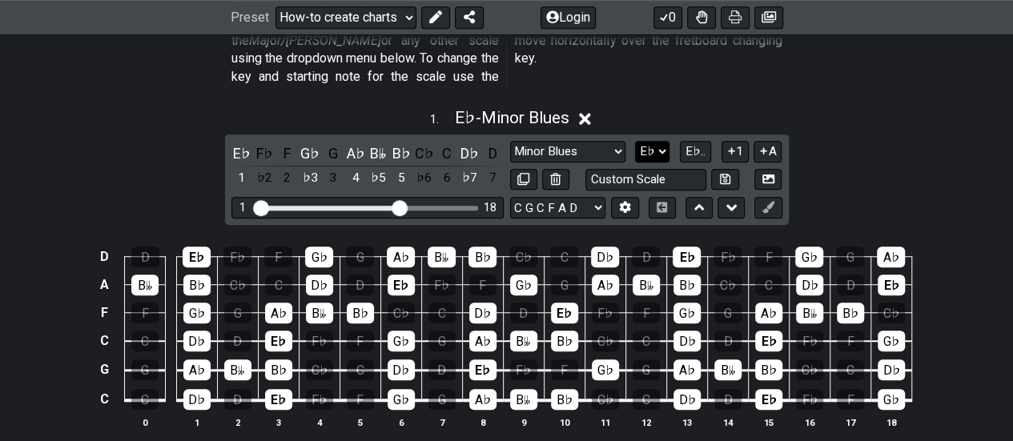
click at [655, 141] on select "A♭ A A♯ B♭ B C C♯ D♭ D D♯ E♭ E F F♯ G♭ G G♯" at bounding box center [652, 152] width 34 height 22
click at [636, 141] on select "A♭ A A♯ B♭ B C C♯ D♭ D D♯ E♭ E F F♯ G♭ G G♯" at bounding box center [652, 152] width 34 height 22
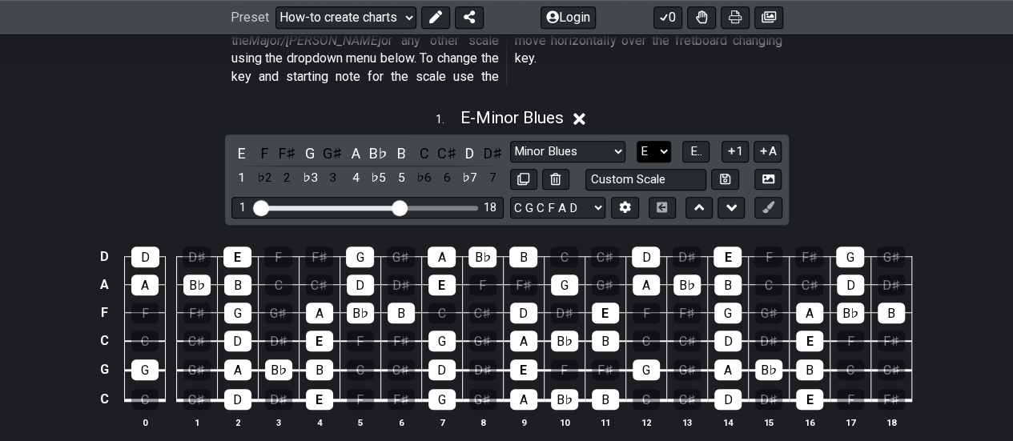
click at [664, 141] on select "A♭ A A♯ B♭ B C C♯ D♭ D D♯ E♭ E F F♯ G♭ G G♯" at bounding box center [653, 152] width 34 height 22
click at [636, 141] on select "A♭ A A♯ B♭ B C C♯ D♭ D D♯ E♭ E F F♯ G♭ G G♯" at bounding box center [653, 152] width 34 height 22
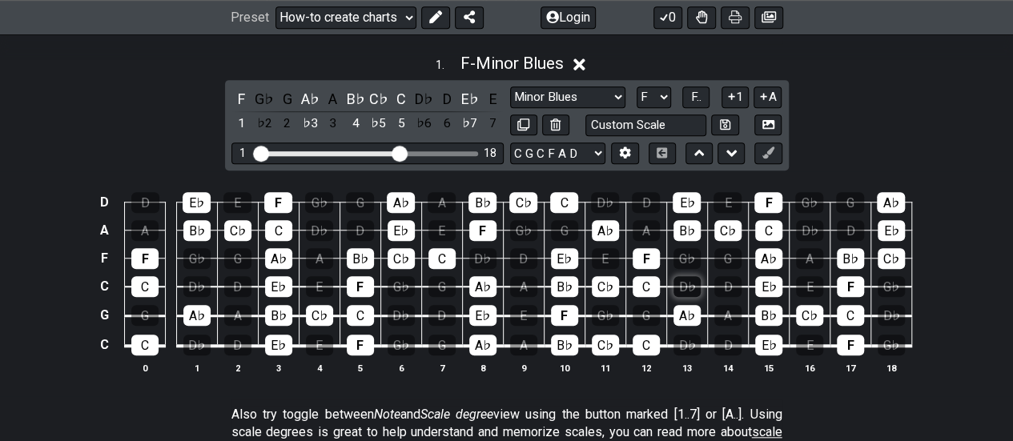
scroll to position [560, 0]
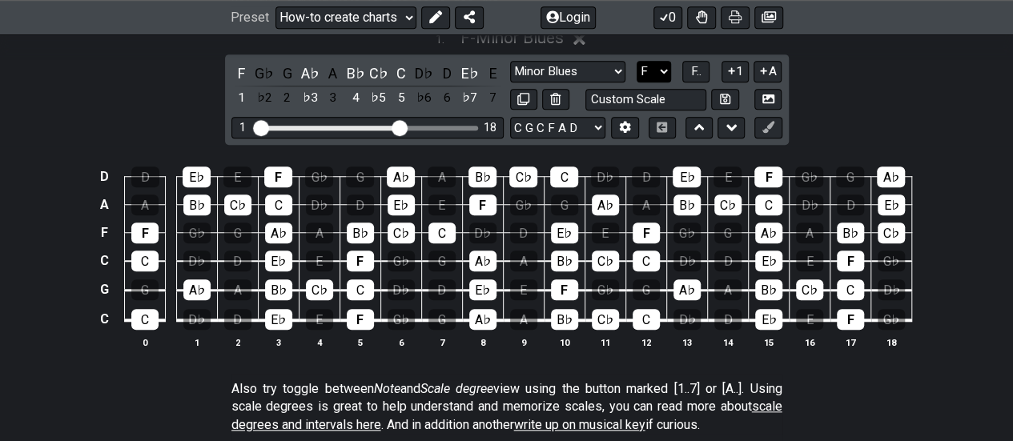
click at [664, 61] on select "A♭ A A♯ B♭ B C C♯ D♭ D D♯ E♭ E F F♯ G♭ G G♯" at bounding box center [653, 72] width 34 height 22
click at [636, 61] on select "A♭ A A♯ B♭ B C C♯ D♭ D D♯ E♭ E F F♯ G♭ G G♯" at bounding box center [653, 72] width 34 height 22
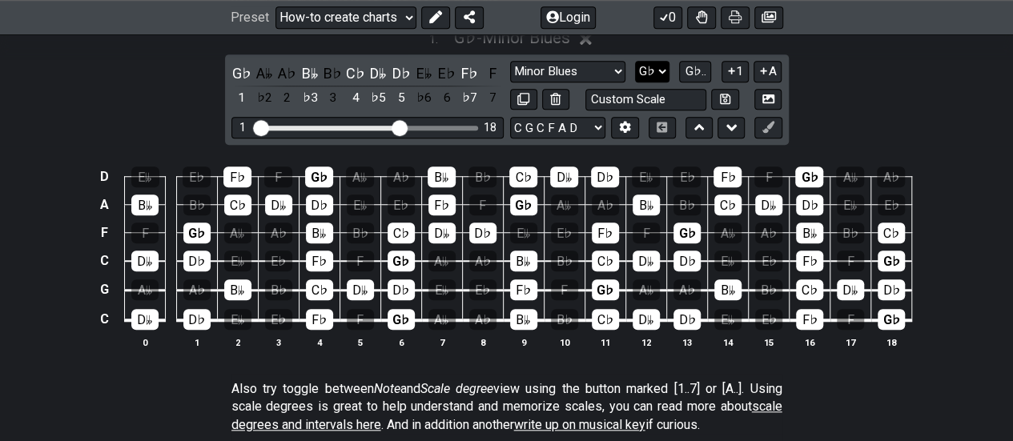
click at [656, 61] on select "A♭ A A♯ B♭ B C C♯ D♭ D D♯ E♭ E F F♯ G♭ G G♯" at bounding box center [652, 72] width 34 height 22
select select "G"
click at [636, 61] on select "A♭ A A♯ B♭ B C C♯ D♭ D D♯ E♭ E F F♯ G♭ G G♯" at bounding box center [652, 72] width 34 height 22
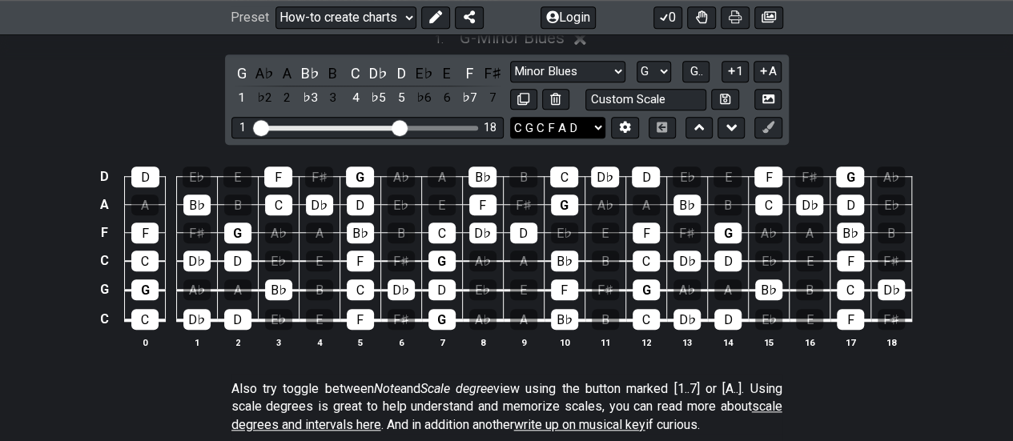
click at [603, 117] on select "E A D G B E E A D G B E E A D G B E B E A D F♯ B A D G C E A D A D G B E E♭ A♭ …" at bounding box center [557, 128] width 95 height 22
select select "D A D G B E"
click at [510, 117] on select "E A D G B E E A D G B E E A D G B E B E A D F♯ B A D G C E A D A D G B E E♭ A♭ …" at bounding box center [557, 128] width 95 height 22
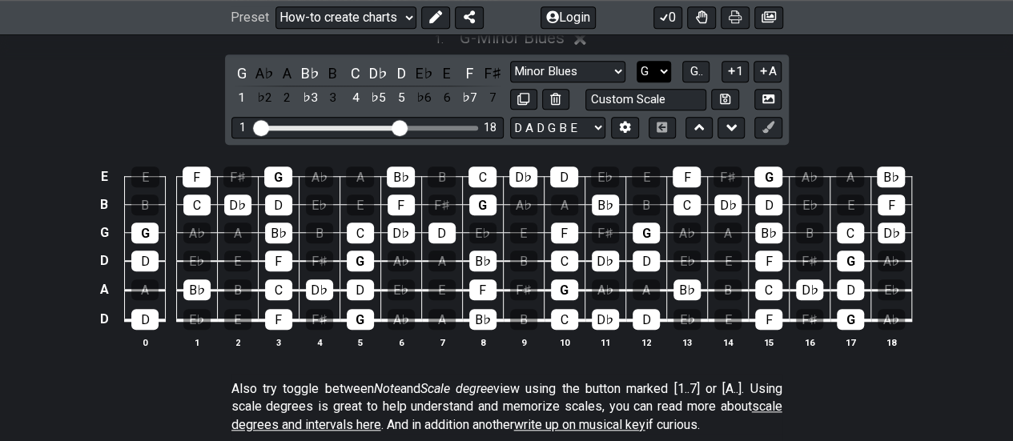
click at [667, 61] on select "A♭ A A♯ B♭ B C C♯ D♭ D D♯ E♭ E F F♯ G♭ G G♯" at bounding box center [653, 72] width 34 height 22
click at [636, 61] on select "A♭ A A♯ B♭ B C C♯ D♭ D D♯ E♭ E F F♯ G♭ G G♯" at bounding box center [653, 72] width 34 height 22
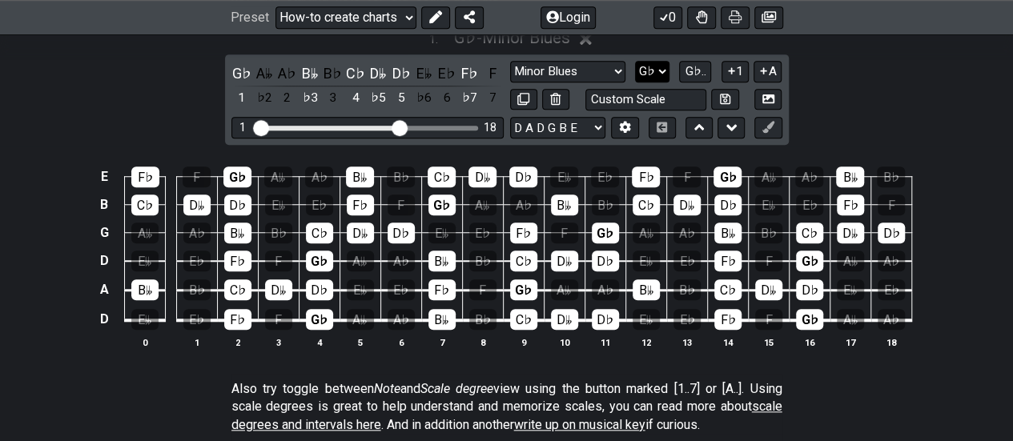
click at [663, 61] on select "A♭ A A♯ B♭ B C C♯ D♭ D D♯ E♭ E F F♯ G♭ G G♯" at bounding box center [652, 72] width 34 height 22
click at [636, 61] on select "A♭ A A♯ B♭ B C C♯ D♭ D D♯ E♭ E F F♯ G♭ G G♯" at bounding box center [652, 72] width 34 height 22
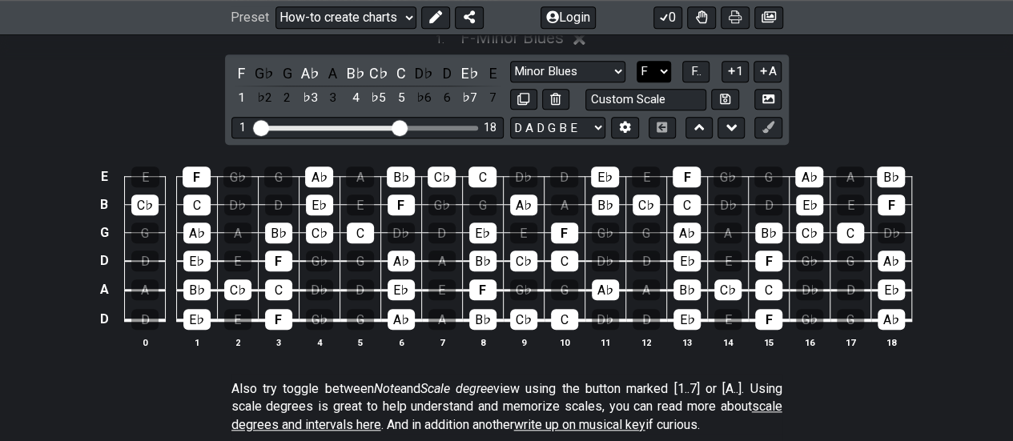
click at [660, 61] on select "A♭ A A♯ B♭ B C C♯ D♭ D D♯ E♭ E F F♯ G♭ G G♯" at bounding box center [653, 72] width 34 height 22
click at [636, 61] on select "A♭ A A♯ B♭ B C C♯ D♭ D D♯ E♭ E F F♯ G♭ G G♯" at bounding box center [653, 72] width 34 height 22
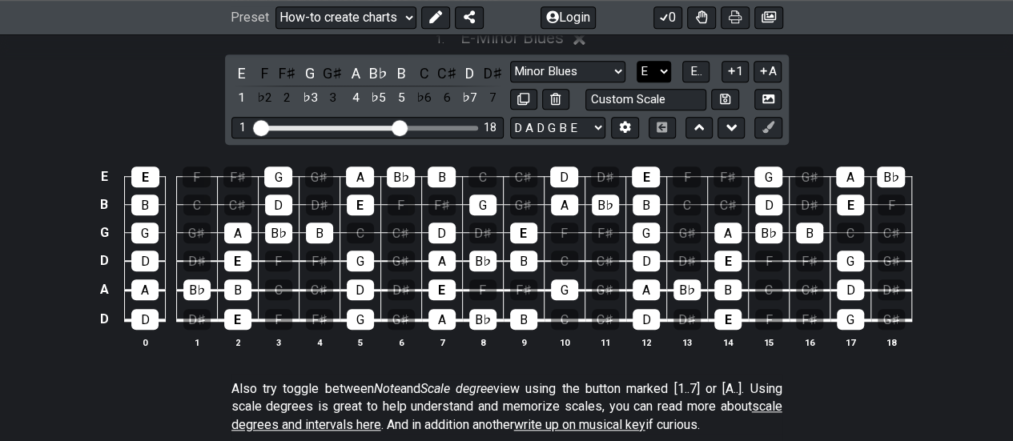
click at [663, 61] on select "A♭ A A♯ B♭ B C C♯ D♭ D D♯ E♭ E F F♯ G♭ G G♯" at bounding box center [653, 72] width 34 height 22
click at [636, 61] on select "A♭ A A♯ B♭ B C C♯ D♭ D D♯ E♭ E F F♯ G♭ G G♯" at bounding box center [653, 72] width 34 height 22
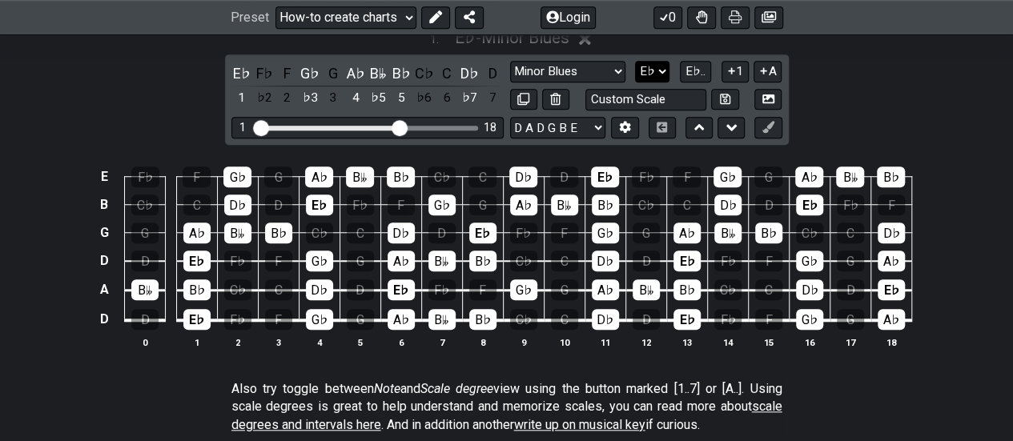
click at [667, 61] on select "A♭ A A♯ B♭ B C C♯ D♭ D D♯ E♭ E F F♯ G♭ G G♯" at bounding box center [652, 72] width 34 height 22
click at [636, 61] on select "A♭ A A♯ B♭ B C C♯ D♭ D D♯ E♭ E F F♯ G♭ G G♯" at bounding box center [652, 72] width 34 height 22
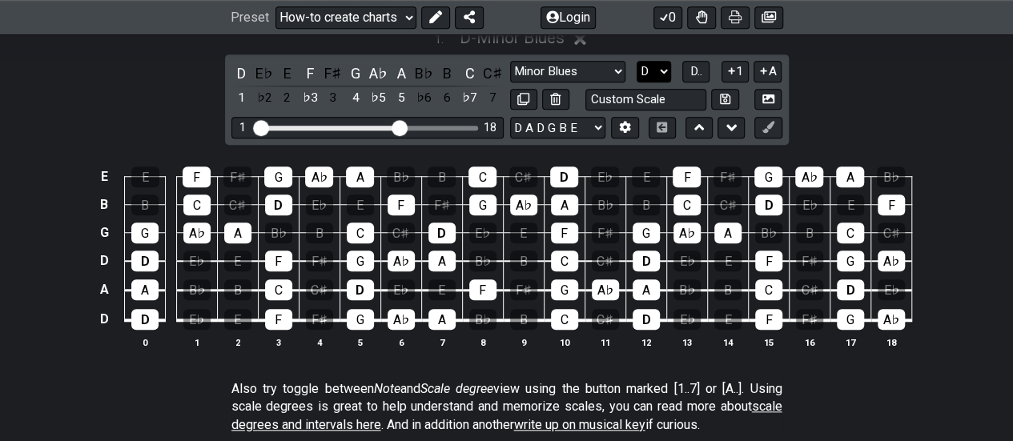
click at [660, 61] on select "A♭ A A♯ B♭ B C C♯ D♭ D D♯ E♭ E F F♯ G♭ G G♯" at bounding box center [653, 72] width 34 height 22
click at [636, 61] on select "A♭ A A♯ B♭ B C C♯ D♭ D D♯ E♭ E F F♯ G♭ G G♯" at bounding box center [653, 72] width 34 height 22
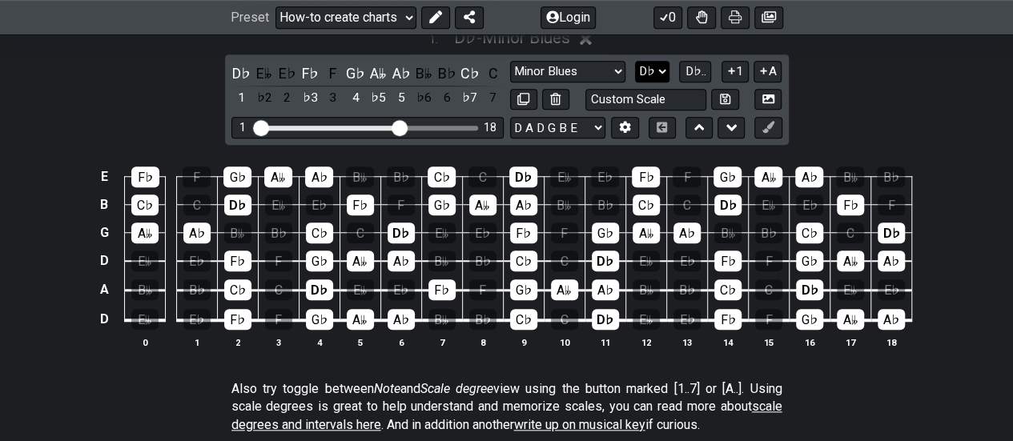
click at [661, 61] on select "A♭ A A♯ B♭ B C C♯ D♭ D D♯ E♭ E F F♯ G♭ G G♯" at bounding box center [652, 72] width 34 height 22
click at [636, 61] on select "A♭ A A♯ B♭ B C C♯ D♭ D D♯ E♭ E F F♯ G♭ G G♯" at bounding box center [652, 72] width 34 height 22
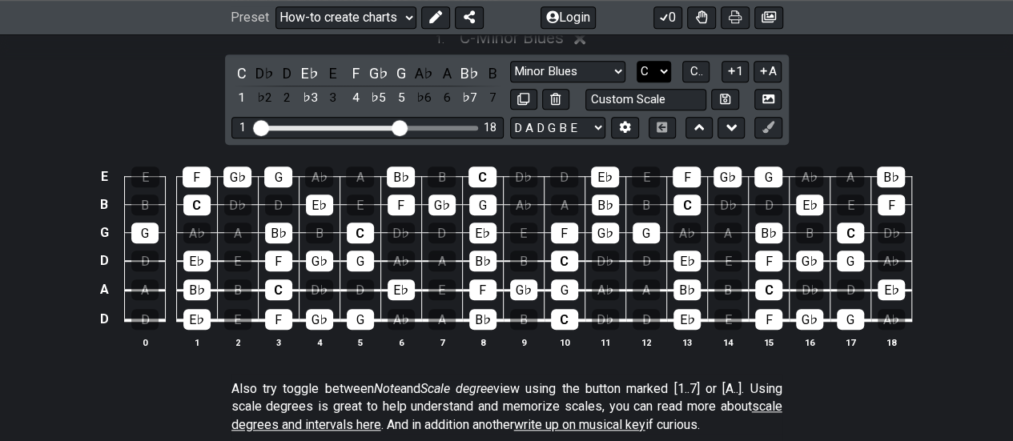
click at [664, 61] on select "A♭ A A♯ B♭ B C C♯ D♭ D D♯ E♭ E F F♯ G♭ G G♯" at bounding box center [653, 72] width 34 height 22
click at [636, 61] on select "A♭ A A♯ B♭ B C C♯ D♭ D D♯ E♭ E F F♯ G♭ G G♯" at bounding box center [653, 72] width 34 height 22
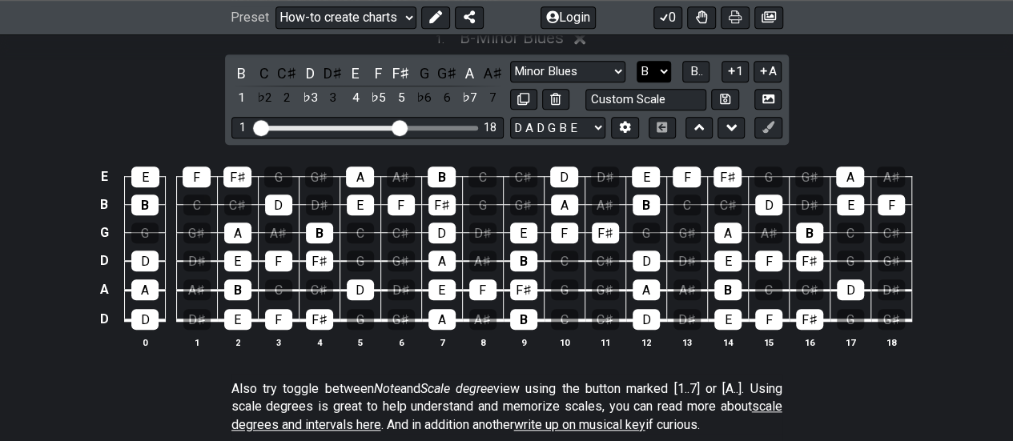
click at [668, 61] on select "A♭ A A♯ B♭ B C C♯ D♭ D D♯ E♭ E F F♯ G♭ G G♯" at bounding box center [653, 72] width 34 height 22
click at [636, 61] on select "A♭ A A♯ B♭ B C C♯ D♭ D D♯ E♭ E F F♯ G♭ G G♯" at bounding box center [653, 72] width 34 height 22
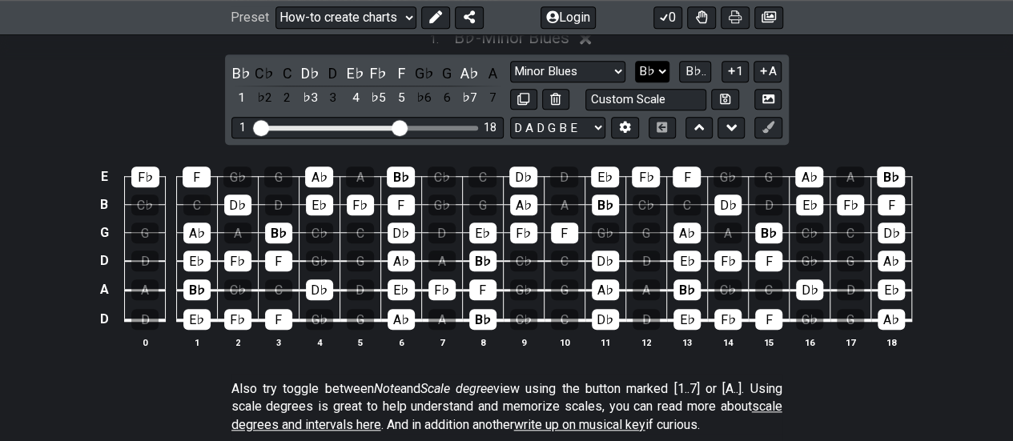
click at [660, 61] on select "A♭ A A♯ B♭ B C C♯ D♭ D D♯ E♭ E F F♯ G♭ G G♯" at bounding box center [652, 72] width 34 height 22
click at [636, 61] on select "A♭ A A♯ B♭ B C C♯ D♭ D D♯ E♭ E F F♯ G♭ G G♯" at bounding box center [652, 72] width 34 height 22
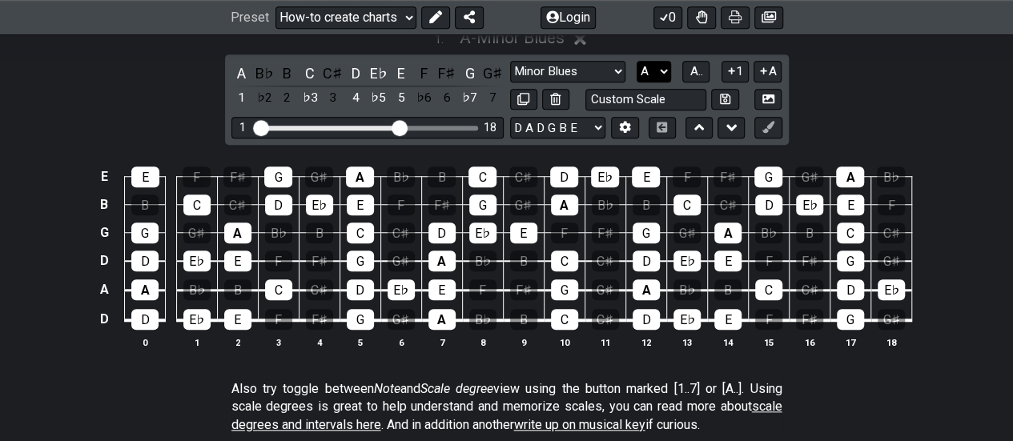
click at [664, 61] on select "A♭ A A♯ B♭ B C C♯ D♭ D D♯ E♭ E F F♯ G♭ G G♯" at bounding box center [653, 72] width 34 height 22
select select "Ab"
click at [636, 61] on select "A♭ A A♯ B♭ B C C♯ D♭ D D♯ E♭ E F F♯ G♭ G G♯" at bounding box center [653, 72] width 34 height 22
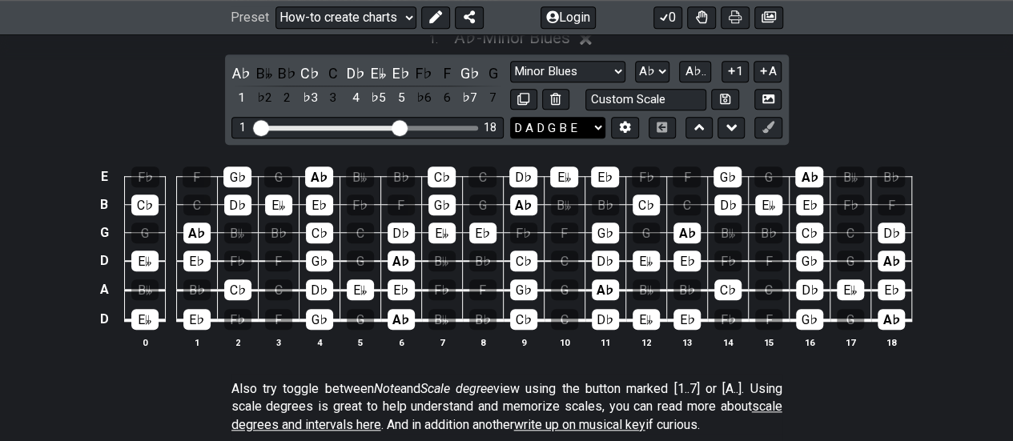
click at [598, 117] on select "E A D G B E E A D G B E E A D G B E B E A D F♯ B A D G C E A D A D G B E E♭ A♭ …" at bounding box center [557, 128] width 95 height 22
select select "A D G C E A"
click at [510, 117] on select "E A D G B E E A D G B E E A D G B E B E A D F♯ B A D G C E A D A D G B E E♭ A♭ …" at bounding box center [557, 128] width 95 height 22
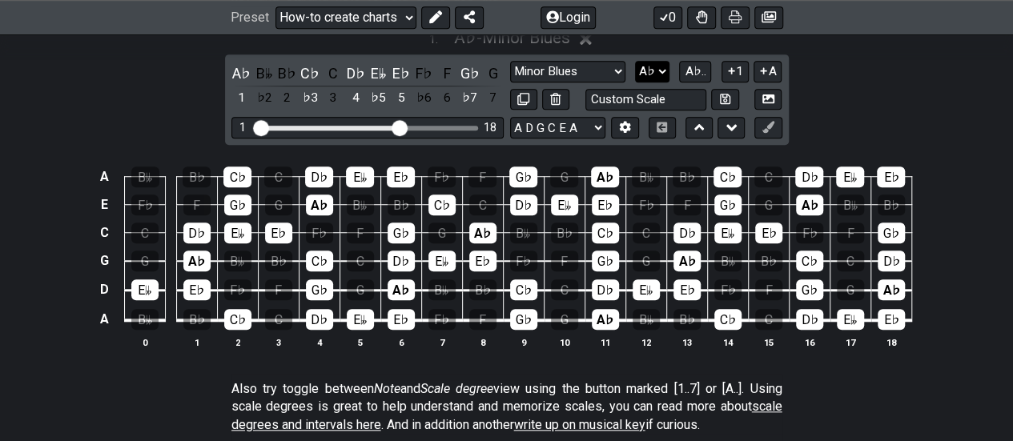
click at [659, 61] on select "A♭ A A♯ B♭ B C C♯ D♭ D D♯ E♭ E F F♯ G♭ G G♯" at bounding box center [652, 72] width 34 height 22
click at [636, 61] on select "A♭ A A♯ B♭ B C C♯ D♭ D D♯ E♭ E F F♯ G♭ G G♯" at bounding box center [652, 72] width 34 height 22
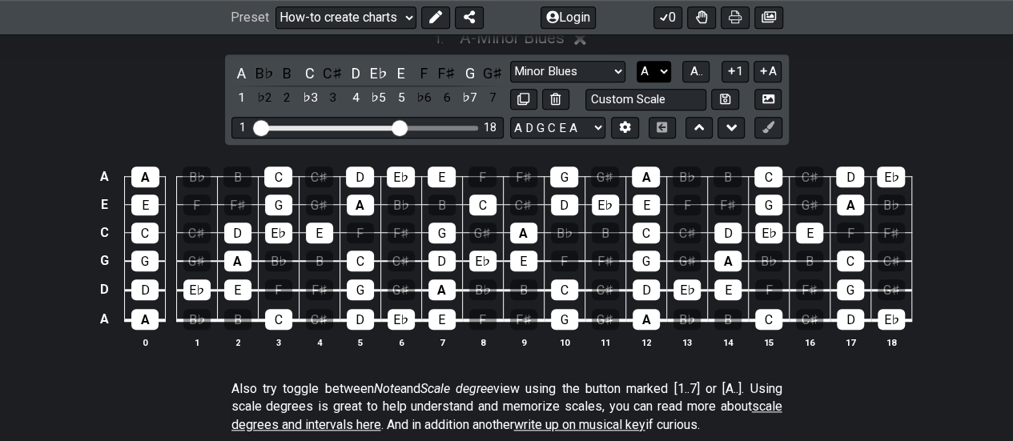
click at [665, 61] on select "A♭ A A♯ B♭ B C C♯ D♭ D D♯ E♭ E F F♯ G♭ G G♯" at bounding box center [653, 72] width 34 height 22
click at [636, 61] on select "A♭ A A♯ B♭ B C C♯ D♭ D D♯ E♭ E F F♯ G♭ G G♯" at bounding box center [653, 72] width 34 height 22
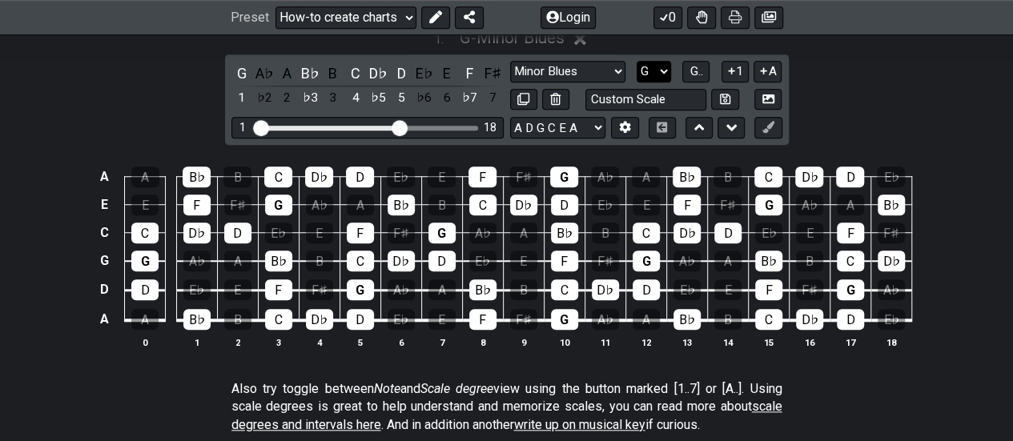
click at [660, 61] on select "A♭ A A♯ B♭ B C C♯ D♭ D D♯ E♭ E F F♯ G♭ G G♯" at bounding box center [653, 72] width 34 height 22
click at [636, 61] on select "A♭ A A♯ B♭ B C C♯ D♭ D D♯ E♭ E F F♯ G♭ G G♯" at bounding box center [653, 72] width 34 height 22
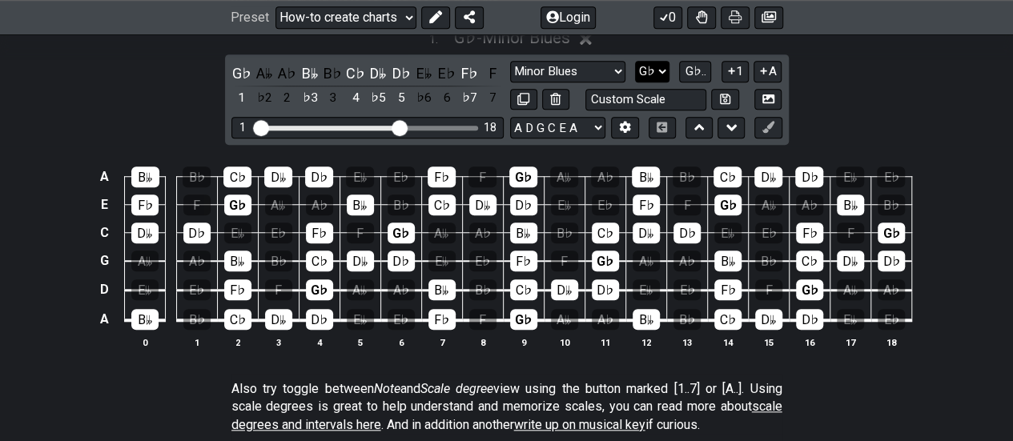
click at [663, 61] on select "A♭ A A♯ B♭ B C C♯ D♭ D D♯ E♭ E F F♯ G♭ G G♯" at bounding box center [652, 72] width 34 height 22
click at [636, 61] on select "A♭ A A♯ B♭ B C C♯ D♭ D D♯ E♭ E F F♯ G♭ G G♯" at bounding box center [652, 72] width 34 height 22
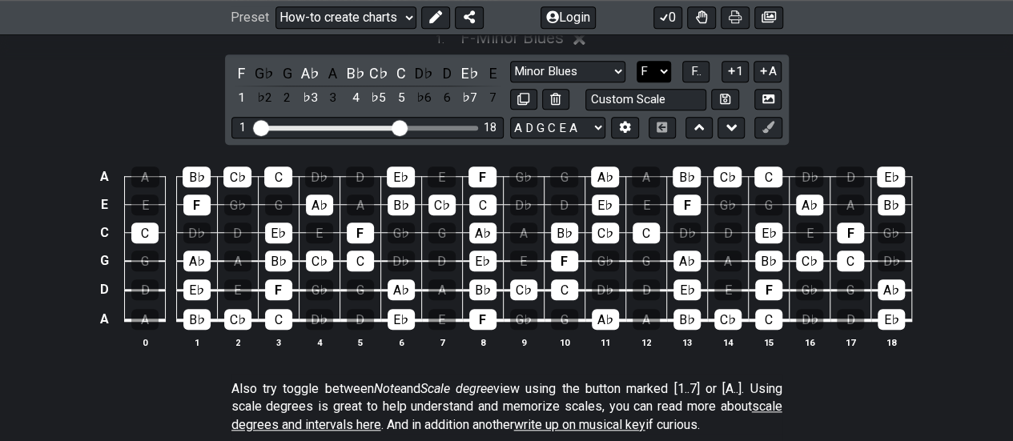
click at [663, 61] on select "A♭ A A♯ B♭ B C C♯ D♭ D D♯ E♭ E F F♯ G♭ G G♯" at bounding box center [653, 72] width 34 height 22
click at [636, 61] on select "A♭ A A♯ B♭ B C C♯ D♭ D D♯ E♭ E F F♯ G♭ G G♯" at bounding box center [653, 72] width 34 height 22
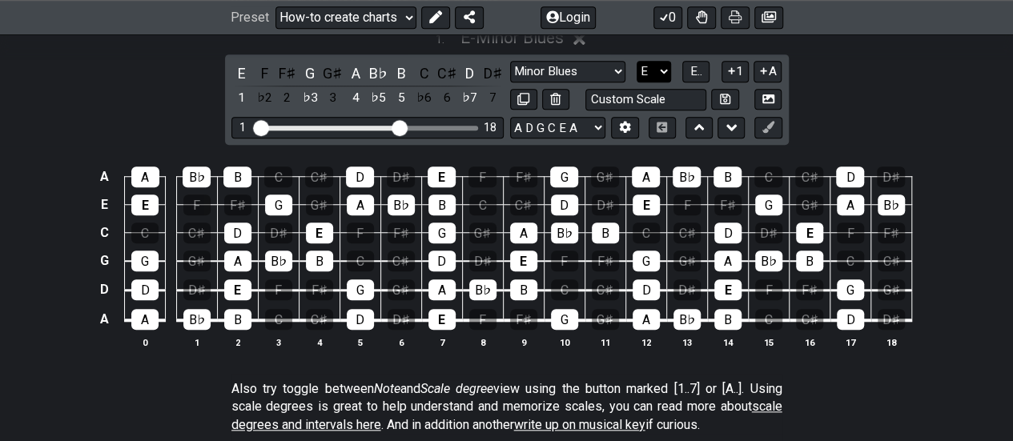
click at [661, 61] on select "A♭ A A♯ B♭ B C C♯ D♭ D D♯ E♭ E F F♯ G♭ G G♯" at bounding box center [653, 72] width 34 height 22
click at [636, 61] on select "A♭ A A♯ B♭ B C C♯ D♭ D D♯ E♭ E F F♯ G♭ G G♯" at bounding box center [653, 72] width 34 height 22
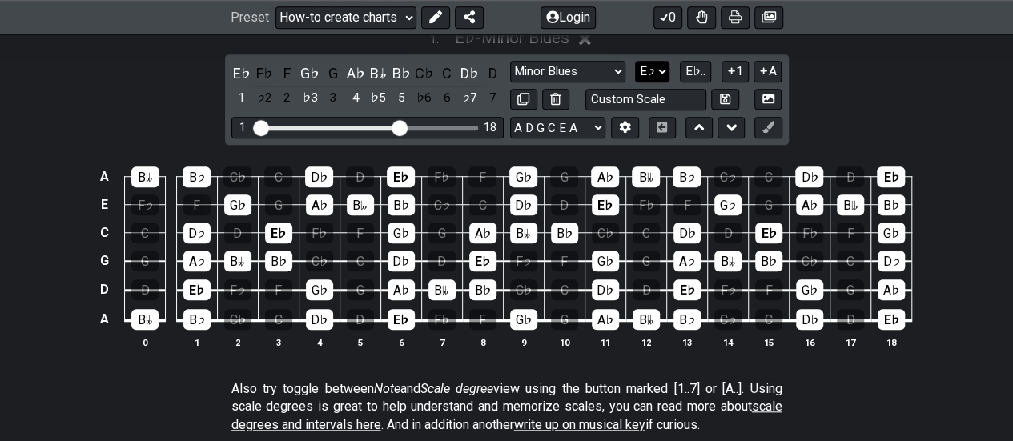
click at [666, 61] on select "A♭ A A♯ B♭ B C C♯ D♭ D D♯ E♭ E F F♯ G♭ G G♯" at bounding box center [652, 72] width 34 height 22
click at [636, 61] on select "A♭ A A♯ B♭ B C C♯ D♭ D D♯ E♭ E F F♯ G♭ G G♯" at bounding box center [652, 72] width 34 height 22
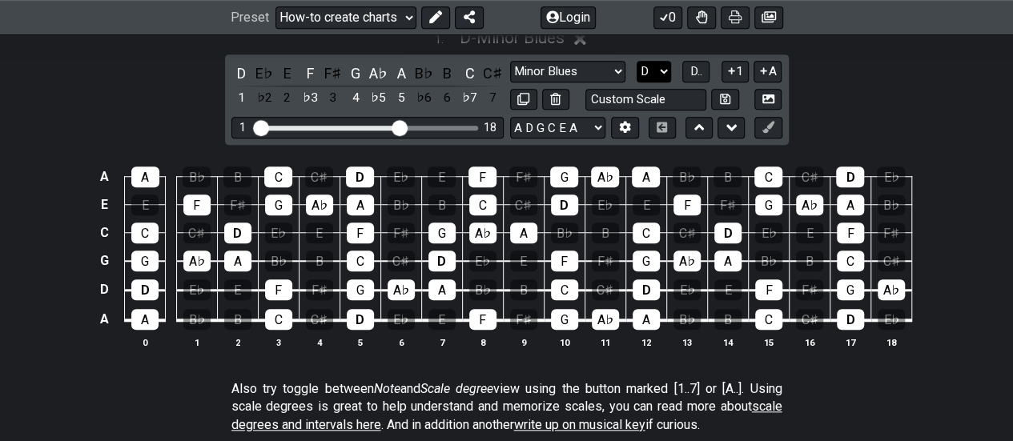
click at [659, 61] on select "A♭ A A♯ B♭ B C C♯ D♭ D D♯ E♭ E F F♯ G♭ G G♯" at bounding box center [653, 72] width 34 height 22
click at [636, 61] on select "A♭ A A♯ B♭ B C C♯ D♭ D D♯ E♭ E F F♯ G♭ G G♯" at bounding box center [653, 72] width 34 height 22
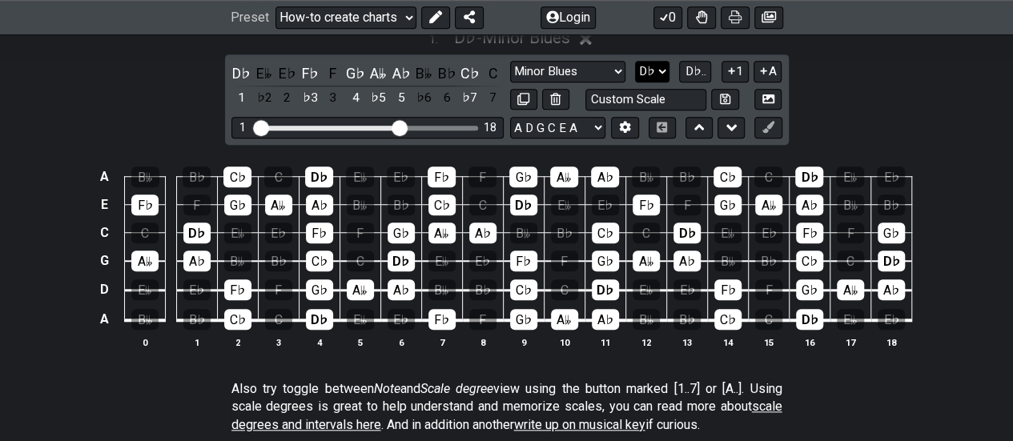
click at [664, 61] on select "A♭ A A♯ B♭ B C C♯ D♭ D D♯ E♭ E F F♯ G♭ G G♯" at bounding box center [652, 72] width 34 height 22
click at [636, 61] on select "A♭ A A♯ B♭ B C C♯ D♭ D D♯ E♭ E F F♯ G♭ G G♯" at bounding box center [652, 72] width 34 height 22
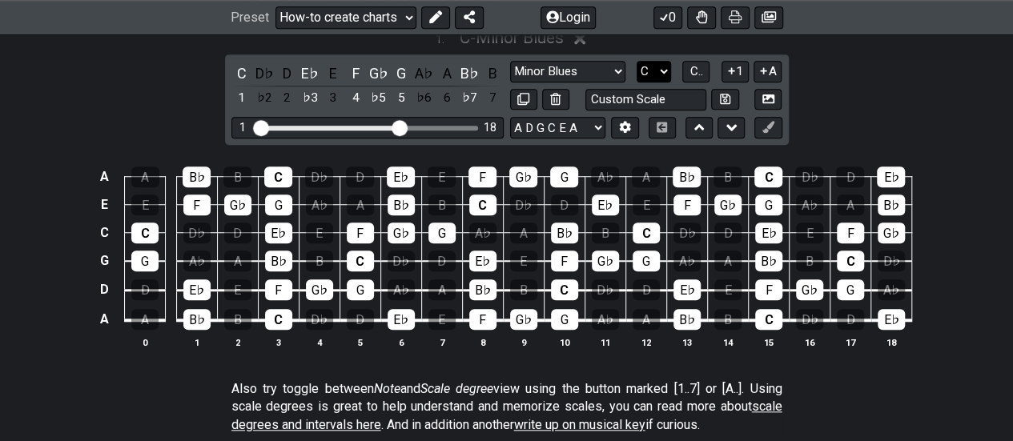
click at [662, 61] on select "A♭ A A♯ B♭ B C C♯ D♭ D D♯ E♭ E F F♯ G♭ G G♯" at bounding box center [653, 72] width 34 height 22
click at [636, 61] on select "A♭ A A♯ B♭ B C C♯ D♭ D D♯ E♭ E F F♯ G♭ G G♯" at bounding box center [653, 72] width 34 height 22
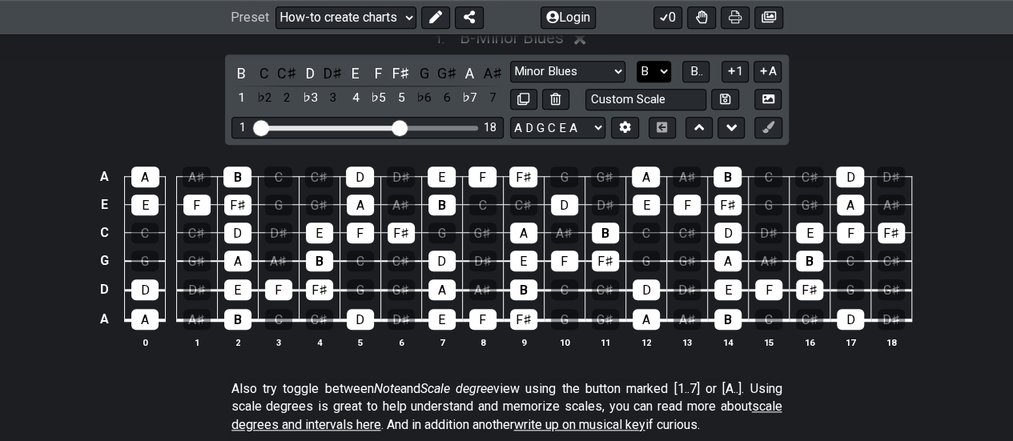
click at [667, 61] on select "A♭ A A♯ B♭ B C C♯ D♭ D D♯ E♭ E F F♯ G♭ G G♯" at bounding box center [653, 72] width 34 height 22
click at [636, 61] on select "A♭ A A♯ B♭ B C C♯ D♭ D D♯ E♭ E F F♯ G♭ G G♯" at bounding box center [653, 72] width 34 height 22
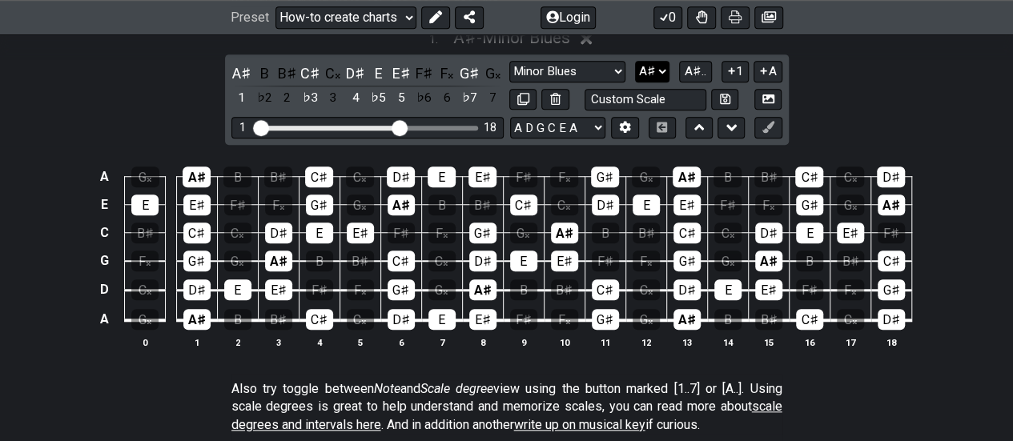
click at [663, 61] on select "A♭ A A♯ B♭ B C C♯ D♭ D D♯ E♭ E F F♯ G♭ G G♯" at bounding box center [652, 72] width 34 height 22
click at [636, 61] on select "A♭ A A♯ B♭ B C C♯ D♭ D D♯ E♭ E F F♯ G♭ G G♯" at bounding box center [652, 72] width 34 height 22
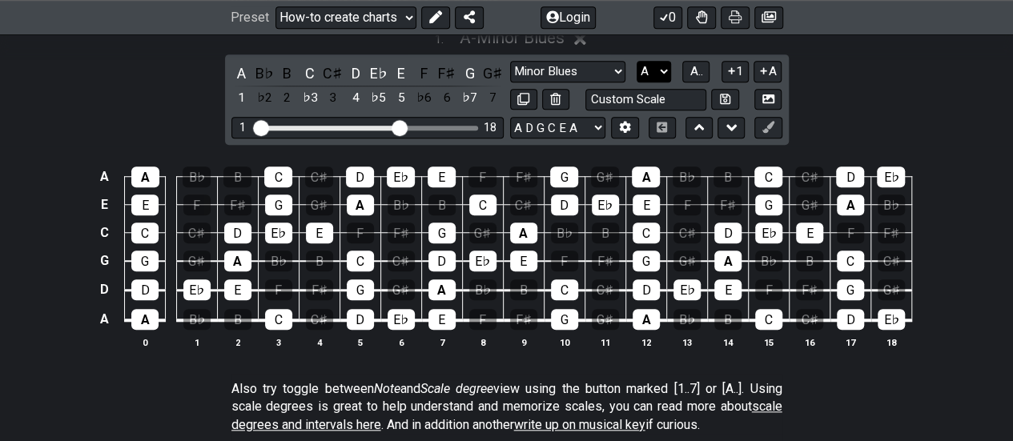
click at [664, 61] on select "A♭ A A♯ B♭ B C C♯ D♭ D D♯ E♭ E F F♯ G♭ G G♯" at bounding box center [653, 72] width 34 height 22
select select "Ab"
click at [636, 61] on select "A♭ A A♯ B♭ B C C♯ D♭ D D♯ E♭ E F F♯ G♭ G G♯" at bounding box center [653, 72] width 34 height 22
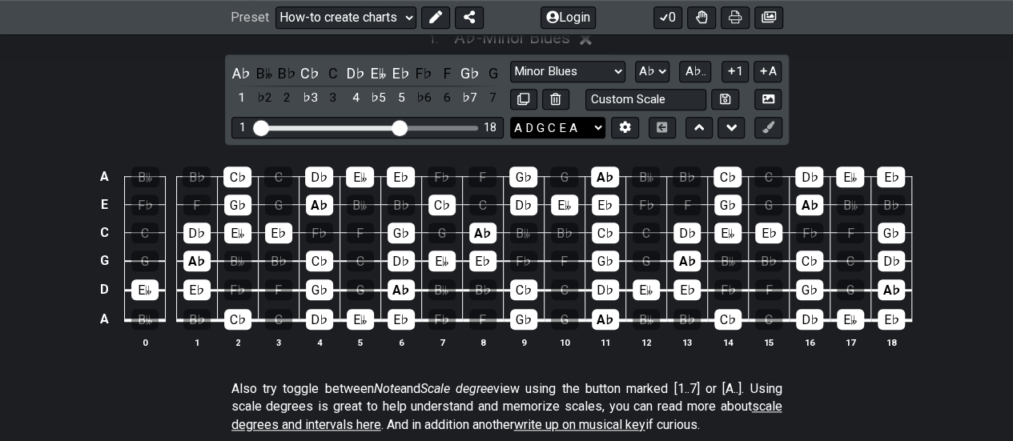
click at [596, 117] on select "E A D G B E E A D G B E E A D G B E B E A D F♯ B A D G C E A D A D G B E E♭ A♭ …" at bounding box center [557, 128] width 95 height 22
select select "B E A D F# B"
click at [510, 117] on select "E A D G B E E A D G B E E A D G B E B E A D F♯ B A D G C E A D A D G B E E♭ A♭ …" at bounding box center [557, 128] width 95 height 22
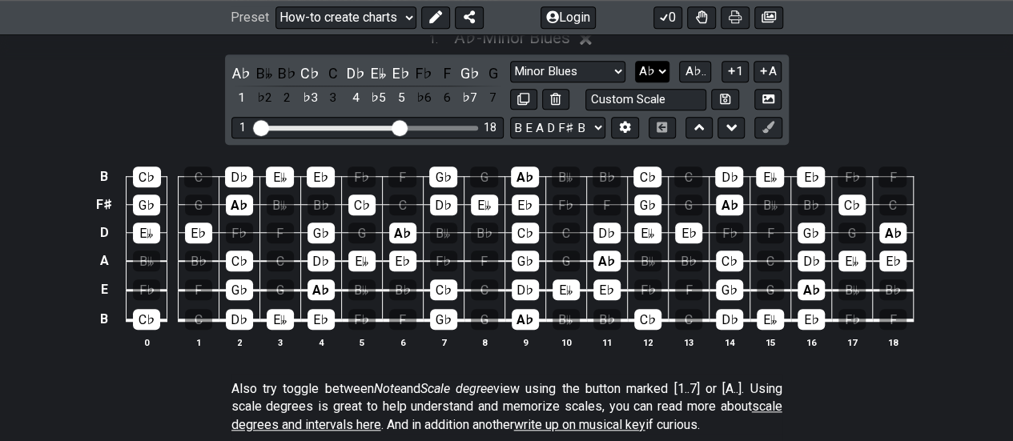
click at [663, 61] on select "A♭ A A♯ B♭ B C C♯ D♭ D D♯ E♭ E F F♯ G♭ G G♯" at bounding box center [652, 72] width 34 height 22
click at [636, 61] on select "A♭ A A♯ B♭ B C C♯ D♭ D D♯ E♭ E F F♯ G♭ G G♯" at bounding box center [652, 72] width 34 height 22
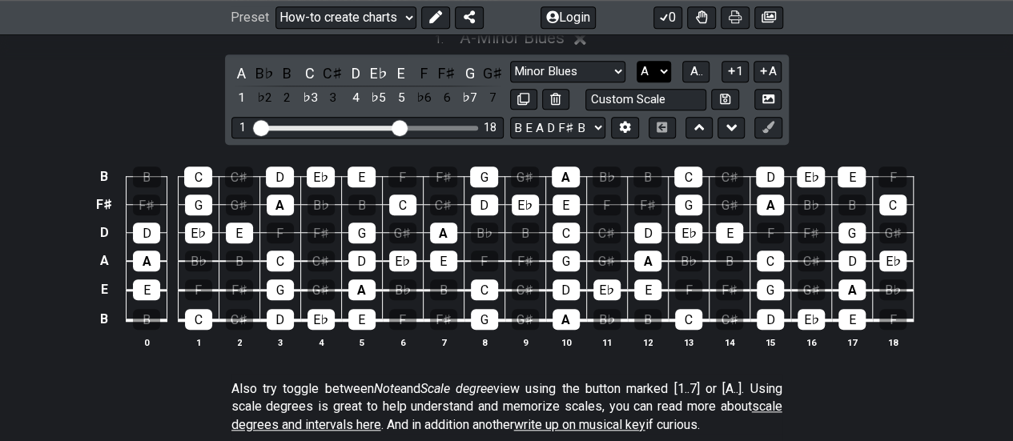
click at [663, 61] on select "A♭ A A♯ B♭ B C C♯ D♭ D D♯ E♭ E F F♯ G♭ G G♯" at bounding box center [653, 72] width 34 height 22
click at [636, 61] on select "A♭ A A♯ B♭ B C C♯ D♭ D D♯ E♭ E F F♯ G♭ G G♯" at bounding box center [653, 72] width 34 height 22
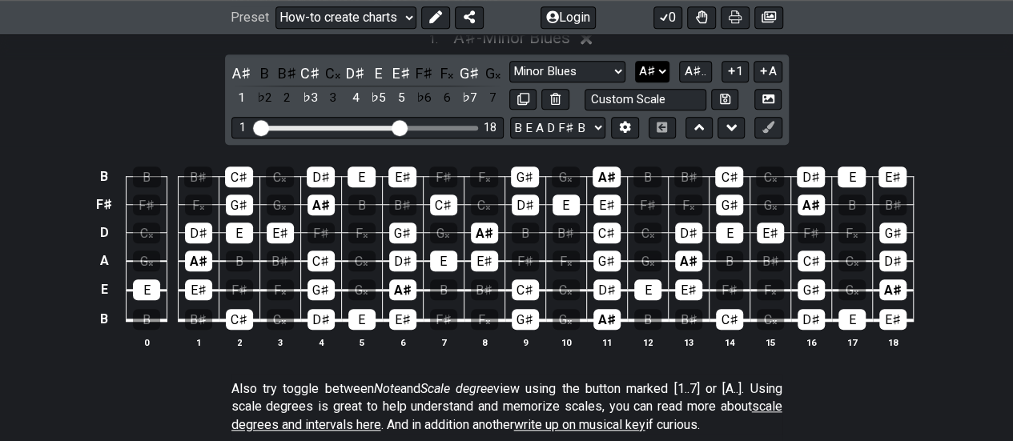
click at [664, 61] on select "A♭ A A♯ B♭ B C C♯ D♭ D D♯ E♭ E F F♯ G♭ G G♯" at bounding box center [652, 72] width 34 height 22
click at [636, 61] on select "A♭ A A♯ B♭ B C C♯ D♭ D D♯ E♭ E F F♯ G♭ G G♯" at bounding box center [652, 72] width 34 height 22
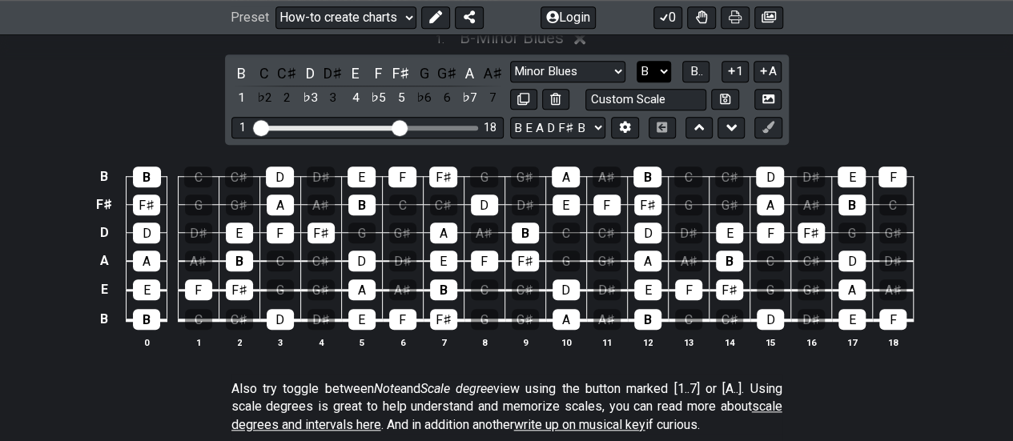
click at [667, 61] on select "A♭ A A♯ B♭ B C C♯ D♭ D D♯ E♭ E F F♯ G♭ G G♯" at bounding box center [653, 72] width 34 height 22
click at [636, 61] on select "A♭ A A♯ B♭ B C C♯ D♭ D D♯ E♭ E F F♯ G♭ G G♯" at bounding box center [653, 72] width 34 height 22
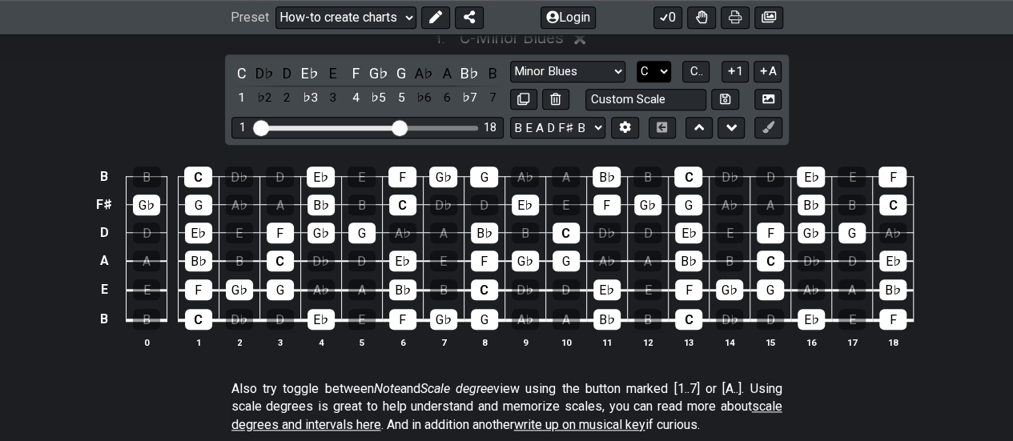
click at [667, 61] on select "A♭ A A♯ B♭ B C C♯ D♭ D D♯ E♭ E F F♯ G♭ G G♯" at bounding box center [653, 72] width 34 height 22
click at [636, 61] on select "A♭ A A♯ B♭ B C C♯ D♭ D D♯ E♭ E F F♯ G♭ G G♯" at bounding box center [653, 72] width 34 height 22
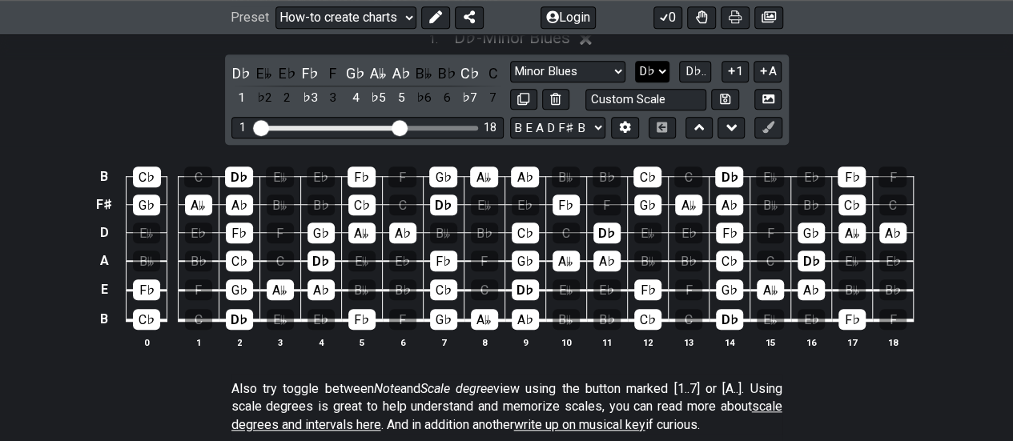
click at [666, 61] on select "A♭ A A♯ B♭ B C C♯ D♭ D D♯ E♭ E F F♯ G♭ G G♯" at bounding box center [652, 72] width 34 height 22
click at [636, 61] on select "A♭ A A♯ B♭ B C C♯ D♭ D D♯ E♭ E F F♯ G♭ G G♯" at bounding box center [652, 72] width 34 height 22
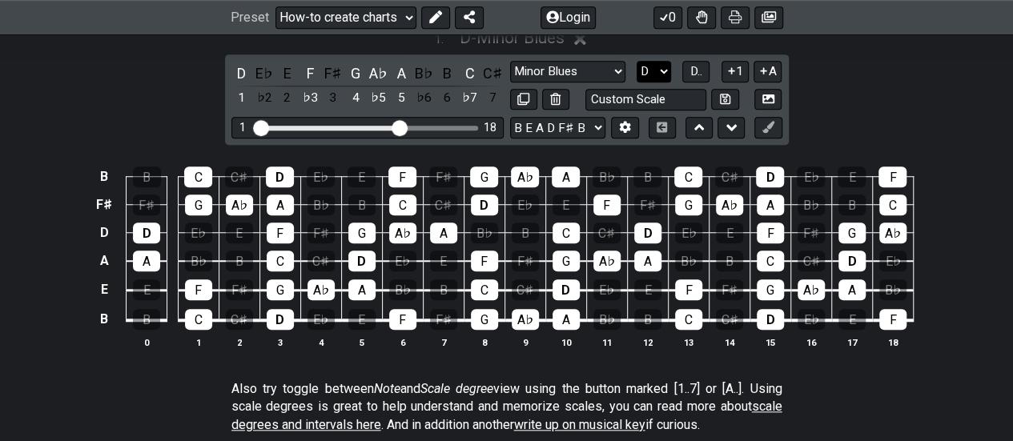
click at [663, 61] on select "A♭ A A♯ B♭ B C C♯ D♭ D D♯ E♭ E F F♯ G♭ G G♯" at bounding box center [653, 72] width 34 height 22
click at [636, 61] on select "A♭ A A♯ B♭ B C C♯ D♭ D D♯ E♭ E F F♯ G♭ G G♯" at bounding box center [653, 72] width 34 height 22
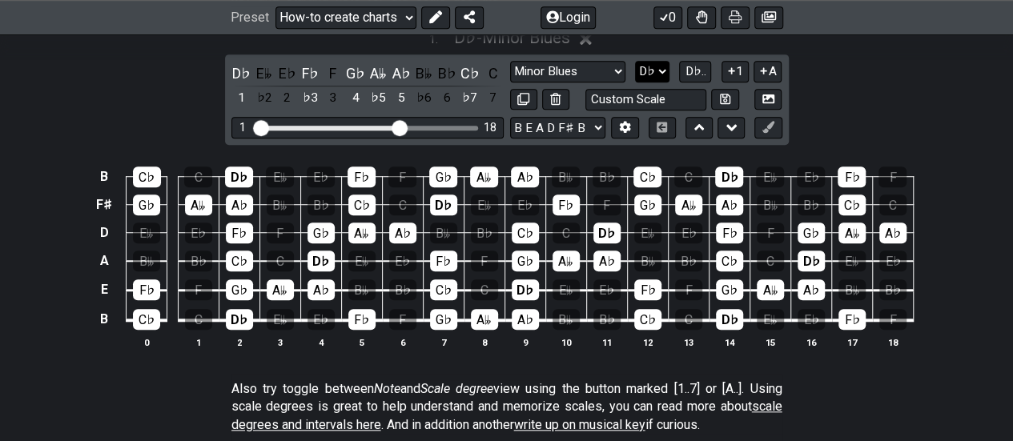
click at [663, 61] on select "A♭ A A♯ B♭ B C C♯ D♭ D D♯ E♭ E F F♯ G♭ G G♯" at bounding box center [652, 72] width 34 height 22
click at [636, 61] on select "A♭ A A♯ B♭ B C C♯ D♭ D D♯ E♭ E F F♯ G♭ G G♯" at bounding box center [652, 72] width 34 height 22
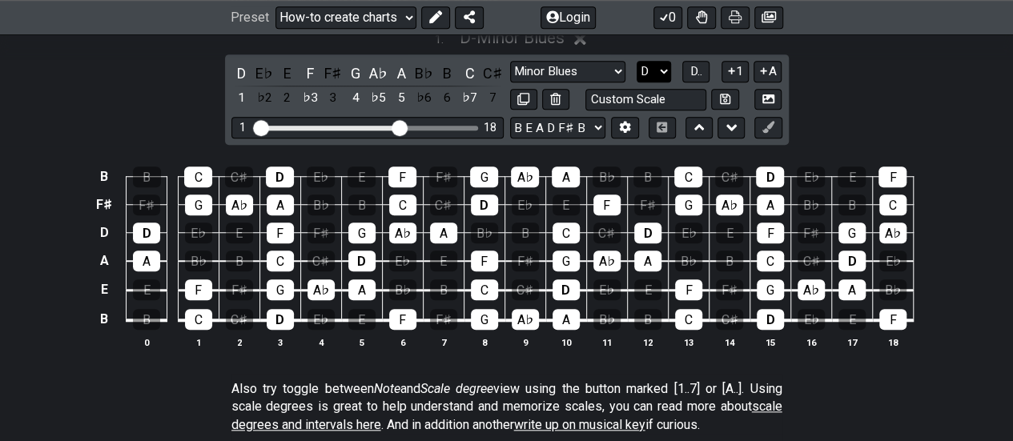
click at [668, 61] on select "A♭ A A♯ B♭ B C C♯ D♭ D D♯ E♭ E F F♯ G♭ G G♯" at bounding box center [653, 72] width 34 height 22
click at [636, 61] on select "A♭ A A♯ B♭ B C C♯ D♭ D D♯ E♭ E F F♯ G♭ G G♯" at bounding box center [653, 72] width 34 height 22
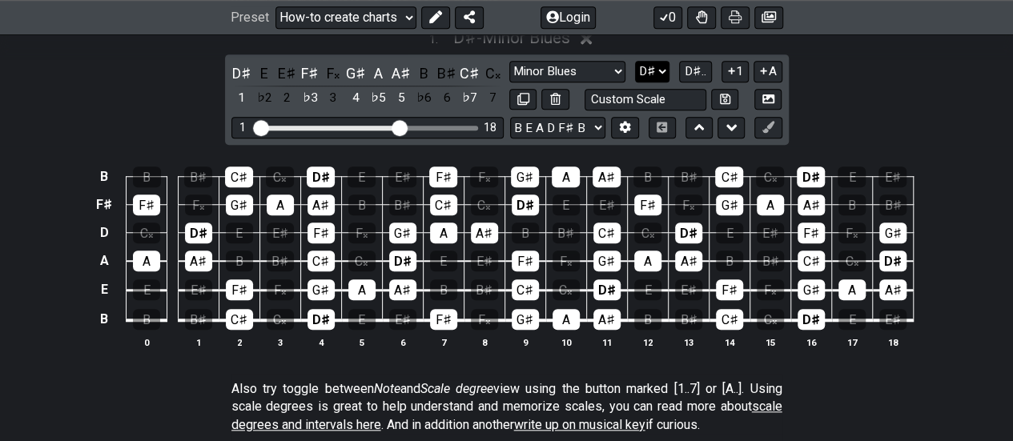
click at [668, 61] on select "A♭ A A♯ B♭ B C C♯ D♭ D D♯ E♭ E F F♯ G♭ G G♯" at bounding box center [652, 72] width 34 height 22
click at [636, 61] on select "A♭ A A♯ B♭ B C C♯ D♭ D D♯ E♭ E F F♯ G♭ G G♯" at bounding box center [652, 72] width 34 height 22
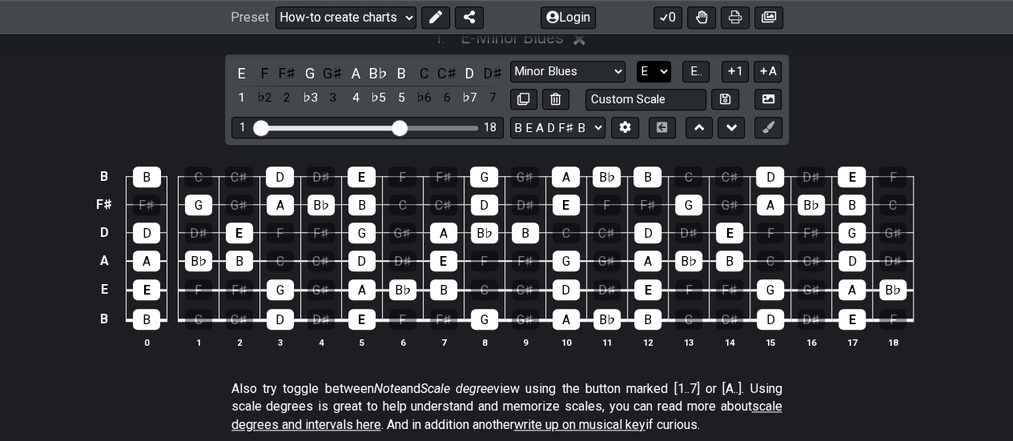
click at [666, 61] on select "A♭ A A♯ B♭ B C C♯ D♭ D D♯ E♭ E F F♯ G♭ G G♯" at bounding box center [653, 72] width 34 height 22
click at [636, 61] on select "A♭ A A♯ B♭ B C C♯ D♭ D D♯ E♭ E F F♯ G♭ G G♯" at bounding box center [653, 72] width 34 height 22
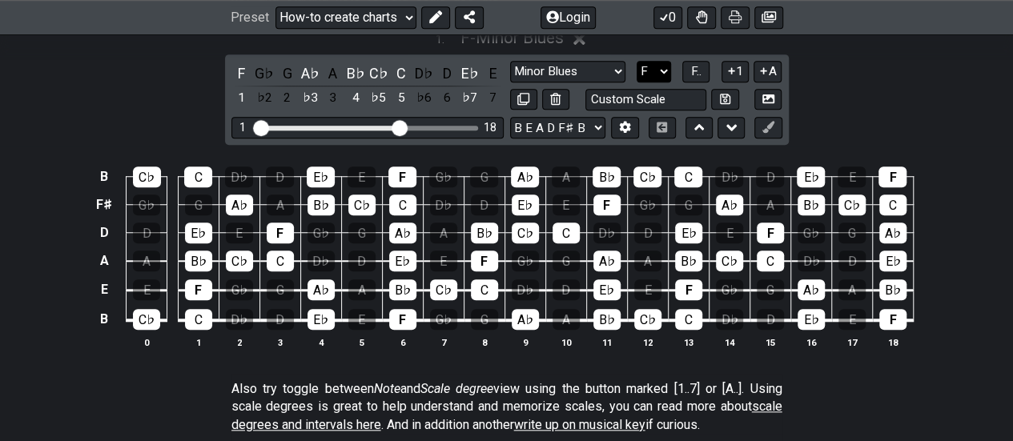
click at [666, 61] on select "A♭ A A♯ B♭ B C C♯ D♭ D D♯ E♭ E F F♯ G♭ G G♯" at bounding box center [653, 72] width 34 height 22
click at [636, 61] on select "A♭ A A♯ B♭ B C C♯ D♭ D D♯ E♭ E F F♯ G♭ G G♯" at bounding box center [653, 72] width 34 height 22
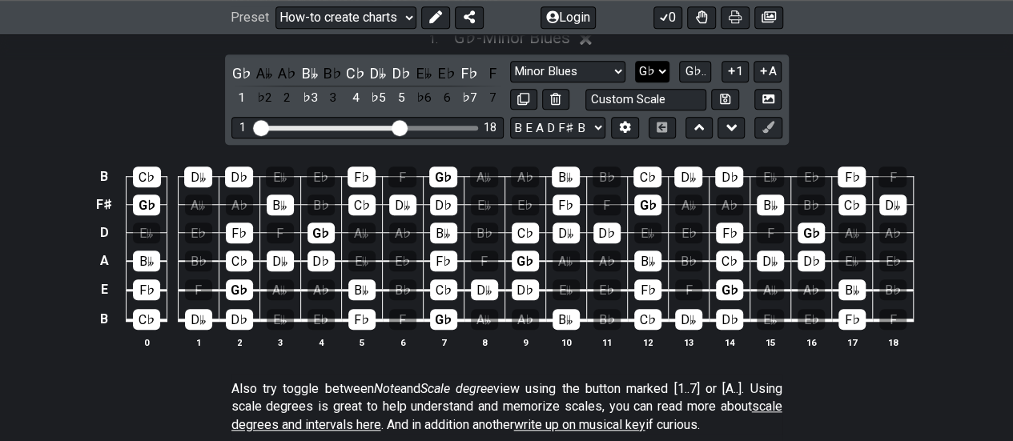
drag, startPoint x: 664, startPoint y: 50, endPoint x: 661, endPoint y: 60, distance: 9.9
click at [664, 61] on select "A♭ A A♯ B♭ B C C♯ D♭ D D♯ E♭ E F F♯ G♭ G G♯" at bounding box center [652, 72] width 34 height 22
select select "G"
click at [636, 61] on select "A♭ A A♯ B♭ B C C♯ D♭ D D♯ E♭ E F F♯ G♭ G G♯" at bounding box center [652, 72] width 34 height 22
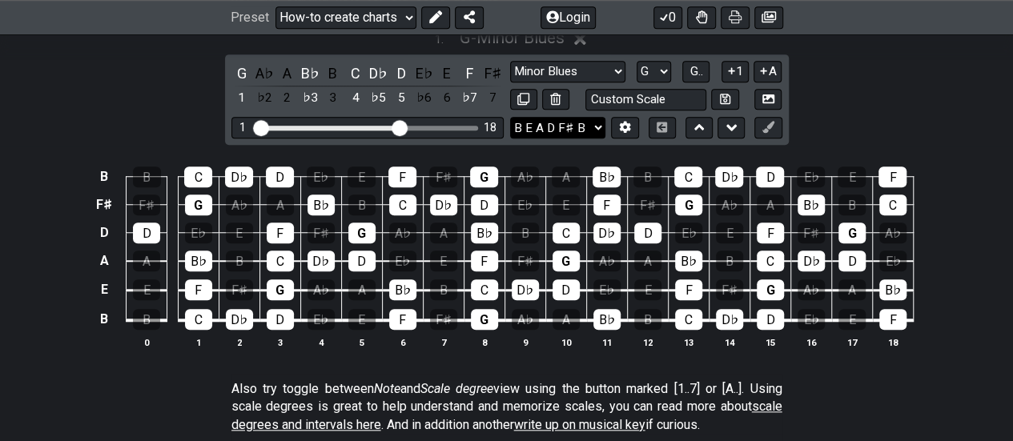
click at [602, 117] on select "E A D G B E E A D G B E E A D G B E B E A D F♯ B A D G C E A D A D G B E E♭ A♭ …" at bounding box center [557, 128] width 95 height 22
select select "Ab Db Gb B E Ab Db"
click at [510, 117] on select "E A D G B E E A D G B E E A D G B E B E A D F♯ B A D G C E A D A D G B E E♭ A♭ …" at bounding box center [557, 128] width 95 height 22
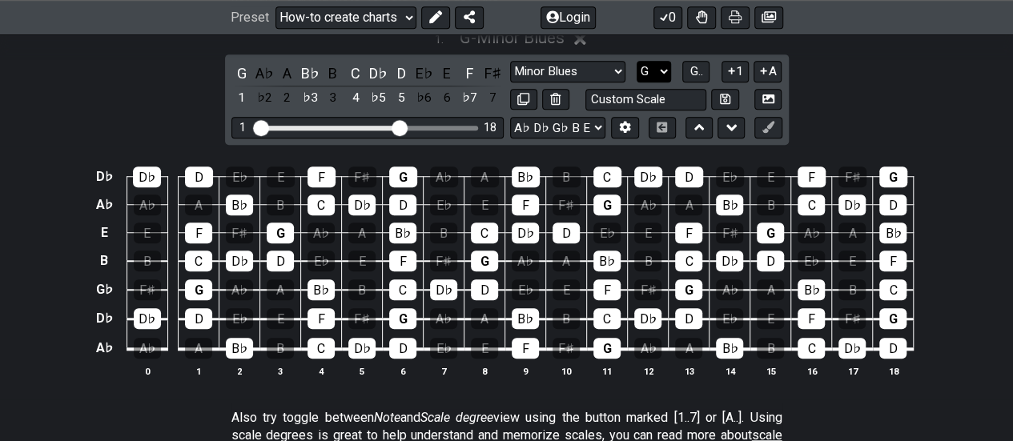
click at [668, 61] on select "A♭ A A♯ B♭ B C C♯ D♭ D D♯ E♭ E F F♯ G♭ G G♯" at bounding box center [653, 72] width 34 height 22
click at [636, 61] on select "A♭ A A♯ B♭ B C C♯ D♭ D D♯ E♭ E F F♯ G♭ G G♯" at bounding box center [653, 72] width 34 height 22
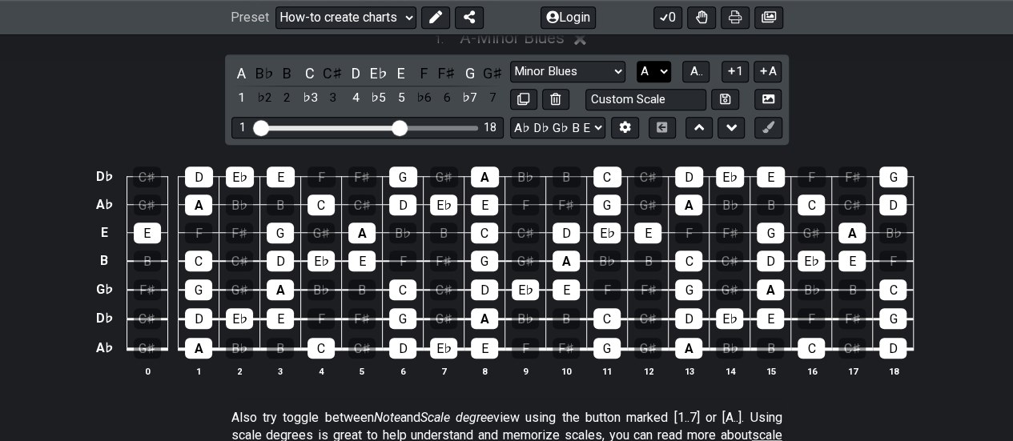
click at [664, 61] on select "A♭ A A♯ B♭ B C C♯ D♭ D D♯ E♭ E F F♯ G♭ G G♯" at bounding box center [653, 72] width 34 height 22
click at [636, 61] on select "A♭ A A♯ B♭ B C C♯ D♭ D D♯ E♭ E F F♯ G♭ G G♯" at bounding box center [653, 72] width 34 height 22
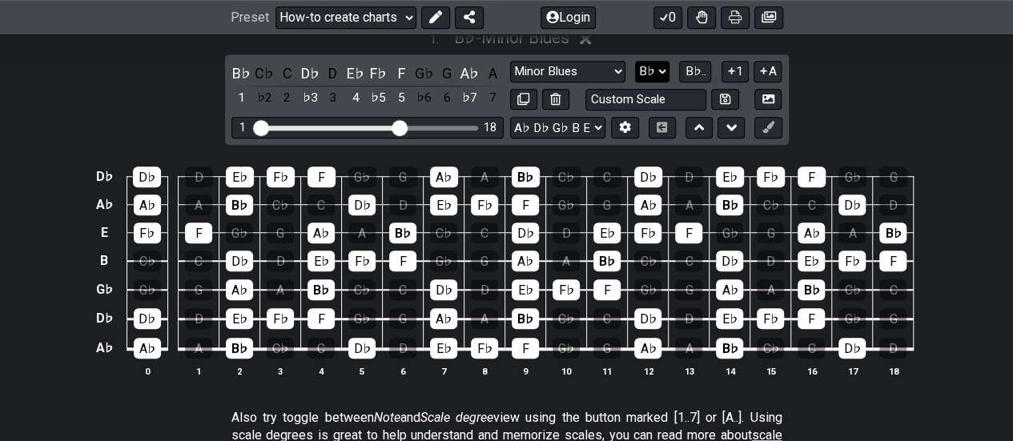
click at [664, 61] on select "A♭ A A♯ B♭ B C C♯ D♭ D D♯ E♭ E F F♯ G♭ G G♯" at bounding box center [652, 72] width 34 height 22
click at [636, 61] on select "A♭ A A♯ B♭ B C C♯ D♭ D D♯ E♭ E F F♯ G♭ G G♯" at bounding box center [652, 72] width 34 height 22
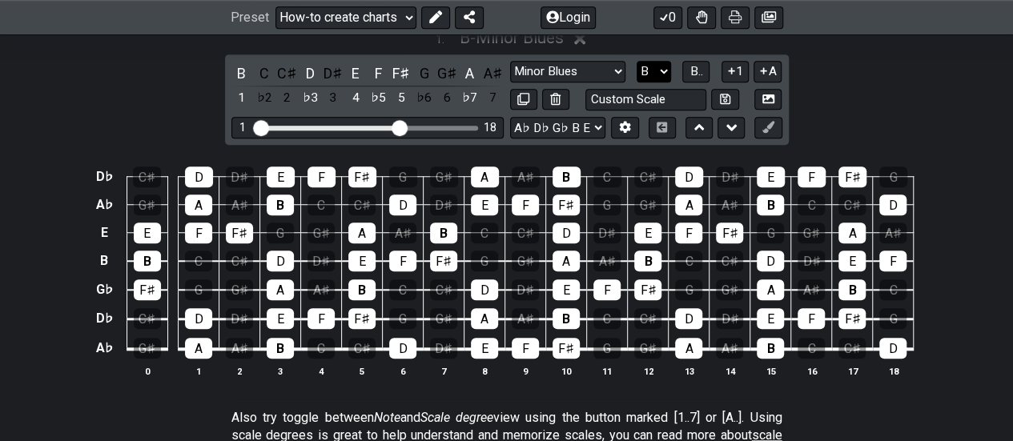
click at [664, 61] on select "A♭ A A♯ B♭ B C C♯ D♭ D D♯ E♭ E F F♯ G♭ G G♯" at bounding box center [653, 72] width 34 height 22
click at [636, 61] on select "A♭ A A♯ B♭ B C C♯ D♭ D D♯ E♭ E F F♯ G♭ G G♯" at bounding box center [653, 72] width 34 height 22
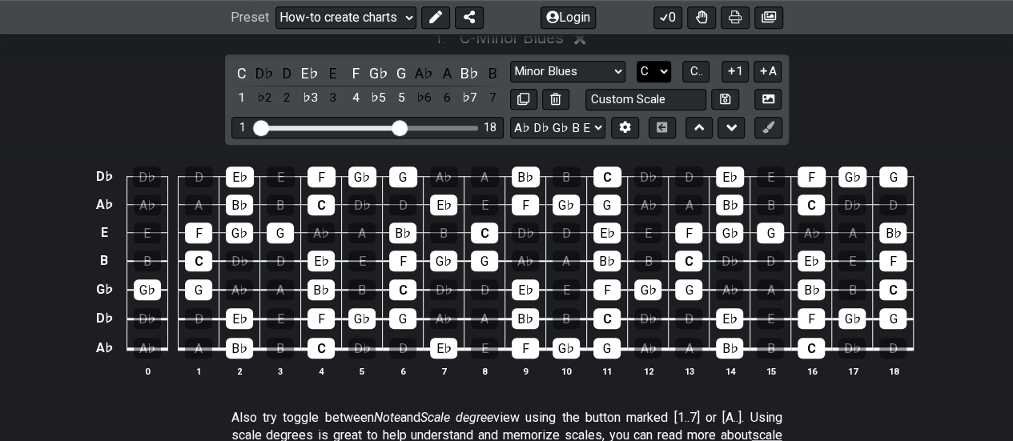
click at [660, 61] on select "A♭ A A♯ B♭ B C C♯ D♭ D D♯ E♭ E F F♯ G♭ G G♯" at bounding box center [653, 72] width 34 height 22
click at [636, 61] on select "A♭ A A♯ B♭ B C C♯ D♭ D D♯ E♭ E F F♯ G♭ G G♯" at bounding box center [653, 72] width 34 height 22
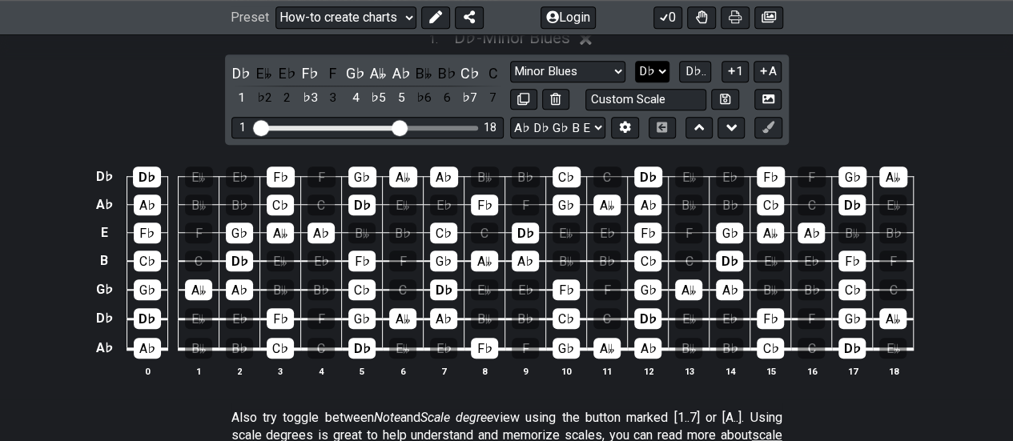
click at [656, 61] on select "A♭ A A♯ B♭ B C C♯ D♭ D D♯ E♭ E F F♯ G♭ G G♯" at bounding box center [652, 72] width 34 height 22
click at [636, 61] on select "A♭ A A♯ B♭ B C C♯ D♭ D D♯ E♭ E F F♯ G♭ G G♯" at bounding box center [652, 72] width 34 height 22
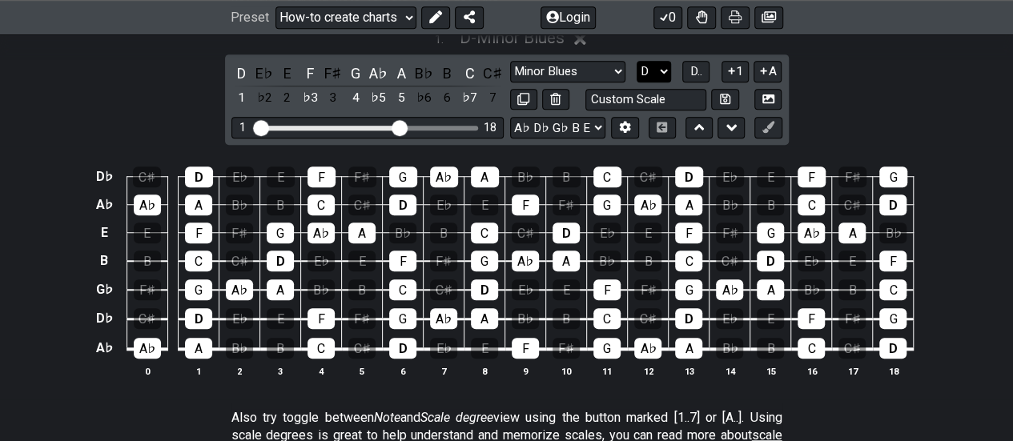
click at [666, 61] on select "A♭ A A♯ B♭ B C C♯ D♭ D D♯ E♭ E F F♯ G♭ G G♯" at bounding box center [653, 72] width 34 height 22
click at [636, 61] on select "A♭ A A♯ B♭ B C C♯ D♭ D D♯ E♭ E F F♯ G♭ G G♯" at bounding box center [653, 72] width 34 height 22
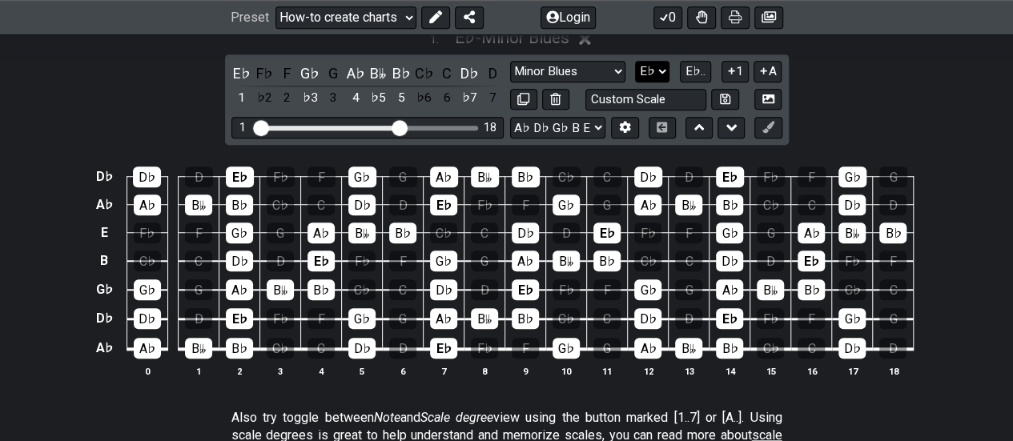
click at [663, 61] on select "A♭ A A♯ B♭ B C C♯ D♭ D D♯ E♭ E F F♯ G♭ G G♯" at bounding box center [652, 72] width 34 height 22
click at [636, 61] on select "A♭ A A♯ B♭ B C C♯ D♭ D D♯ E♭ E F F♯ G♭ G G♯" at bounding box center [652, 72] width 34 height 22
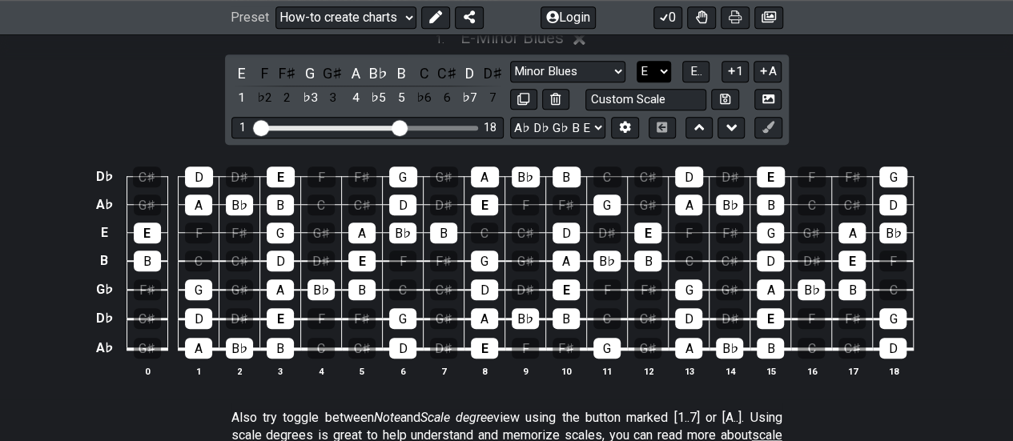
click at [660, 61] on select "A♭ A A♯ B♭ B C C♯ D♭ D D♯ E♭ E F F♯ G♭ G G♯" at bounding box center [653, 72] width 34 height 22
click at [636, 61] on select "A♭ A A♯ B♭ B C C♯ D♭ D D♯ E♭ E F F♯ G♭ G G♯" at bounding box center [653, 72] width 34 height 22
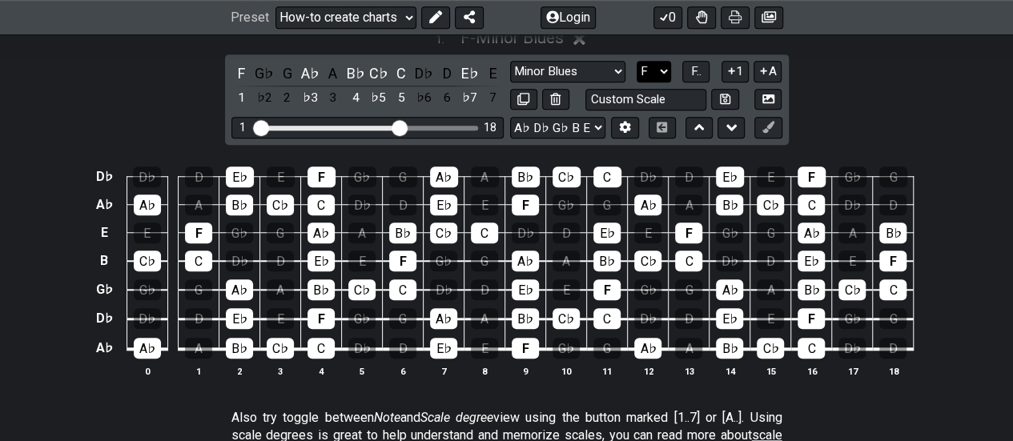
click at [664, 61] on select "A♭ A A♯ B♭ B C C♯ D♭ D D♯ E♭ E F F♯ G♭ G G♯" at bounding box center [653, 72] width 34 height 22
click at [636, 61] on select "A♭ A A♯ B♭ B C C♯ D♭ D D♯ E♭ E F F♯ G♭ G G♯" at bounding box center [653, 72] width 34 height 22
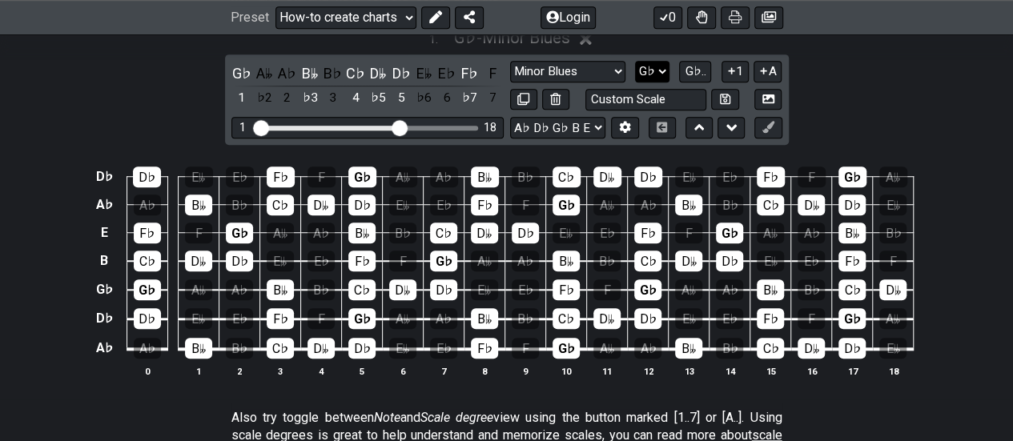
click at [663, 61] on select "A♭ A A♯ B♭ B C C♯ D♭ D D♯ E♭ E F F♯ G♭ G G♯" at bounding box center [652, 72] width 34 height 22
select select "G"
click at [636, 61] on select "A♭ A A♯ B♭ B C C♯ D♭ D D♯ E♭ E F F♯ G♭ G G♯" at bounding box center [652, 72] width 34 height 22
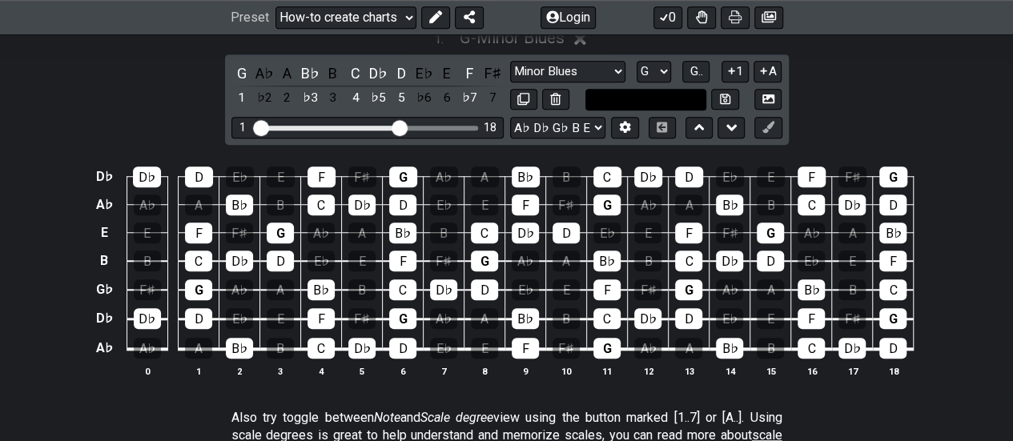
click at [700, 89] on input "text" at bounding box center [646, 100] width 122 height 22
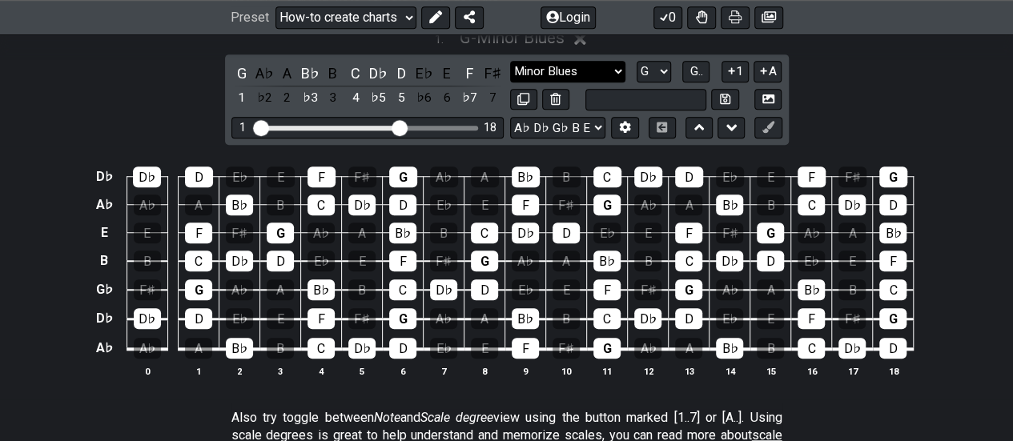
type input "Custom Scale"
click at [620, 61] on select "Minor Pentatonic New Scale Minor Pentatonic Major Pentatonic Minor Blues Major …" at bounding box center [567, 72] width 115 height 22
click at [636, 16] on div "Preset Welcome to #fretflip! Initial Preset Custom Preset Minor Pentatonic Majo…" at bounding box center [507, 17] width 552 height 22
click at [616, 61] on select "Minor Pentatonic New Scale Minor Pentatonic Major Pentatonic Minor Blues Major …" at bounding box center [567, 72] width 115 height 22
select select "Minor 7th flat 5"
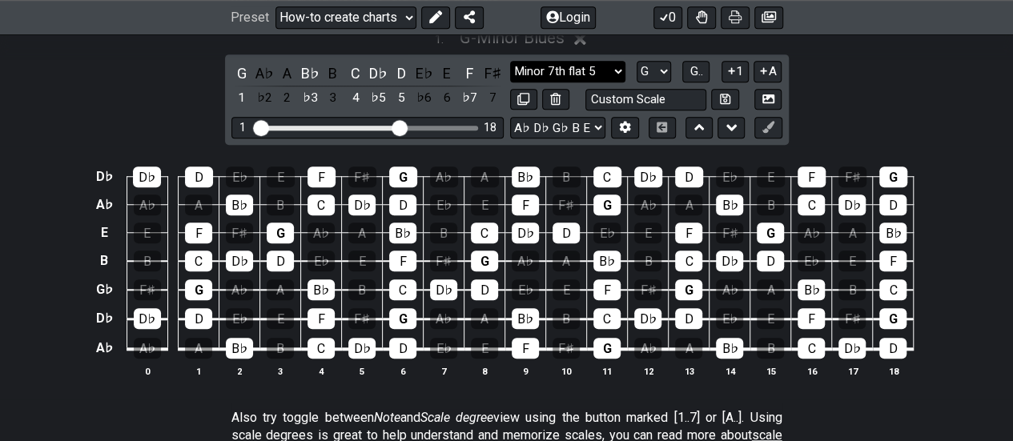
click at [510, 61] on select "Minor Pentatonic New Scale Minor Pentatonic Major Pentatonic Minor Blues Major …" at bounding box center [567, 72] width 115 height 22
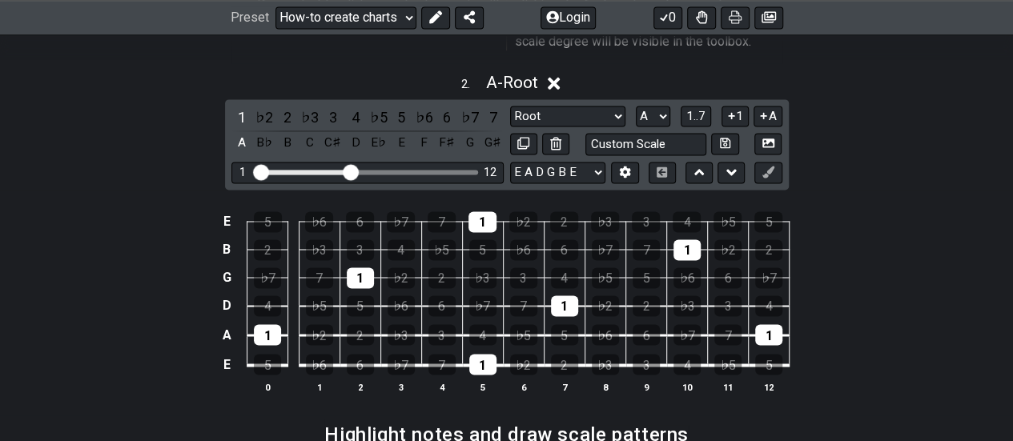
scroll to position [1201, 0]
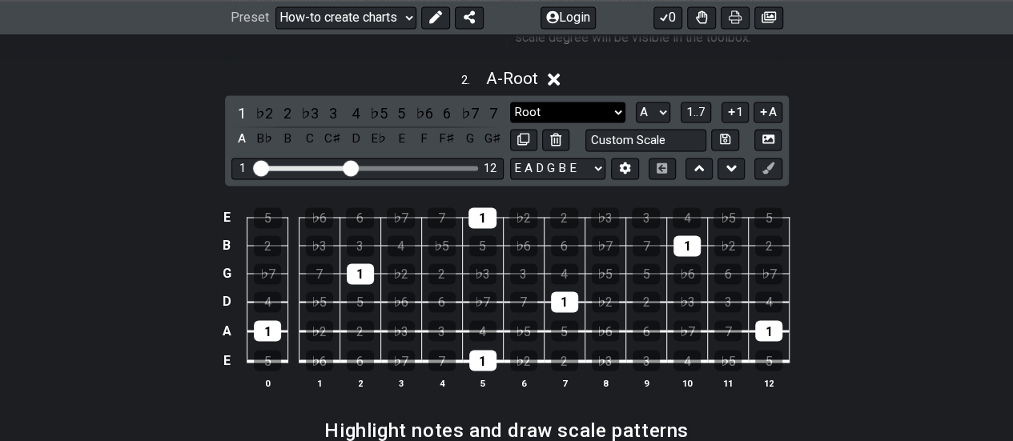
click at [609, 102] on select "Root Root Minor Pentatonic Major Pentatonic Minor Blues Major Blues Major / [PE…" at bounding box center [567, 113] width 115 height 22
select select "Major Blues"
click at [510, 102] on select "Root Root Minor Pentatonic Major Pentatonic Minor Blues Major Blues Major / [PE…" at bounding box center [567, 113] width 115 height 22
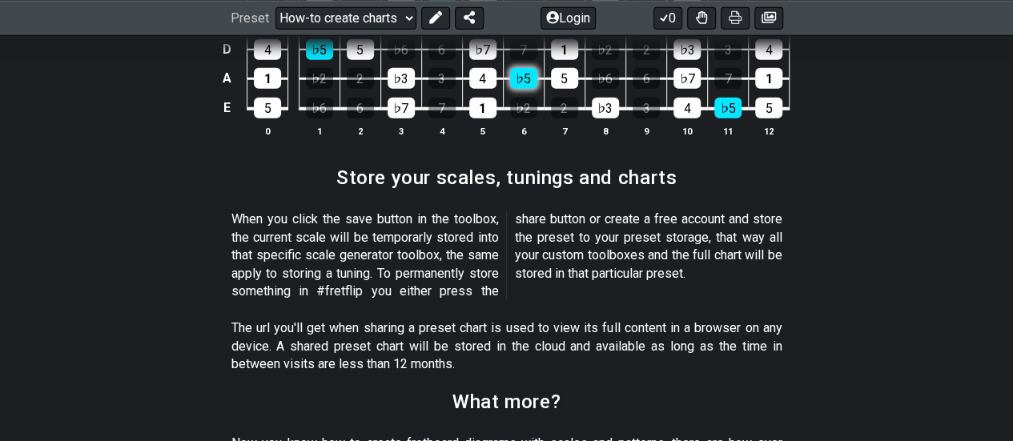
scroll to position [2104, 0]
